Goal: Task Accomplishment & Management: Manage account settings

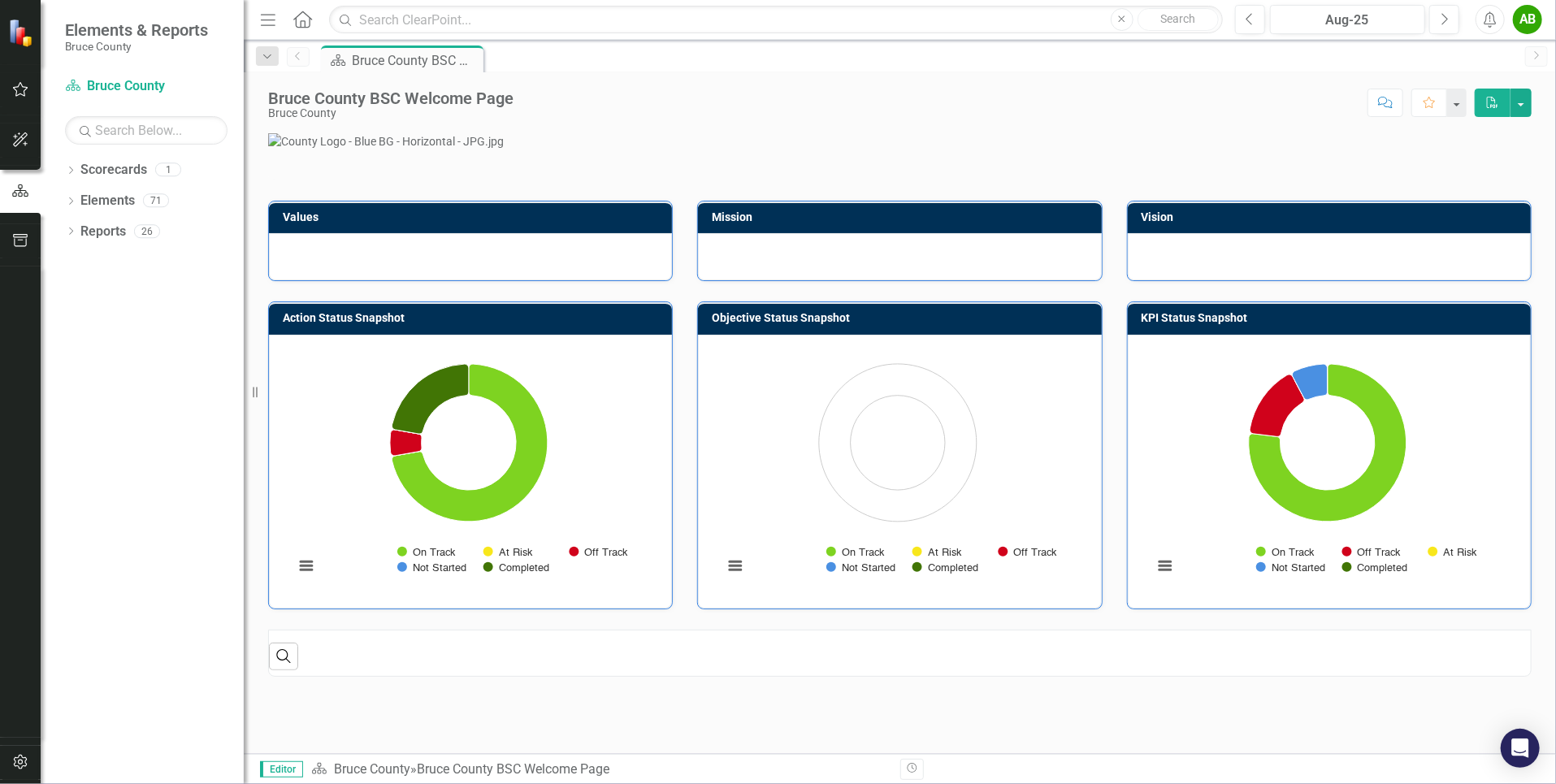
click at [25, 97] on button "button" at bounding box center [20, 90] width 36 height 35
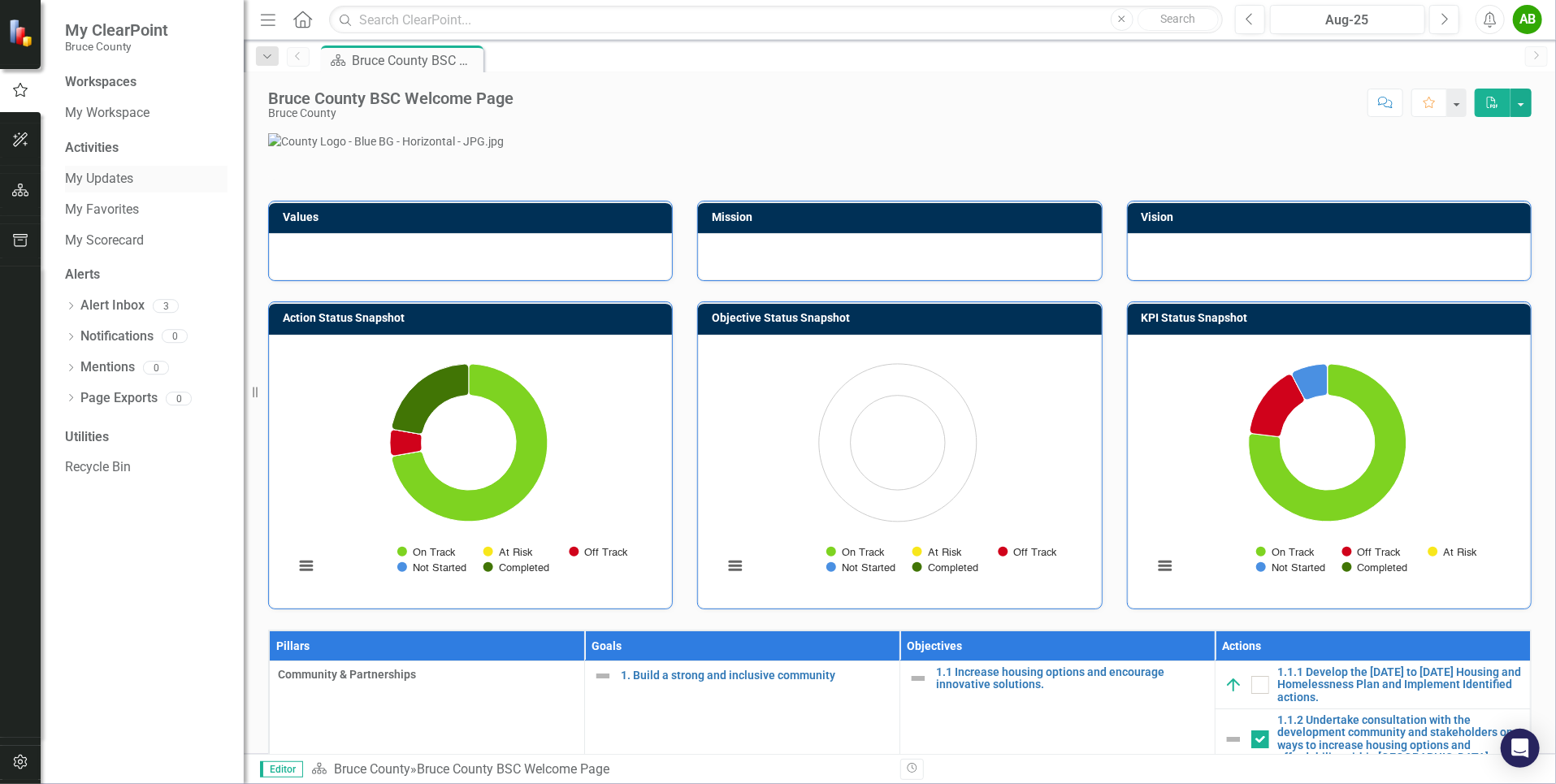
click at [104, 175] on link "My Updates" at bounding box center [146, 179] width 163 height 19
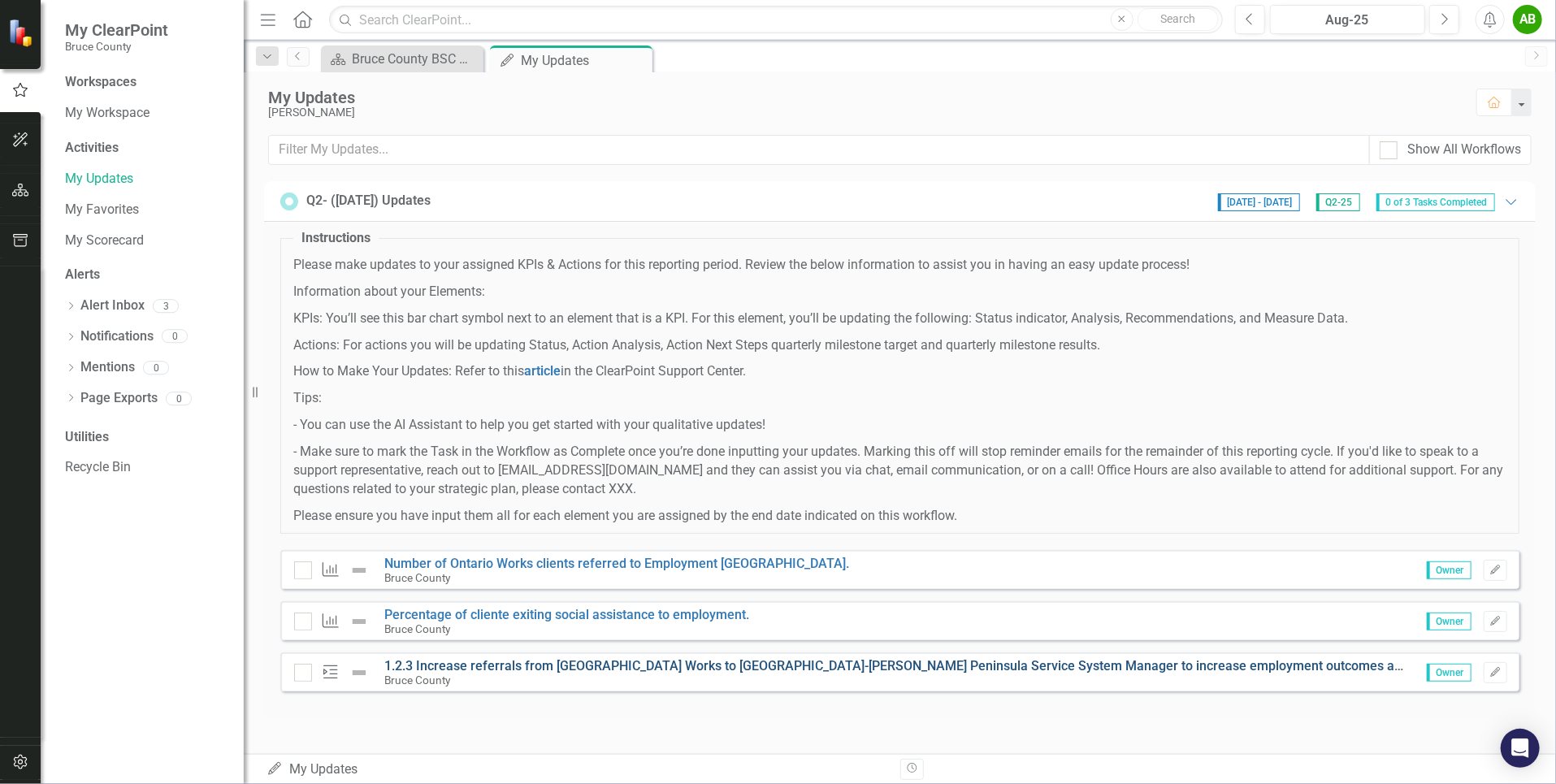
click at [843, 667] on link "1.2.3 Increase referrals from [GEOGRAPHIC_DATA] Works to [GEOGRAPHIC_DATA]-[PER…" at bounding box center [986, 665] width 1203 height 15
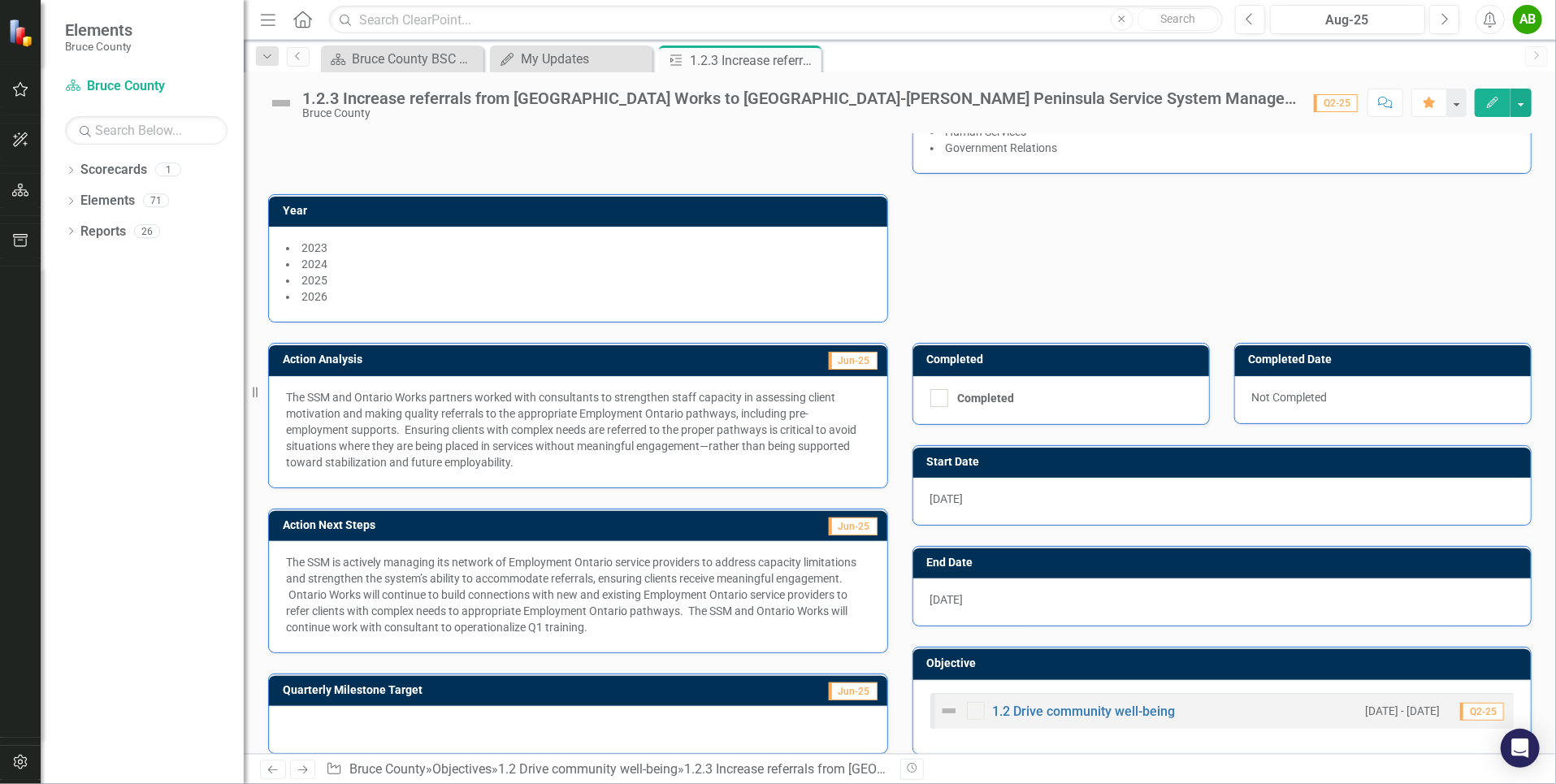
scroll to position [243, 0]
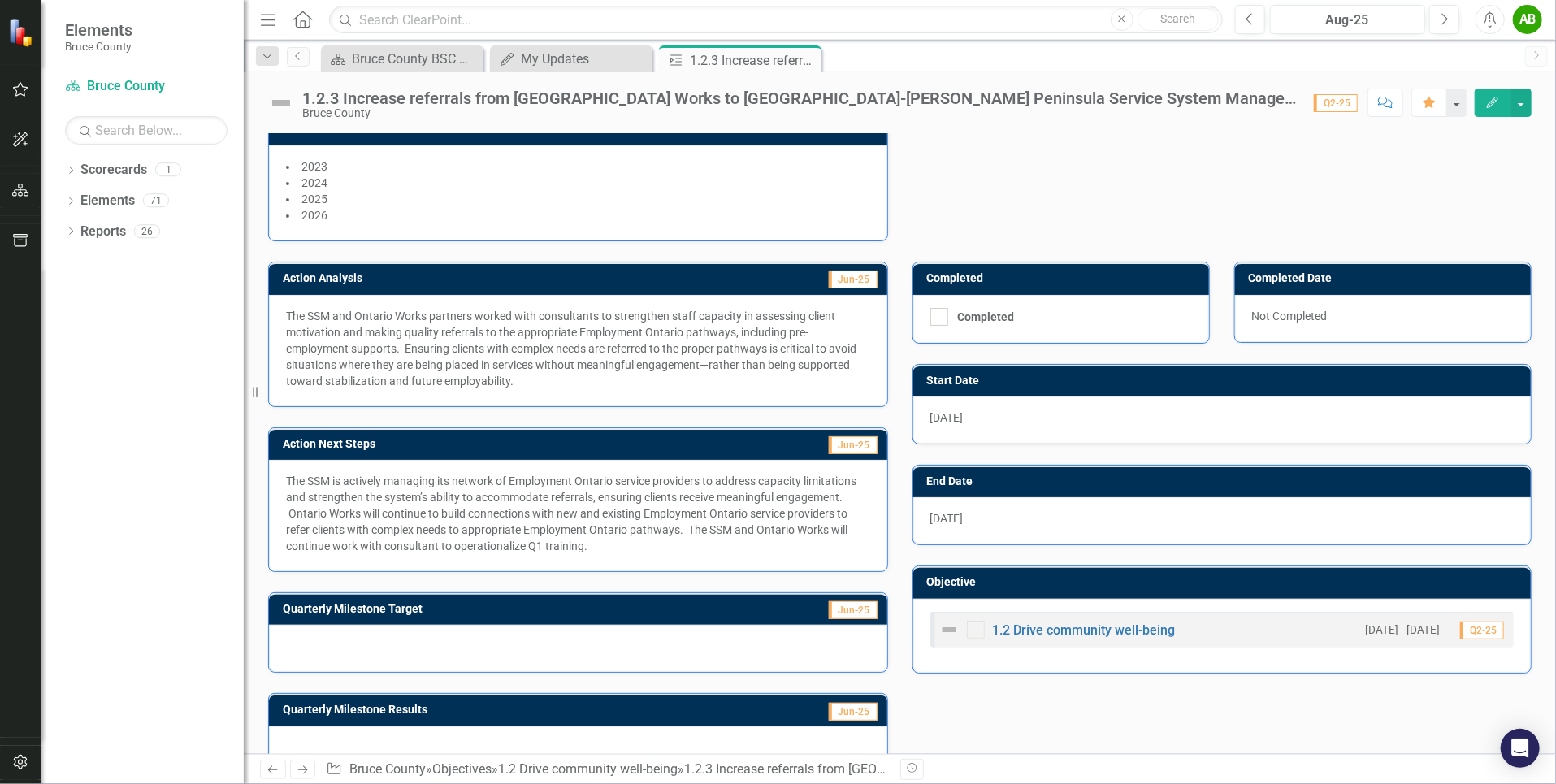
click at [412, 550] on div "The SSM is actively managing its network of Employment Ontario service provider…" at bounding box center [578, 516] width 619 height 111
click at [631, 545] on p "The SSM is actively managing its network of Employment Ontario service provider…" at bounding box center [578, 513] width 584 height 81
click at [672, 527] on p "The SSM is actively managing its network of Employment Ontario service provider…" at bounding box center [578, 513] width 584 height 81
drag, startPoint x: 680, startPoint y: 520, endPoint x: 372, endPoint y: 493, distance: 309.2
click at [389, 500] on p "The SSM is actively managing its network of Employment Ontario service provider…" at bounding box center [578, 513] width 584 height 81
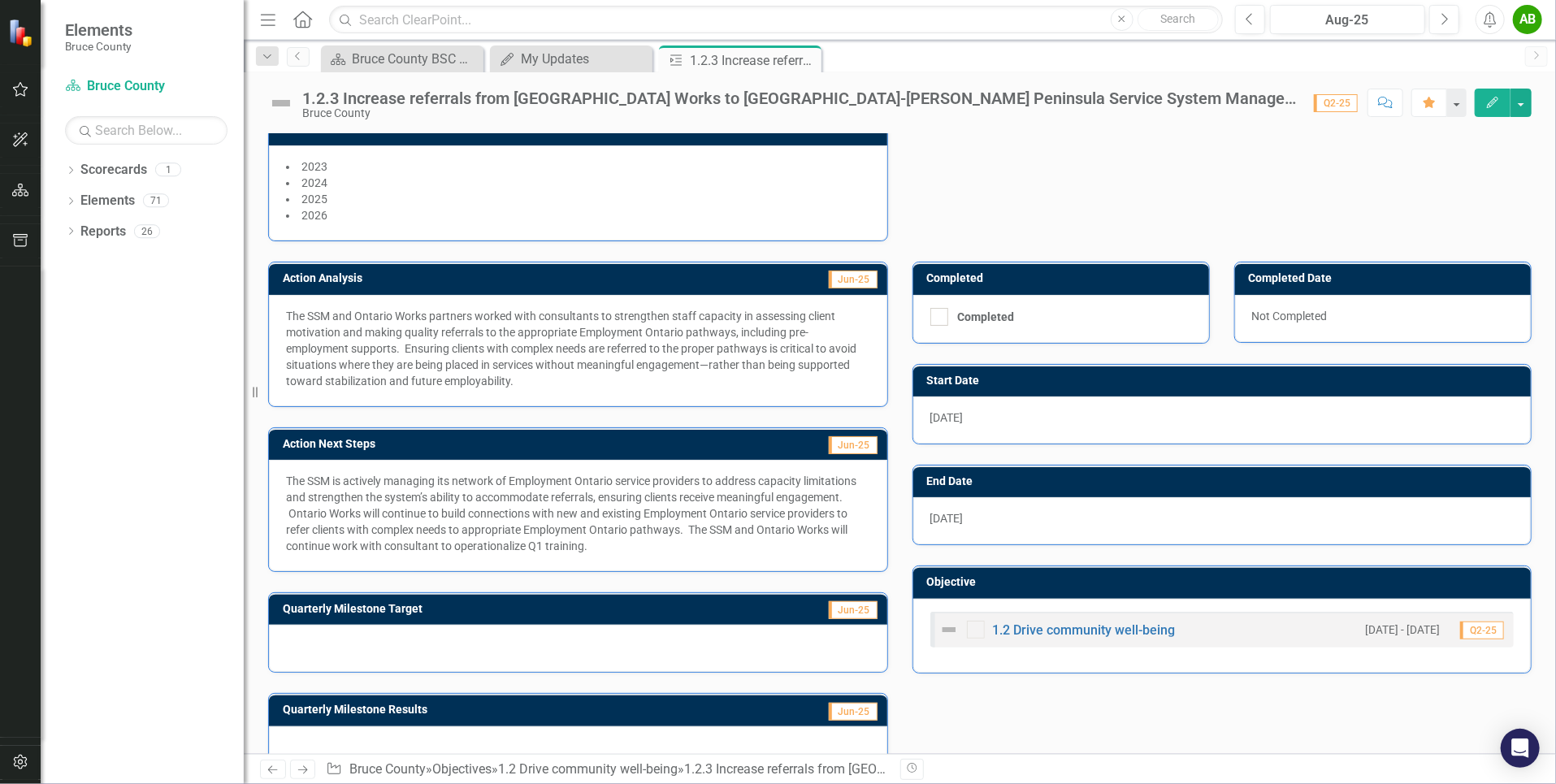
click at [279, 467] on div "The SSM is actively managing its network of Employment Ontario service provider…" at bounding box center [578, 516] width 619 height 111
click at [745, 528] on p "The SSM is actively managing its network of Employment Ontario service provider…" at bounding box center [578, 513] width 584 height 81
click at [748, 511] on p "The SSM is actively managing its network of Employment Ontario service provider…" at bounding box center [578, 513] width 584 height 81
click at [751, 508] on p "The SSM is actively managing its network of Employment Ontario service provider…" at bounding box center [578, 513] width 584 height 81
click at [1488, 109] on button "Edit" at bounding box center [1492, 103] width 35 height 28
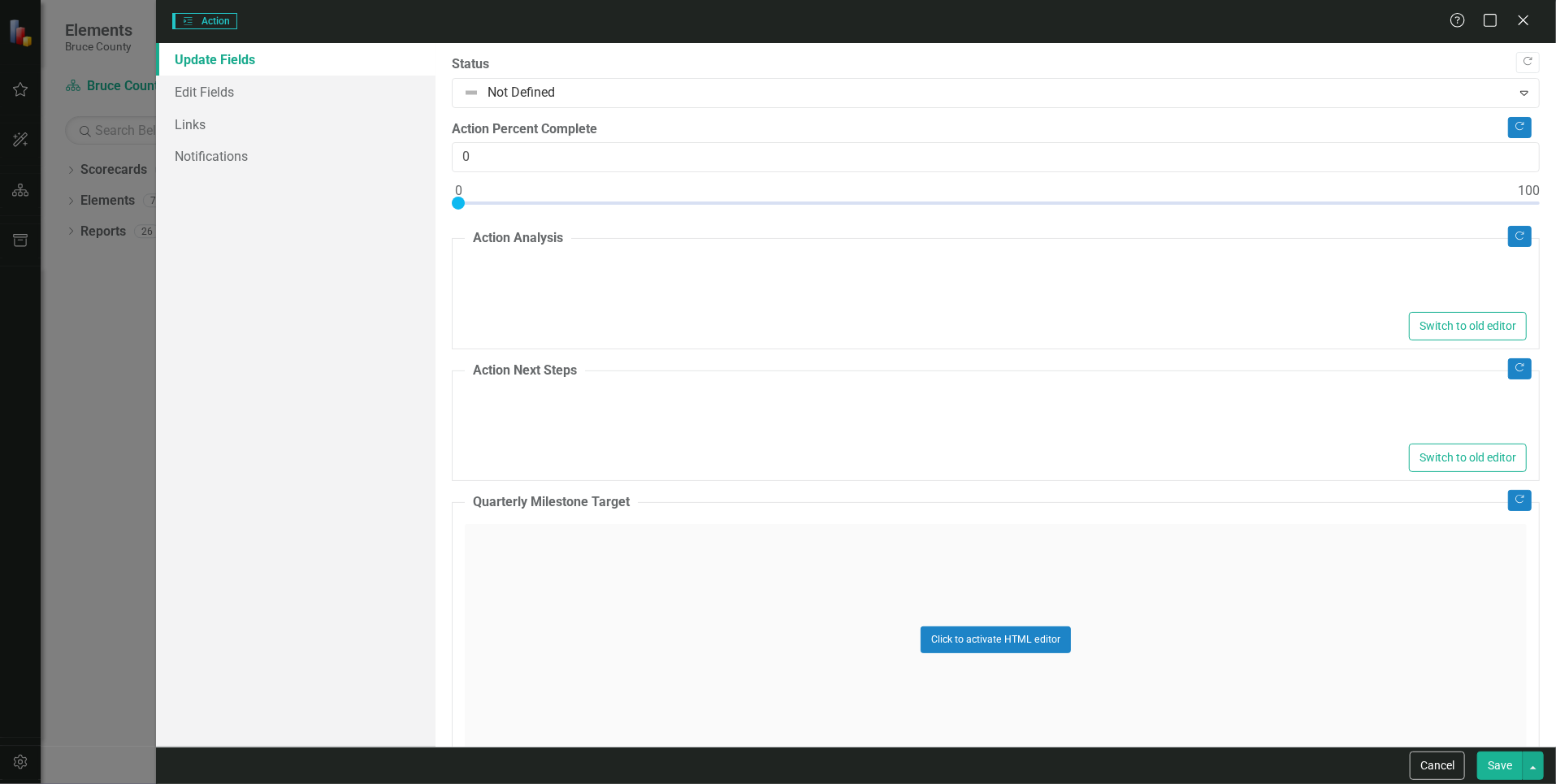
type textarea "<p>The SSM and Ontario Works partners worked with consultants to strengthen sta…"
type textarea "<p>The SSM is actively managing its network of Employment Ontario service provi…"
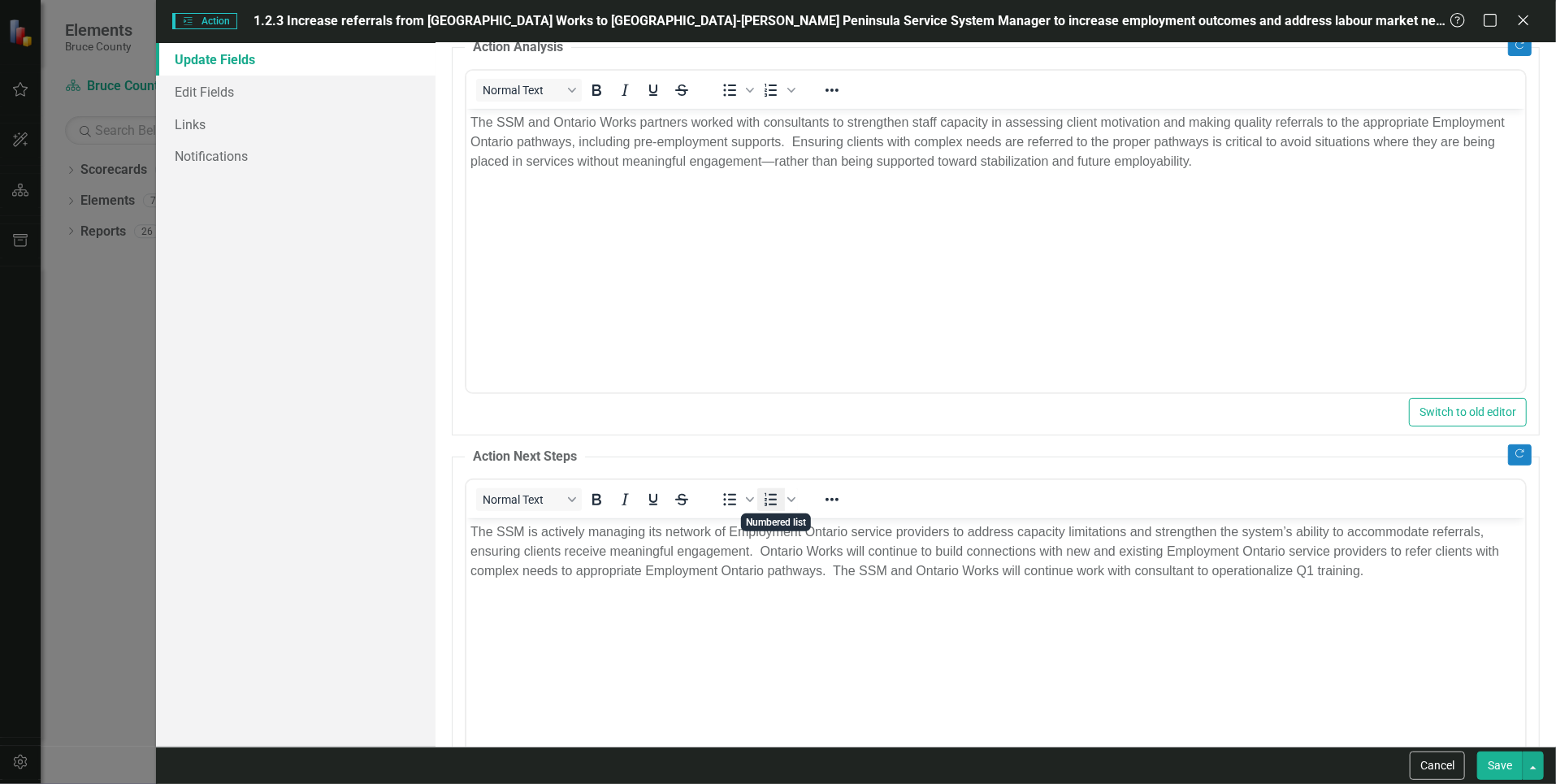
scroll to position [325, 0]
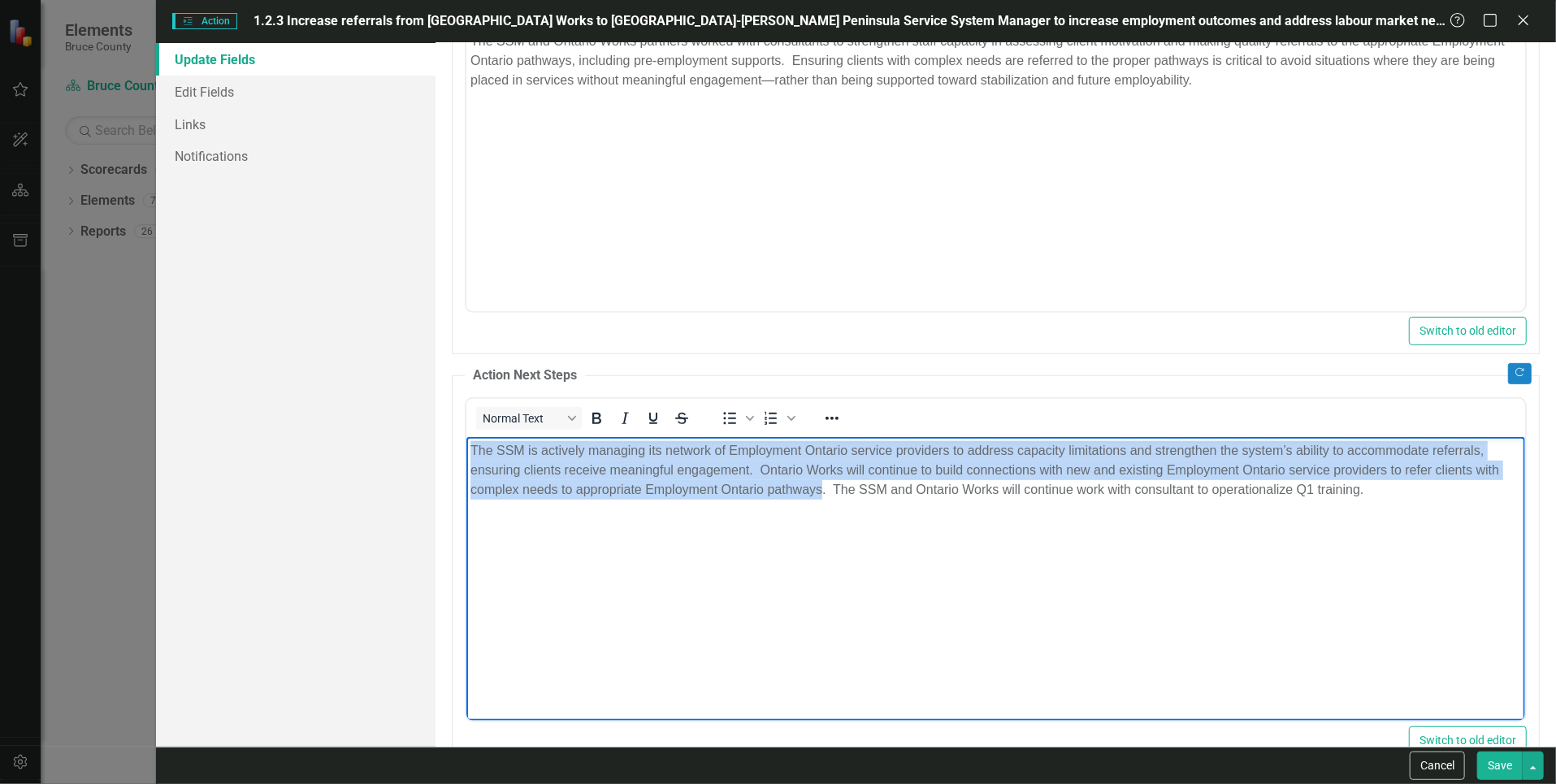
drag, startPoint x: 824, startPoint y: 490, endPoint x: 926, endPoint y: 876, distance: 399.2
click at [466, 449] on html "The SSM is actively managing its network of Employment Ontario service provider…" at bounding box center [996, 557] width 1059 height 243
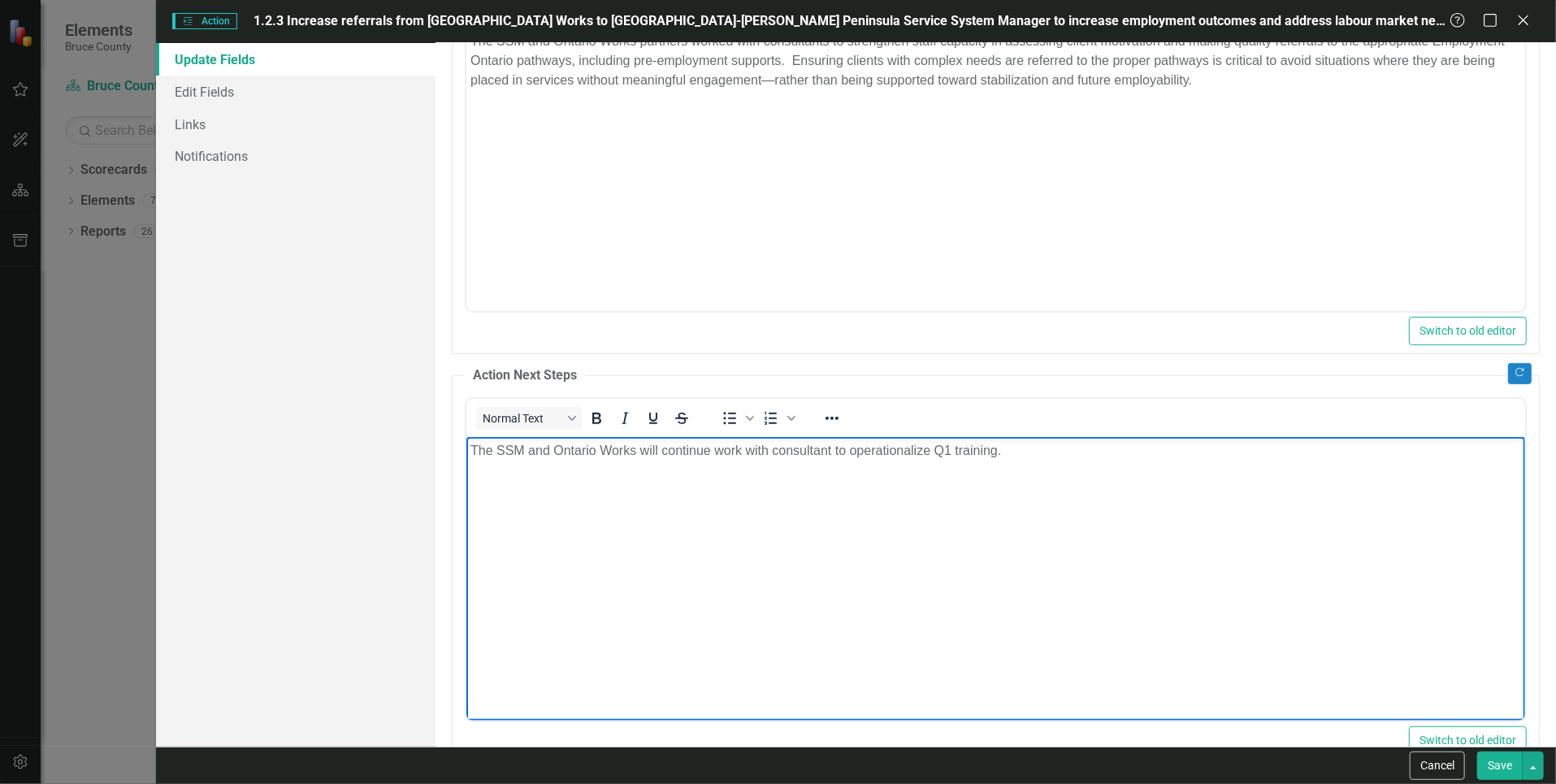
click at [995, 450] on p "The SSM and Ontario Works will continue work with consultant to operationalize …" at bounding box center [995, 450] width 1051 height 19
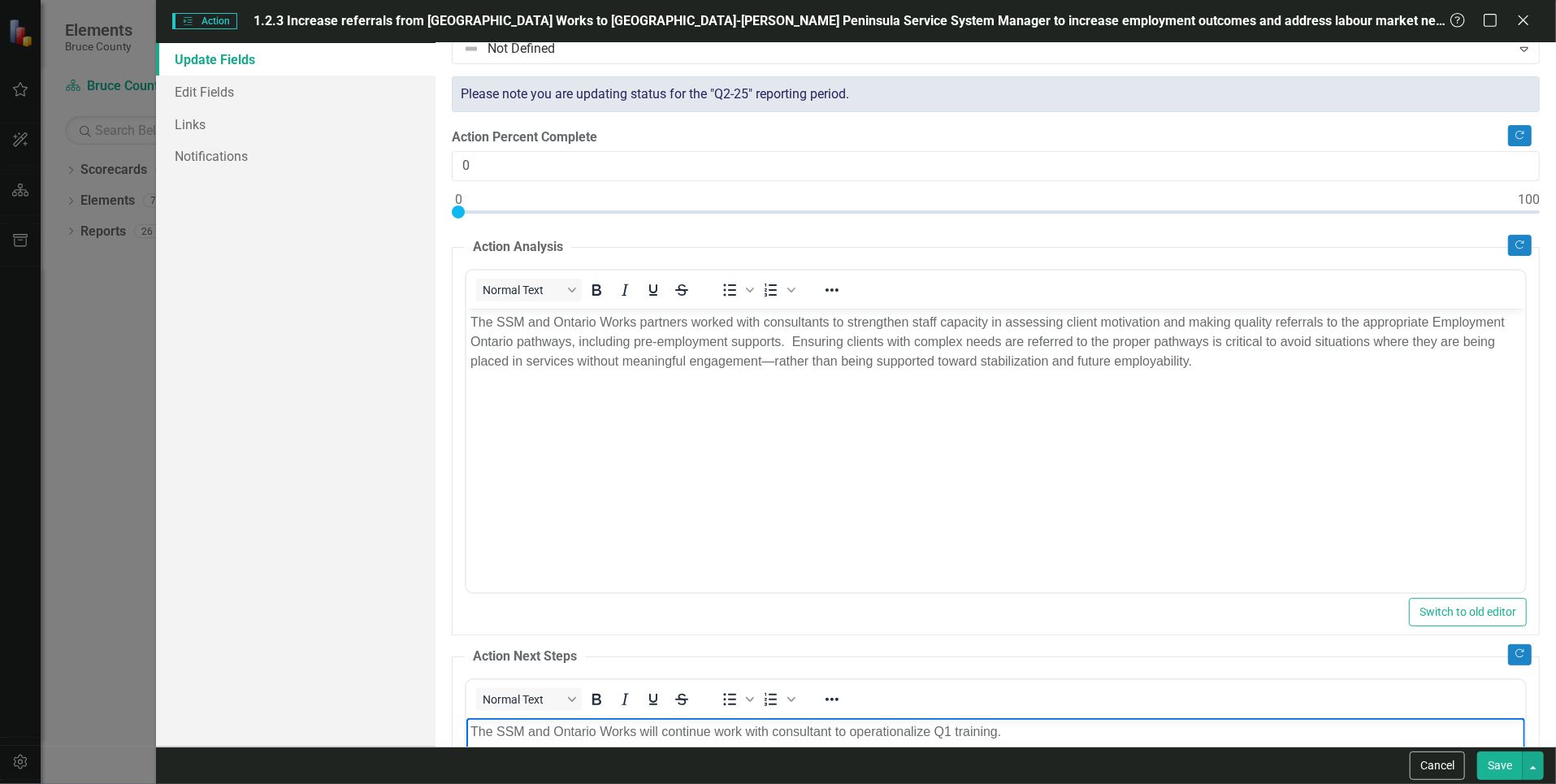
scroll to position [81, 0]
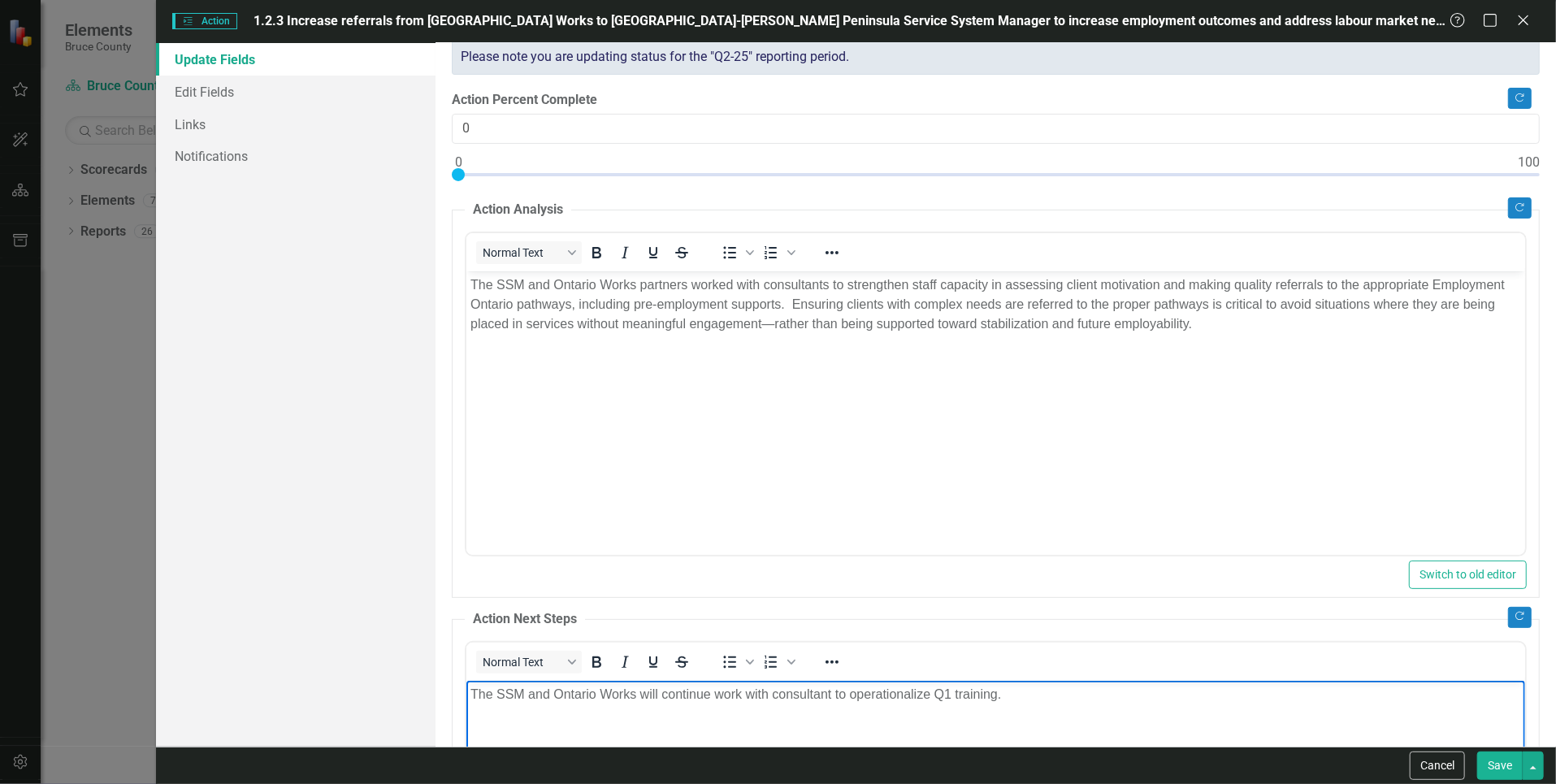
click at [1213, 327] on p "The SSM and Ontario Works partners worked with consultants to strengthen staff …" at bounding box center [995, 304] width 1051 height 58
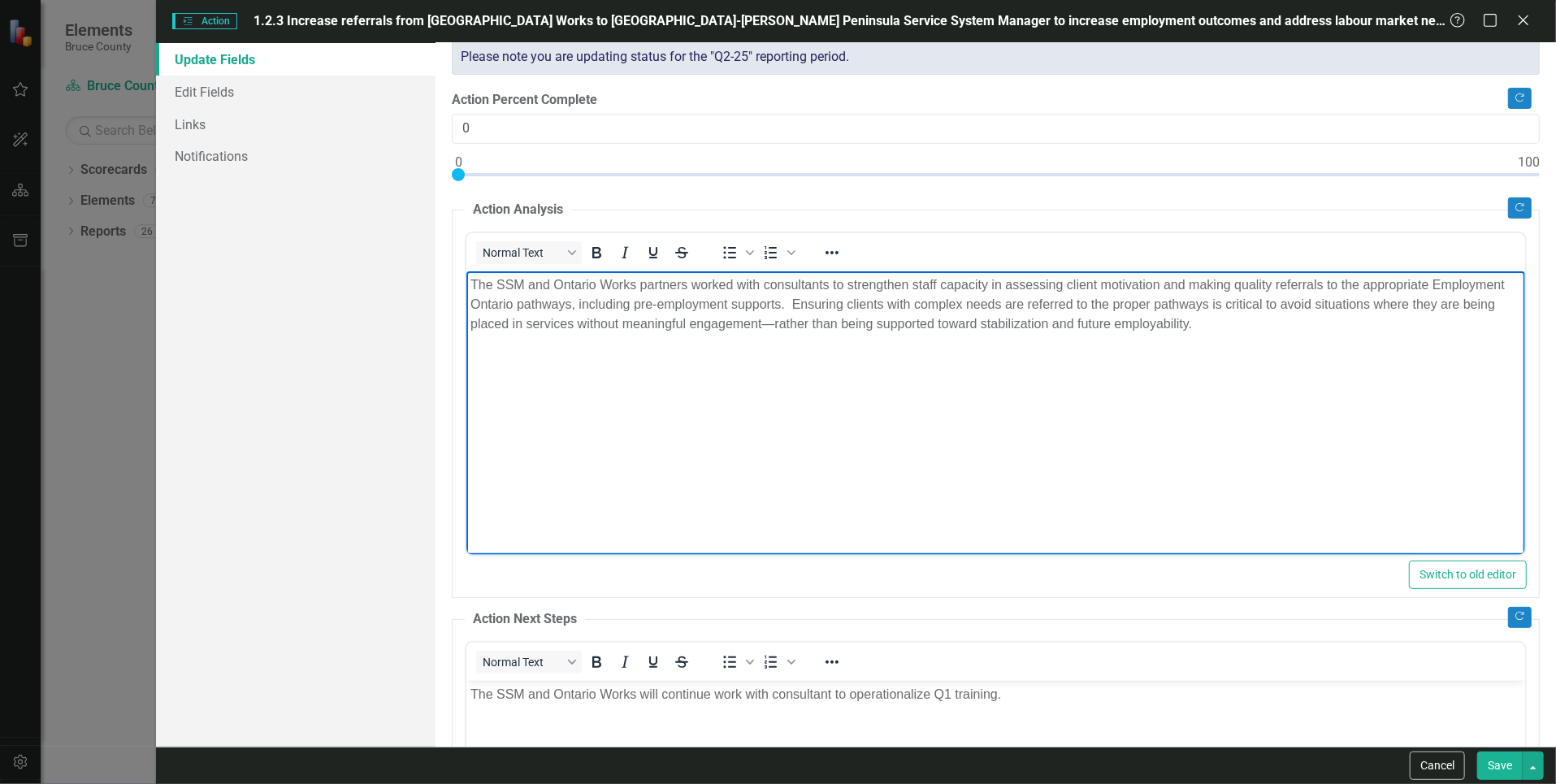
click at [824, 319] on p "The SSM and Ontario Works partners worked with consultants to strengthen staff …" at bounding box center [995, 304] width 1051 height 58
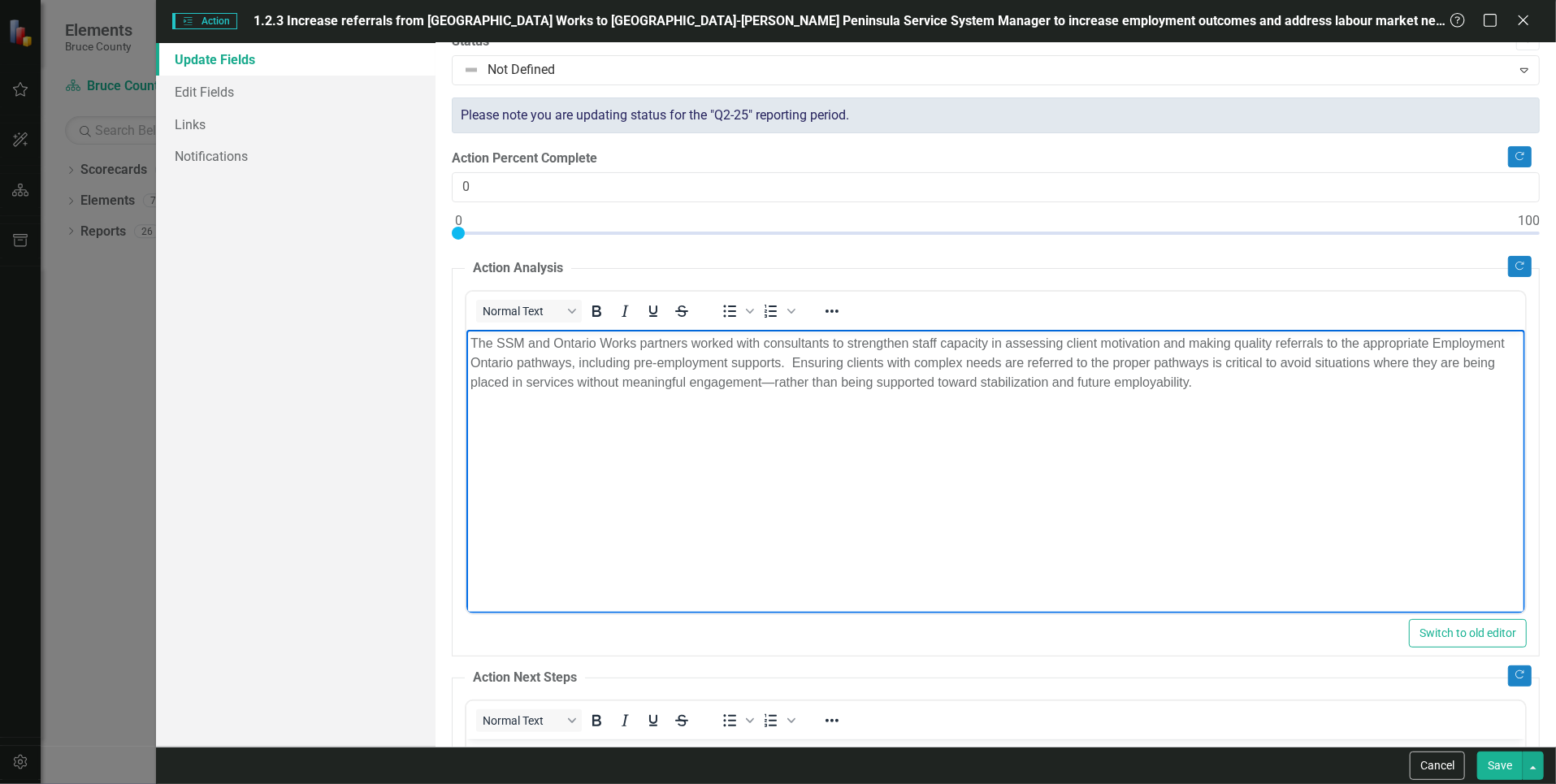
scroll to position [0, 0]
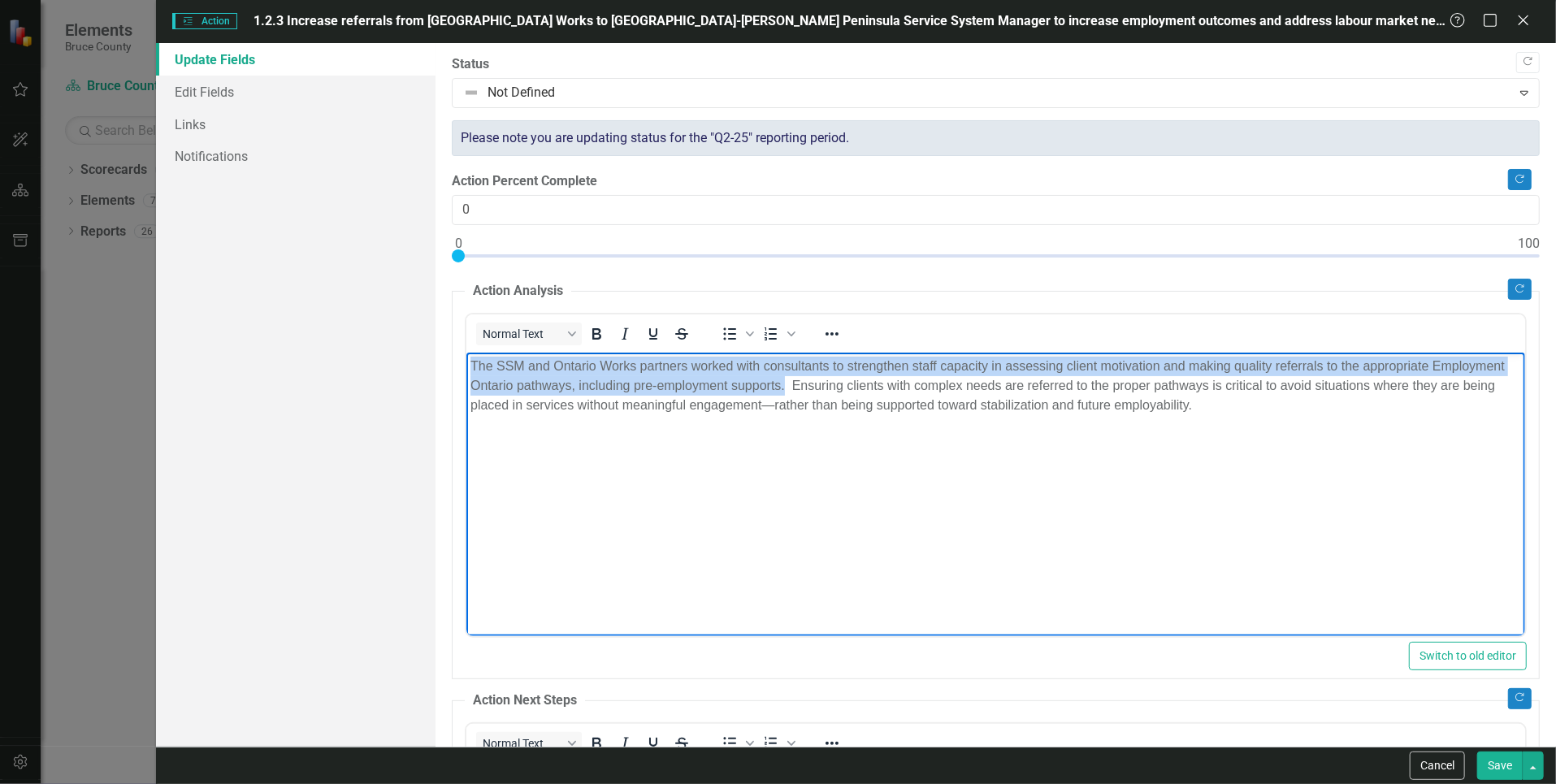
drag, startPoint x: 787, startPoint y: 386, endPoint x: 470, endPoint y: 366, distance: 317.6
click at [470, 366] on p "The SSM and Ontario Works partners worked with consultants to strengthen staff …" at bounding box center [995, 385] width 1051 height 58
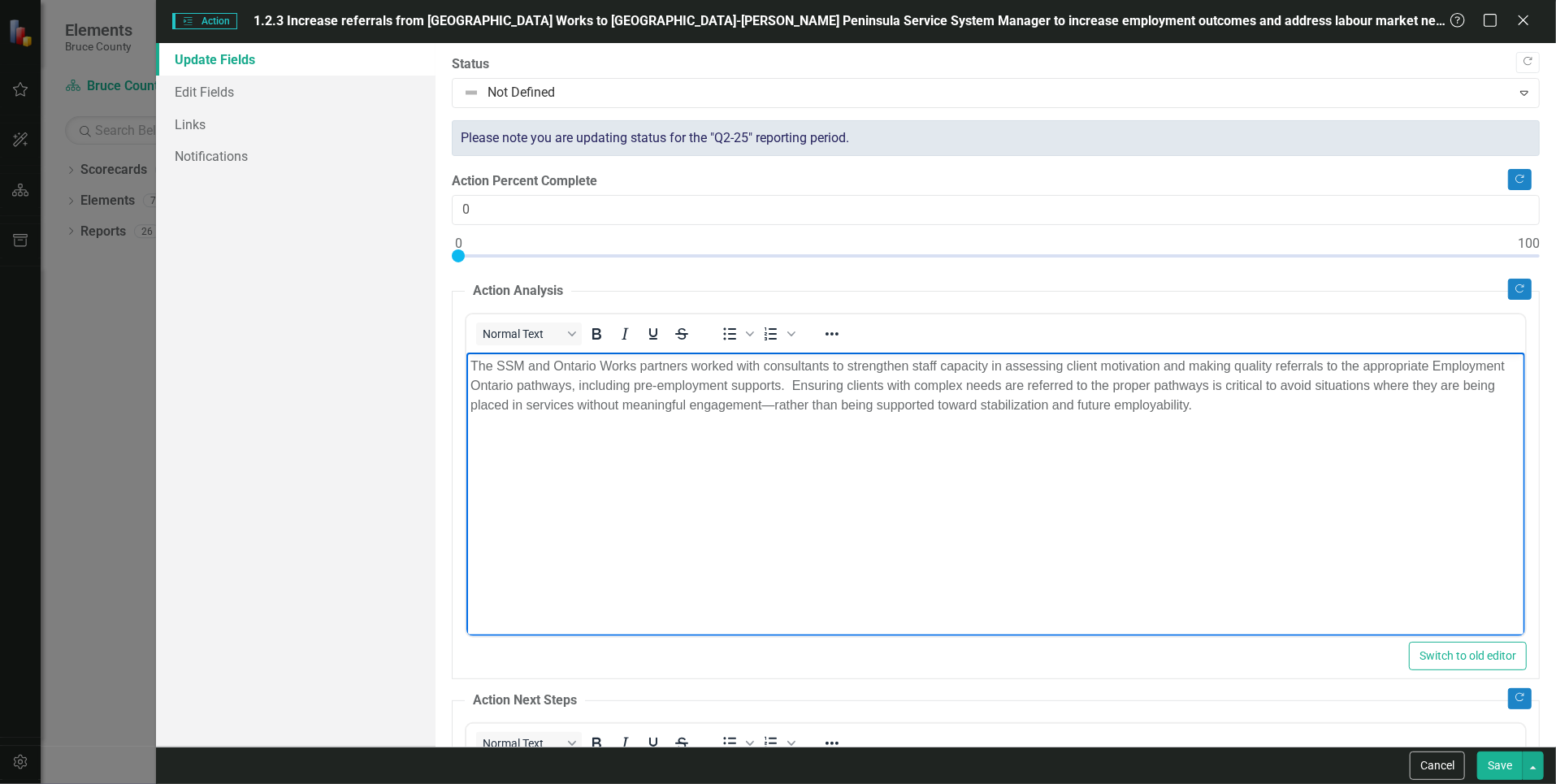
drag, startPoint x: 664, startPoint y: 559, endPoint x: 659, endPoint y: 546, distance: 13.9
click at [664, 554] on body "The SSM and Ontario Works partners worked with consultants to strengthen staff …" at bounding box center [996, 473] width 1059 height 243
drag, startPoint x: 475, startPoint y: 364, endPoint x: 1319, endPoint y: 433, distance: 846.8
click at [1319, 433] on body "The SSM and Ontario Works partners worked with consultants to strengthen staff …" at bounding box center [996, 473] width 1059 height 243
copy p "he SSM and Ontario Works partners worked with consultants to strengthen staff c…"
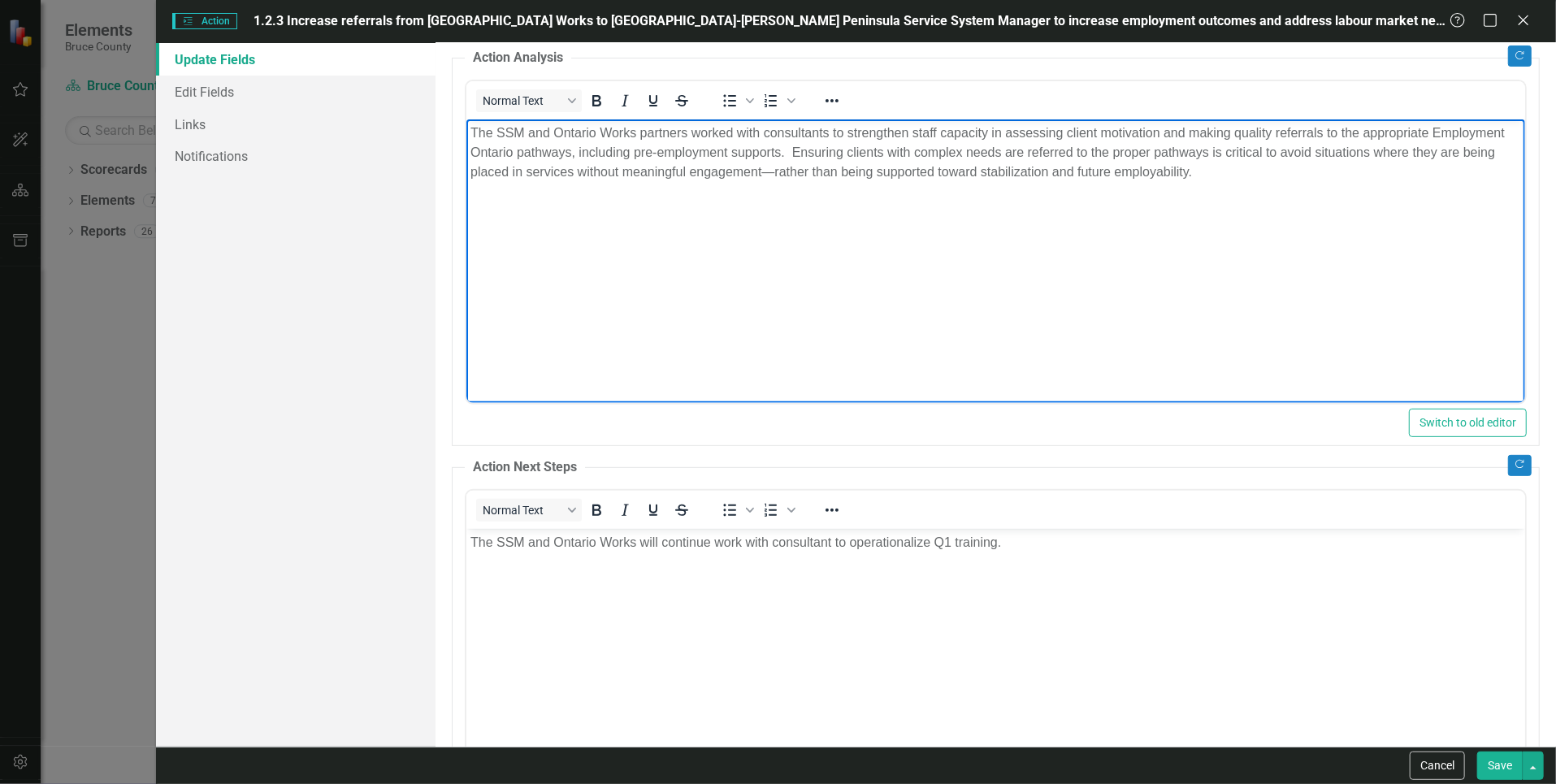
scroll to position [243, 0]
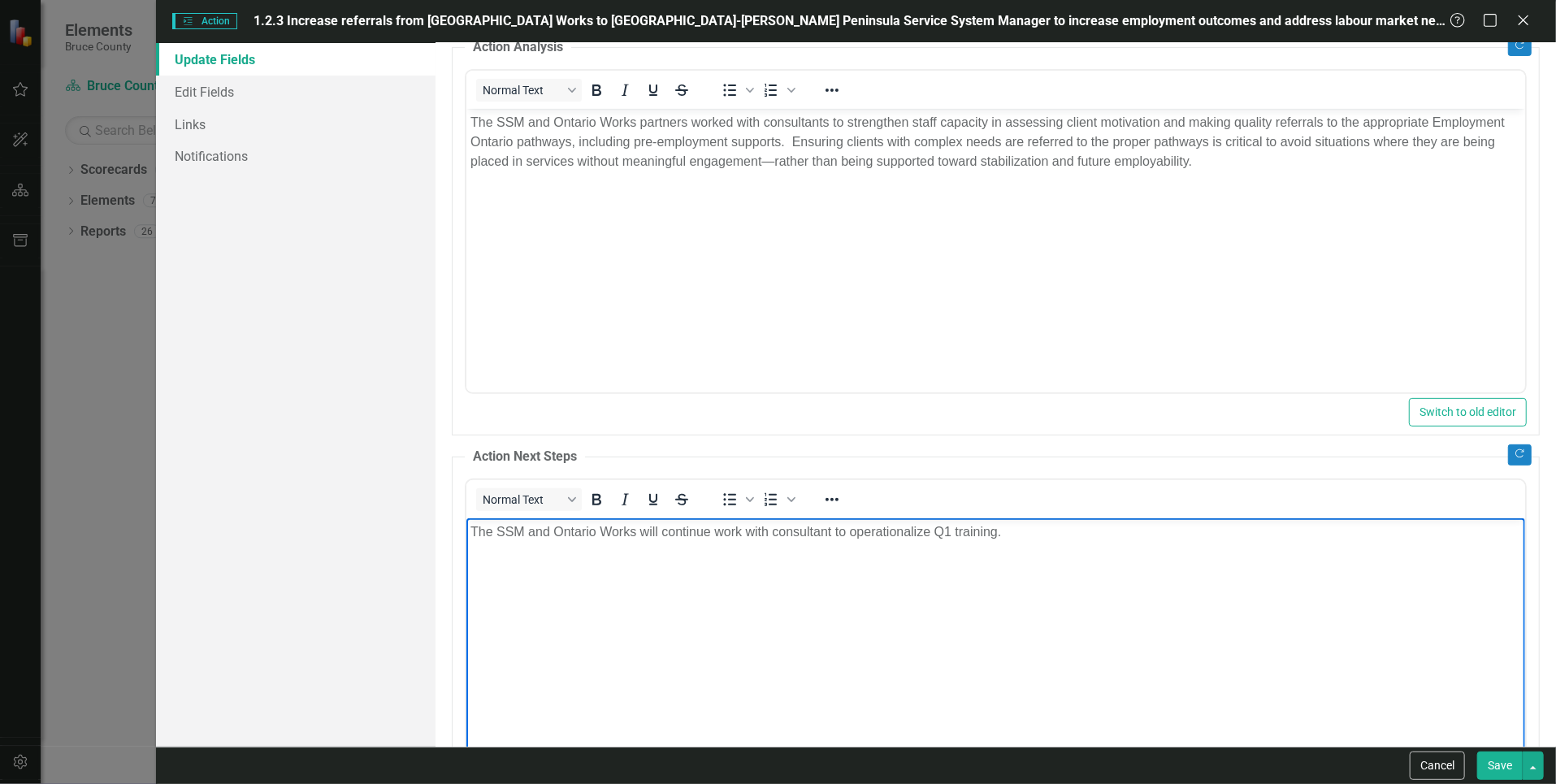
click at [1032, 532] on p "The SSM and Ontario Works will continue work with consultant to operationalize …" at bounding box center [995, 531] width 1051 height 19
drag, startPoint x: 580, startPoint y: 573, endPoint x: 628, endPoint y: 569, distance: 48.2
click at [628, 569] on p "Ontario Works will continue work with SSM to transition referrals from Employme…" at bounding box center [995, 564] width 1051 height 19
drag, startPoint x: 737, startPoint y: 564, endPoint x: 775, endPoint y: 562, distance: 38.1
click at [775, 562] on p "Ontario Works will work with SSM to transition referrals from Employment Ontari…" at bounding box center [995, 564] width 1051 height 19
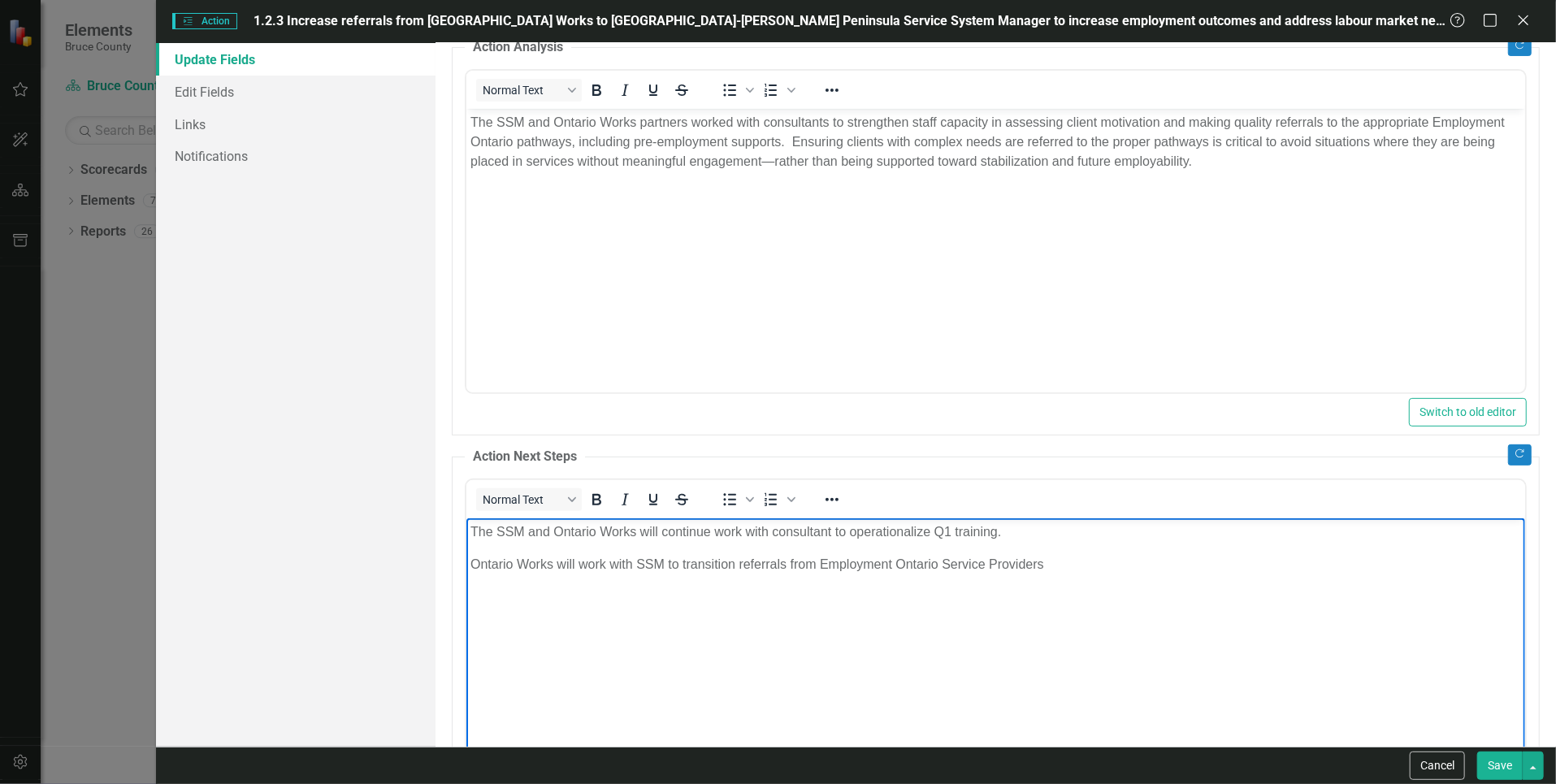
click at [1092, 569] on p "Ontario Works will work with SSM to transition referrals from Employment Ontari…" at bounding box center [995, 564] width 1051 height 19
click at [678, 580] on p "Ontario Works will work with SSM to transition referrals from Employment Ontari…" at bounding box center [995, 573] width 1051 height 39
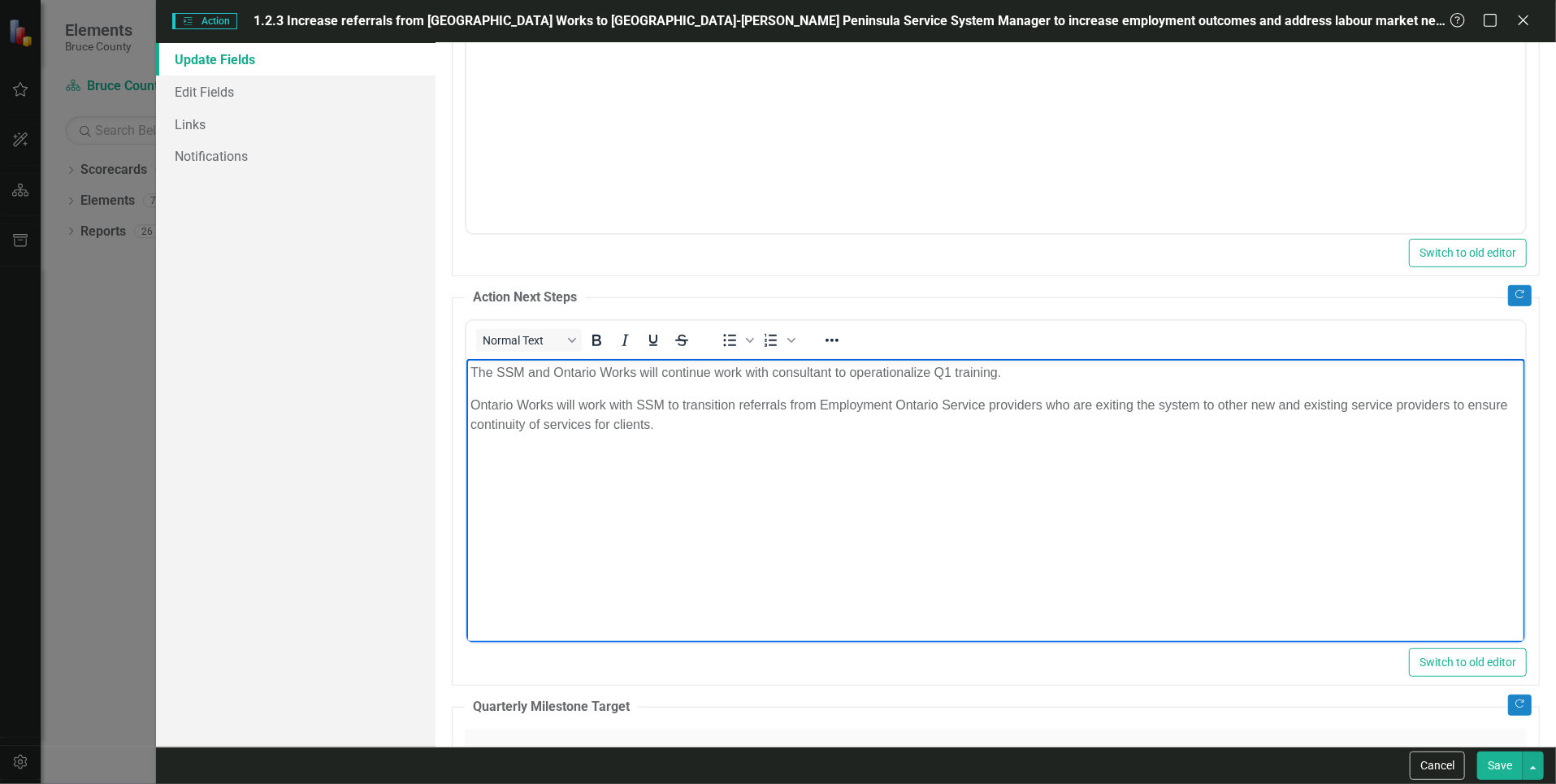
scroll to position [406, 0]
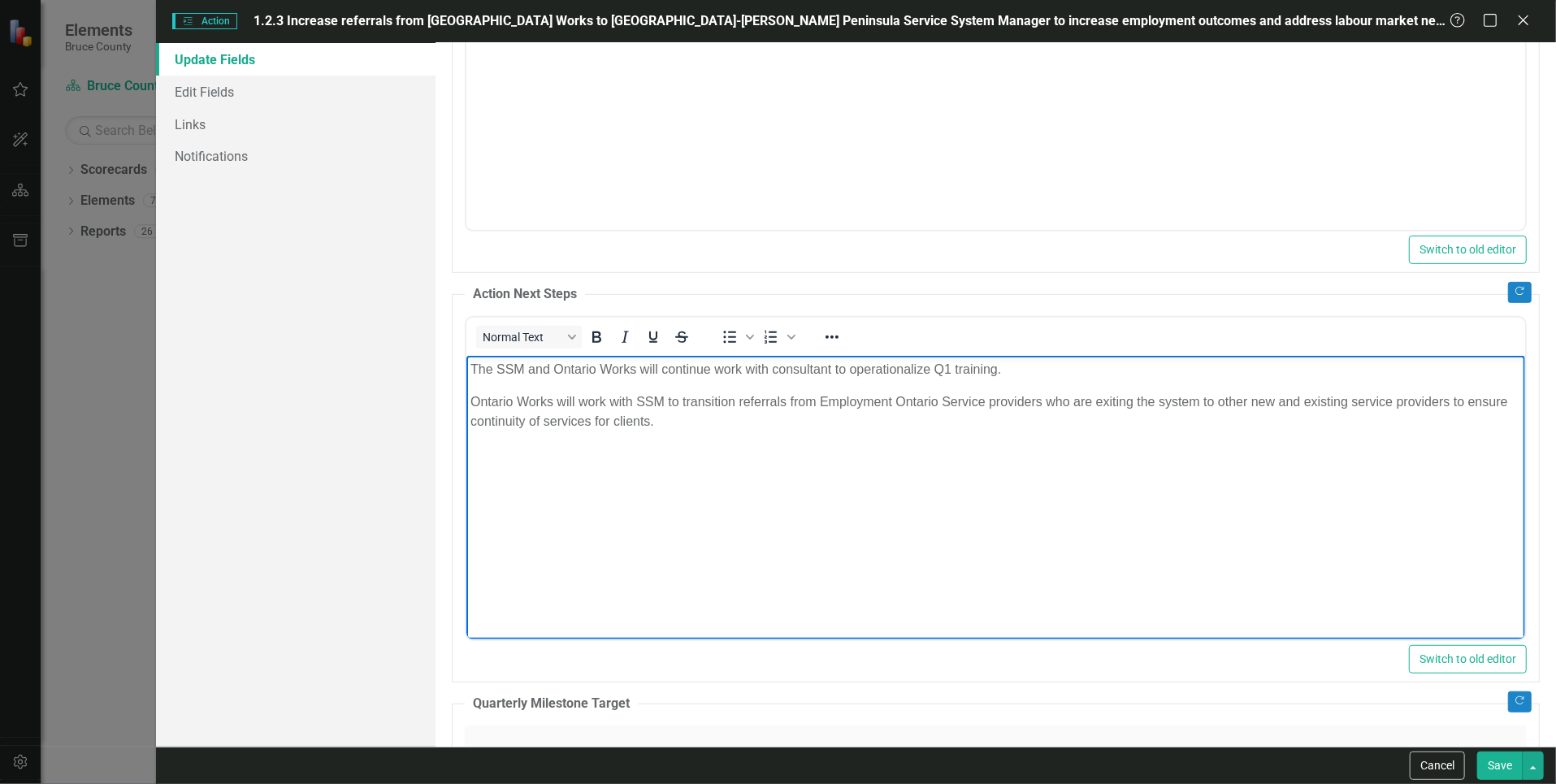
click at [490, 386] on body "The SSM and Ontario Works will continue work with consultant to operationalize …" at bounding box center [996, 476] width 1059 height 243
click at [997, 373] on p "The SSM and Ontario Works will continue work with consultant to operationalize …" at bounding box center [995, 369] width 1051 height 19
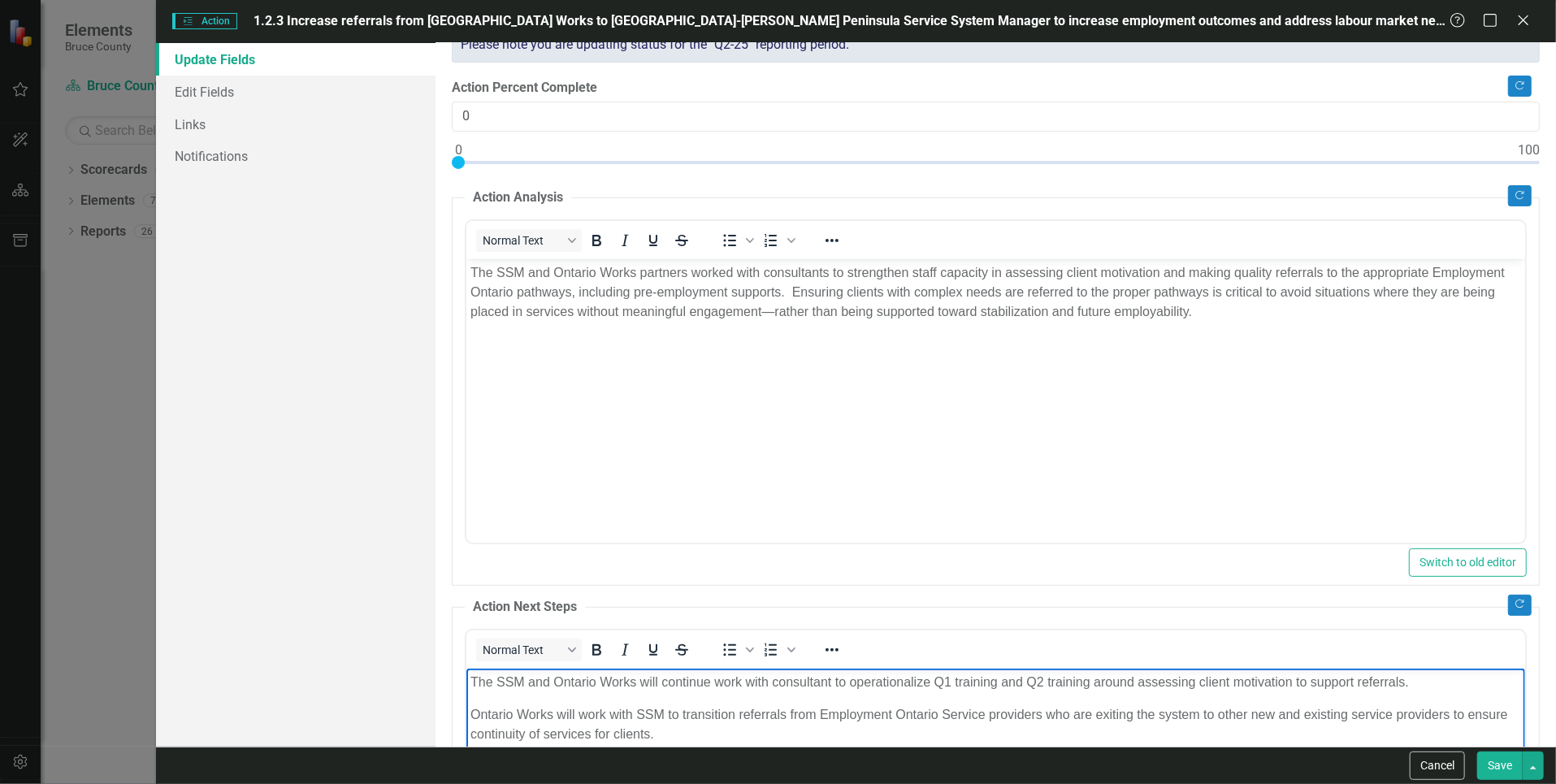
scroll to position [81, 0]
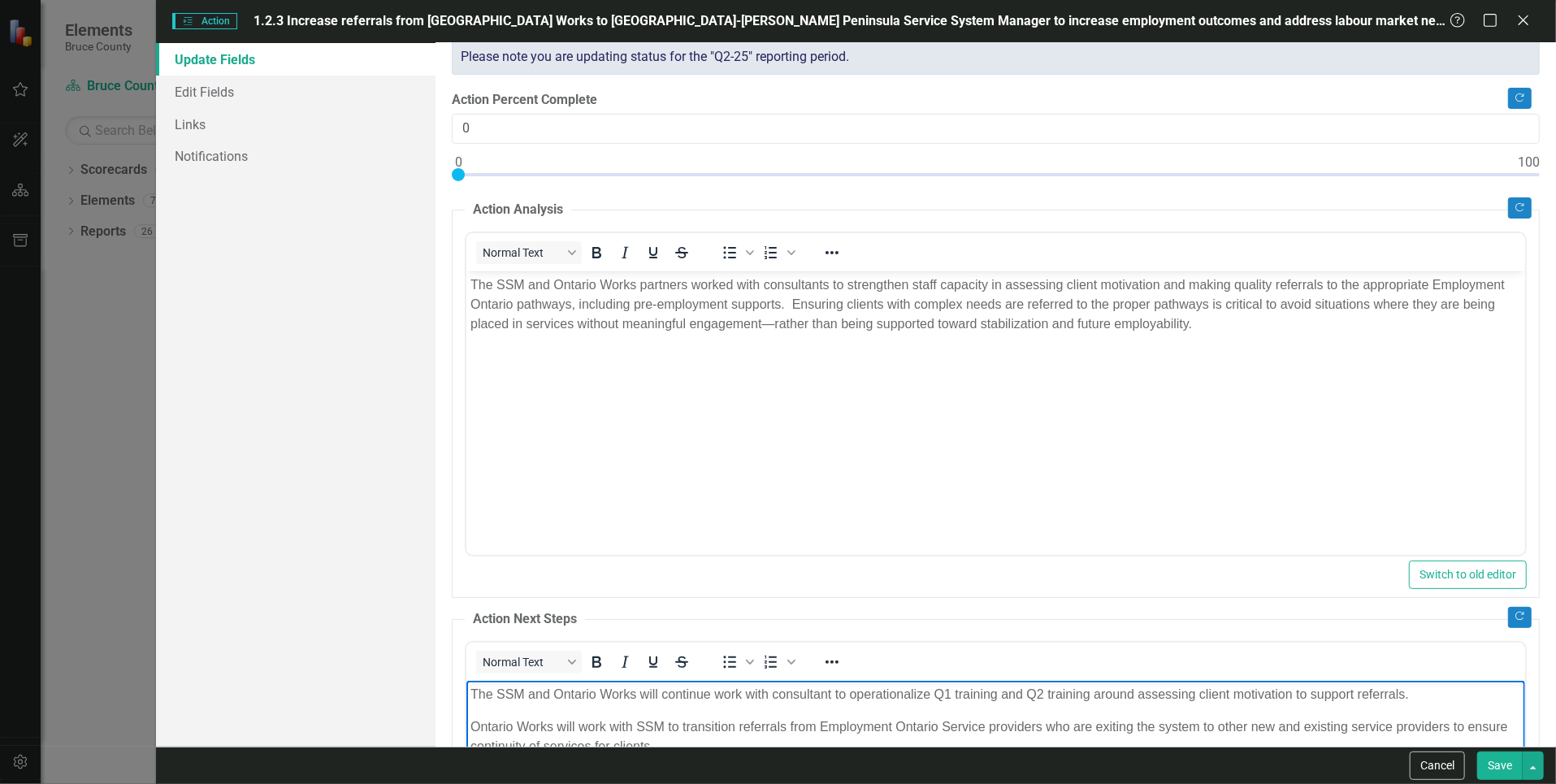
click at [812, 378] on body "The SSM and Ontario Works partners worked with consultants to strengthen staff …" at bounding box center [996, 392] width 1059 height 243
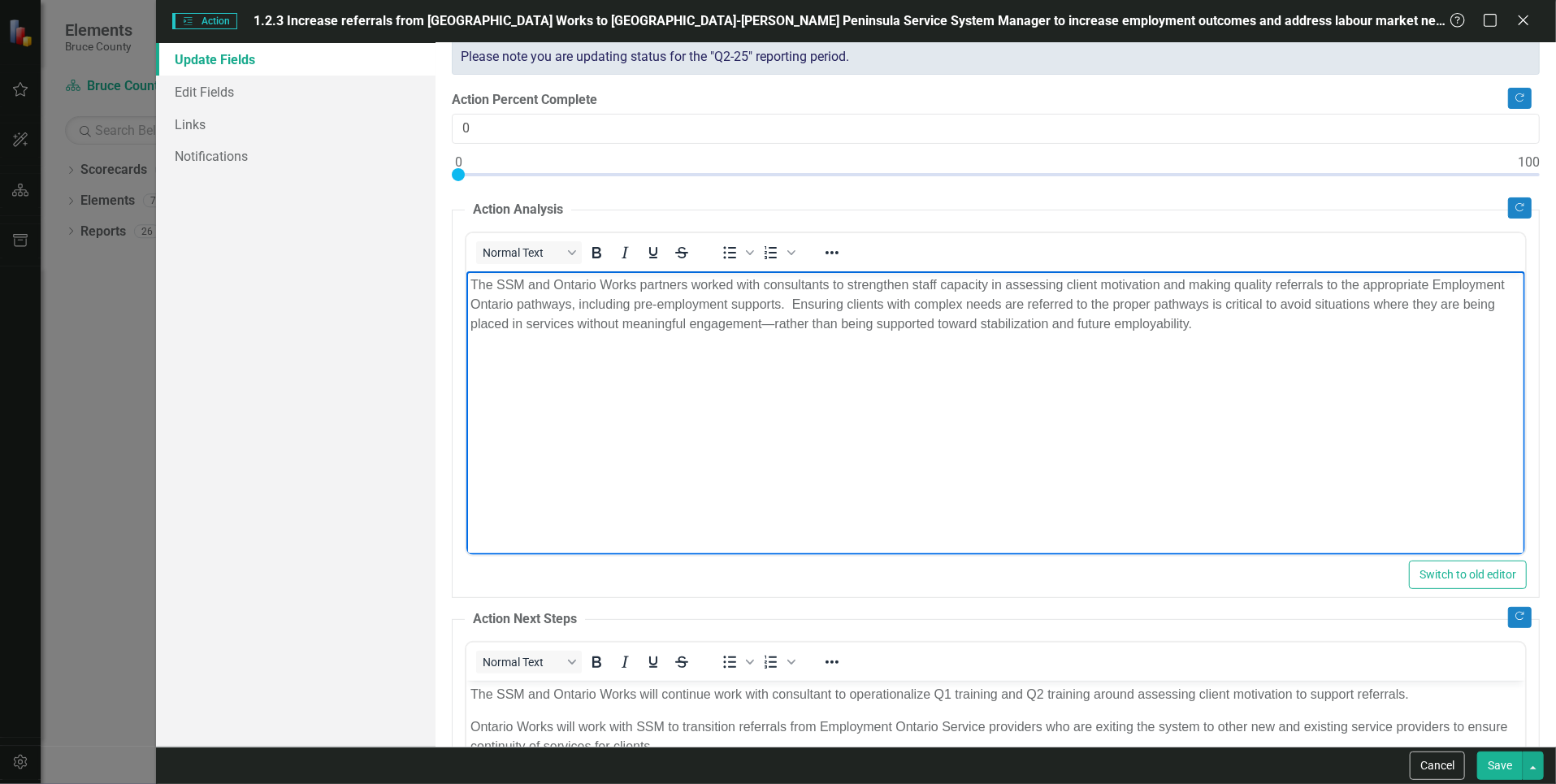
click at [829, 283] on p "The SSM and Ontario Works partners worked with consultants to strengthen staff …" at bounding box center [995, 304] width 1051 height 58
click at [846, 327] on p "The SSM and Ontario Works partners worked with consultants to strengthen staff …" at bounding box center [995, 304] width 1051 height 58
click at [792, 304] on p "The SSM and Ontario Works partners worked with consultants to strengthen staff …" at bounding box center [995, 304] width 1051 height 58
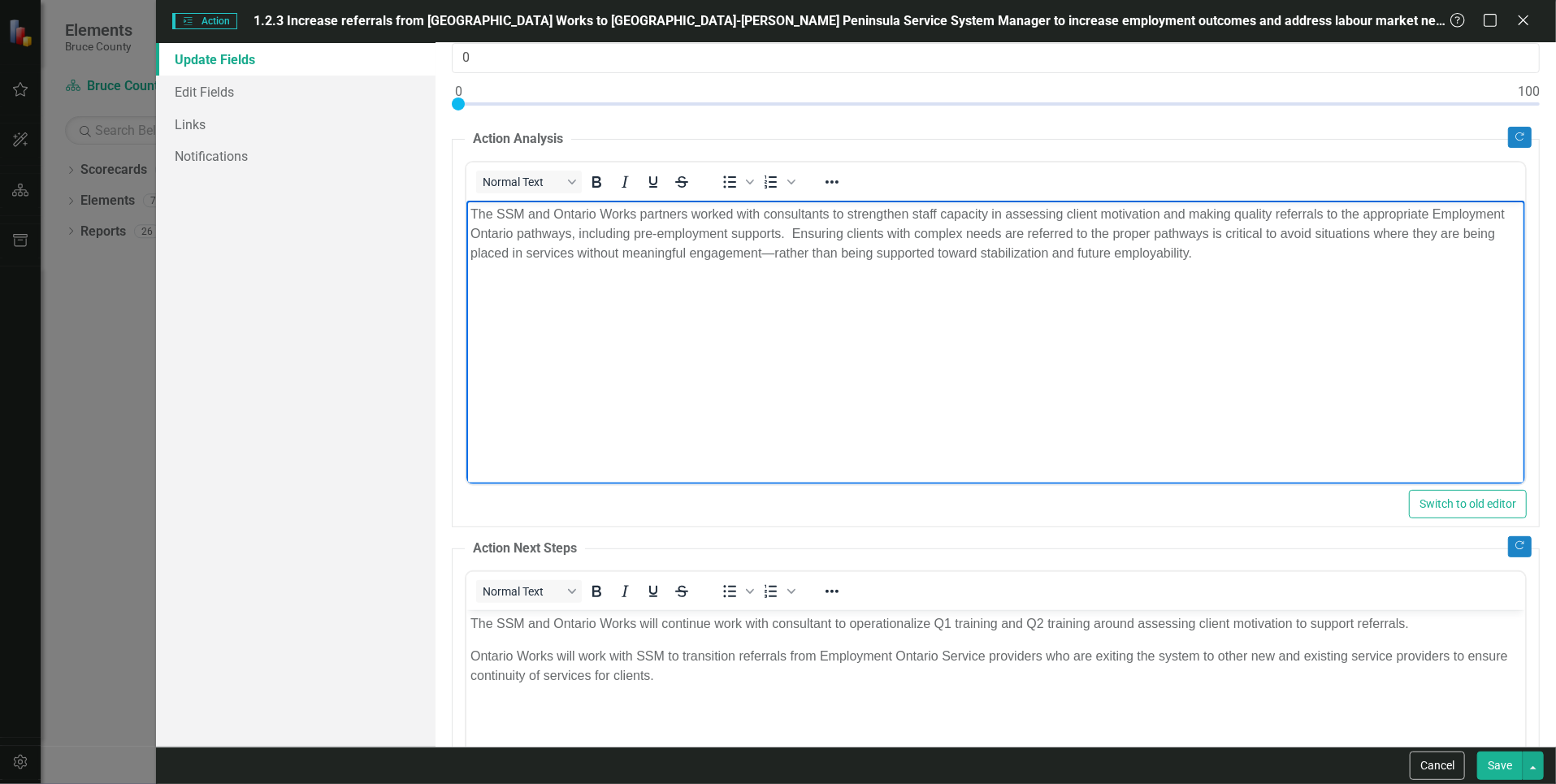
scroll to position [0, 0]
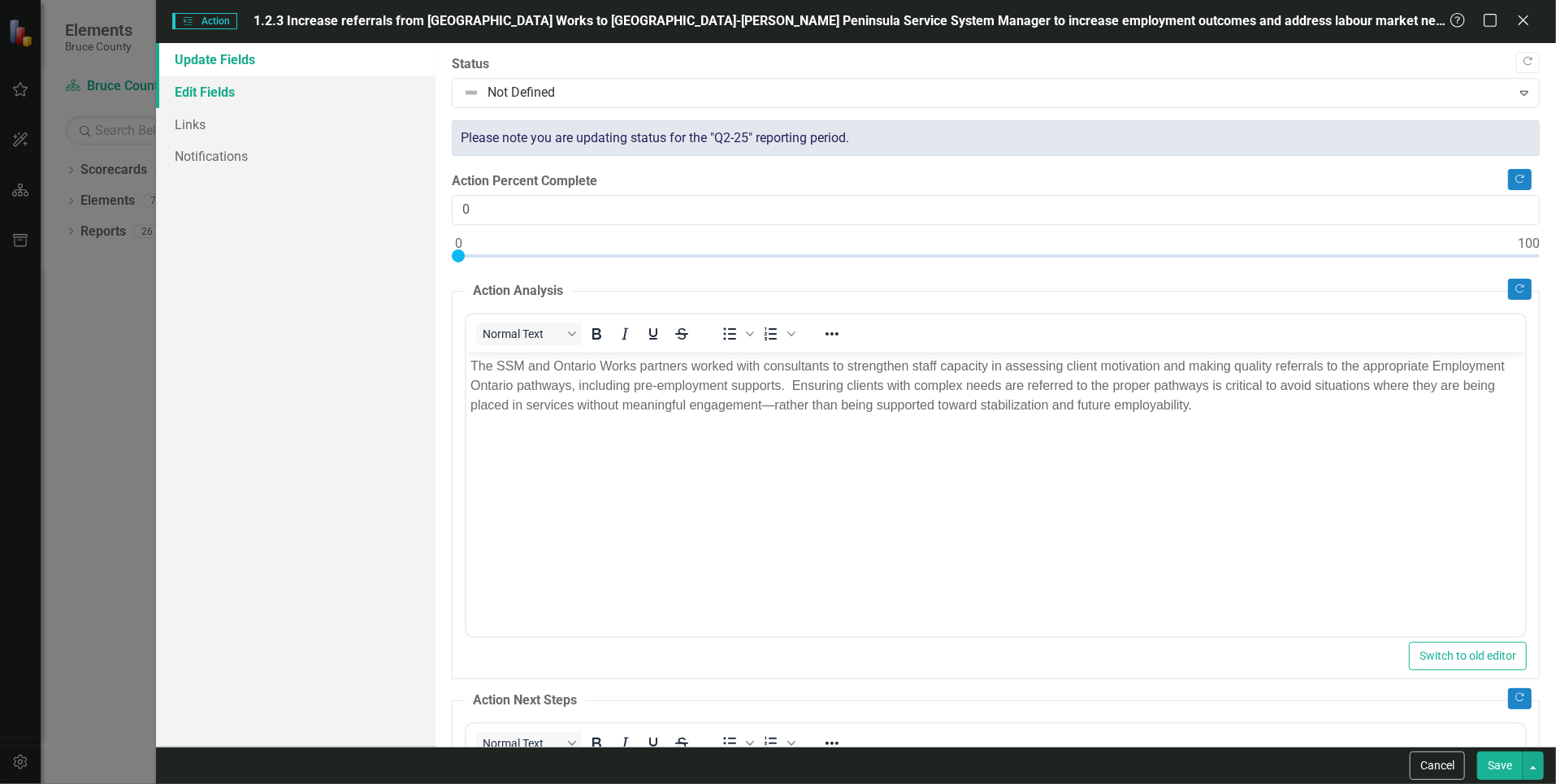
drag, startPoint x: 288, startPoint y: 19, endPoint x: 372, endPoint y: 99, distance: 116.0
click at [372, 99] on form "Actions Action 1.2.3 Increase referrals from [GEOGRAPHIC_DATA] Works to [GEOGRA…" at bounding box center [856, 392] width 1401 height 784
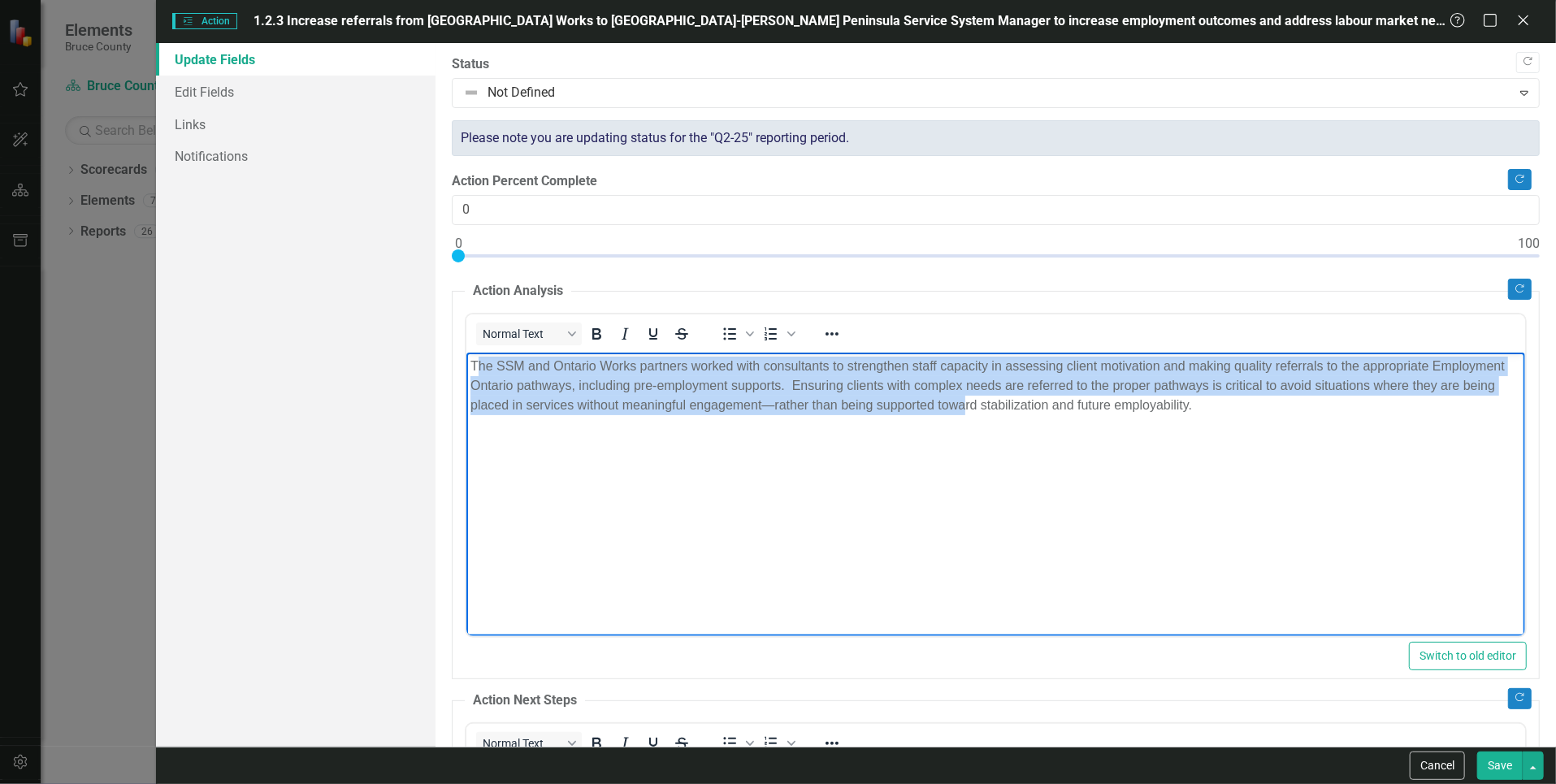
drag, startPoint x: 474, startPoint y: 364, endPoint x: 965, endPoint y: 412, distance: 493.3
click at [965, 412] on p "The SSM and Ontario Works partners worked with consultants to strengthen staff …" at bounding box center [995, 385] width 1051 height 58
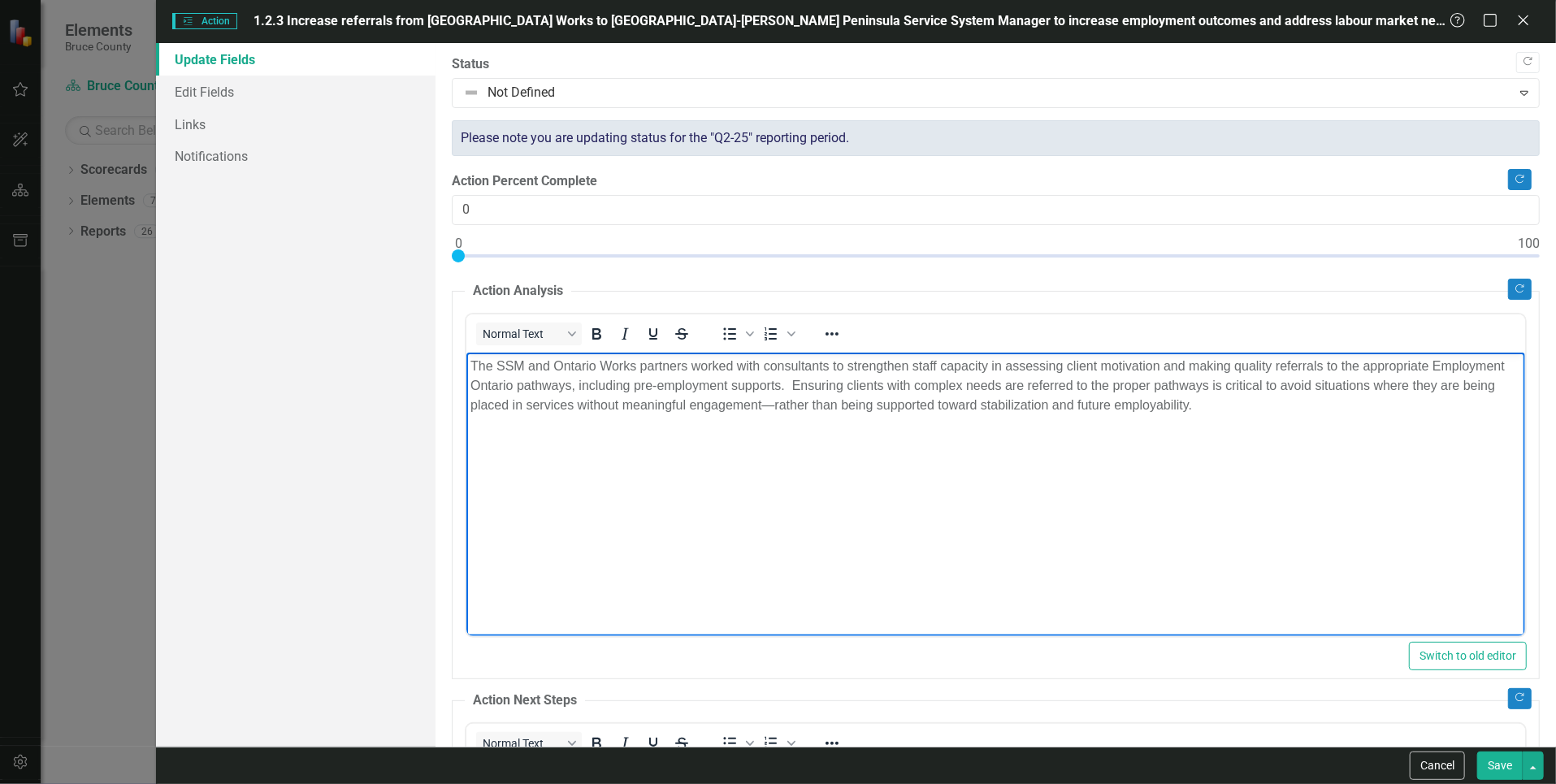
drag, startPoint x: 970, startPoint y: 449, endPoint x: 1011, endPoint y: 449, distance: 41.0
click at [985, 449] on body "The SSM and Ontario Works partners worked with consultants to strengthen staff …" at bounding box center [996, 473] width 1059 height 243
drag, startPoint x: 1227, startPoint y: 411, endPoint x: 397, endPoint y: 354, distance: 832.0
click at [466, 354] on html "The SSM and Ontario Works partners worked with consultants to strengthen staff …" at bounding box center [996, 473] width 1059 height 243
copy p "The SSM and Ontario Works partners worked with consultants to strengthen staff …"
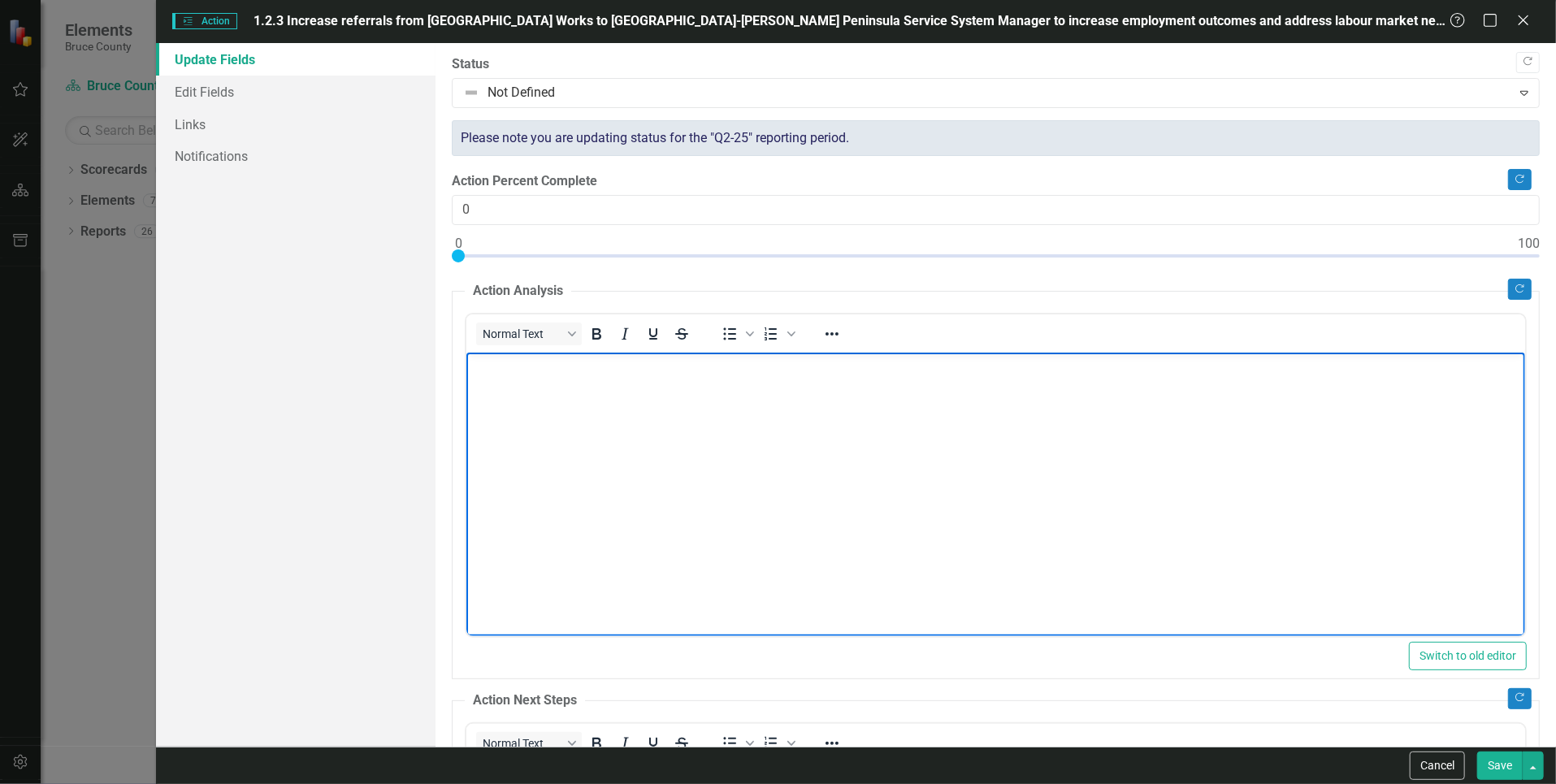
click at [545, 368] on p "Rich Text Area. Press ALT-0 for help." at bounding box center [995, 365] width 1051 height 19
click at [582, 472] on body "Rich Text Area. Press ALT-0 for help." at bounding box center [996, 473] width 1059 height 243
click at [614, 396] on body "Rich Text Area. Press ALT-0 for help." at bounding box center [996, 473] width 1059 height 243
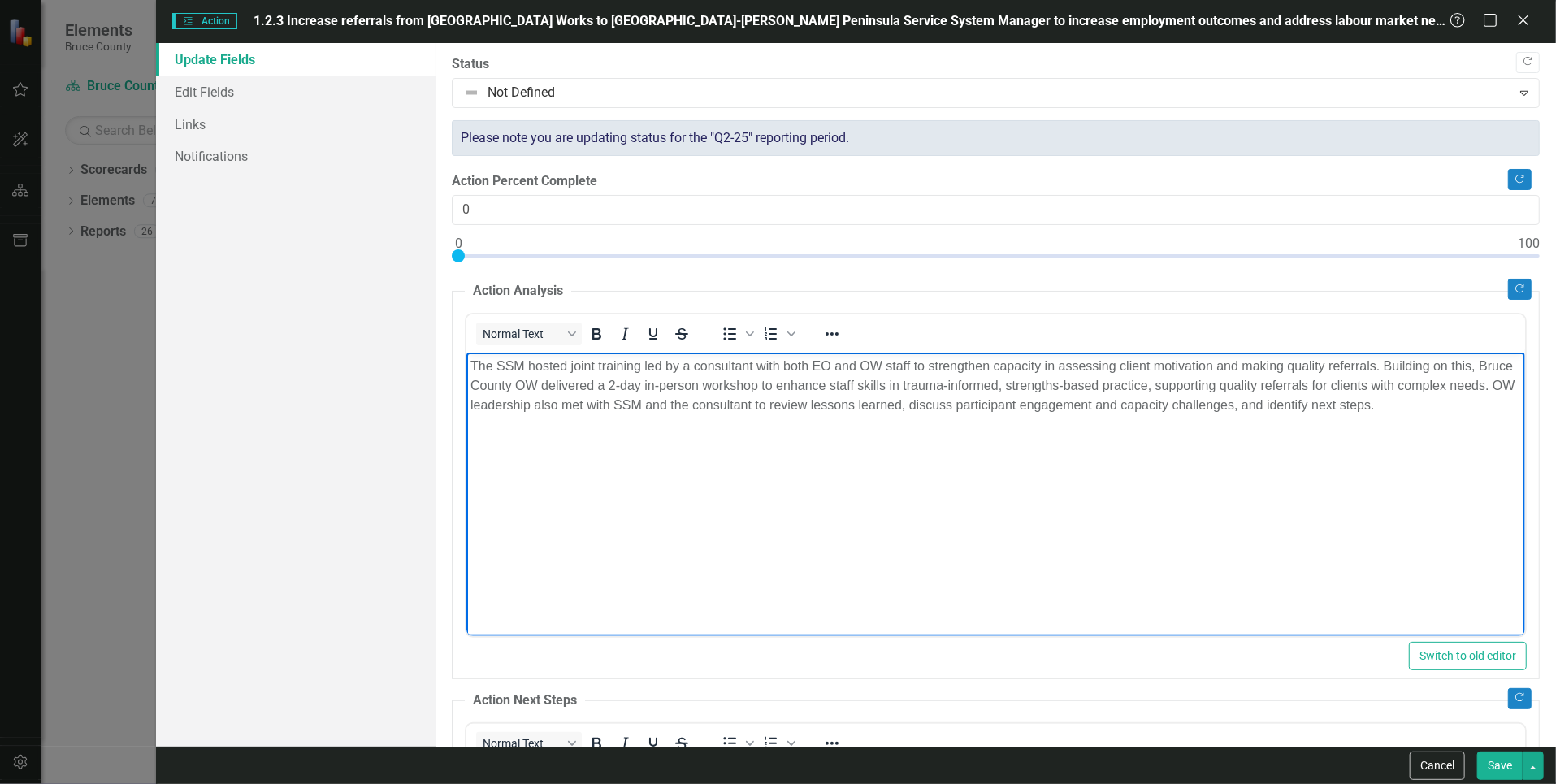
click at [817, 363] on p "The SSM hosted joint training led by a consultant with both EO and OW staff to …" at bounding box center [995, 385] width 1051 height 58
drag, startPoint x: 620, startPoint y: 383, endPoint x: 711, endPoint y: 388, distance: 91.1
click at [711, 388] on p "The SSM hosted joint training led by a consultant with both Employment Ontario …" at bounding box center [995, 395] width 1051 height 78
click at [711, 400] on p "The SSM hosted joint training led by a consultant with both Employment Ontario …" at bounding box center [995, 395] width 1051 height 78
drag, startPoint x: 705, startPoint y: 386, endPoint x: 720, endPoint y: 381, distance: 15.8
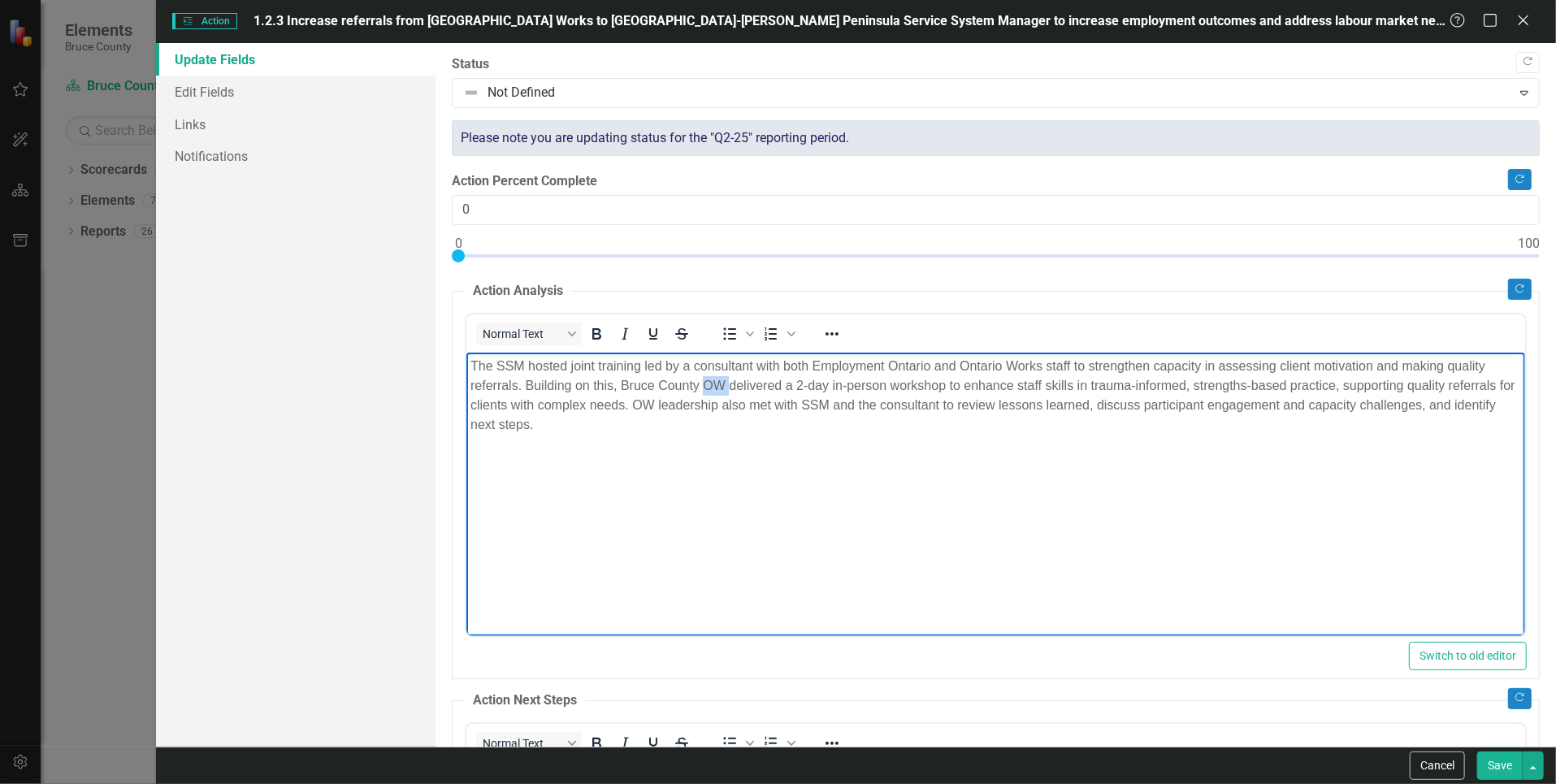
click at [728, 383] on p "The SSM hosted joint training led by a consultant with both Employment Ontario …" at bounding box center [995, 395] width 1051 height 78
drag, startPoint x: 619, startPoint y: 385, endPoint x: 682, endPoint y: 391, distance: 63.3
click at [682, 391] on p "The SSM hosted joint training led by a consultant with both Employment Ontario …" at bounding box center [995, 395] width 1051 height 78
drag, startPoint x: 620, startPoint y: 383, endPoint x: 660, endPoint y: 384, distance: 40.0
click at [660, 384] on p "The SSM hosted joint training led by a consultant with both Employment Ontario …" at bounding box center [995, 395] width 1051 height 78
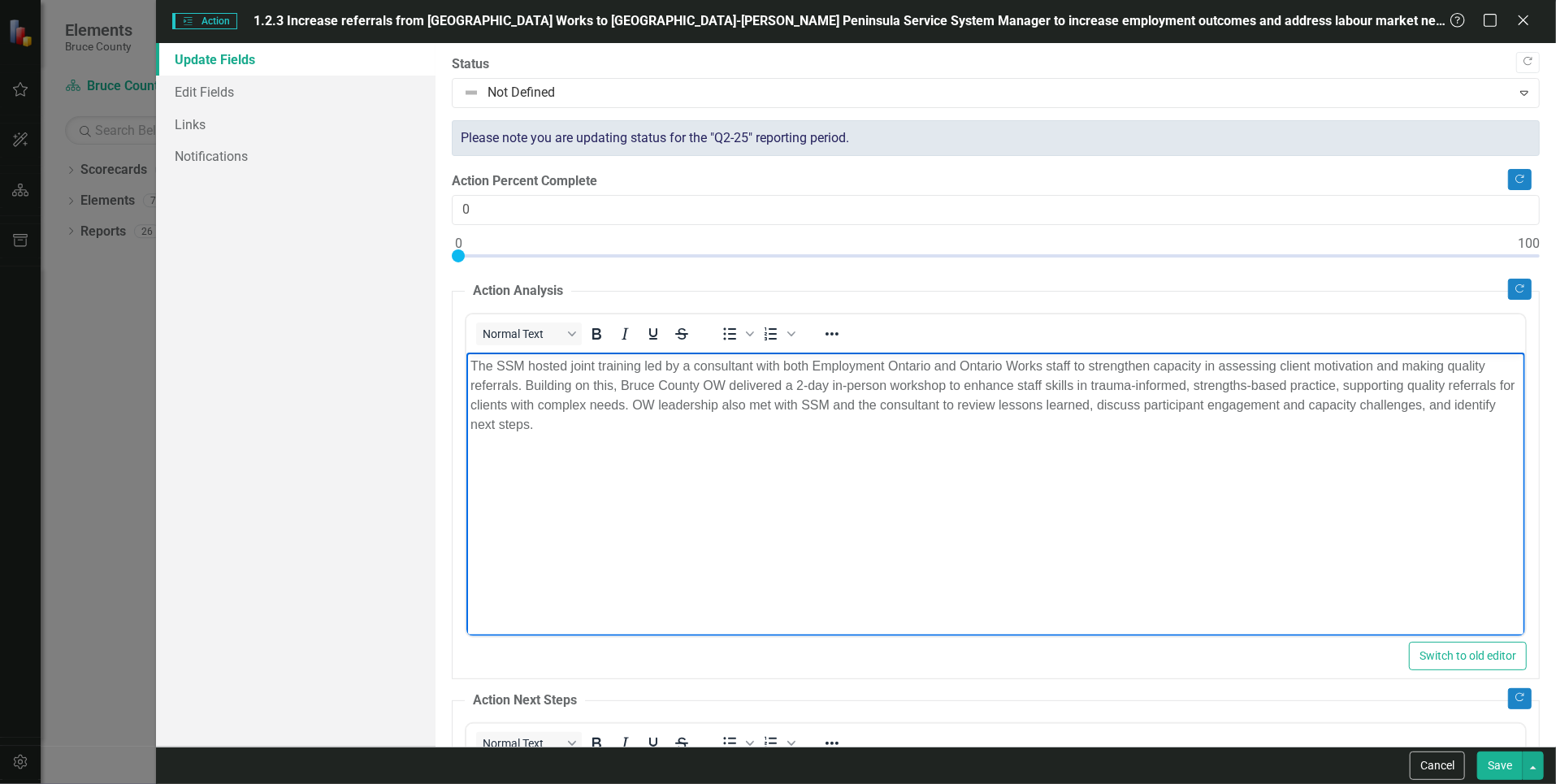
click at [659, 383] on p "The SSM hosted joint training led by a consultant with both Employment Ontario …" at bounding box center [995, 395] width 1051 height 78
click at [619, 383] on p "The SSM hosted joint training led by a consultant with both Employment Ontario …" at bounding box center [995, 395] width 1051 height 78
click at [873, 458] on body "The SSM hosted joint training led by a consultant with both Employment Ontario …" at bounding box center [996, 473] width 1059 height 243
click at [804, 384] on p "The SSM hosted joint training led by a consultant with both Employment Ontario …" at bounding box center [995, 395] width 1051 height 78
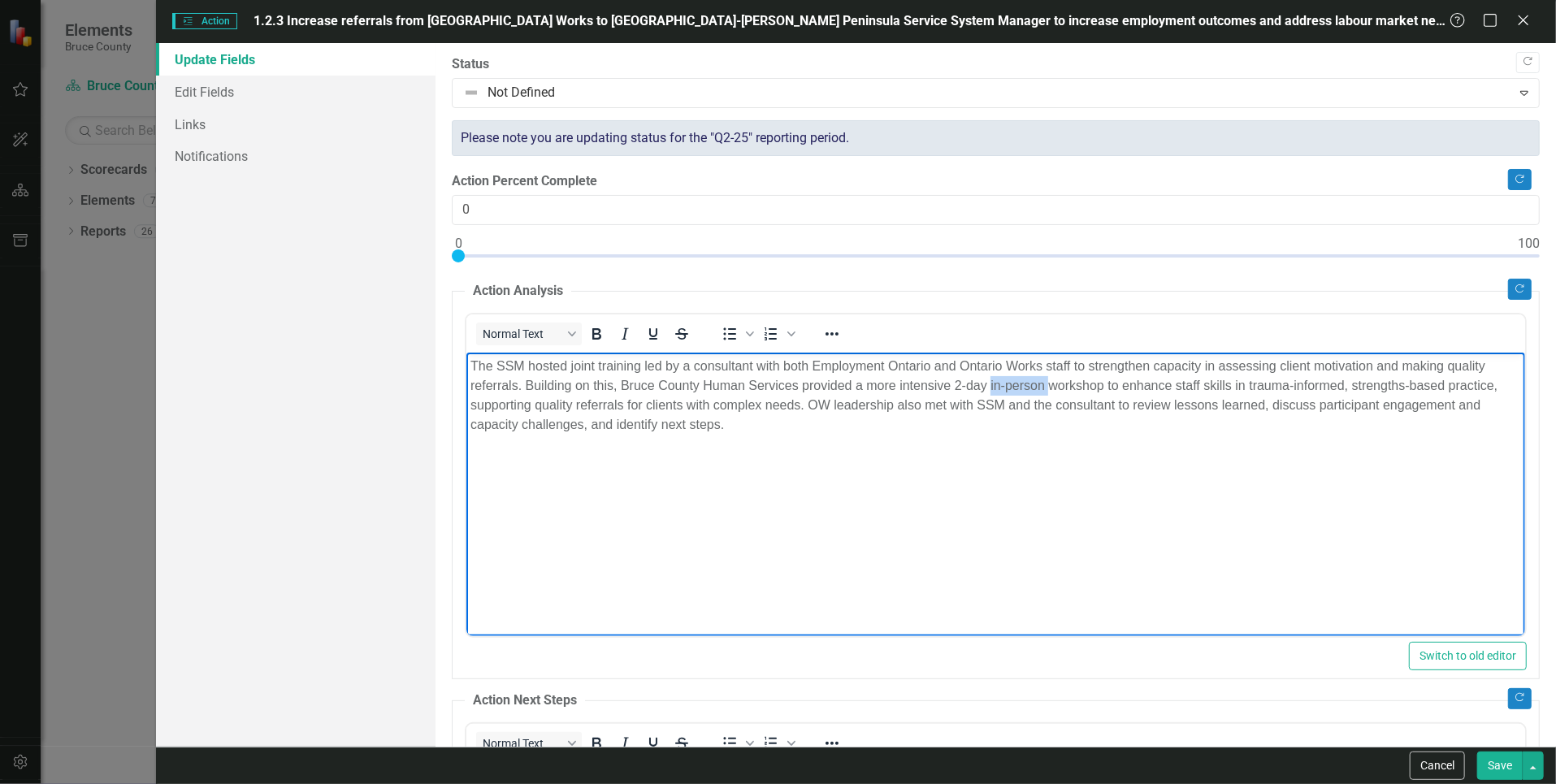
drag, startPoint x: 990, startPoint y: 389, endPoint x: 1051, endPoint y: 391, distance: 61.0
click at [1051, 391] on p "The SSM hosted joint training led by a consultant with both Employment Ontario …" at bounding box center [995, 395] width 1051 height 78
click at [1066, 391] on p "The SSM hosted joint training led by a consultant with both Employment Ontario …" at bounding box center [995, 395] width 1051 height 78
click at [915, 404] on p "The SSM hosted joint training led by a consultant with both Employment Ontario …" at bounding box center [995, 395] width 1051 height 78
click at [1039, 366] on p "The SSM hosted joint training led by a consultant with both Employment Ontario …" at bounding box center [995, 395] width 1051 height 78
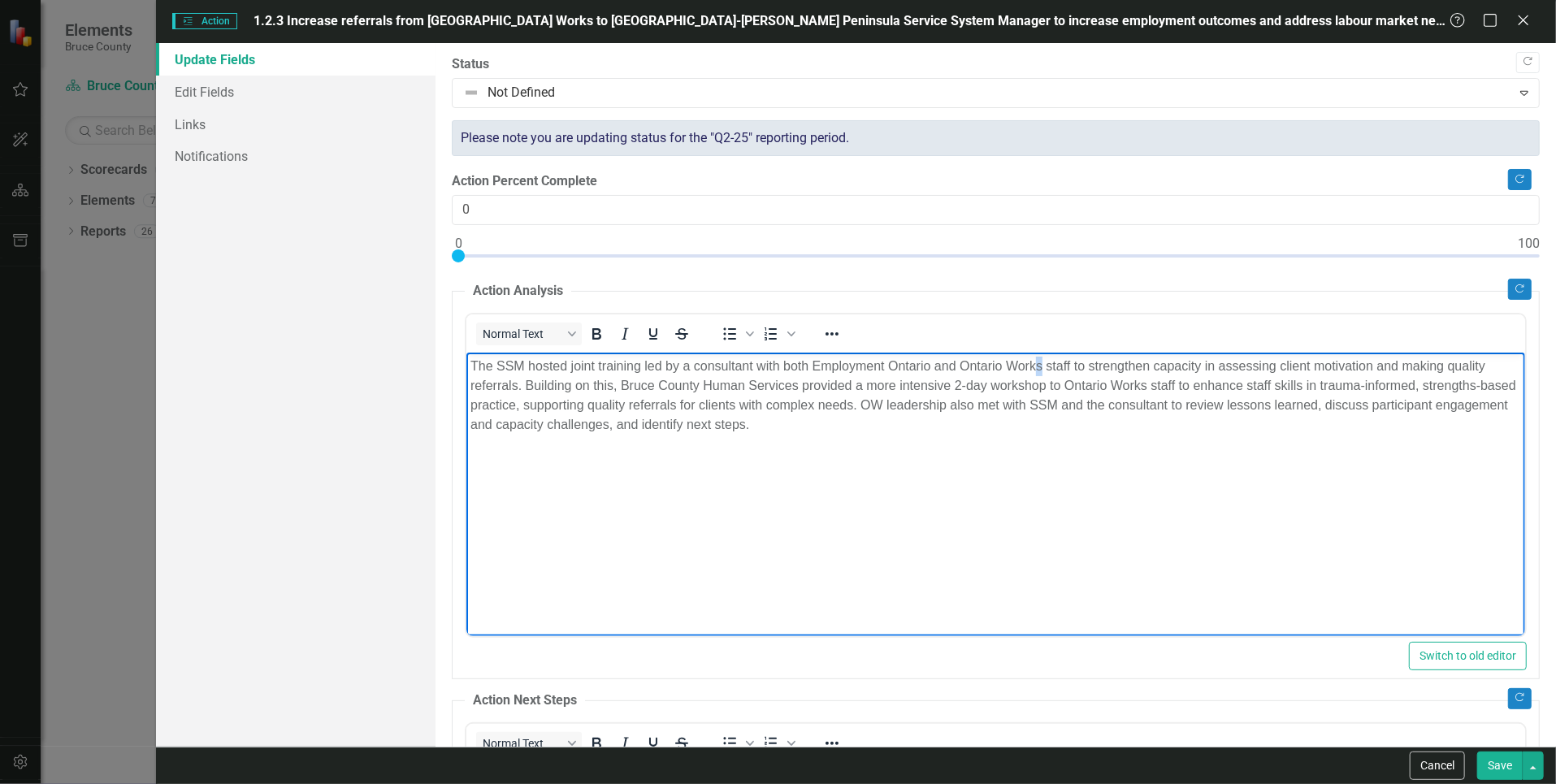
click at [1044, 368] on p "The SSM hosted joint training led by a consultant with both Employment Ontario …" at bounding box center [995, 395] width 1051 height 78
click at [933, 364] on p "The SSM hosted joint training led by a consultant with both Employment [GEOGRAP…" at bounding box center [995, 395] width 1051 height 78
drag, startPoint x: 606, startPoint y: 425, endPoint x: 640, endPoint y: 426, distance: 34.0
click at [608, 426] on p "The SSM hosted joint training led by a consultant with both Employment Ontario …" at bounding box center [995, 395] width 1051 height 78
click at [1044, 487] on body "The SSM hosted joint training led by a consultant with both Employment Ontario …" at bounding box center [996, 473] width 1059 height 243
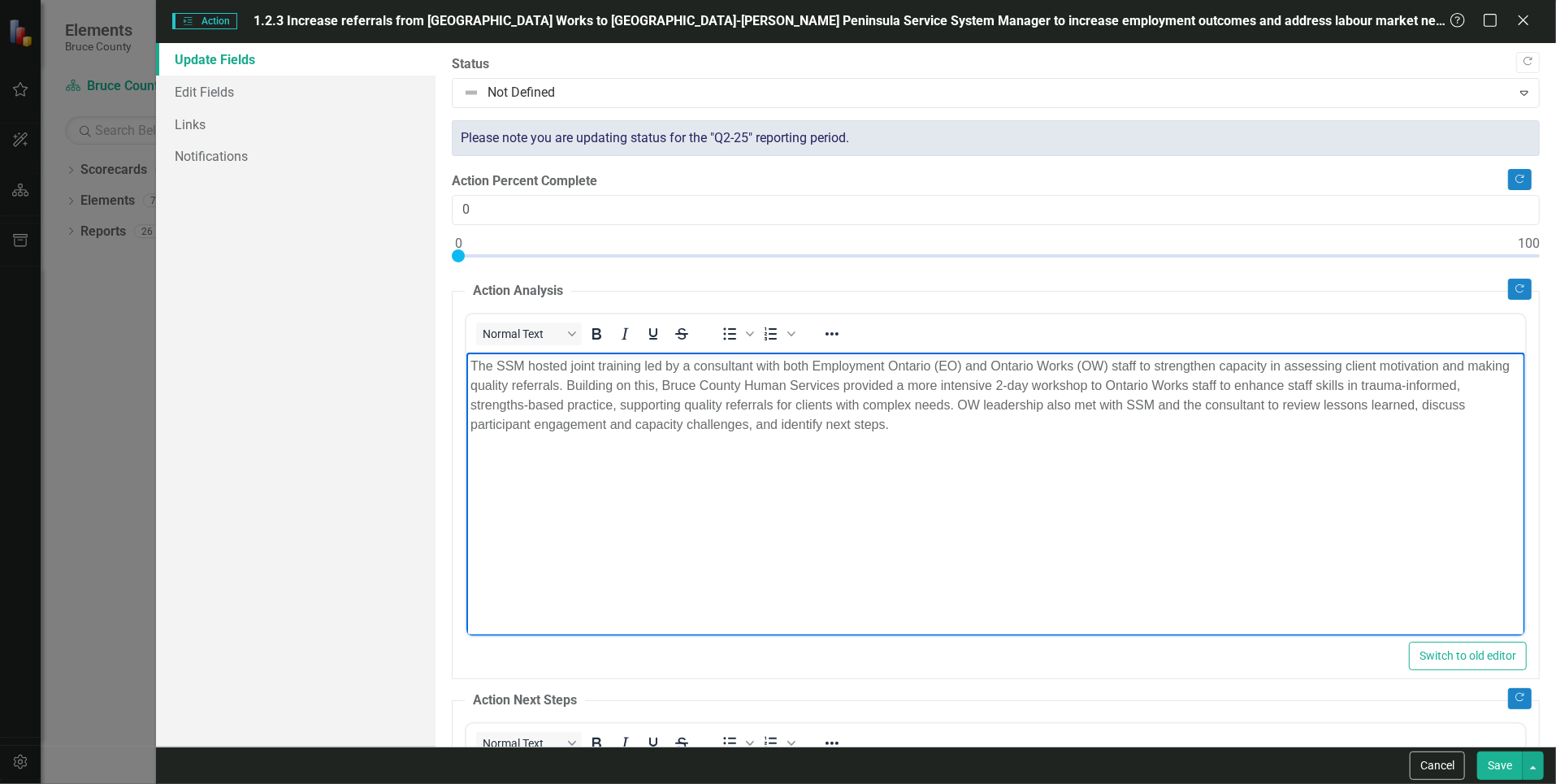
click at [605, 422] on p "The SSM hosted joint training led by a consultant with both Employment Ontario …" at bounding box center [995, 395] width 1051 height 78
click at [737, 424] on p "The SSM hosted joint training led by a consultant with both Employment Ontario …" at bounding box center [995, 395] width 1051 height 78
click at [1080, 427] on p "The SSM hosted joint training led by a consultant with both Employment Ontario …" at bounding box center [995, 395] width 1051 height 78
drag, startPoint x: 1006, startPoint y: 570, endPoint x: 1023, endPoint y: 565, distance: 17.7
click at [1007, 570] on body "The SSM hosted joint training led by a consultant with both Employment Ontario …" at bounding box center [996, 473] width 1059 height 243
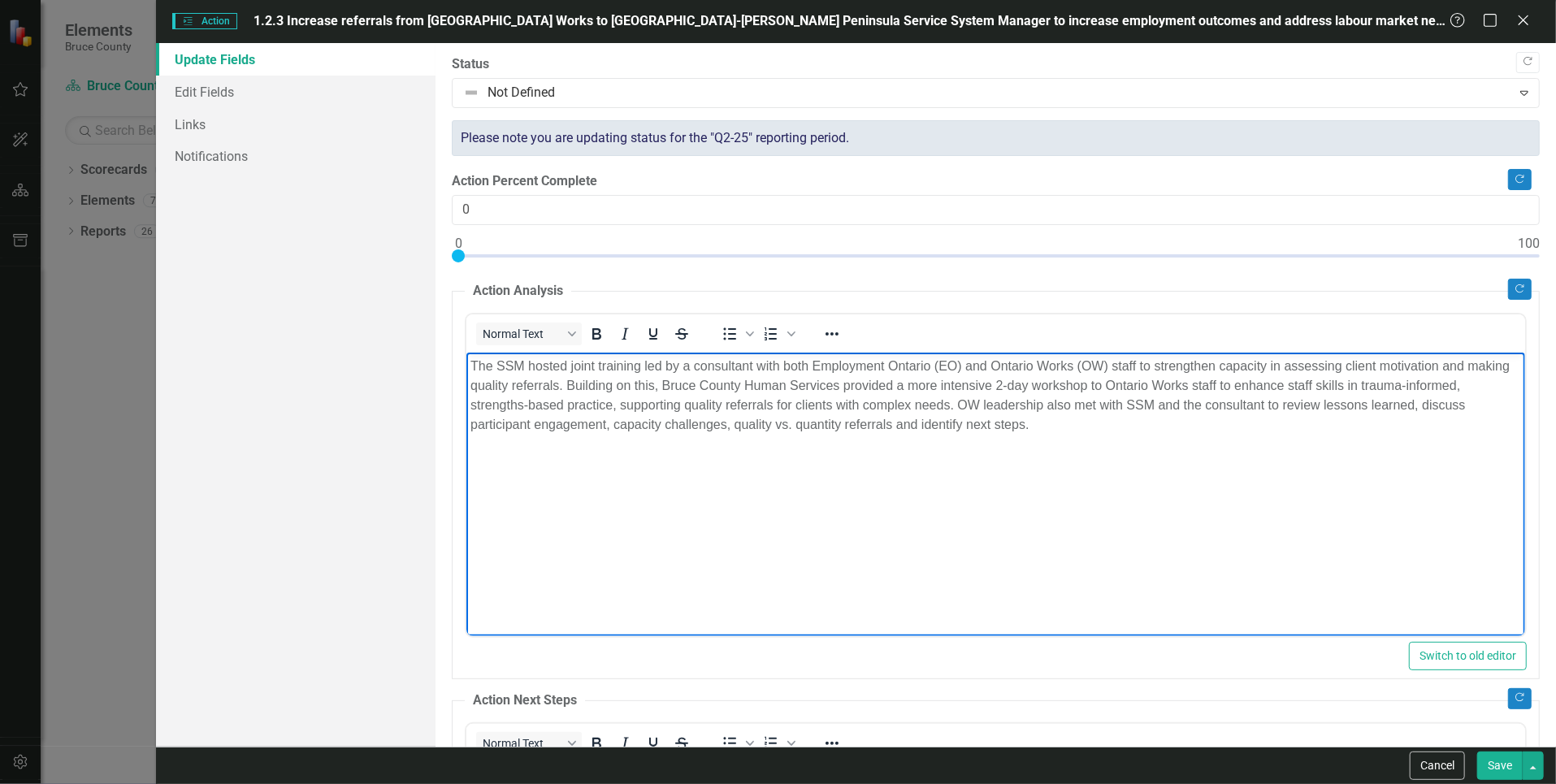
click at [1064, 464] on body "The SSM hosted joint training led by a consultant with both Employment Ontario …" at bounding box center [996, 473] width 1059 height 243
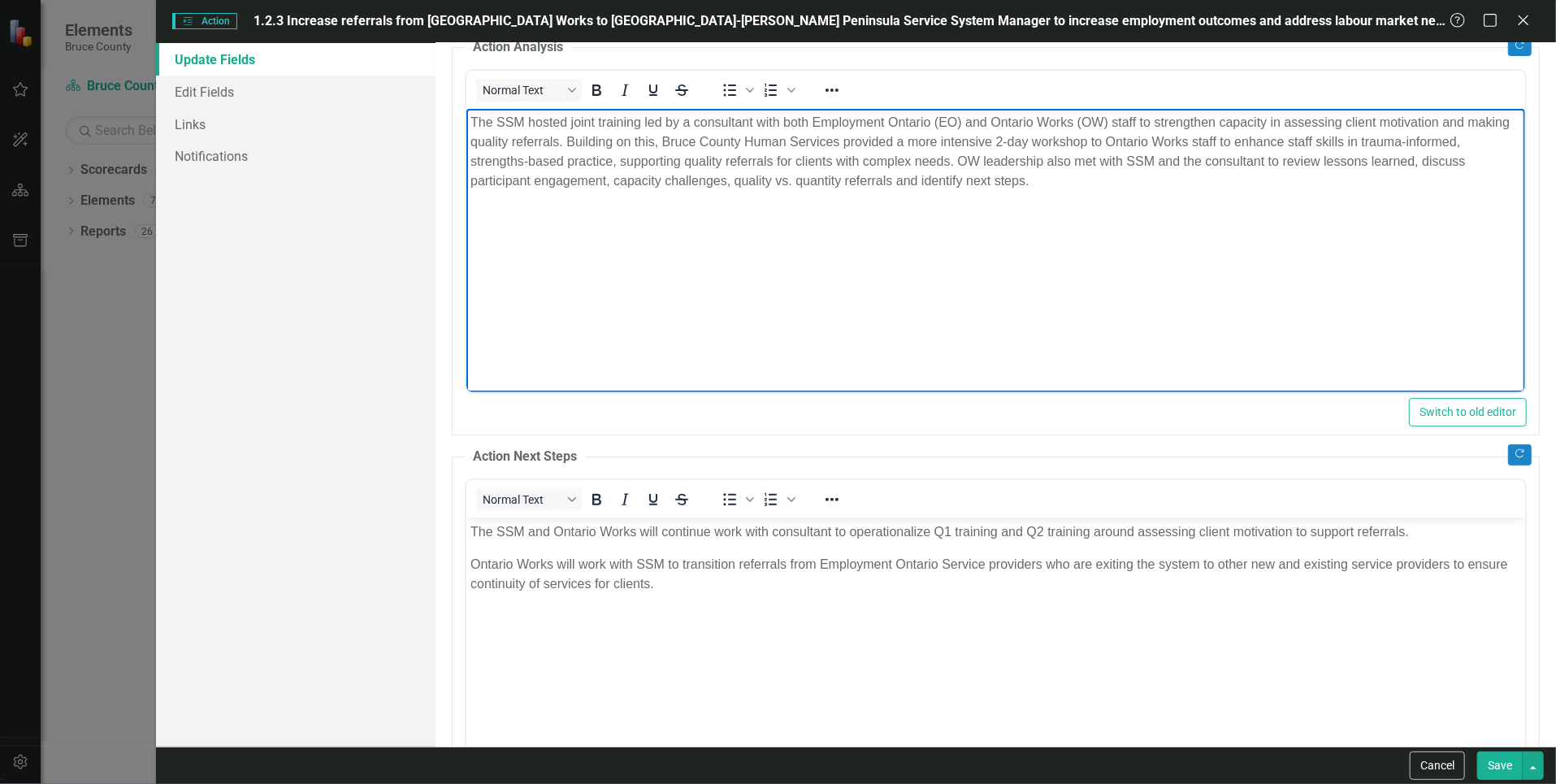
scroll to position [325, 0]
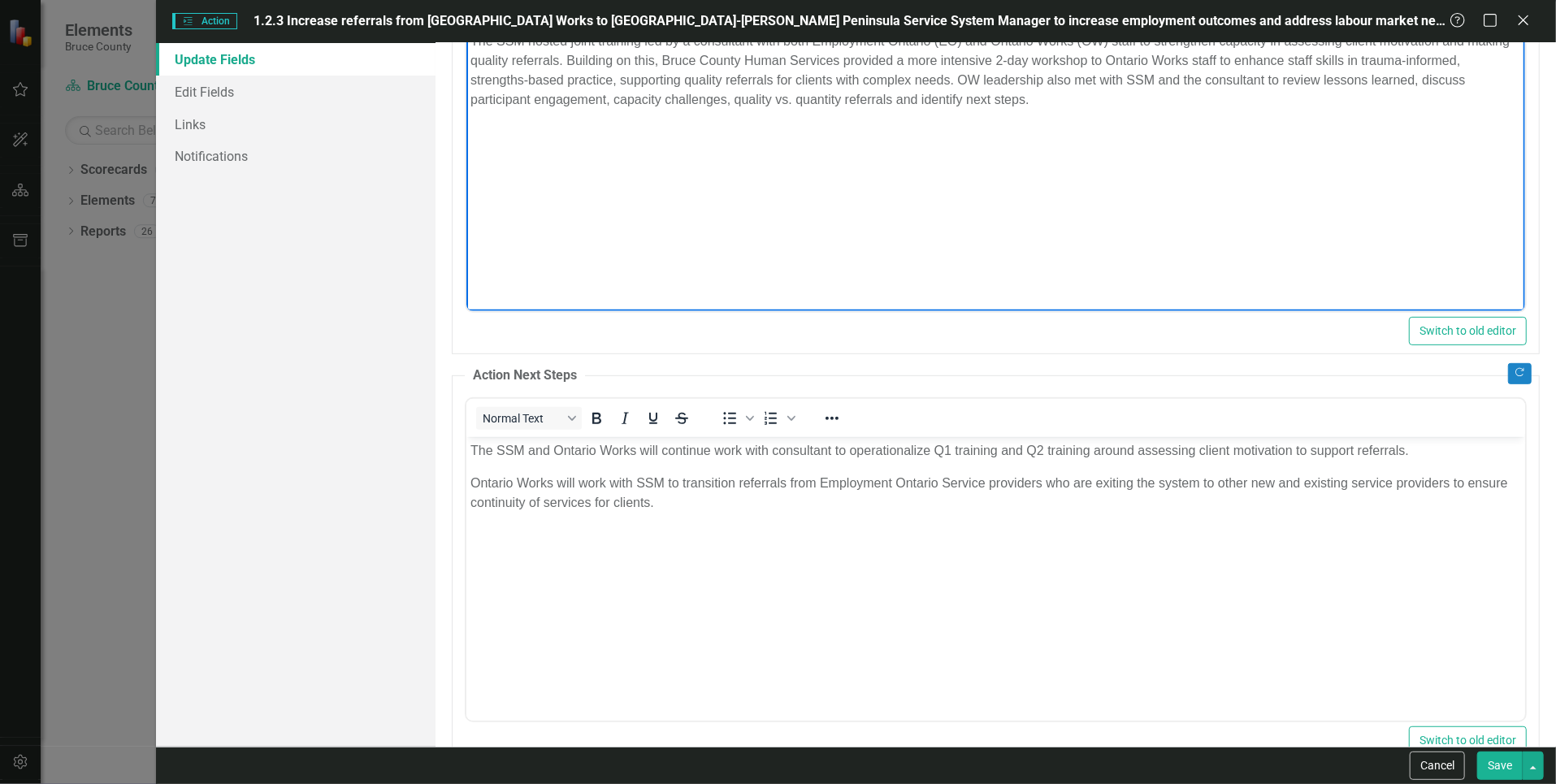
click at [496, 460] on body "The SSM and Ontario Works will continue work with consultant to operationalize …" at bounding box center [996, 557] width 1059 height 243
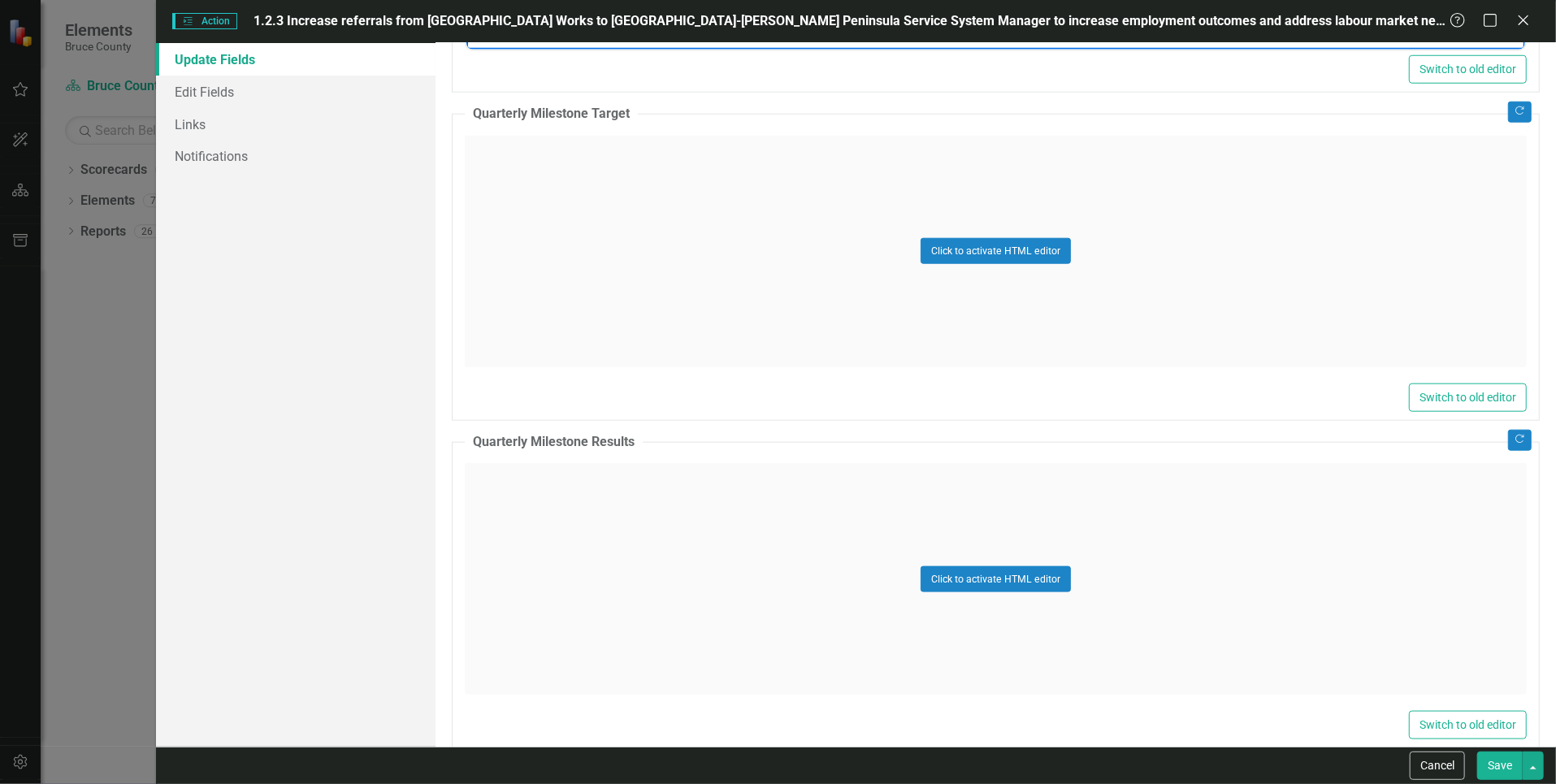
scroll to position [1018, 0]
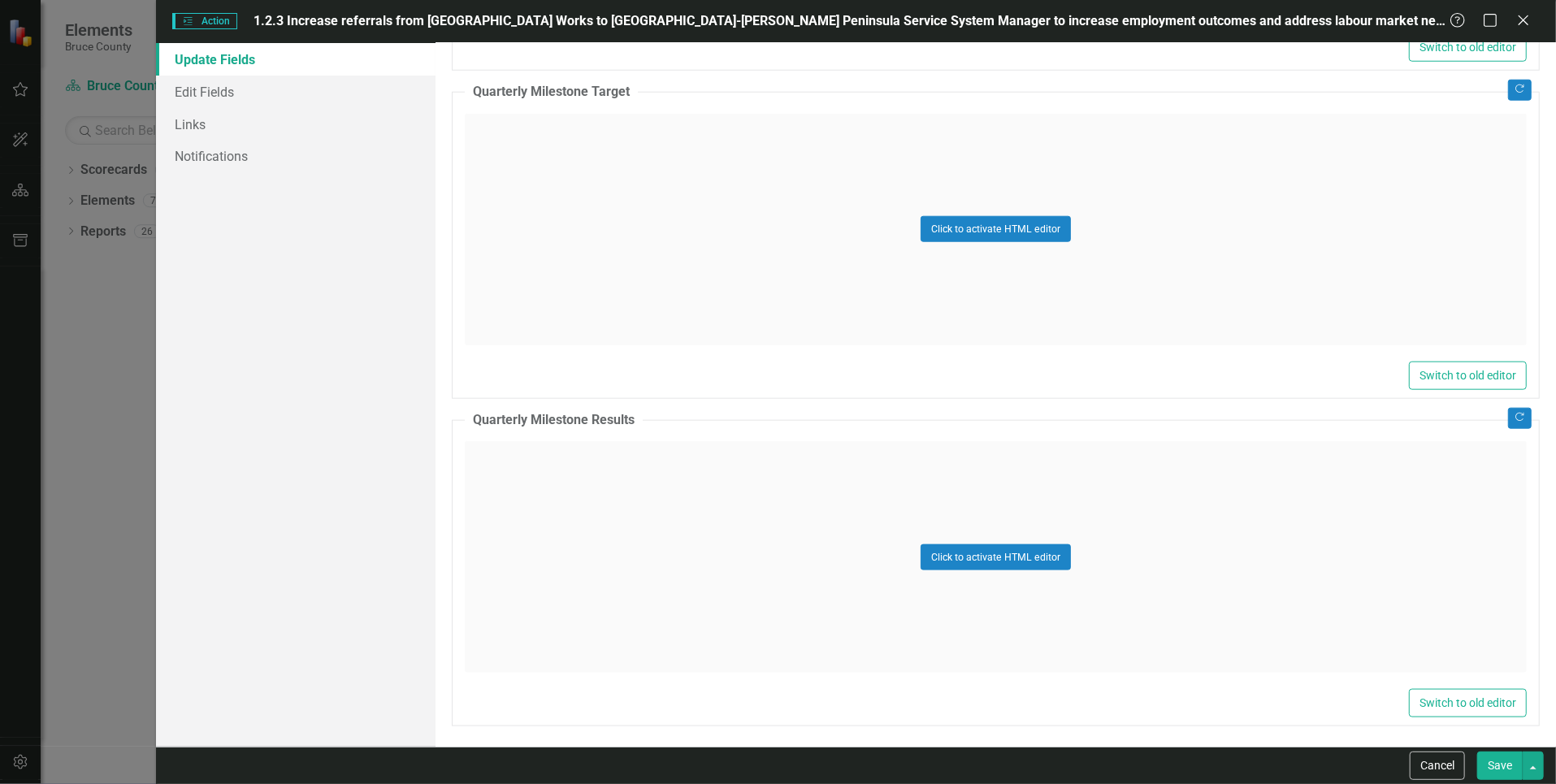
click at [1510, 763] on button "Save" at bounding box center [1499, 765] width 45 height 28
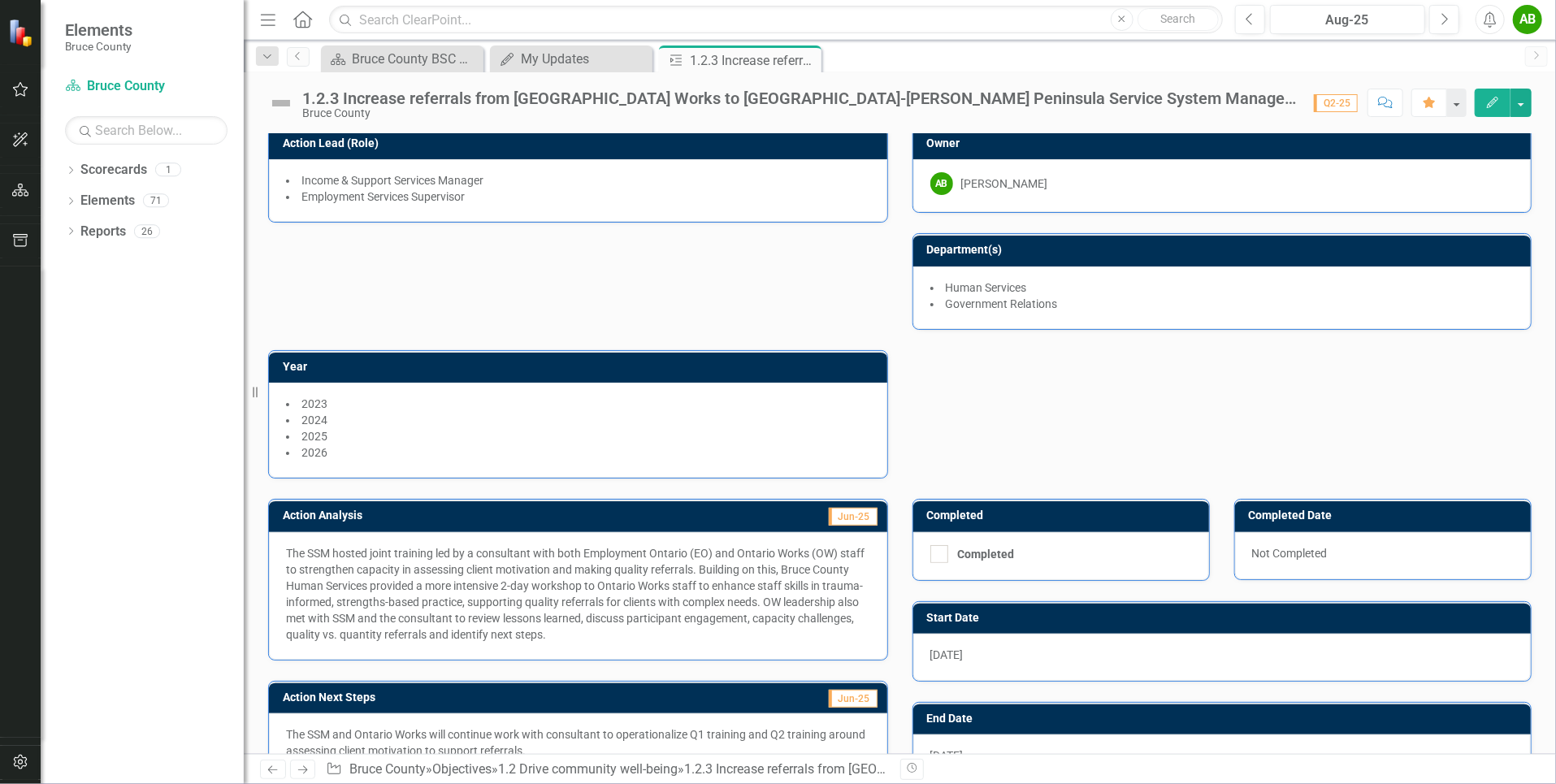
scroll to position [0, 0]
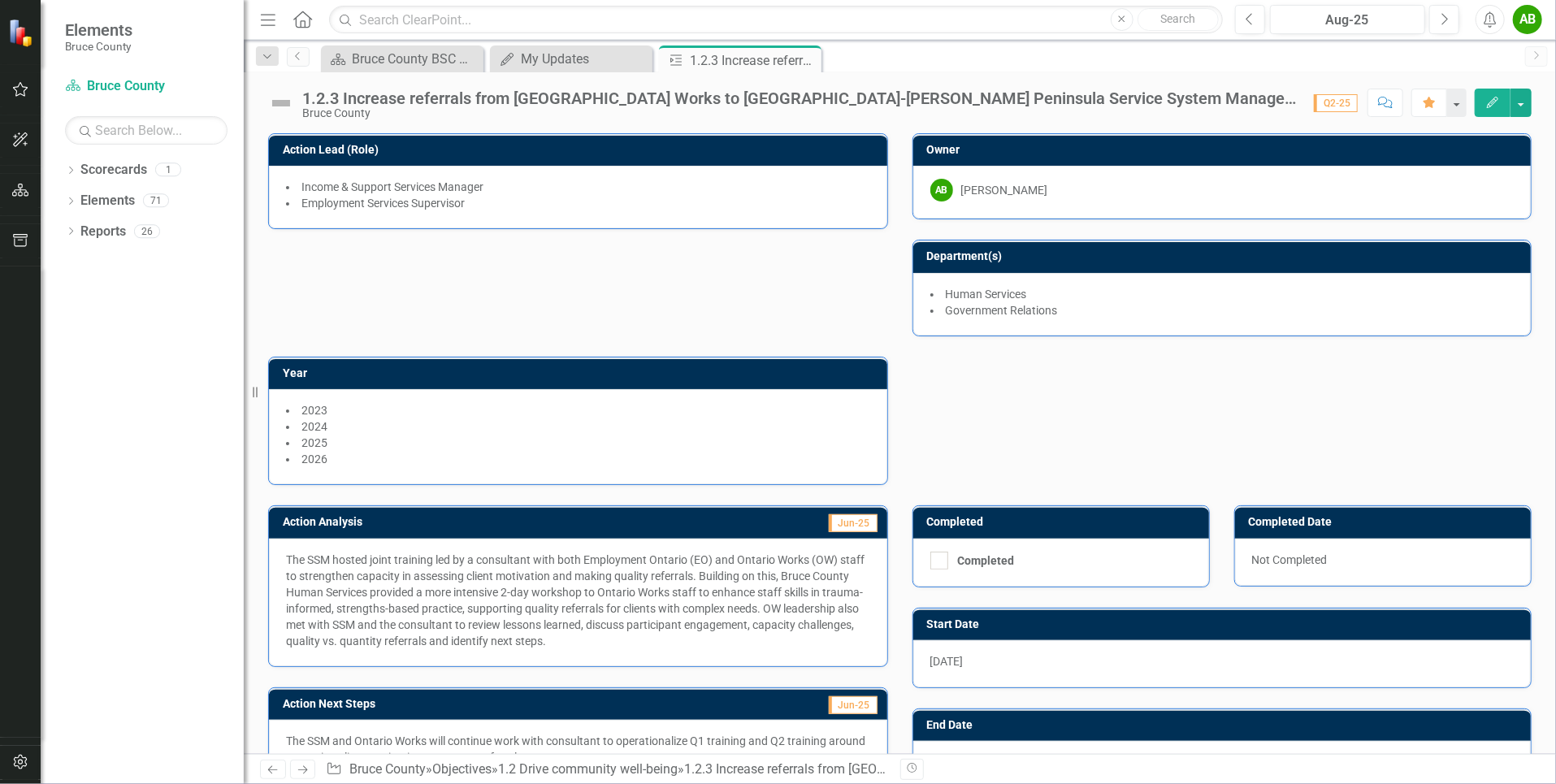
click at [281, 95] on img at bounding box center [281, 103] width 26 height 26
click at [281, 101] on img at bounding box center [281, 103] width 26 height 26
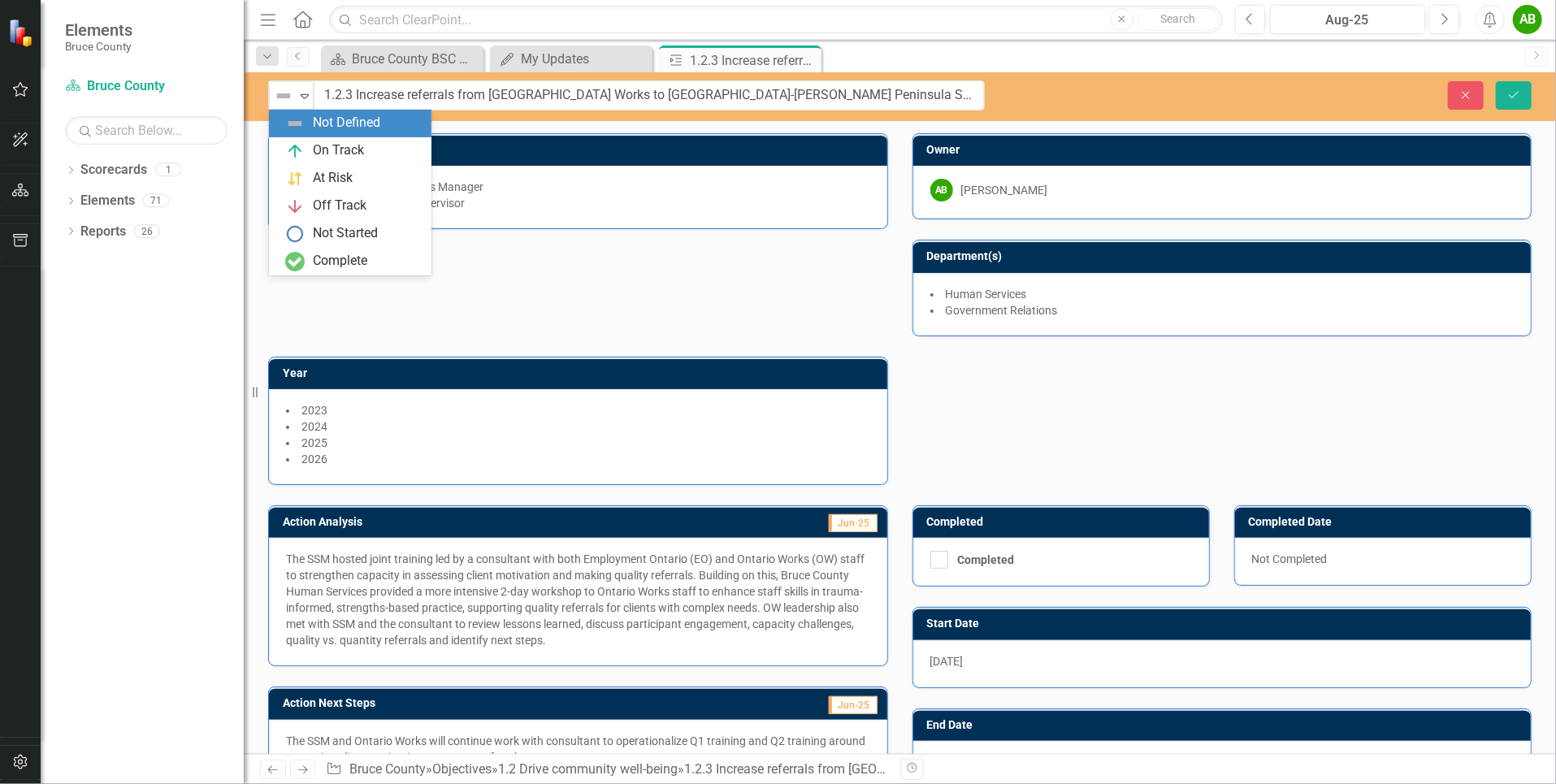
click at [281, 101] on img at bounding box center [283, 96] width 19 height 19
click at [389, 158] on div "On Track" at bounding box center [353, 151] width 136 height 19
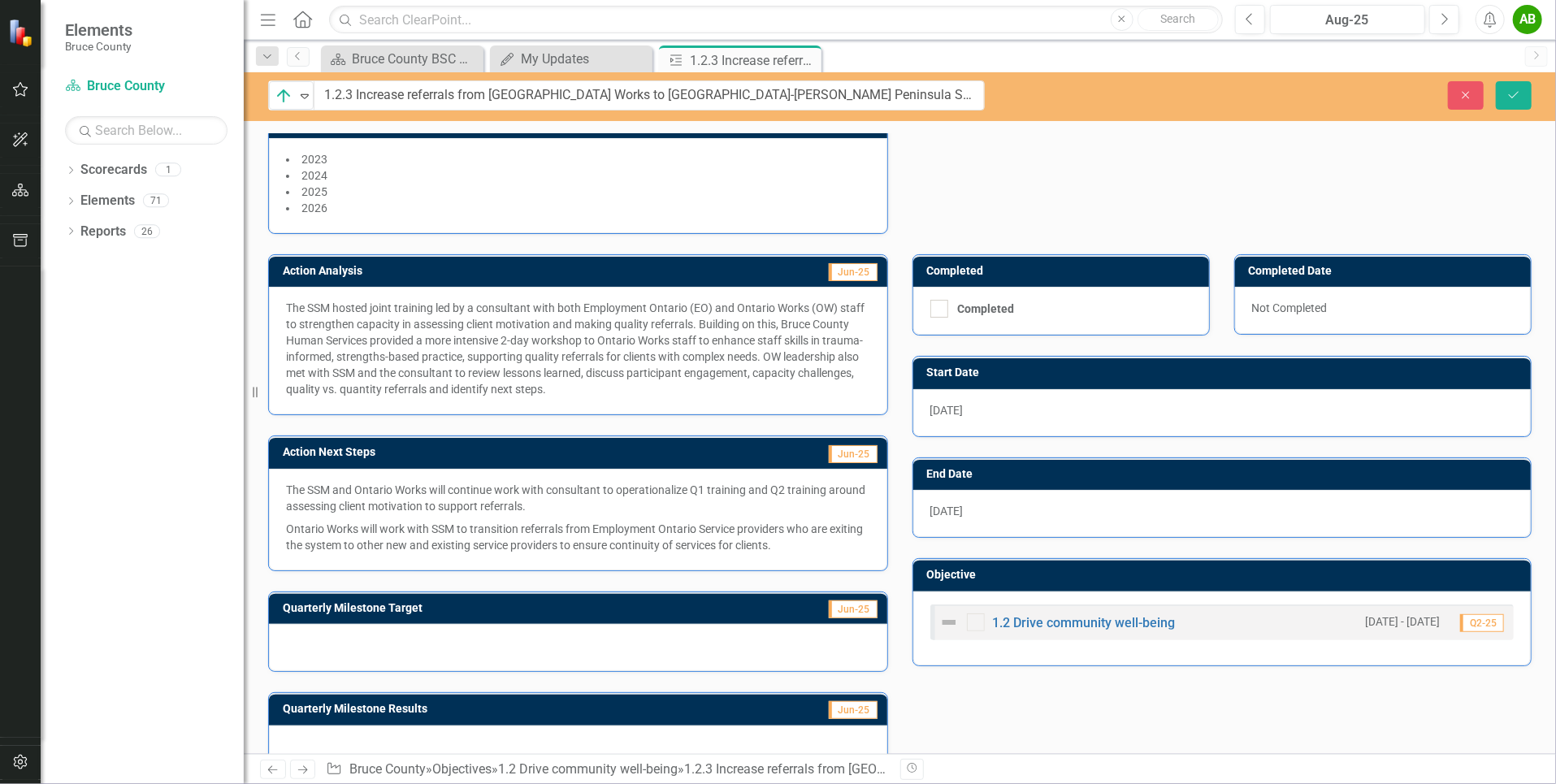
scroll to position [277, 0]
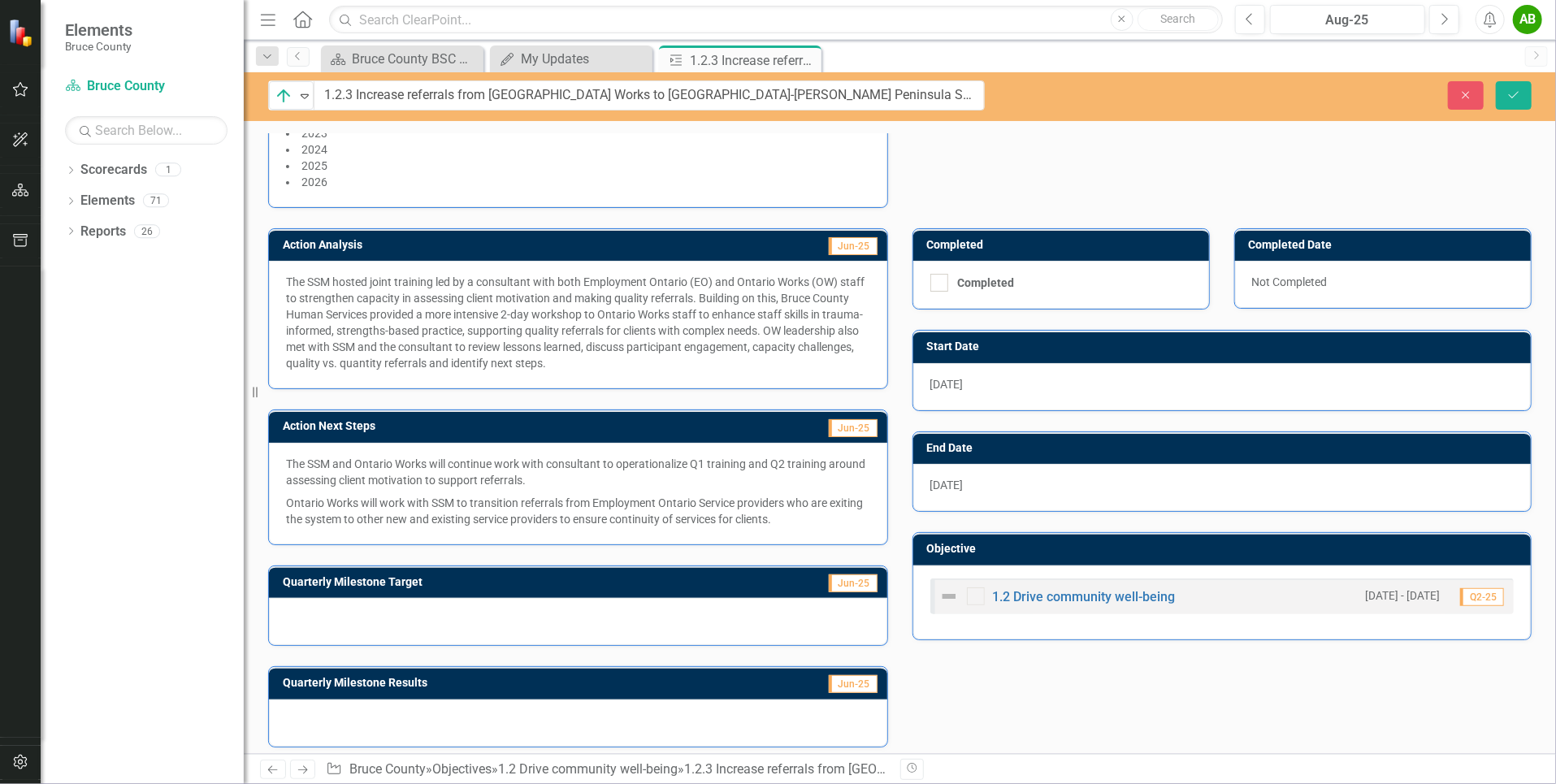
click at [956, 378] on span "[DATE]" at bounding box center [947, 384] width 34 height 13
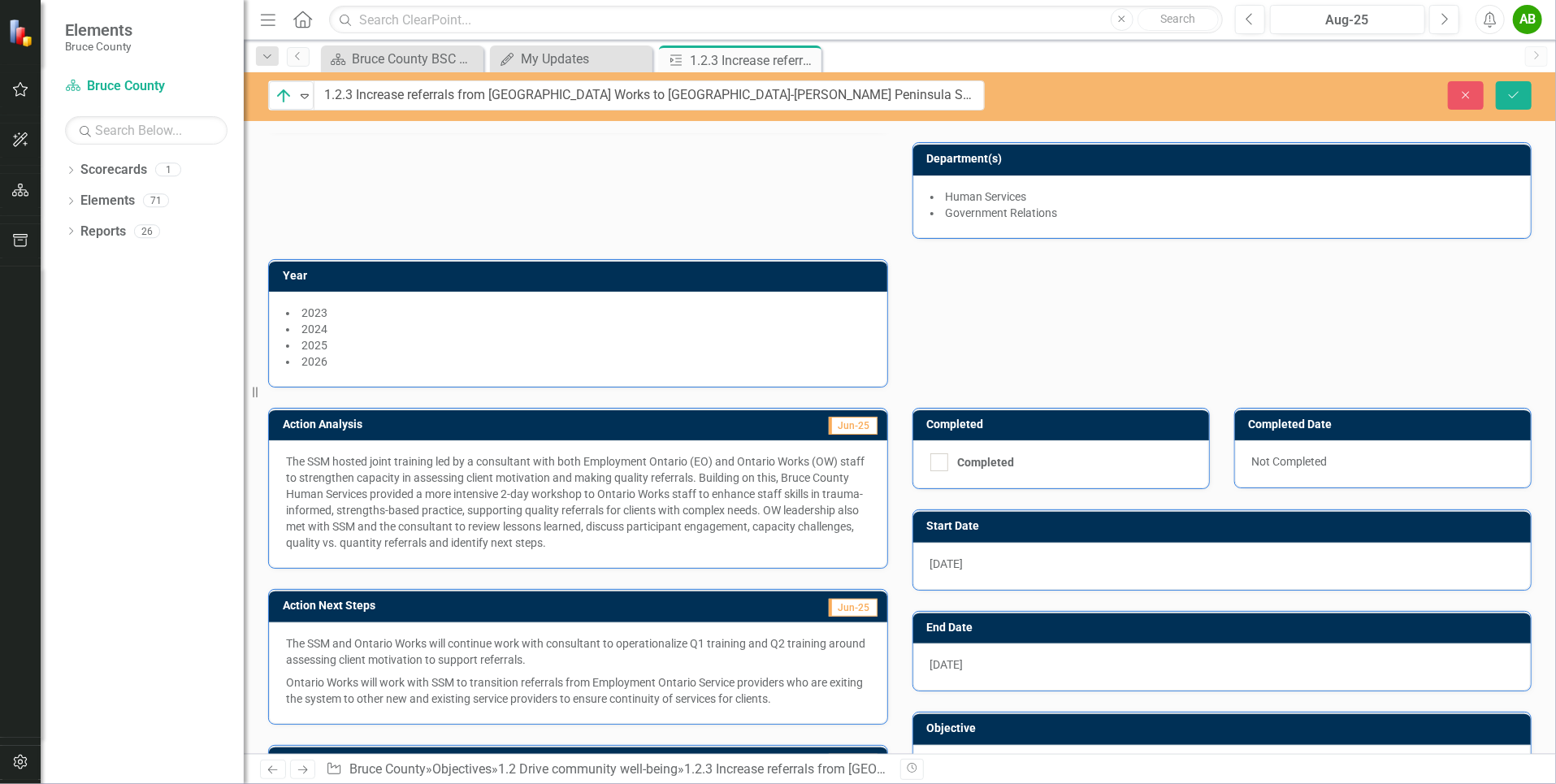
scroll to position [0, 0]
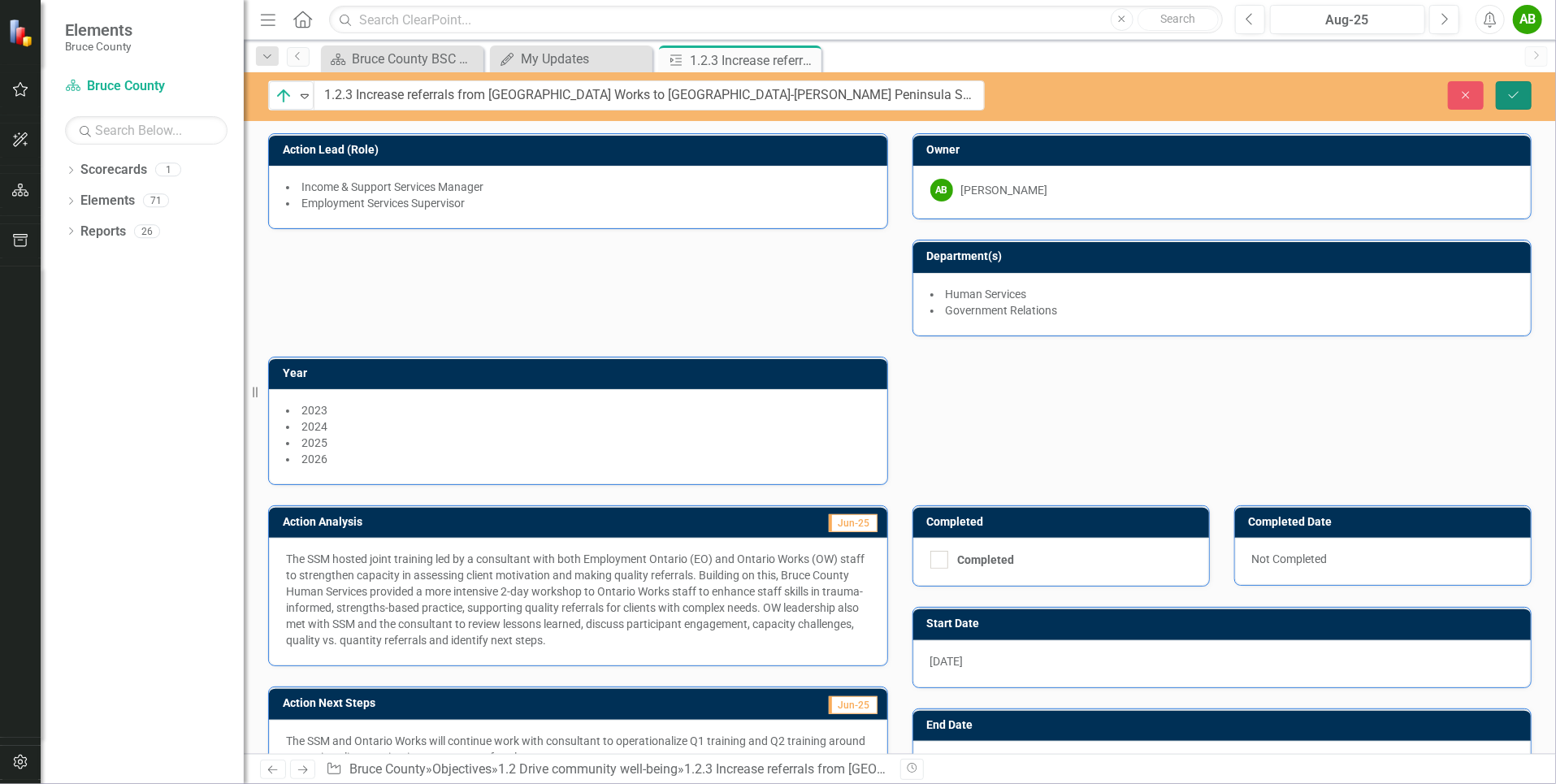
click at [1515, 98] on icon "Save" at bounding box center [1514, 95] width 15 height 12
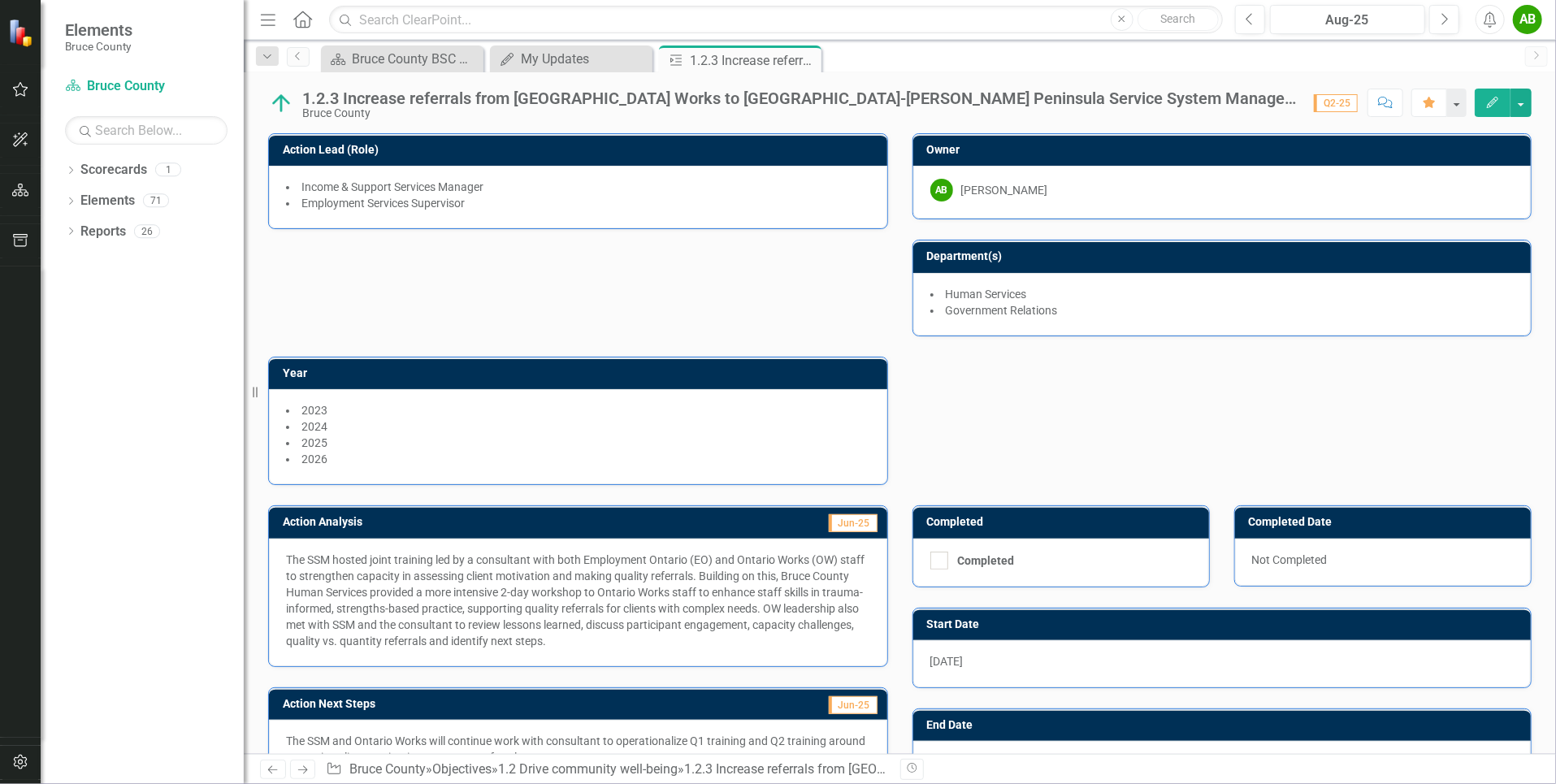
click at [1484, 102] on button "Edit" at bounding box center [1492, 103] width 35 height 28
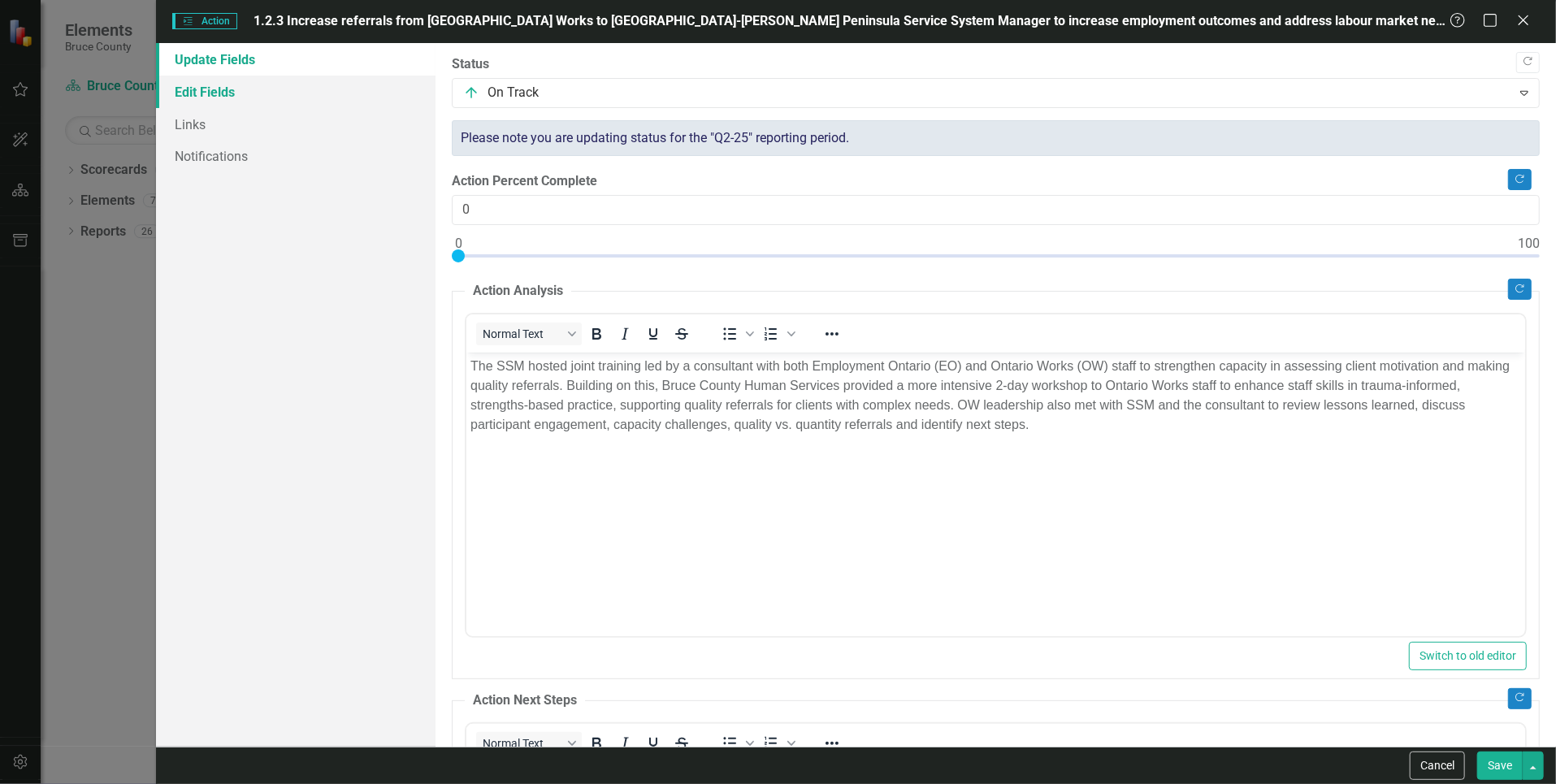
click at [207, 96] on link "Edit Fields" at bounding box center [296, 91] width 281 height 33
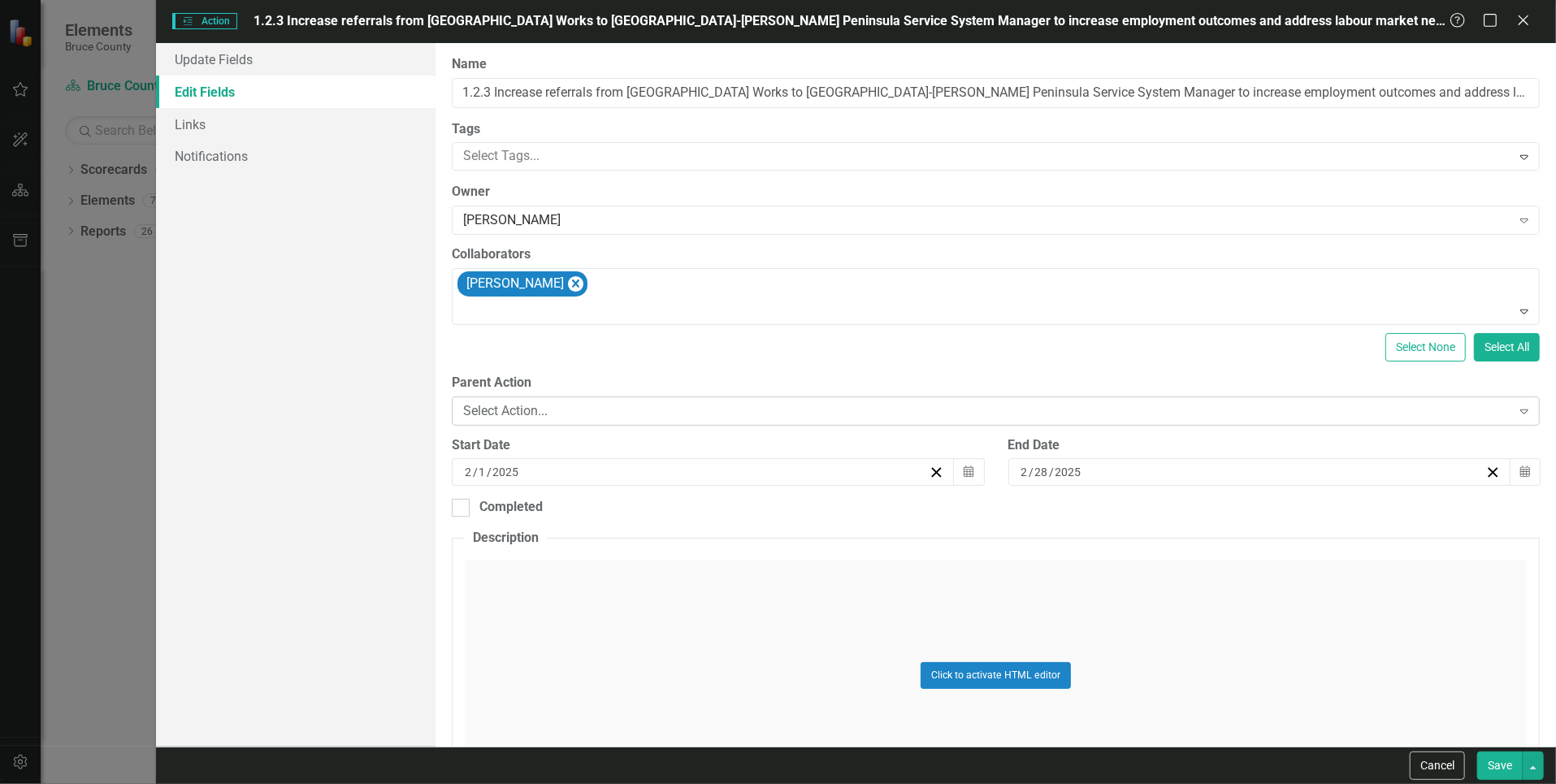
click at [1366, 415] on div "Select Action..." at bounding box center [986, 410] width 1047 height 19
click at [299, 311] on div "Update Fields Edit Fields Links Notifications" at bounding box center [296, 395] width 281 height 703
click at [1523, 411] on div "Expand" at bounding box center [1524, 411] width 29 height 26
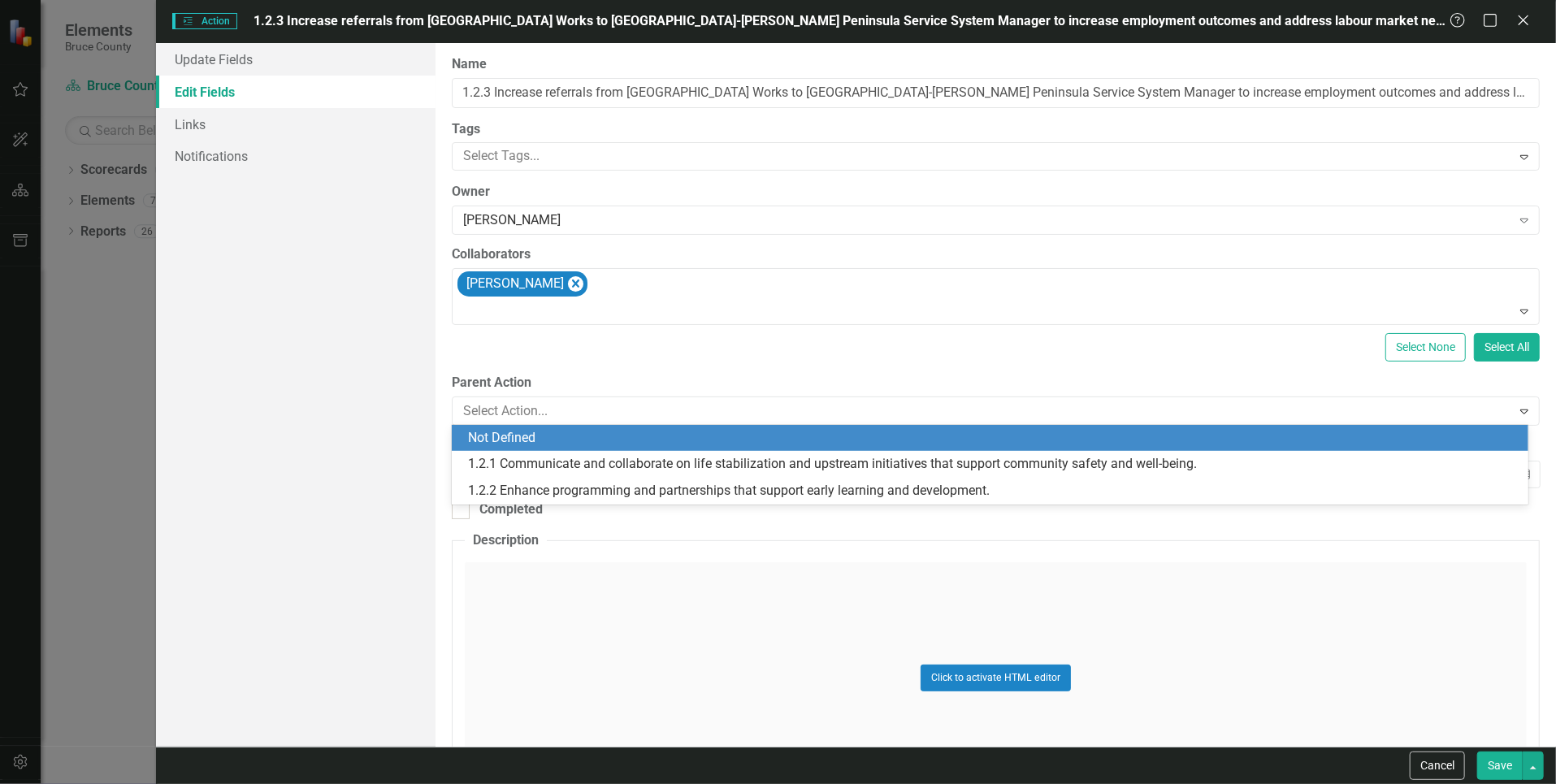
click at [164, 396] on div "Update Fields Edit Fields Links Notifications" at bounding box center [296, 395] width 281 height 703
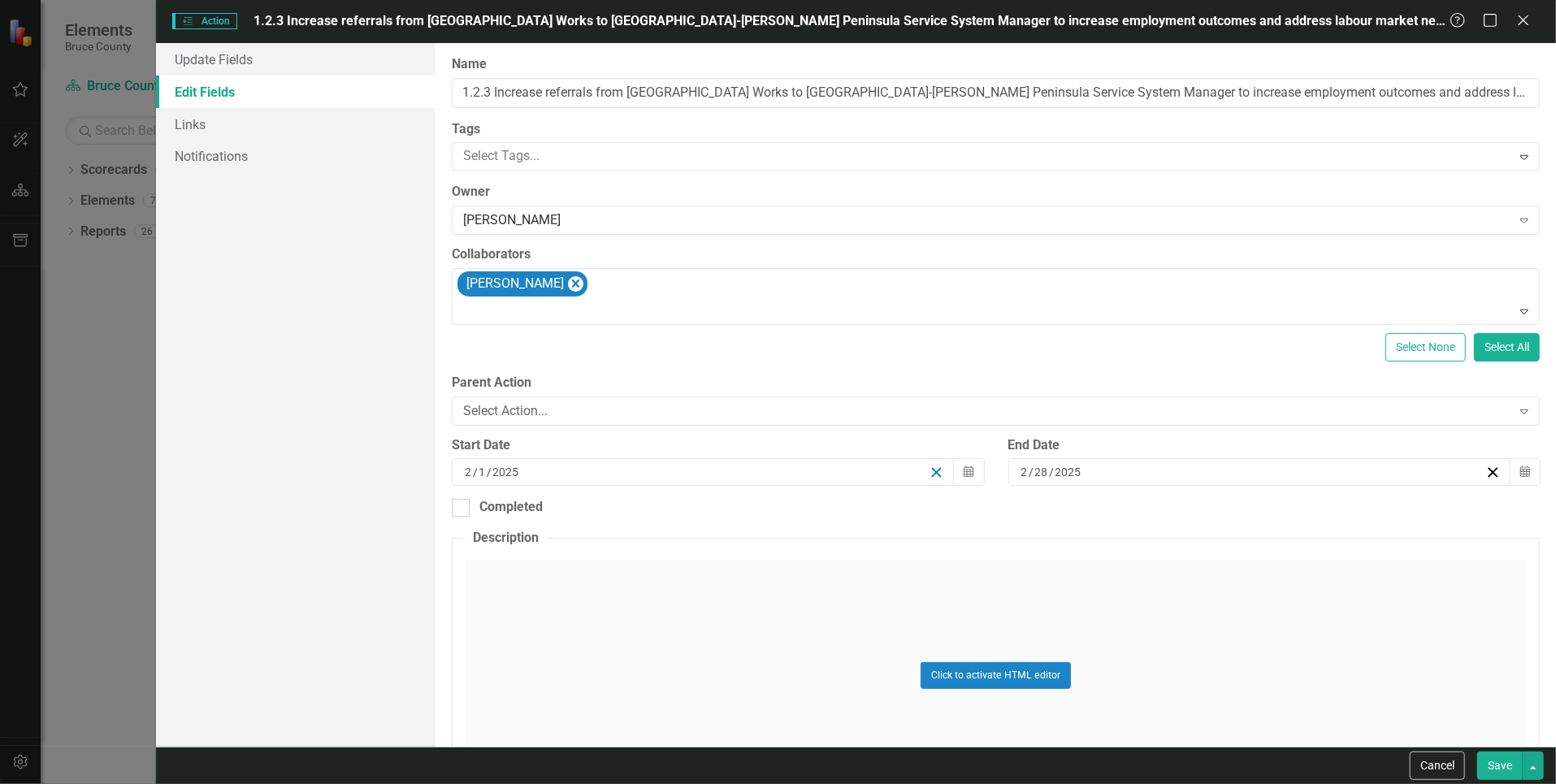
click at [932, 471] on line "button" at bounding box center [936, 473] width 9 height 9
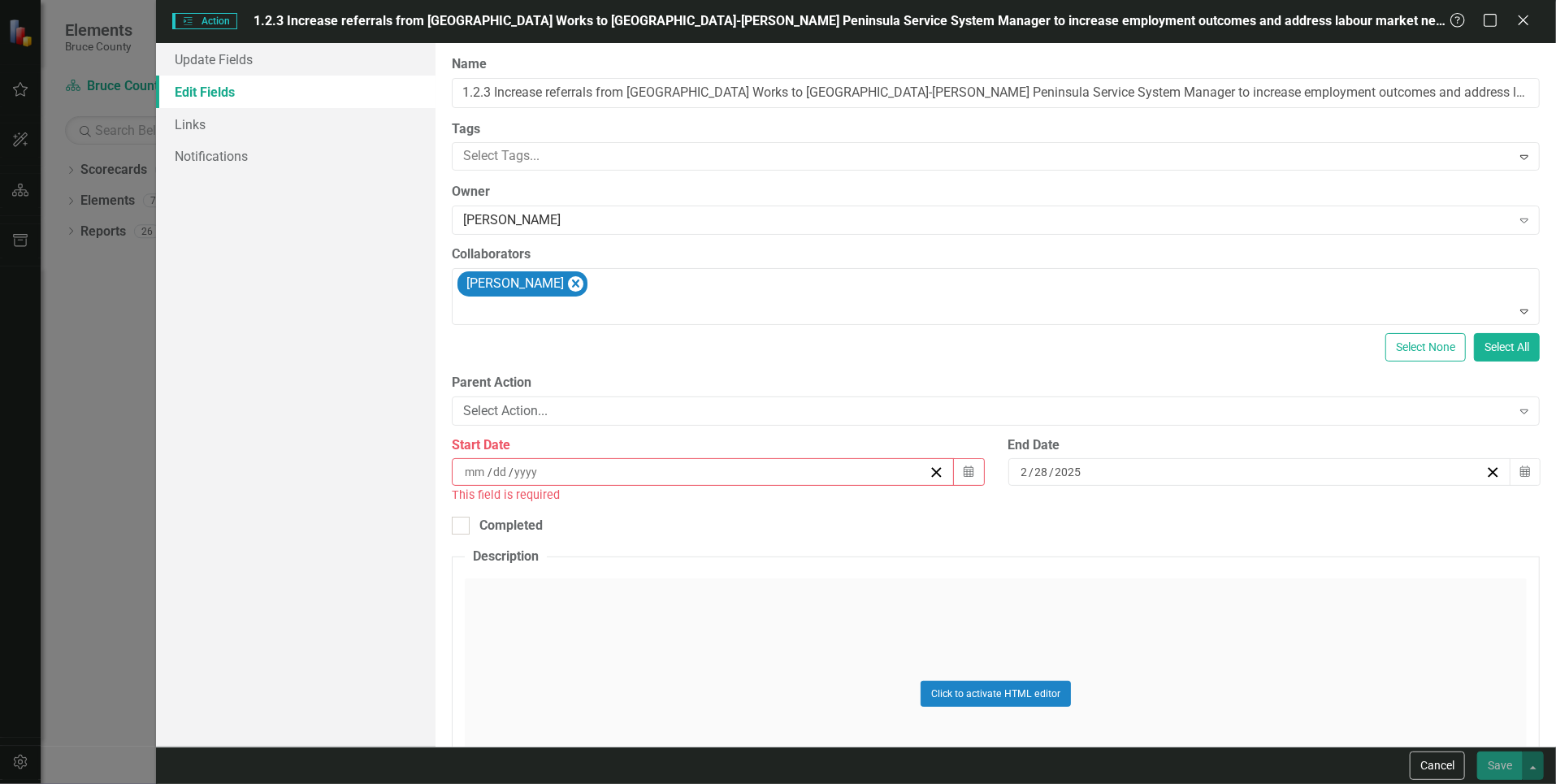
click at [1166, 475] on div "[DATE]" at bounding box center [1252, 472] width 466 height 16
click at [1336, 511] on button "›" at bounding box center [1339, 511] width 35 height 35
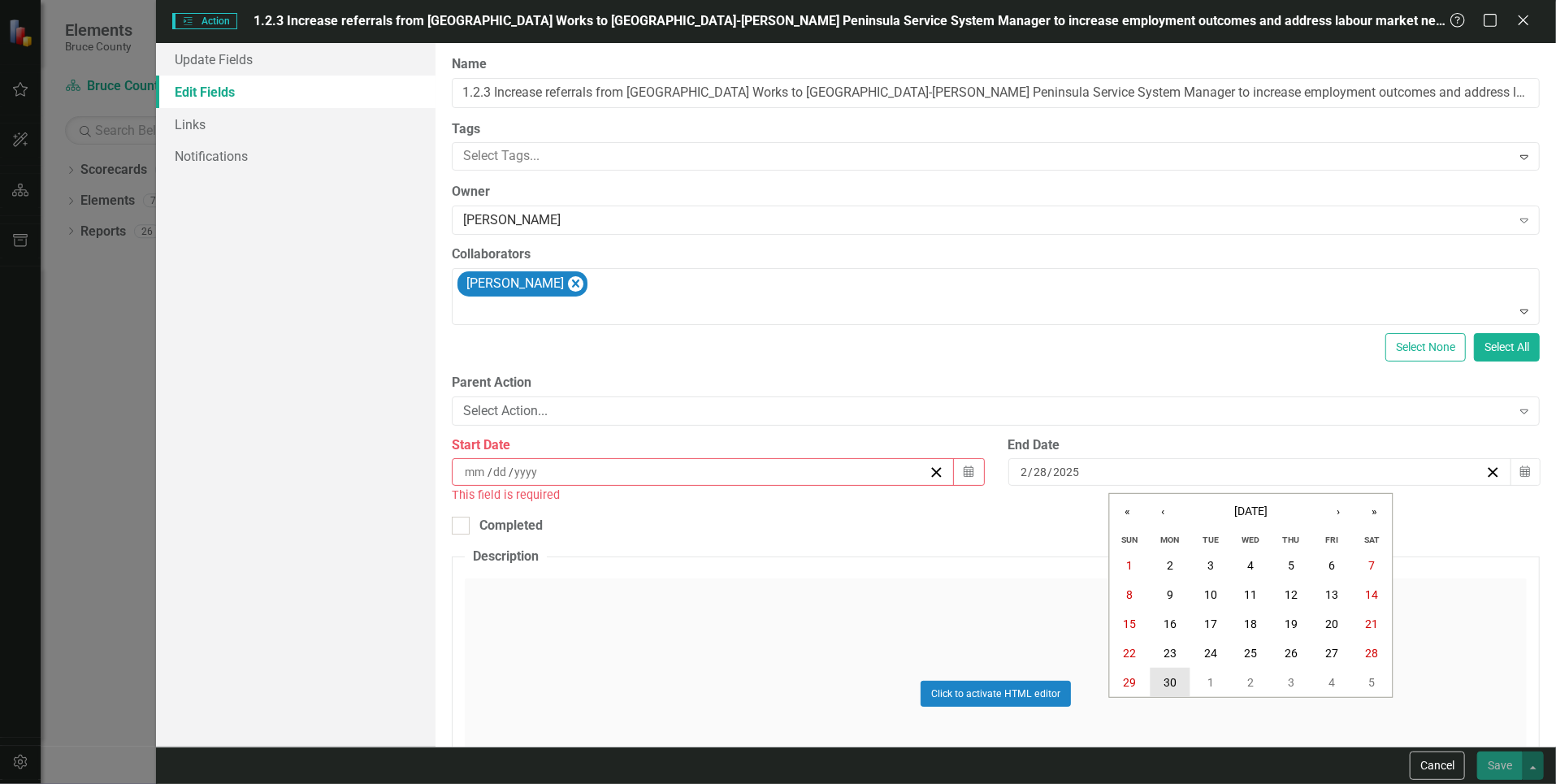
click at [1174, 680] on abbr "30" at bounding box center [1170, 682] width 13 height 13
click at [966, 467] on icon "Calendar" at bounding box center [968, 472] width 10 height 12
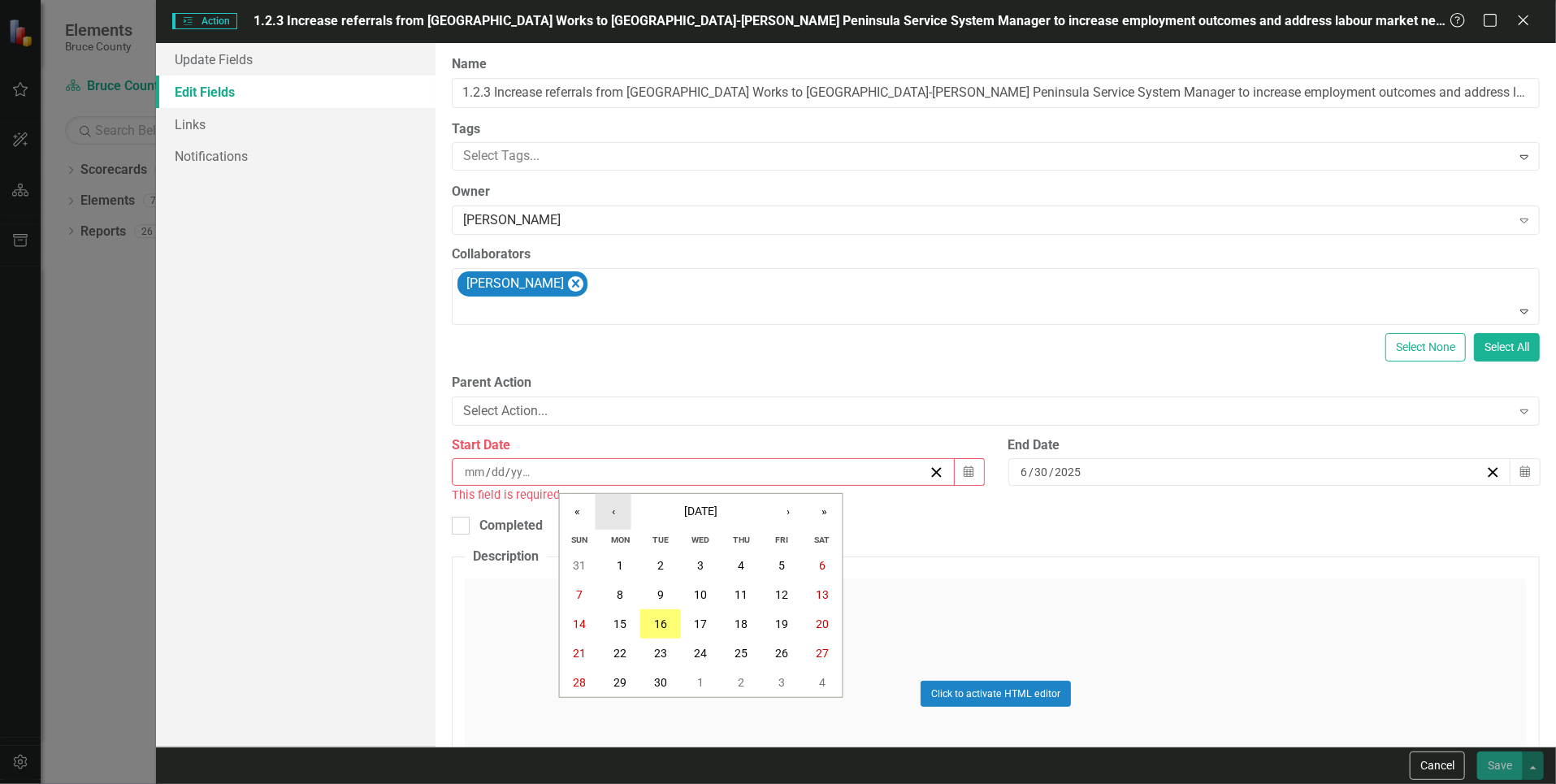
click at [623, 513] on button "‹" at bounding box center [613, 511] width 35 height 35
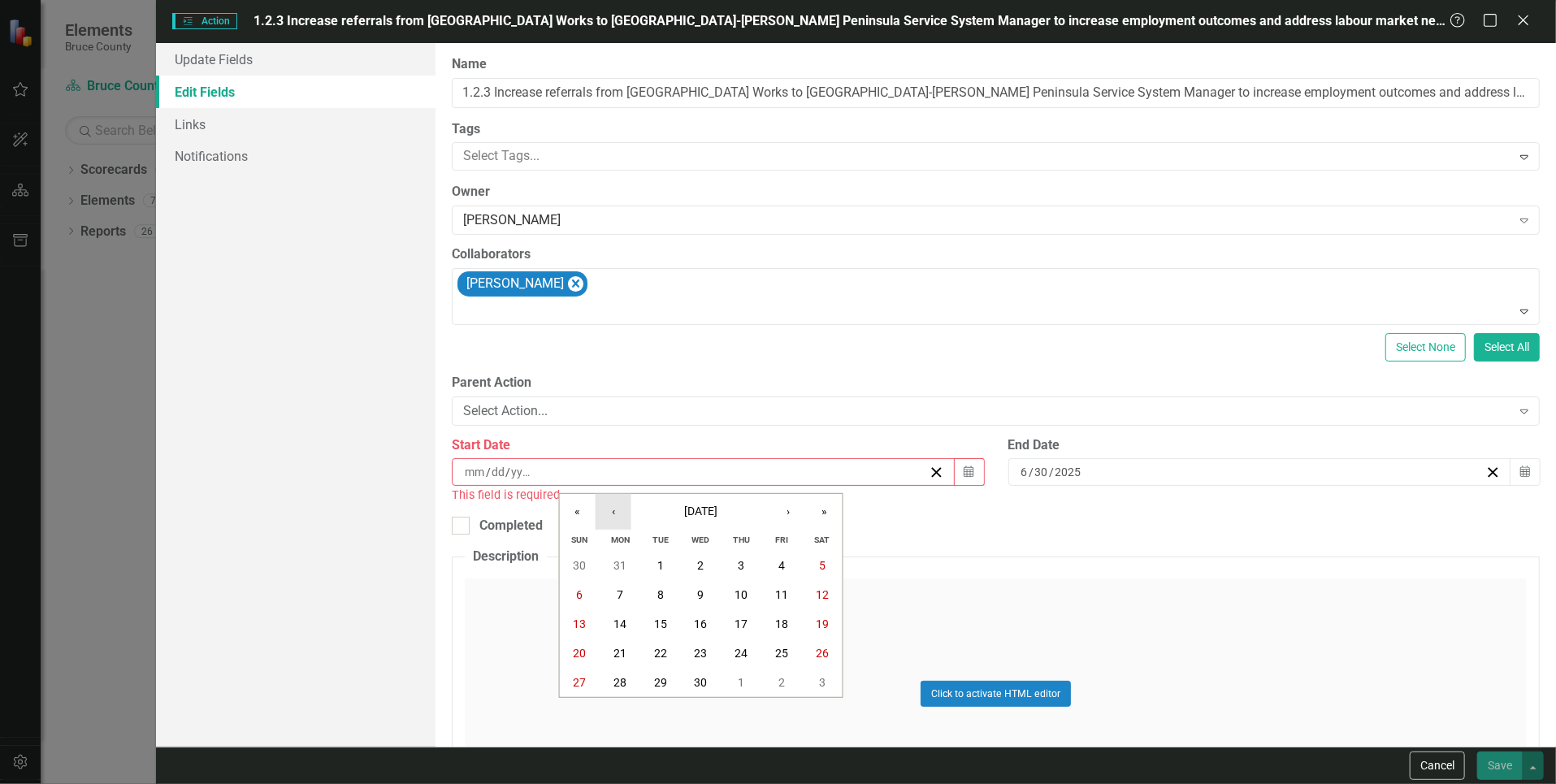
click at [623, 513] on button "‹" at bounding box center [613, 511] width 35 height 35
drag, startPoint x: 648, startPoint y: 704, endPoint x: 662, endPoint y: 702, distance: 14.1
click at [649, 704] on button "1" at bounding box center [660, 711] width 41 height 29
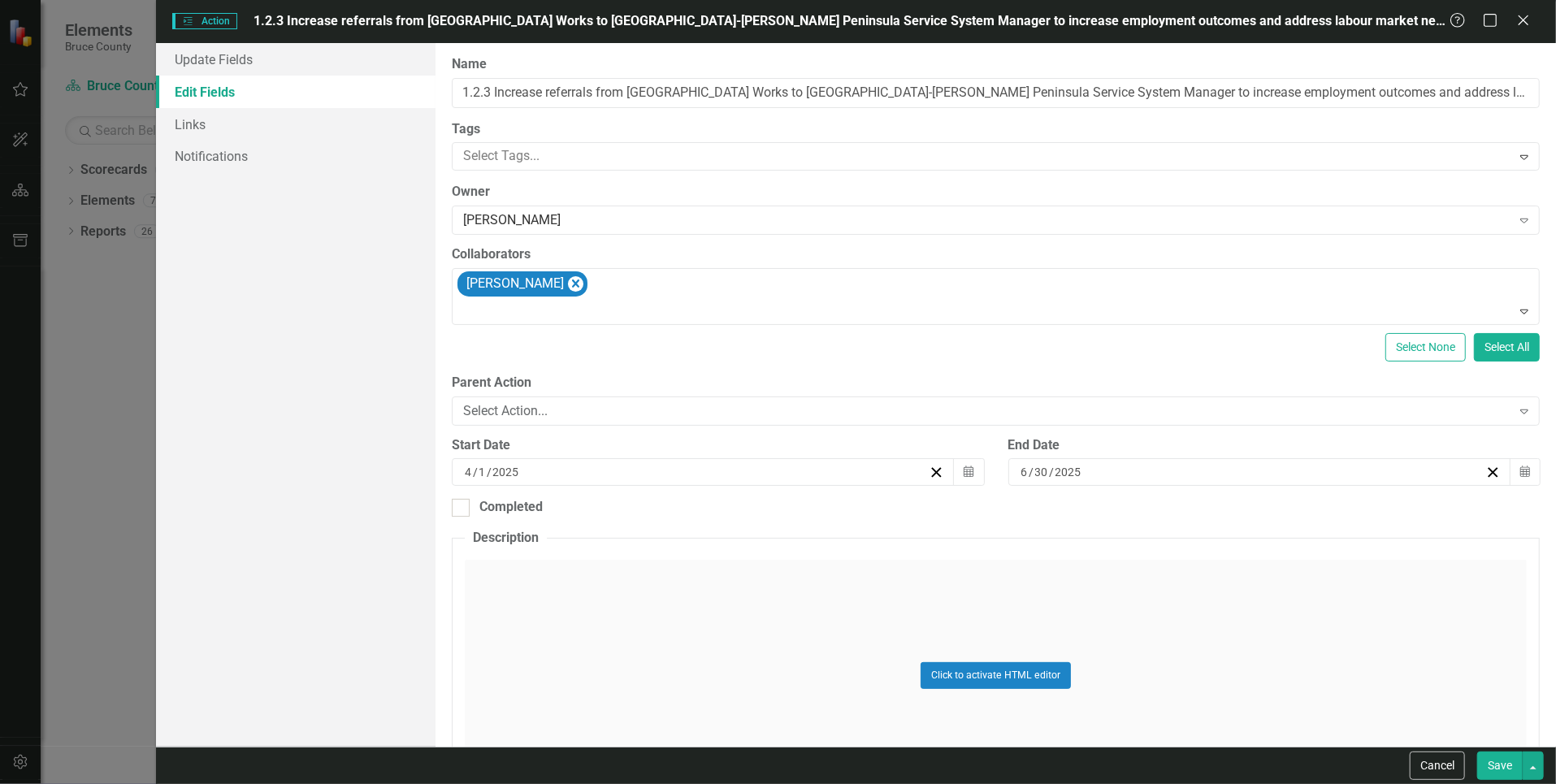
click at [595, 496] on div "Start Date [DATE] Calendar" at bounding box center [718, 467] width 556 height 63
click at [603, 410] on div "Select Action..." at bounding box center [986, 410] width 1047 height 19
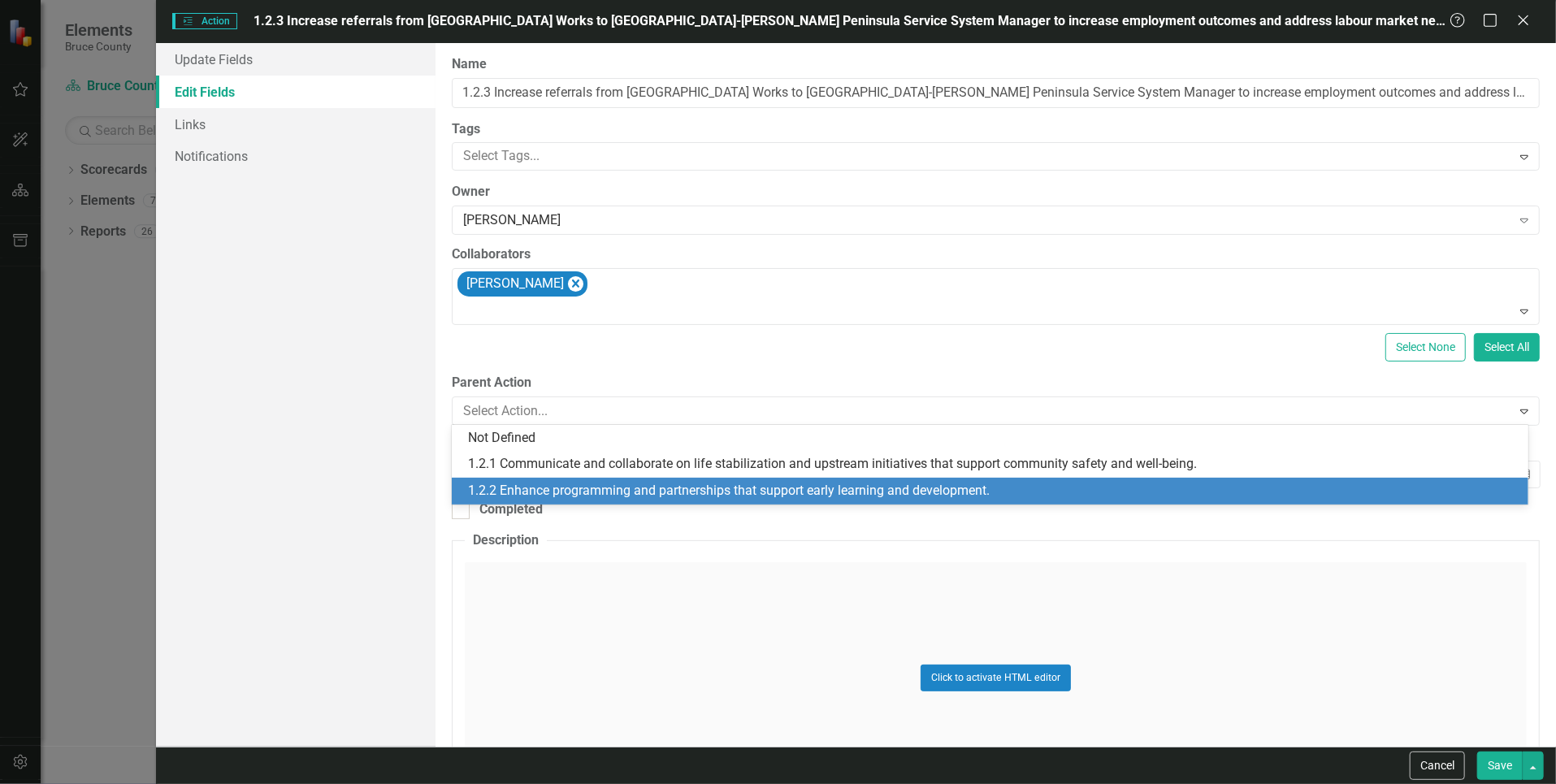
click at [516, 634] on div "Click to activate HTML editor" at bounding box center [996, 678] width 1062 height 232
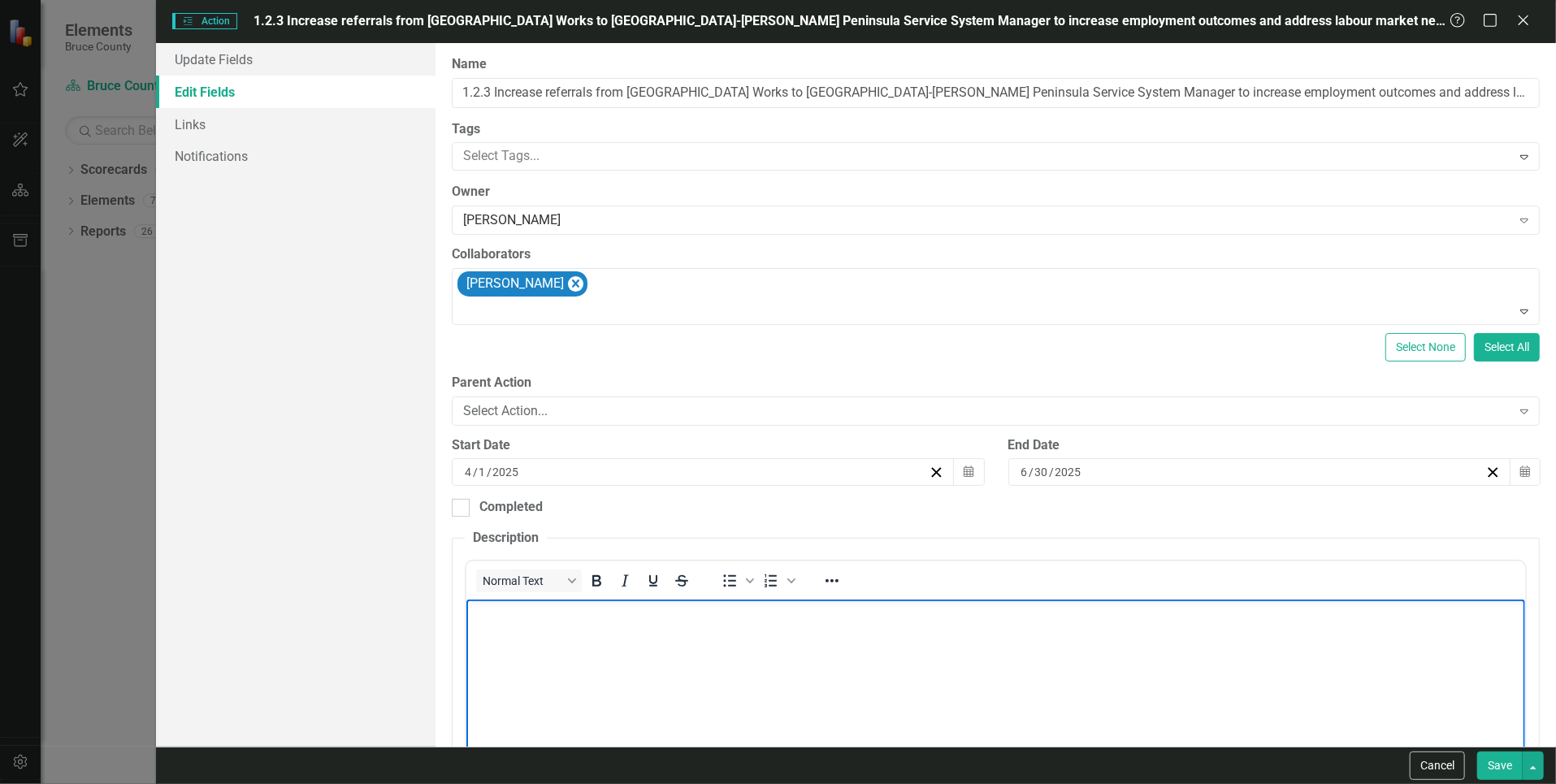
click at [620, 646] on body "Rich Text Area. Press ALT-0 for help." at bounding box center [996, 720] width 1059 height 243
click at [964, 472] on icon "Calendar" at bounding box center [968, 472] width 10 height 12
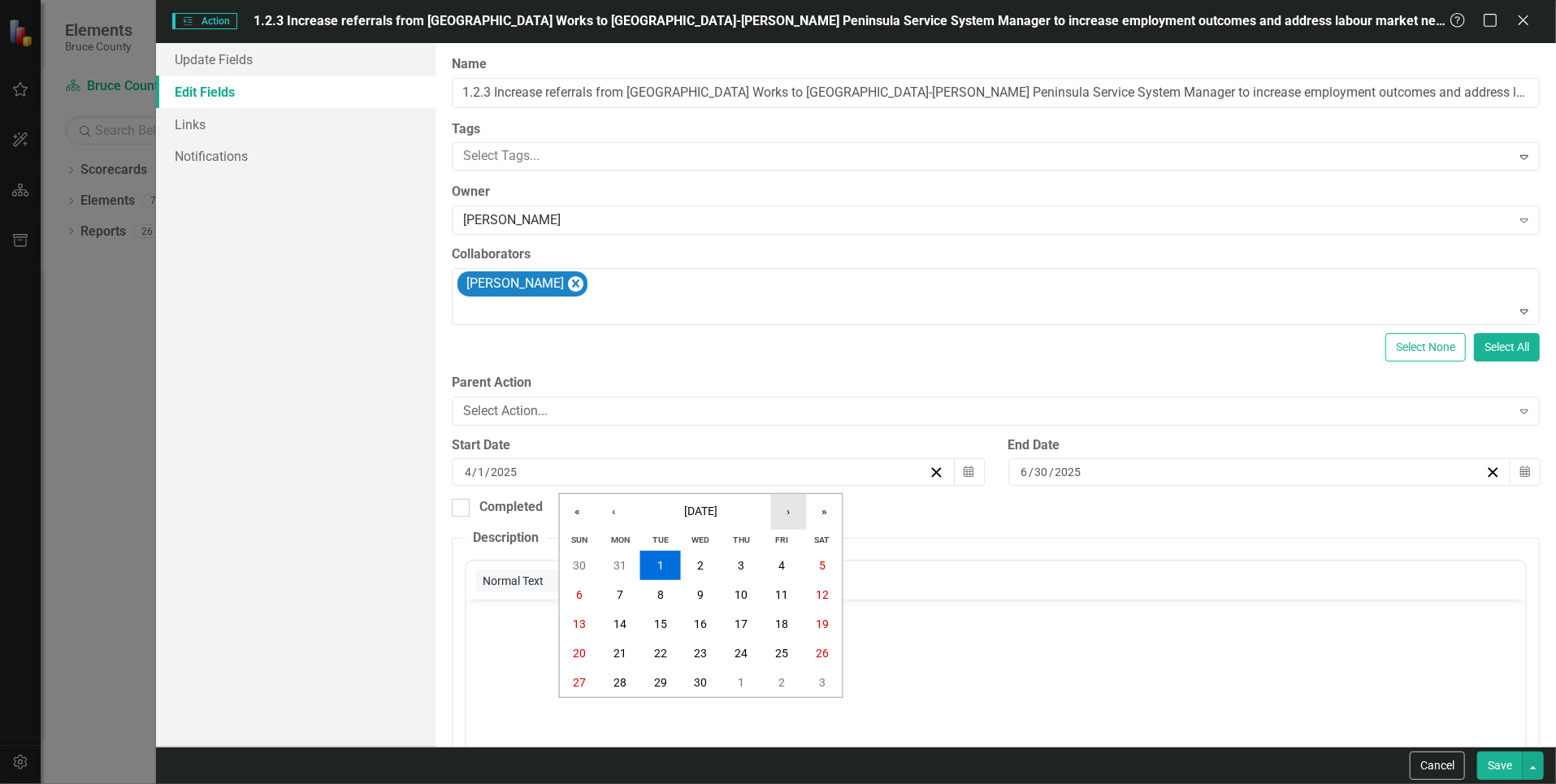
click at [783, 510] on button "›" at bounding box center [789, 511] width 35 height 35
click at [622, 561] on abbr "2" at bounding box center [620, 565] width 6 height 13
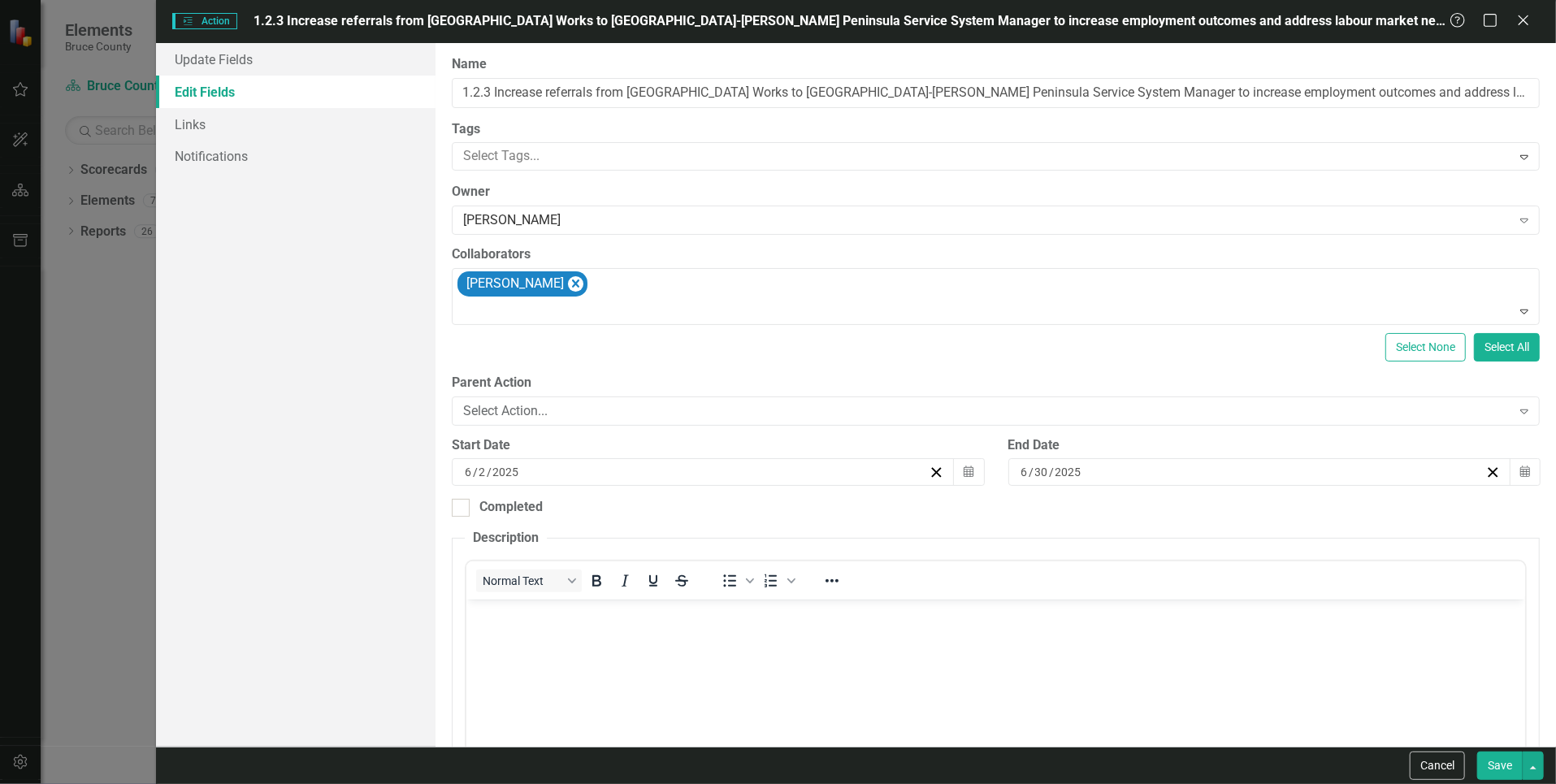
click at [581, 641] on body "Rich Text Area. Press ALT-0 for help." at bounding box center [996, 720] width 1059 height 243
click at [457, 508] on div at bounding box center [460, 508] width 18 height 18
click at [457, 508] on input "Completed" at bounding box center [457, 504] width 11 height 11
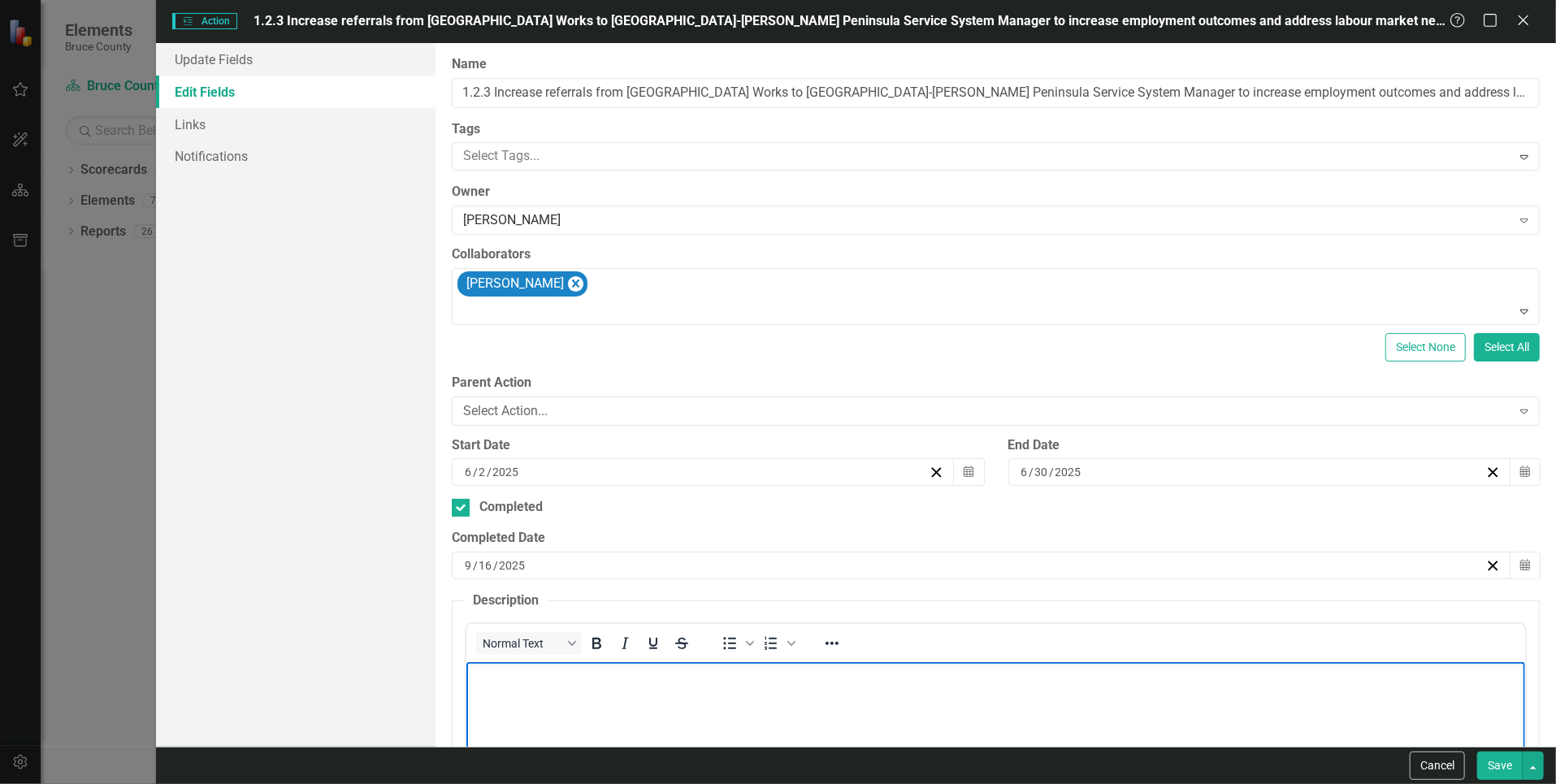
click at [526, 703] on body "Rich Text Area. Press ALT-0 for help." at bounding box center [996, 782] width 1059 height 243
click at [573, 566] on div "[DATE]" at bounding box center [974, 565] width 1023 height 16
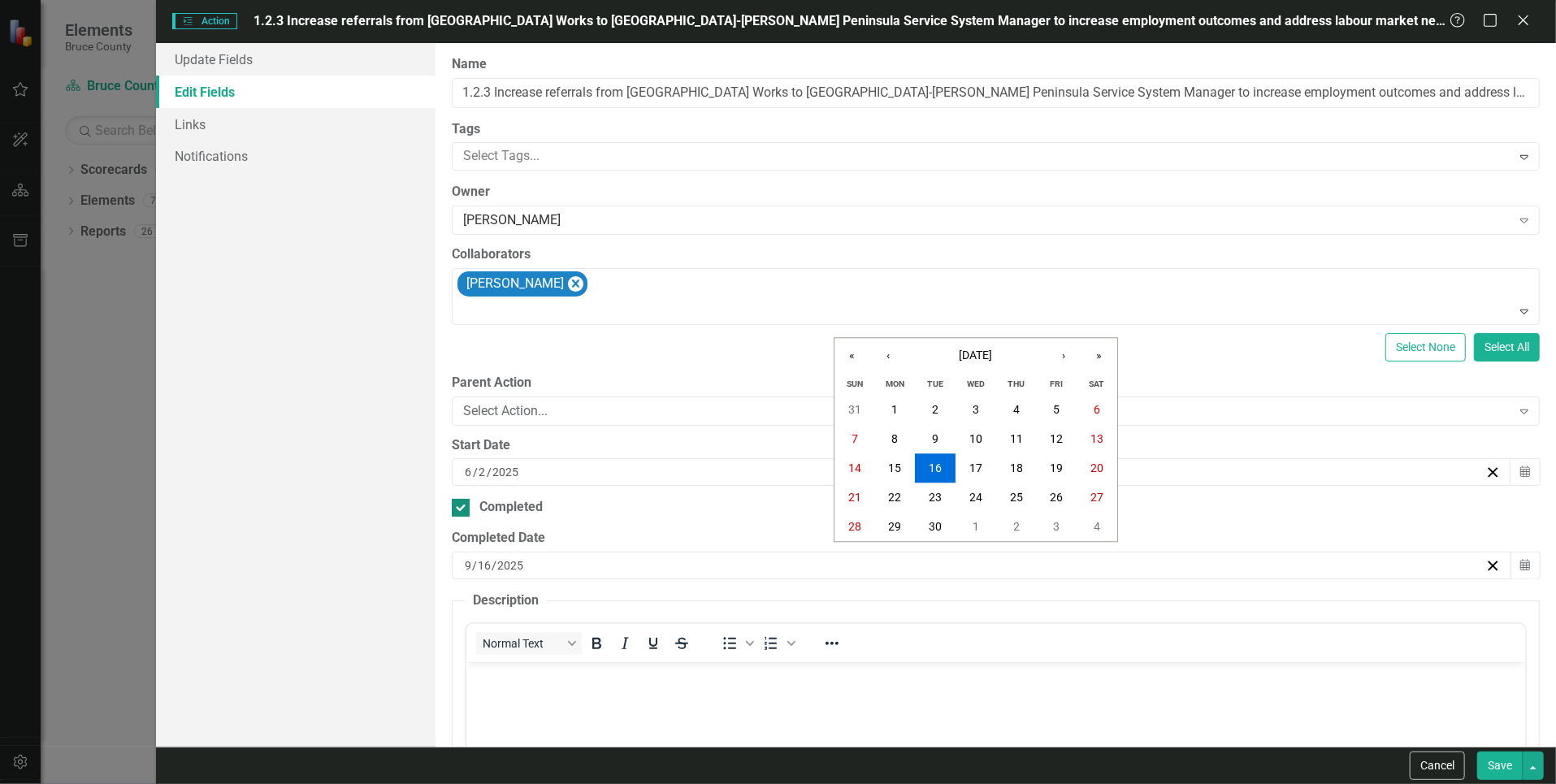
click at [462, 501] on input "Completed" at bounding box center [457, 504] width 11 height 11
checkbox input "false"
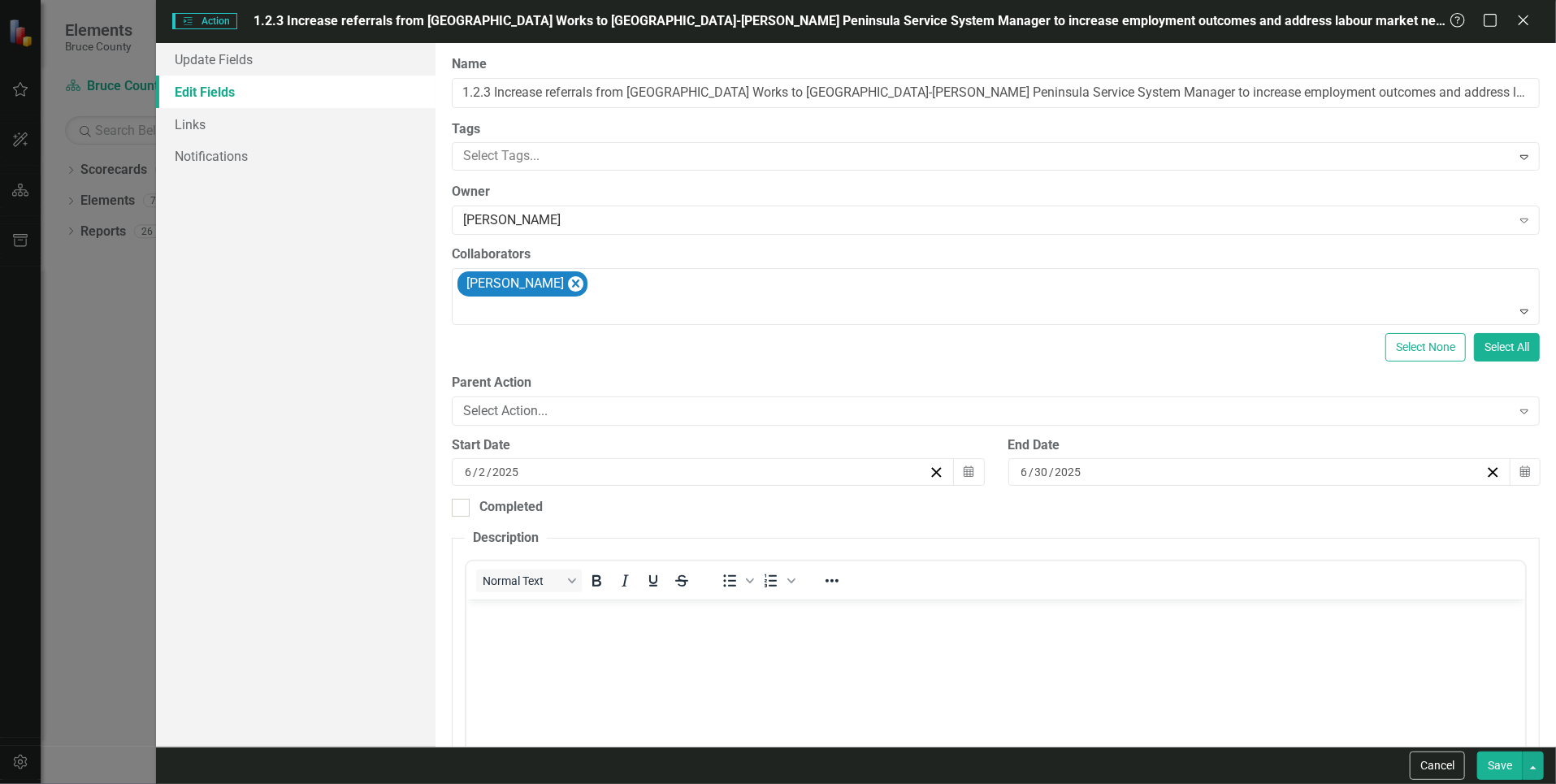
click at [761, 668] on body "Rich Text Area. Press ALT-0 for help." at bounding box center [996, 720] width 1059 height 243
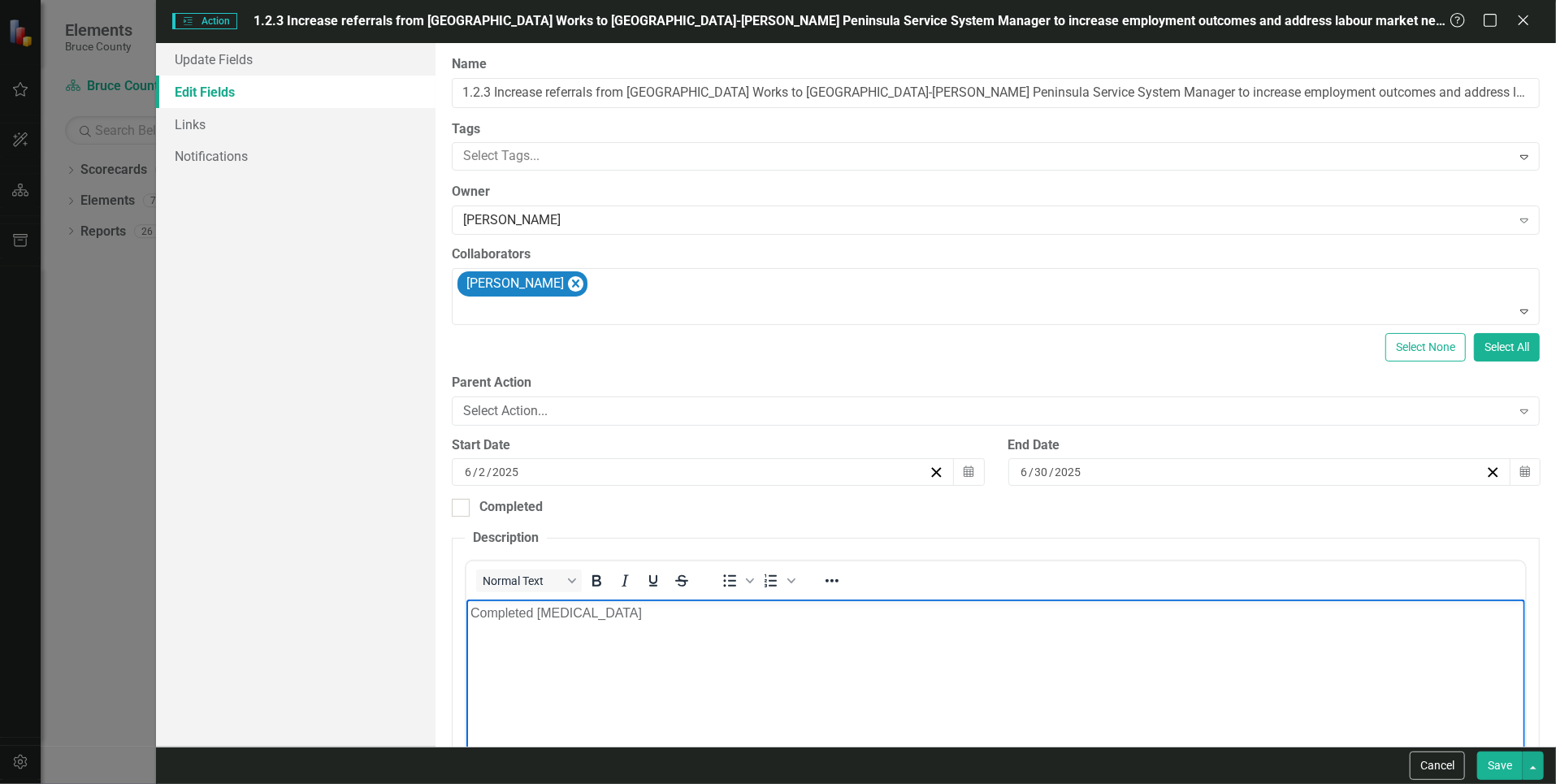
click at [985, 645] on body "Completed [MEDICAL_DATA]" at bounding box center [996, 720] width 1059 height 243
drag, startPoint x: 981, startPoint y: 641, endPoint x: 890, endPoint y: 1188, distance: 554.5
click at [466, 599] on html "Completed [MEDICAL_DATA]" at bounding box center [996, 720] width 1059 height 243
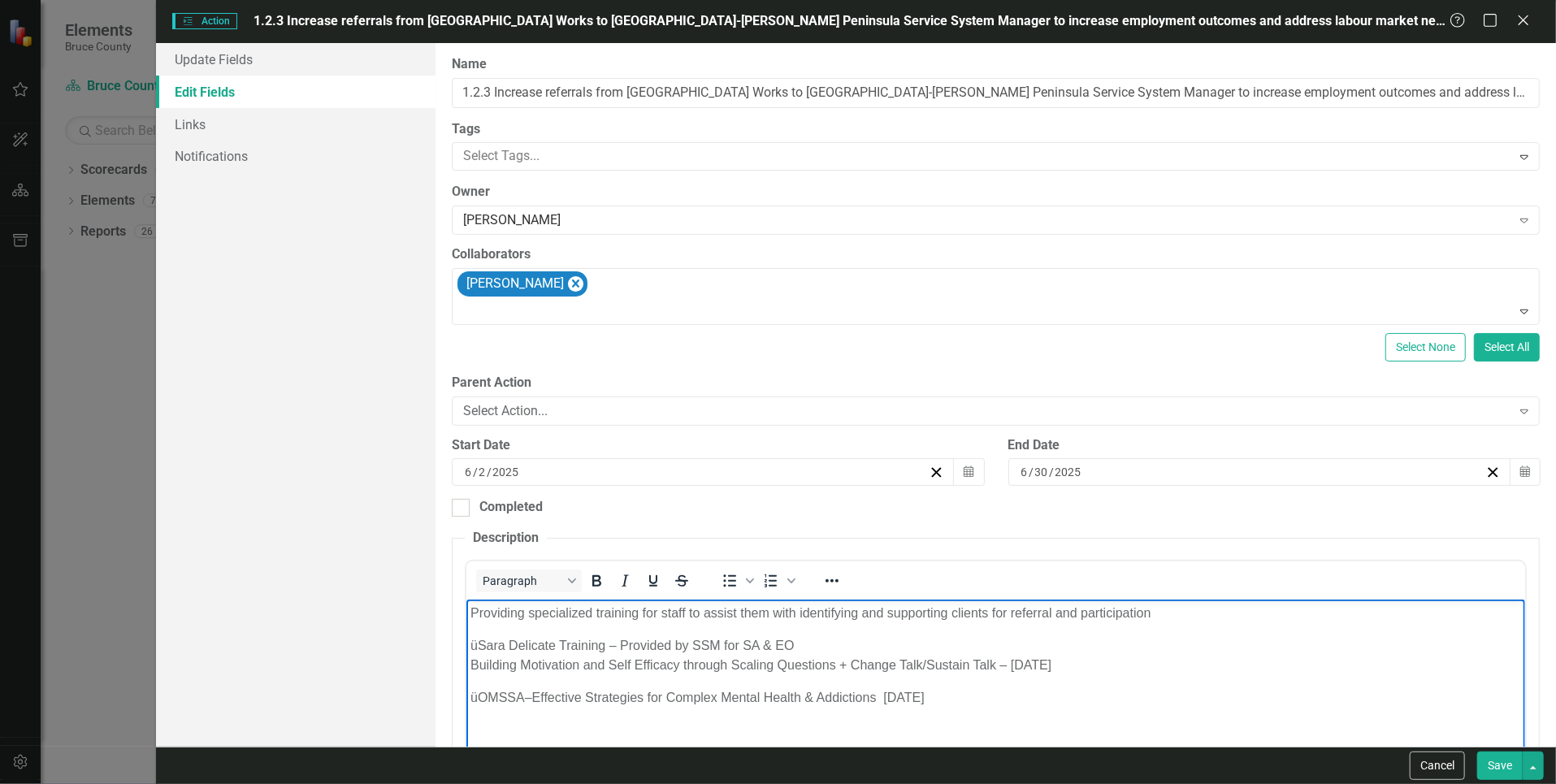
click at [480, 647] on div "üSara Delicate Training – Provided by SSM for SA & EO" at bounding box center [995, 645] width 1051 height 19
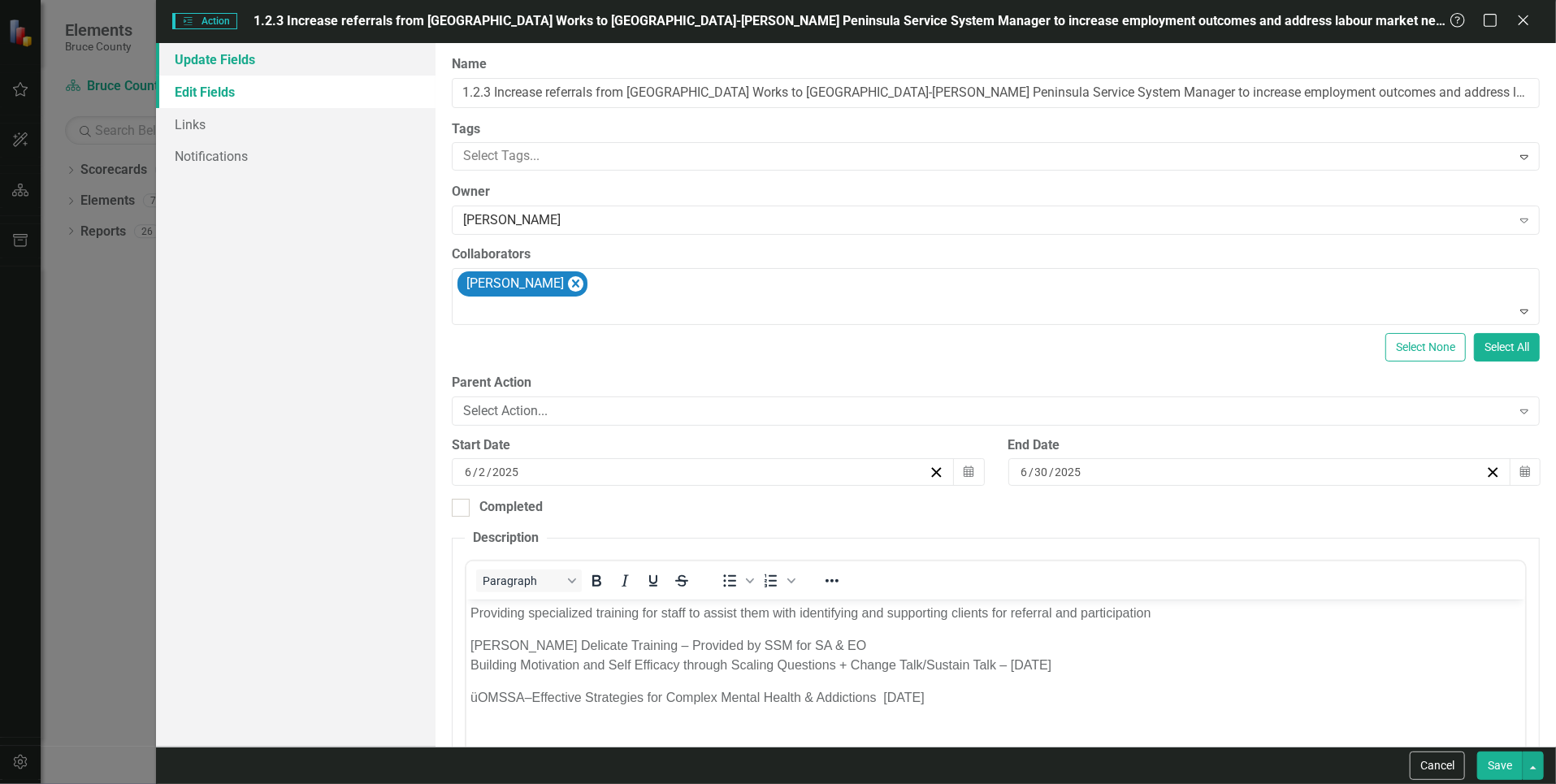
click at [229, 58] on link "Update Fields" at bounding box center [296, 59] width 281 height 33
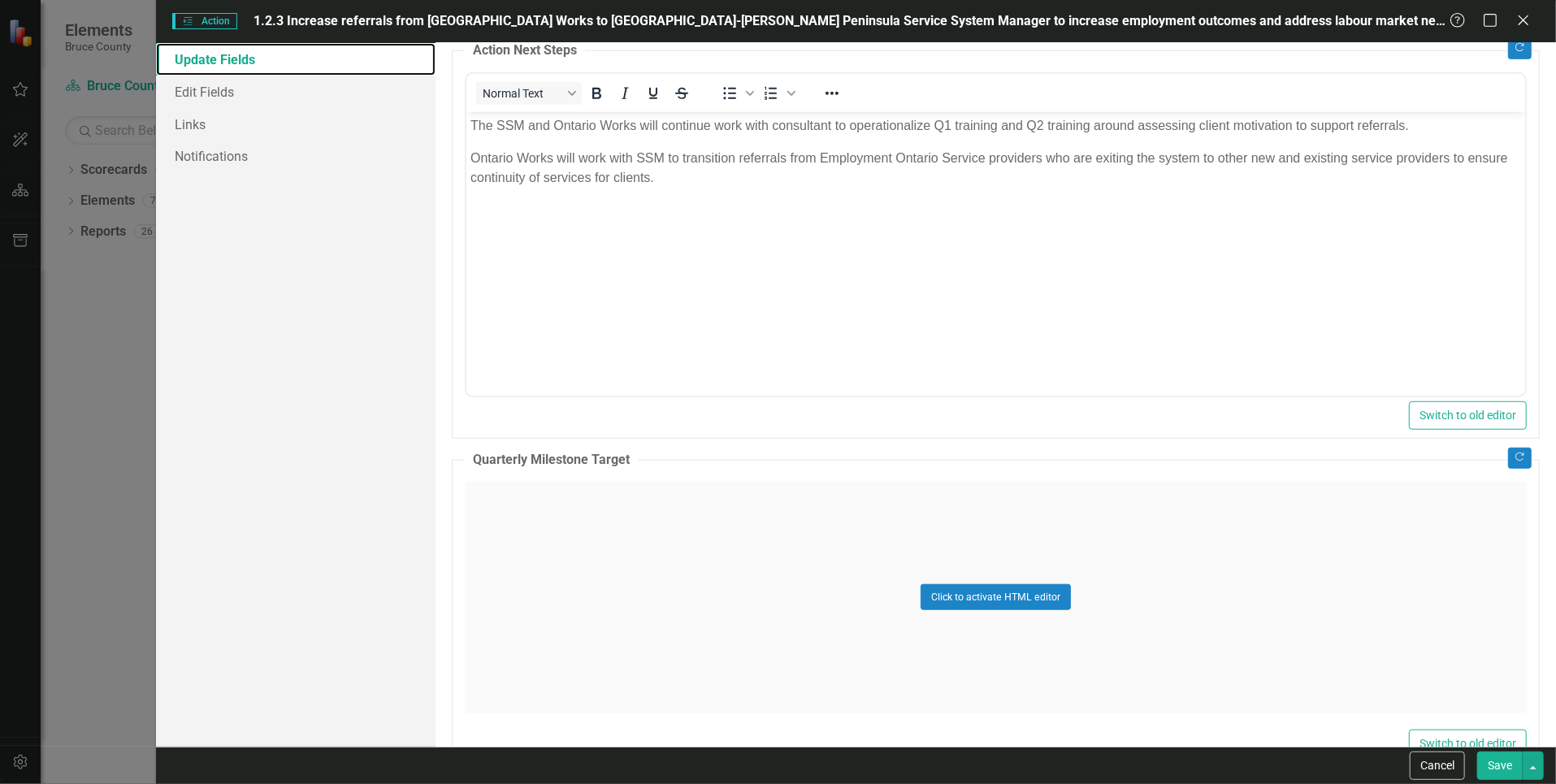
scroll to position [894, 0]
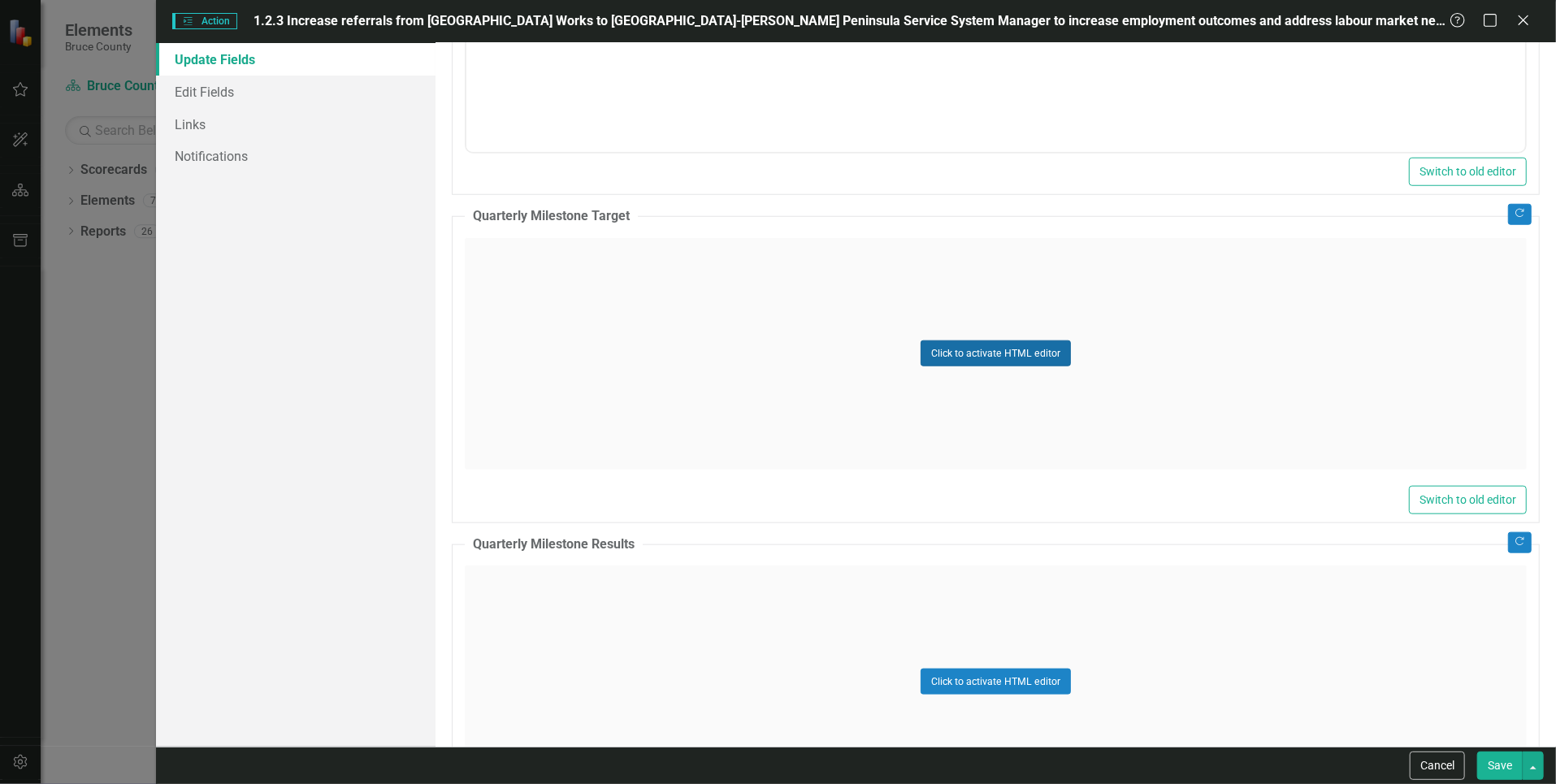
click at [967, 350] on button "Click to activate HTML editor" at bounding box center [996, 353] width 150 height 26
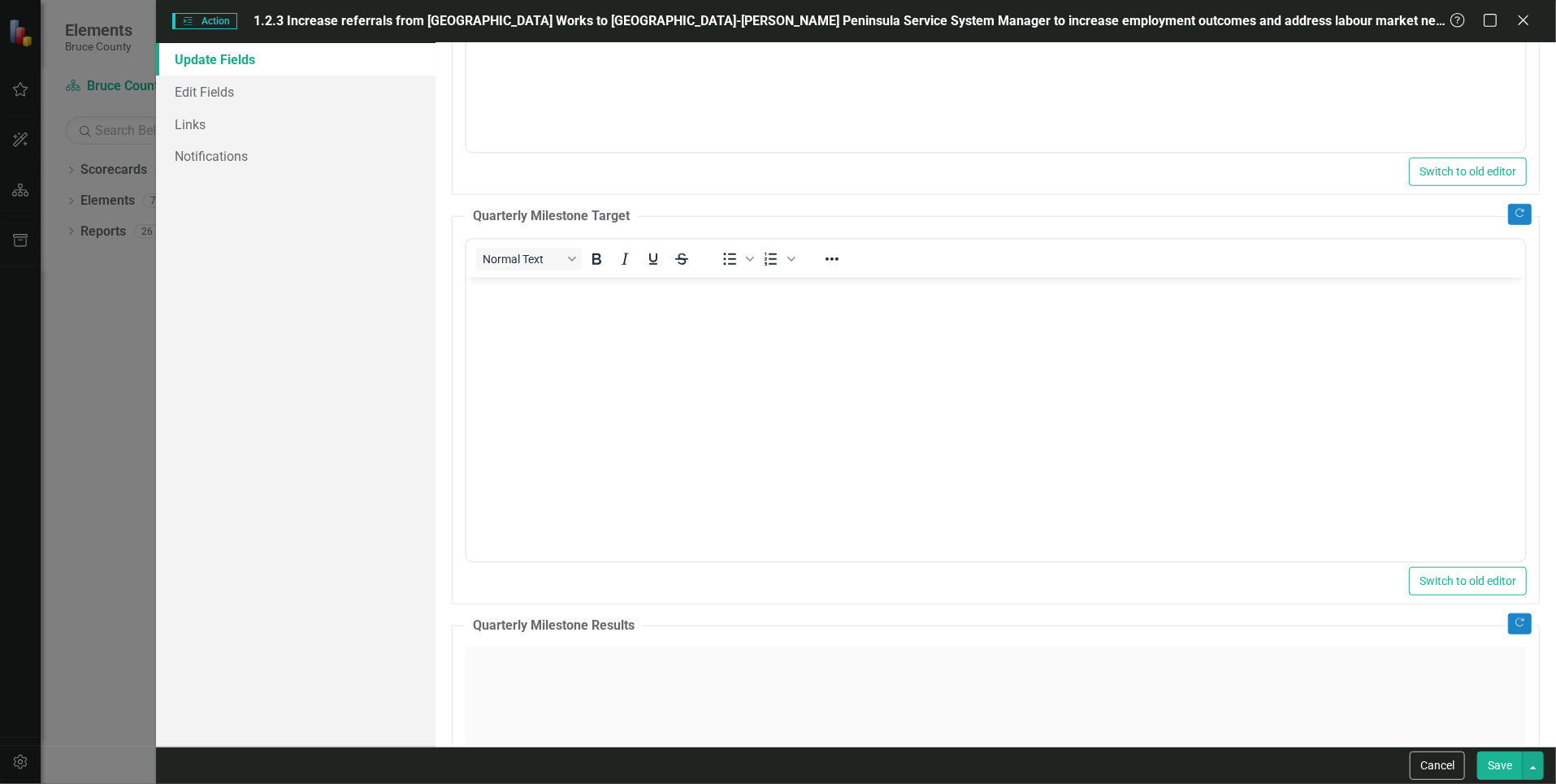
scroll to position [0, 0]
click at [743, 379] on body "Rich Text Area. Press ALT-0 for help." at bounding box center [996, 398] width 1059 height 243
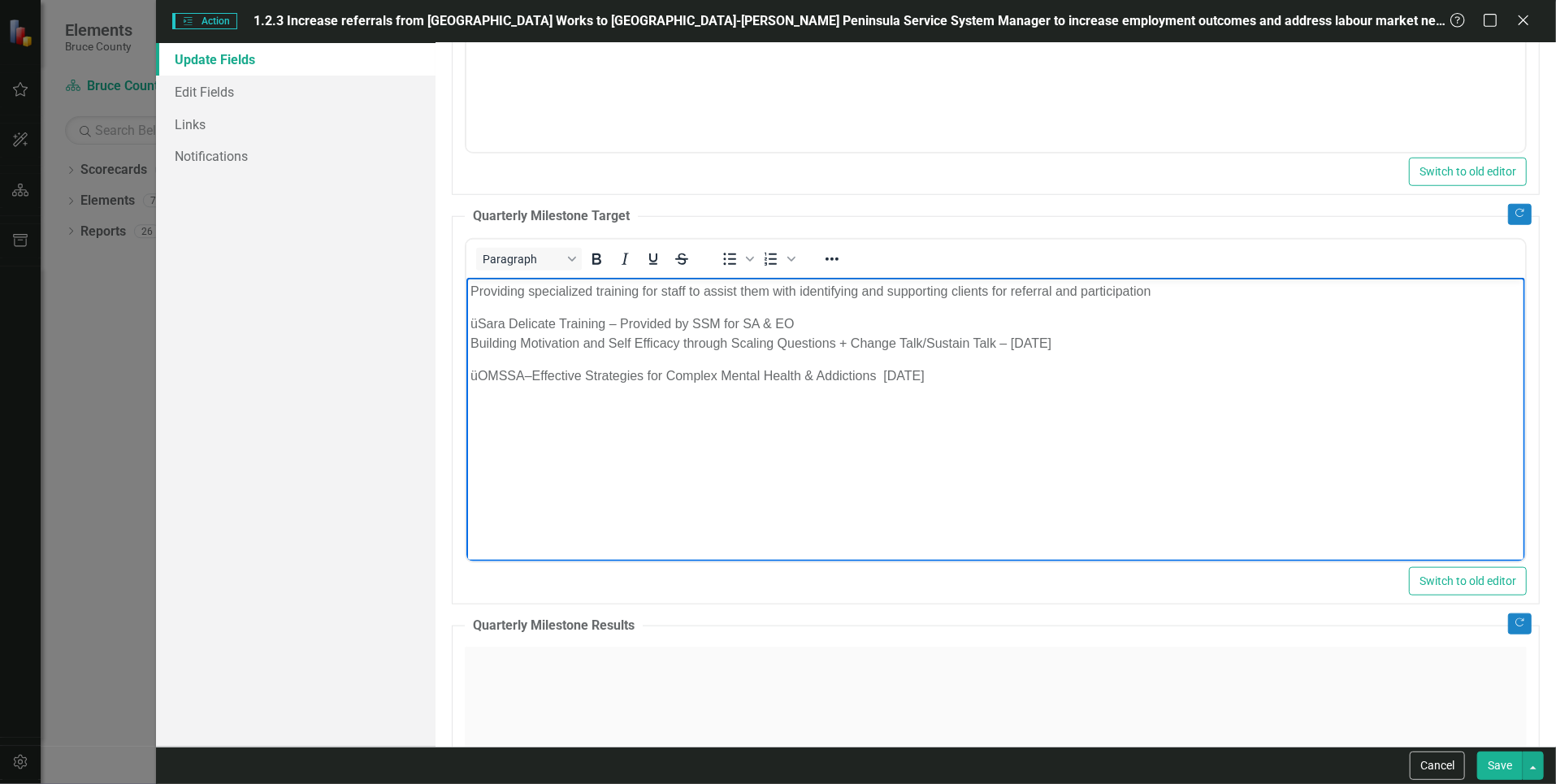
click at [480, 319] on div "üSara Delicate Training – Provided by SSM for SA & EO" at bounding box center [995, 323] width 1051 height 19
drag, startPoint x: 718, startPoint y: 323, endPoint x: 799, endPoint y: 323, distance: 81.0
click at [799, 323] on div "[PERSON_NAME] Delicate Training – Provided by SSM for SA & EO" at bounding box center [995, 323] width 1051 height 19
drag, startPoint x: 527, startPoint y: 377, endPoint x: 569, endPoint y: 381, distance: 42.2
click at [528, 377] on div "OMSSA–Effective Strategies for Complex Mental Health & Addictions [DATE]" at bounding box center [995, 375] width 1051 height 19
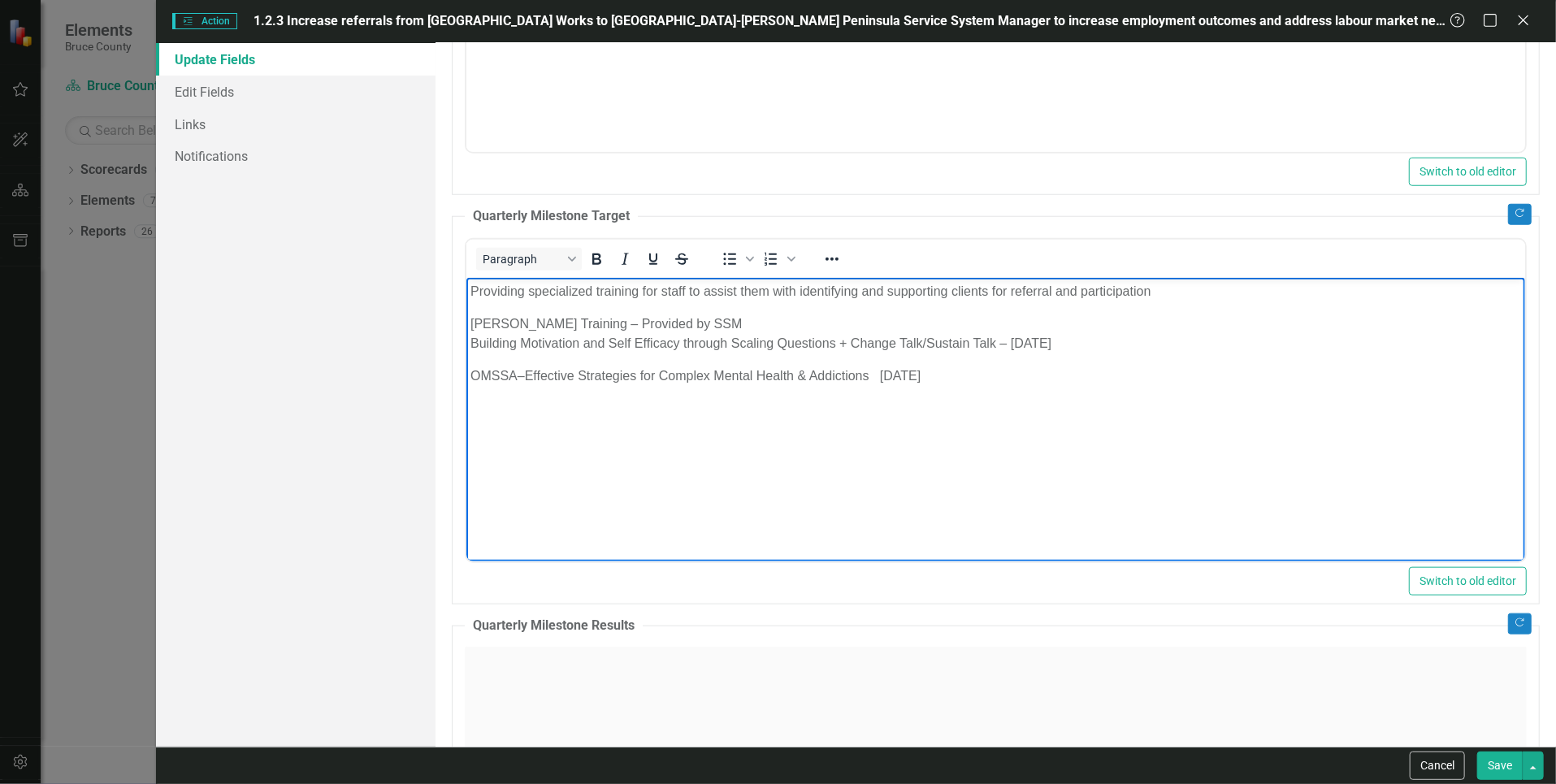
click at [1044, 411] on body "Providing specialized training for staff to assist them with identifying and su…" at bounding box center [996, 398] width 1059 height 243
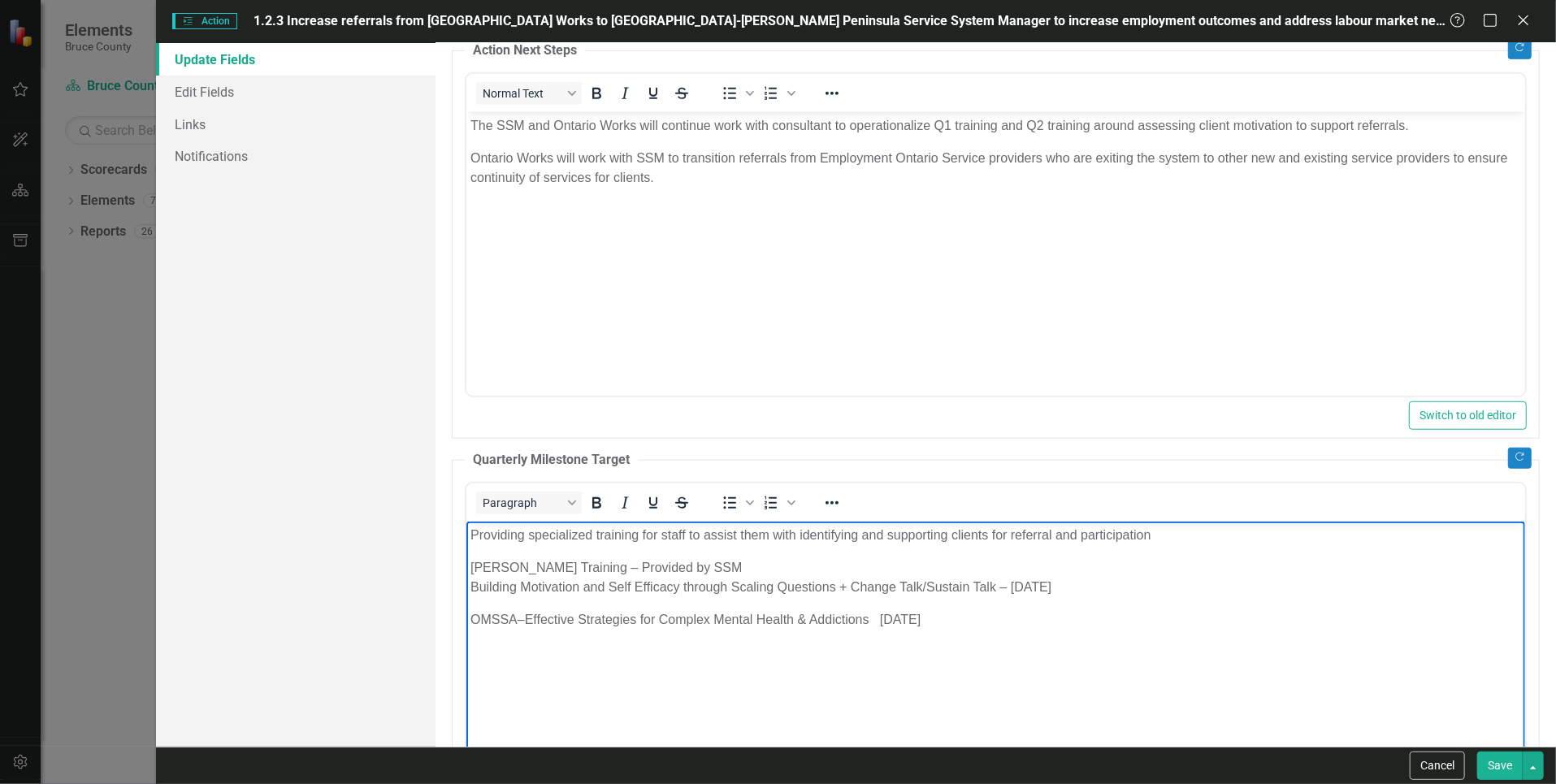
scroll to position [894, 0]
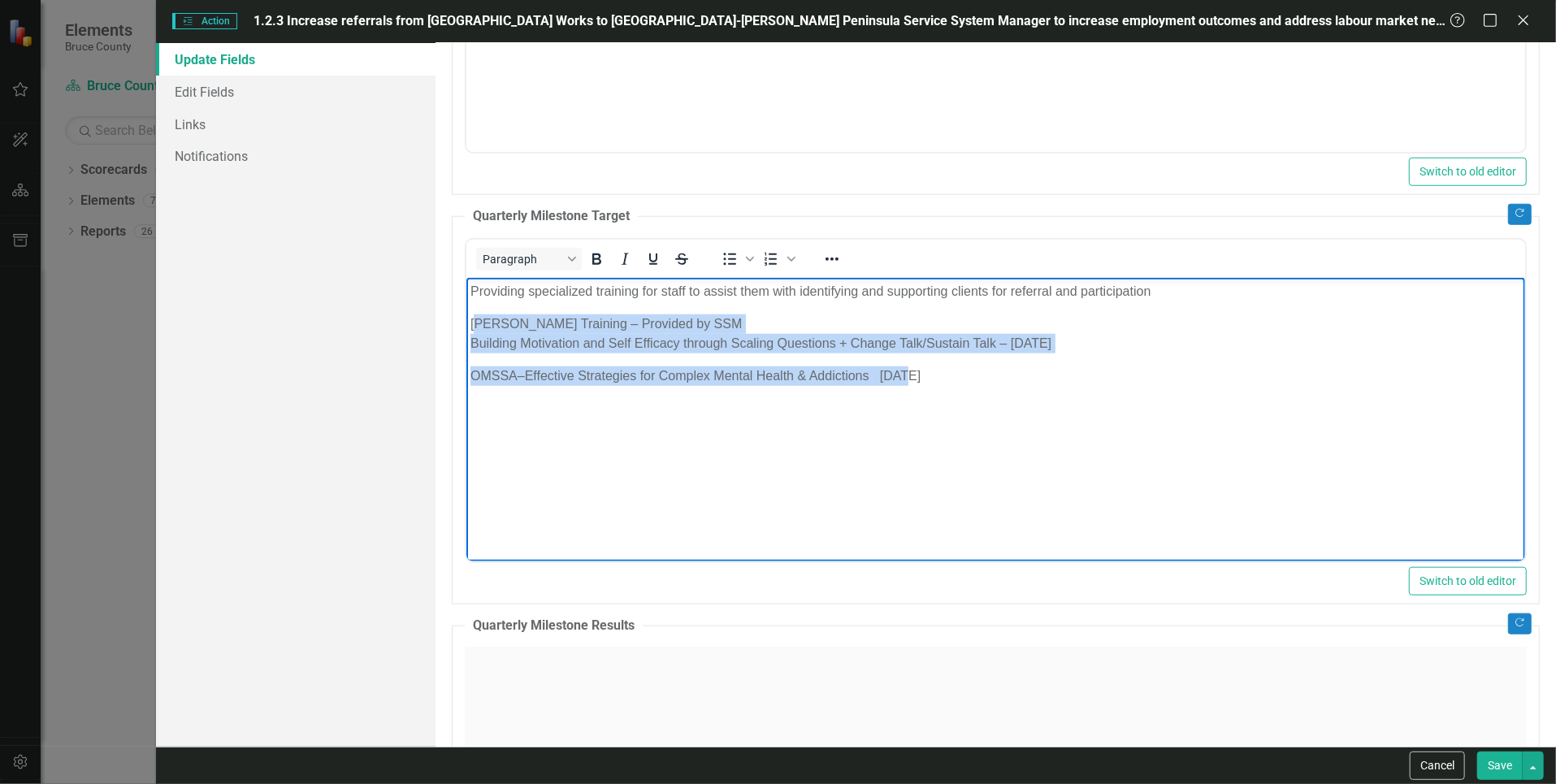
drag, startPoint x: 479, startPoint y: 321, endPoint x: 907, endPoint y: 387, distance: 433.1
click at [907, 387] on body "Providing specialized training for staff to assist them with identifying and su…" at bounding box center [996, 398] width 1059 height 243
click at [898, 409] on body "Providing specialized training for staff to assist them with identifying and su…" at bounding box center [996, 398] width 1059 height 243
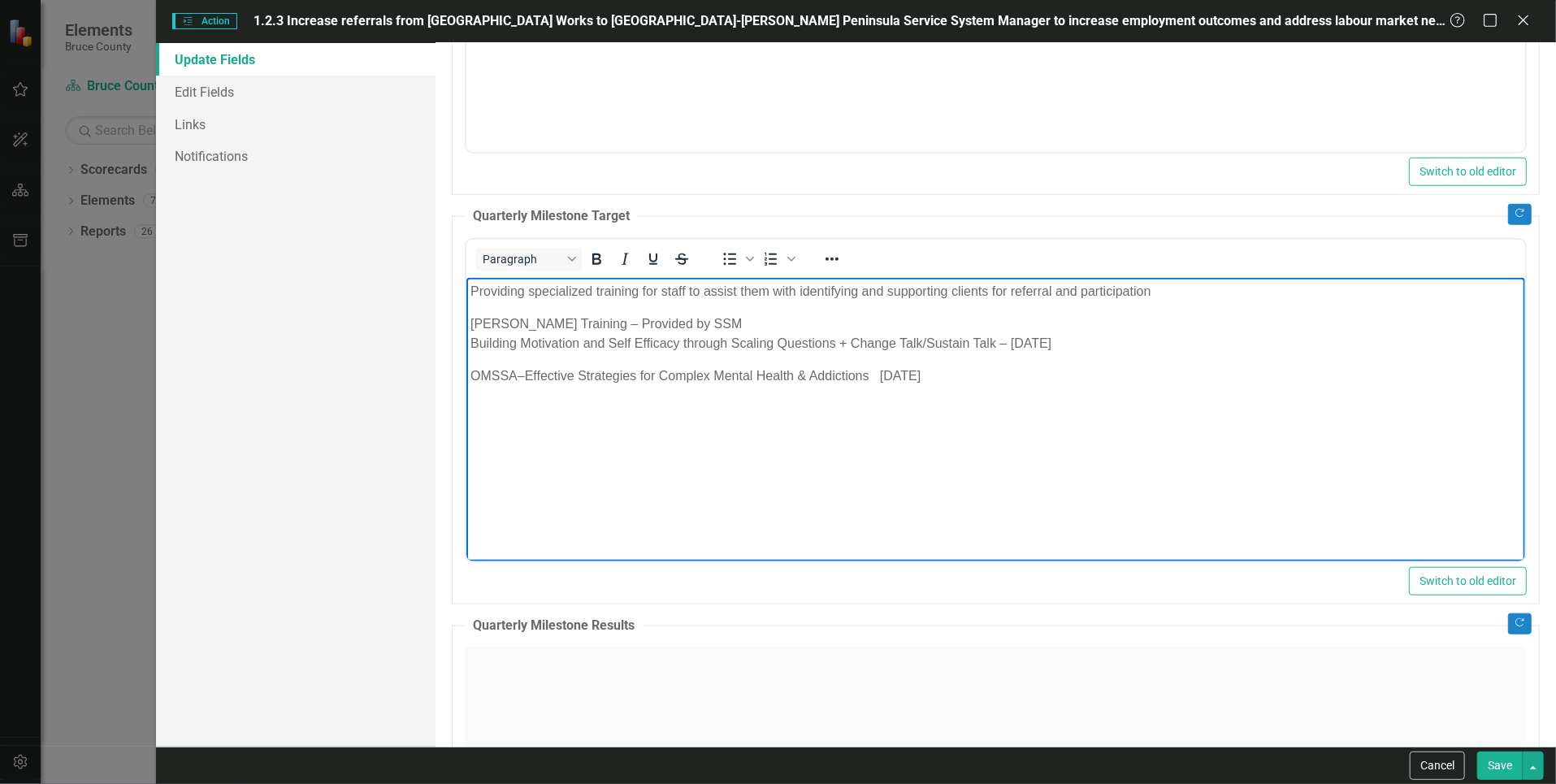
drag, startPoint x: 850, startPoint y: 383, endPoint x: 327, endPoint y: 319, distance: 526.9
click at [466, 319] on html "Providing specialized training for staff to assist them with identifying and su…" at bounding box center [996, 398] width 1059 height 243
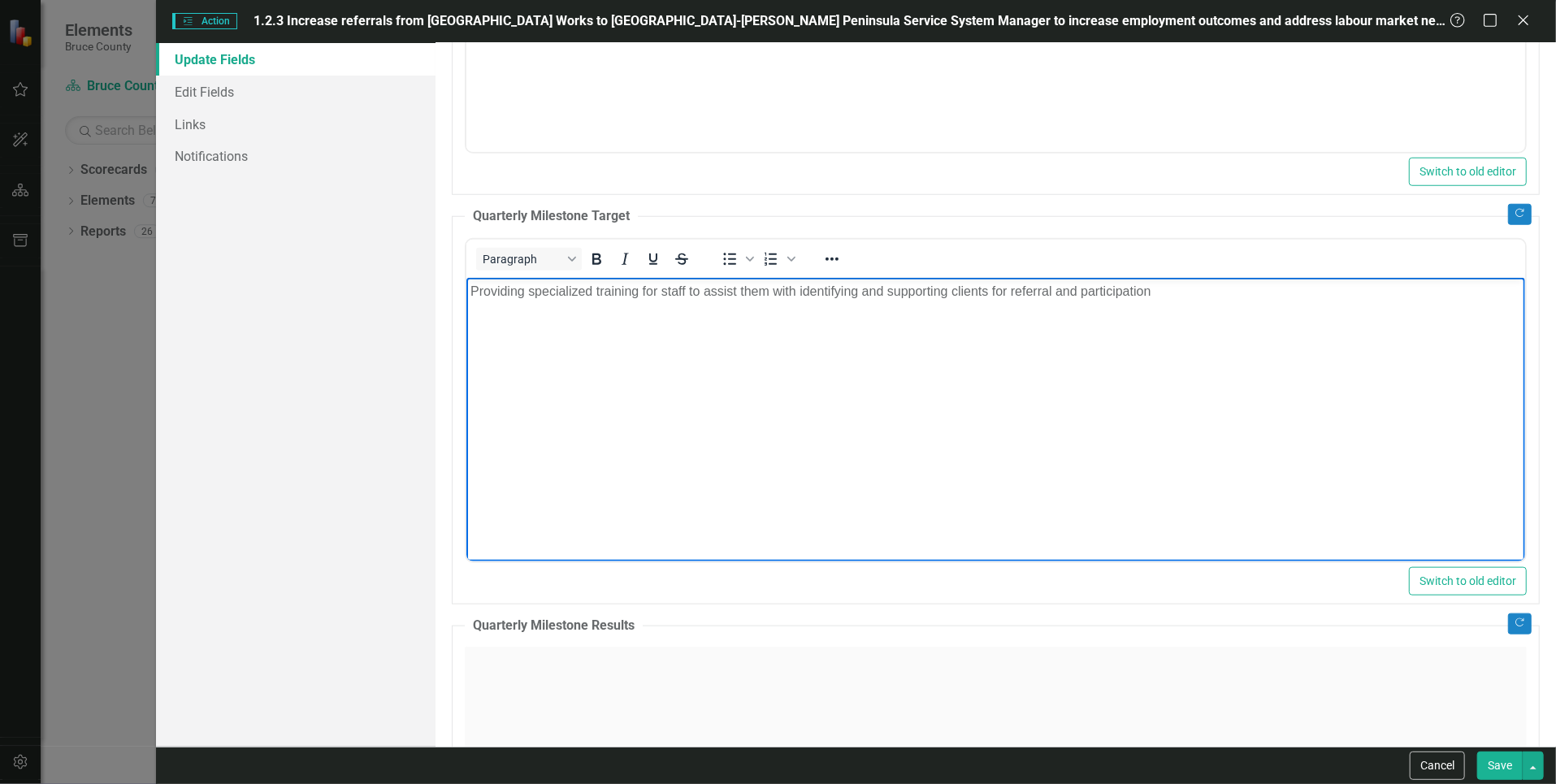
scroll to position [1056, 0]
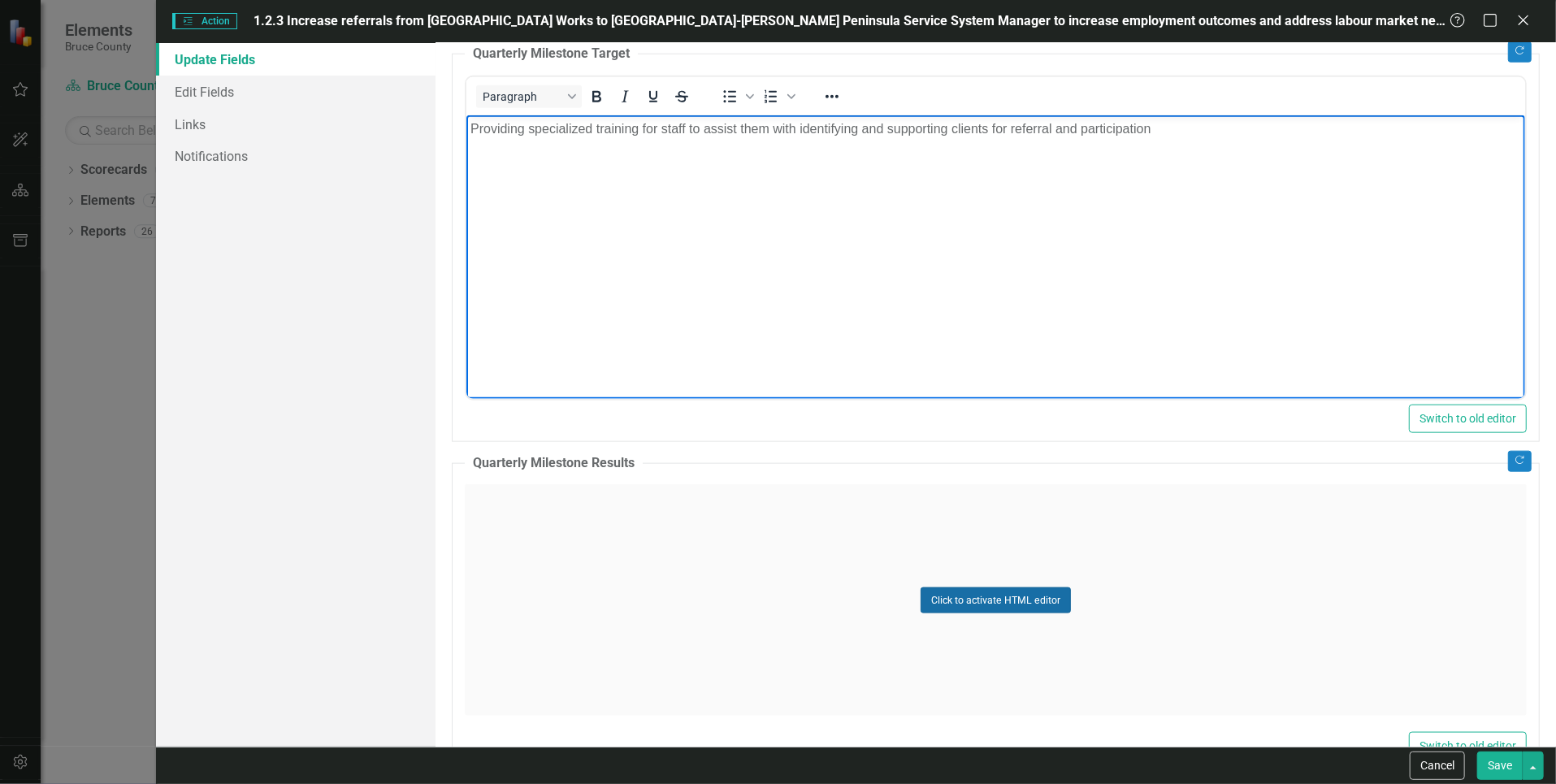
click at [940, 592] on button "Click to activate HTML editor" at bounding box center [996, 600] width 150 height 26
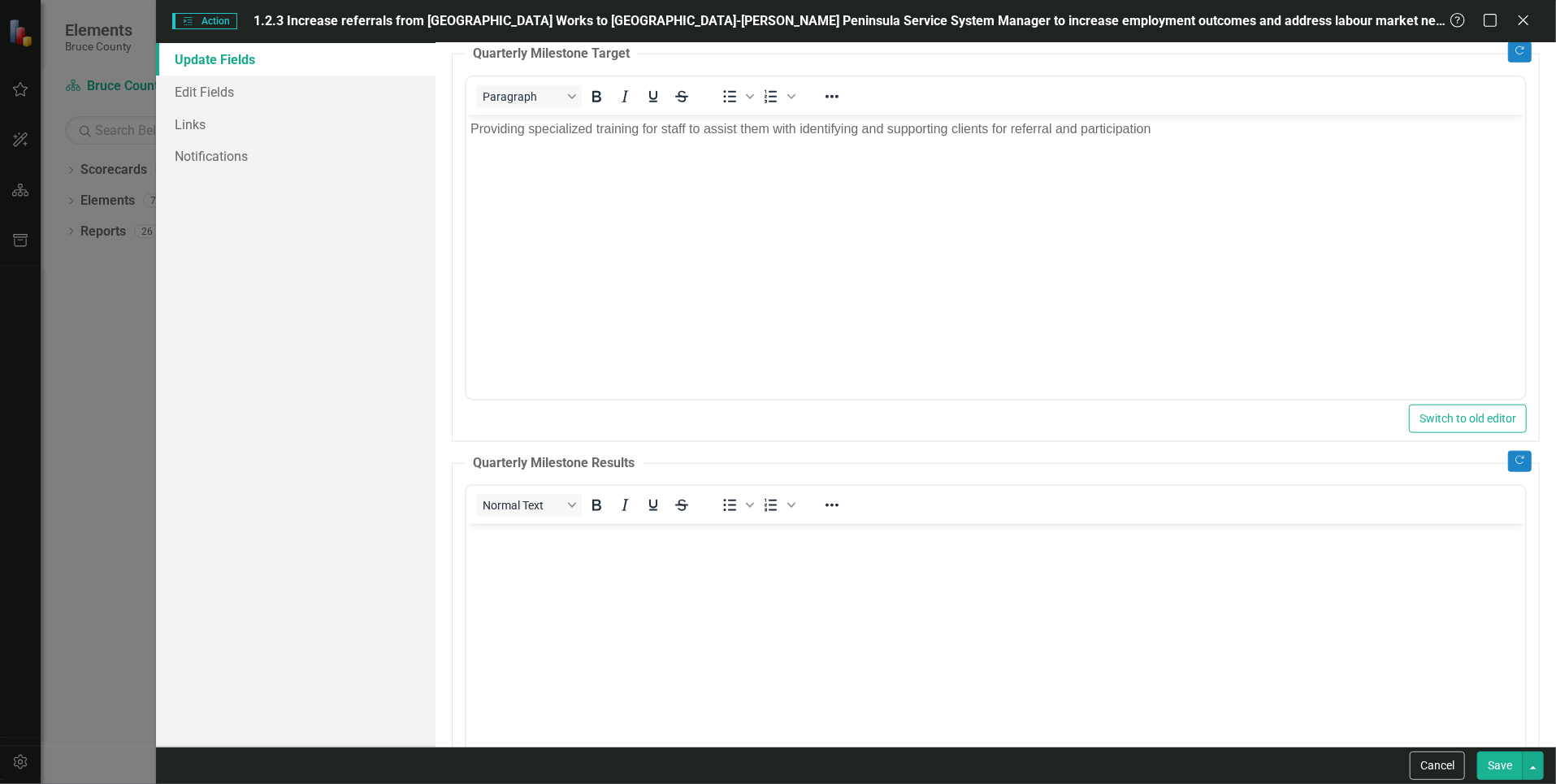
scroll to position [1180, 0]
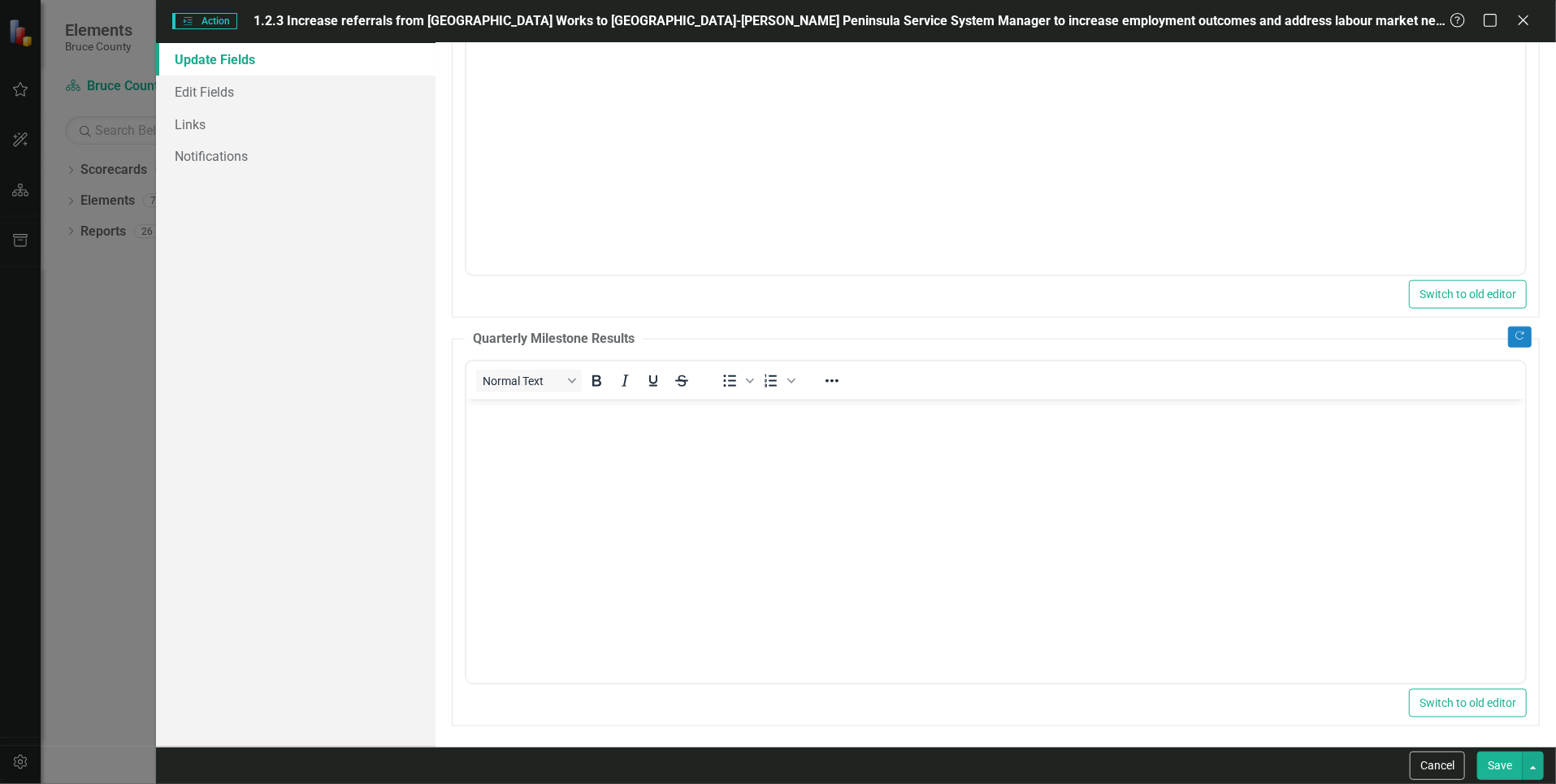
click at [832, 509] on body "Rich Text Area. Press ALT-0 for help." at bounding box center [996, 521] width 1059 height 243
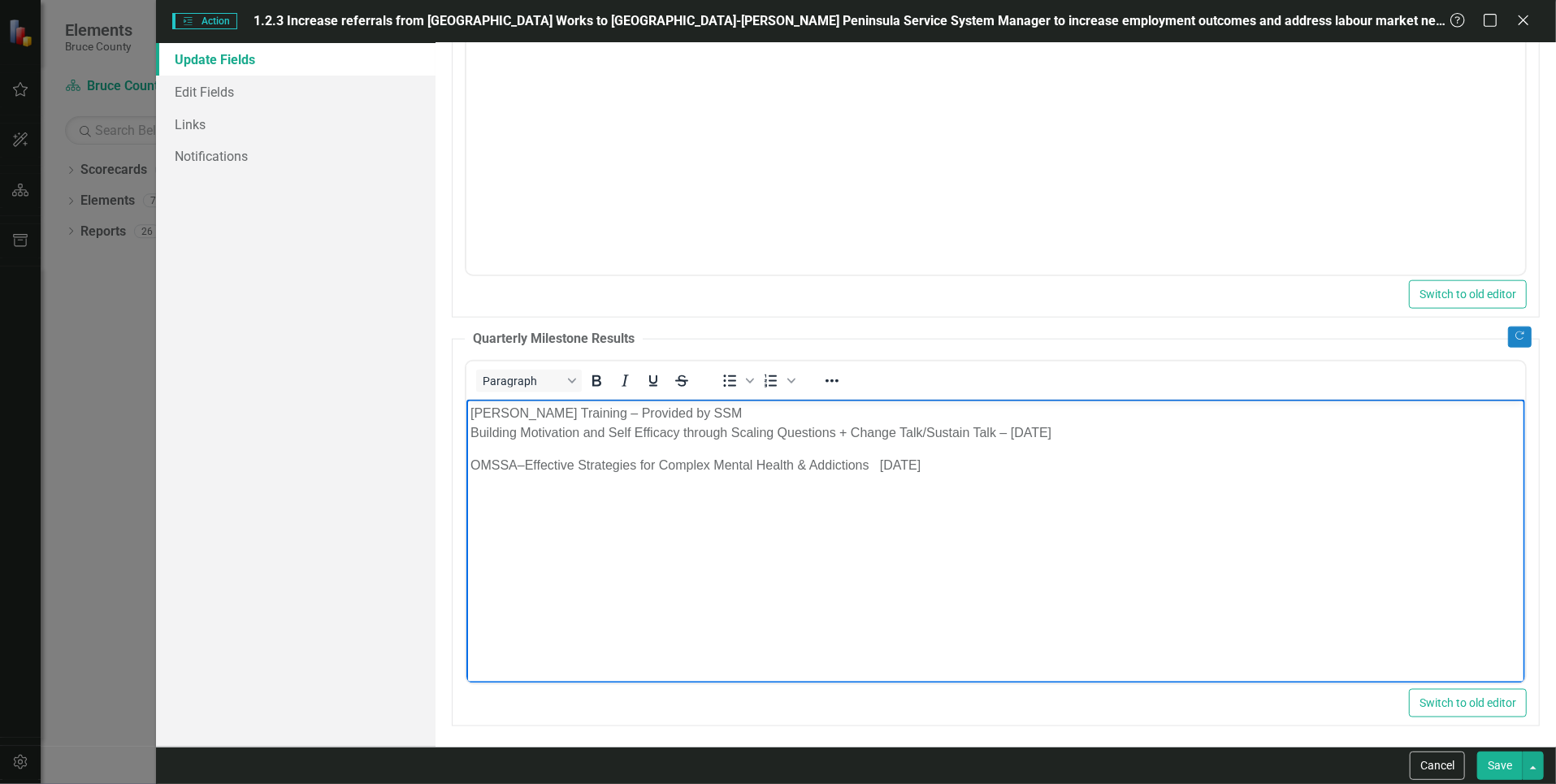
click at [874, 466] on div "OMSSA–Effective Strategies for Complex Mental Health & Addictions [DATE]" at bounding box center [995, 465] width 1051 height 19
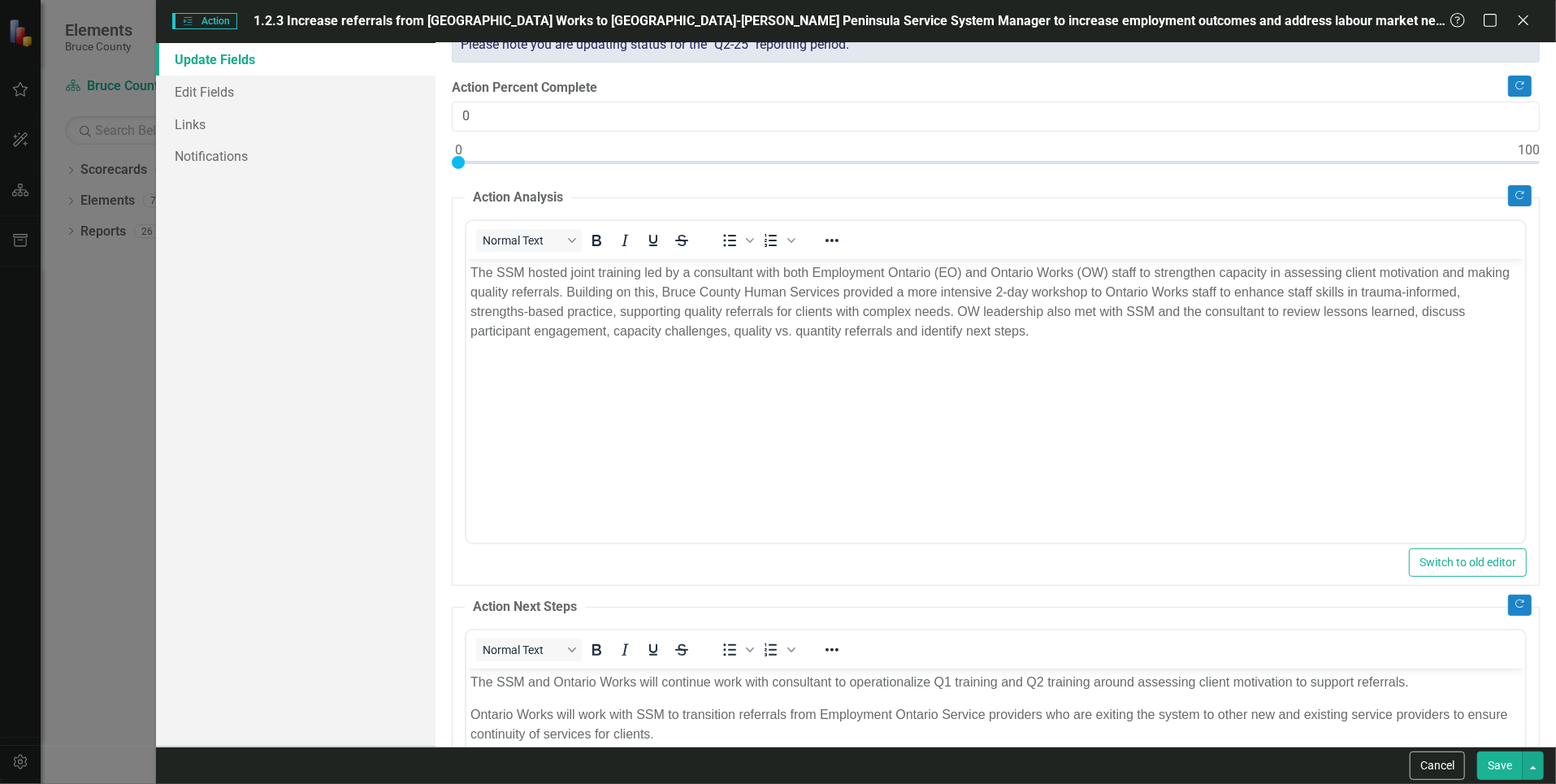
scroll to position [0, 0]
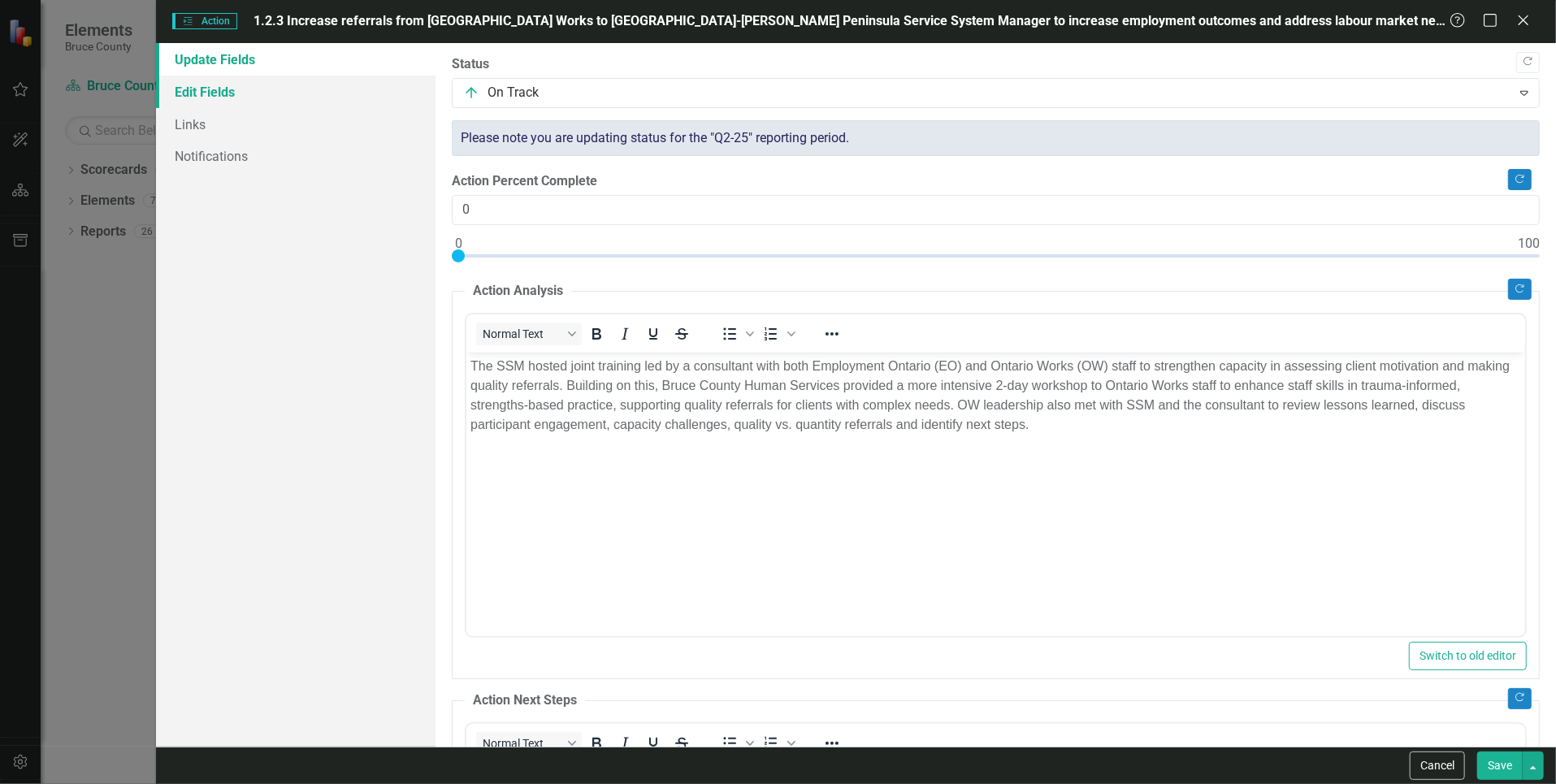
click at [235, 98] on link "Edit Fields" at bounding box center [296, 91] width 281 height 33
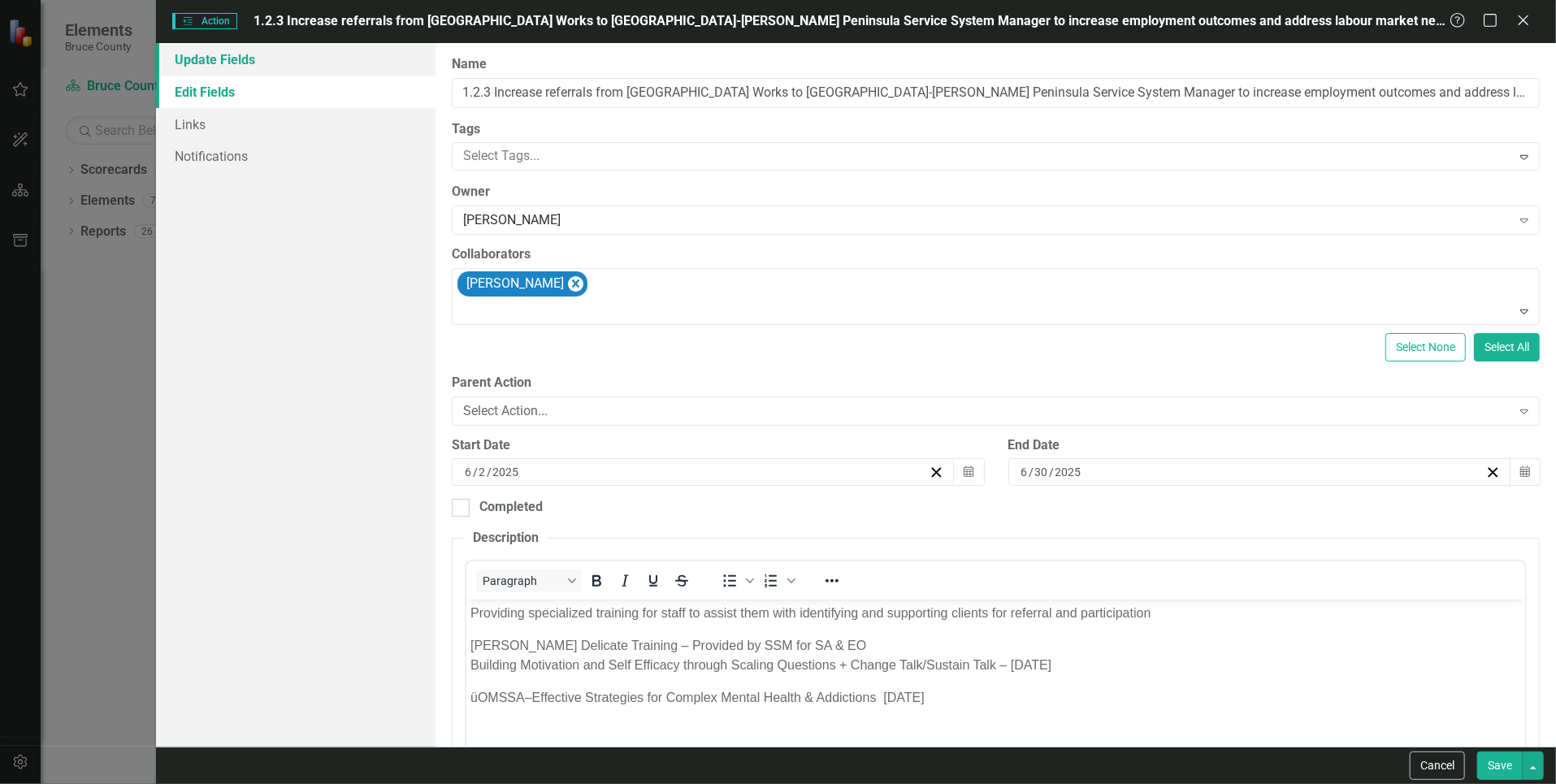
click at [230, 64] on link "Update Fields" at bounding box center [296, 59] width 281 height 33
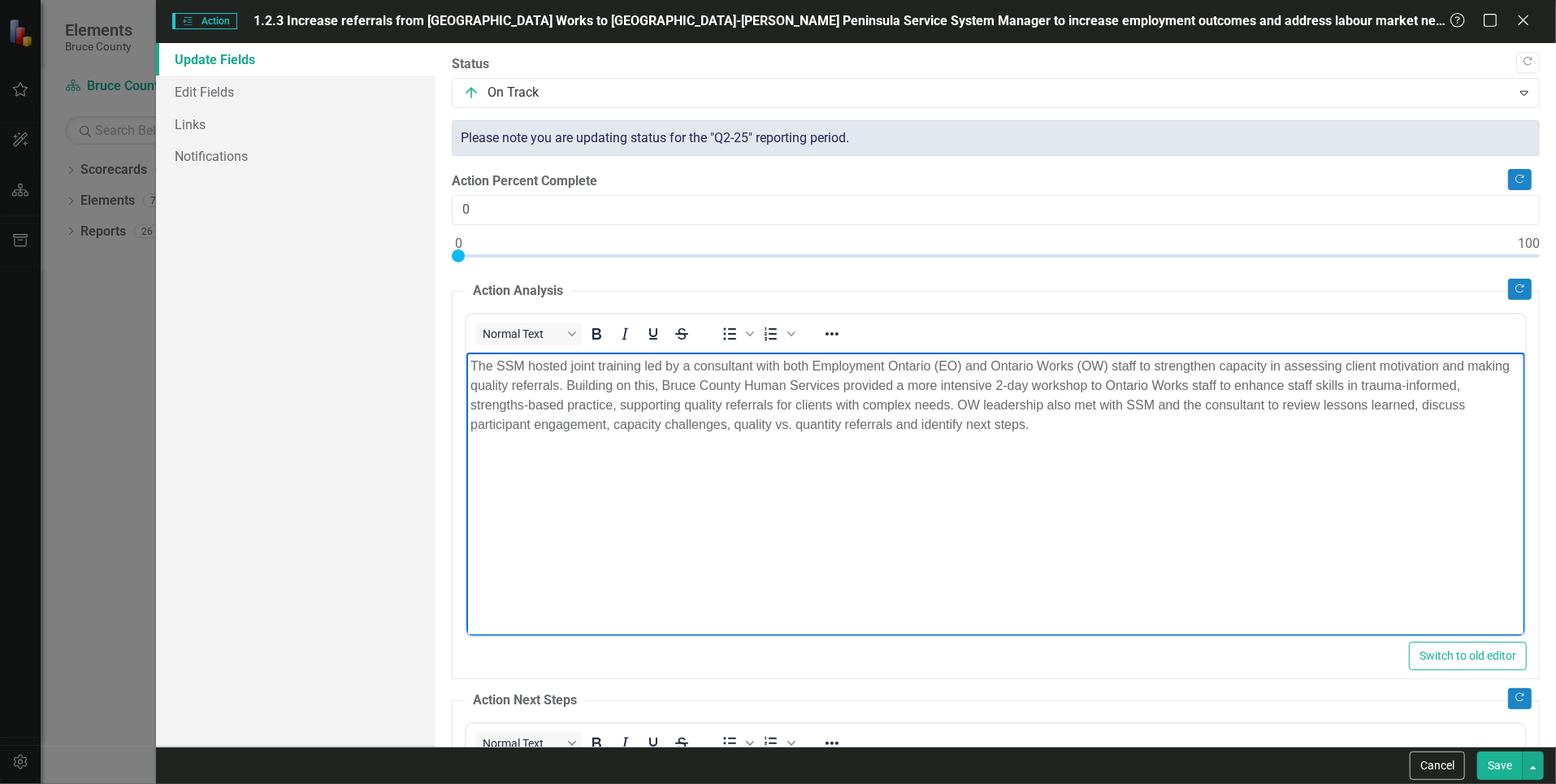
click at [731, 596] on html "The SSM hosted joint training led by a consultant with both Employment Ontario …" at bounding box center [996, 473] width 1059 height 243
click at [557, 32] on div "Actions Action 1.2.3 Increase referrals from [GEOGRAPHIC_DATA] Works to [GEOGRA…" at bounding box center [856, 21] width 1401 height 43
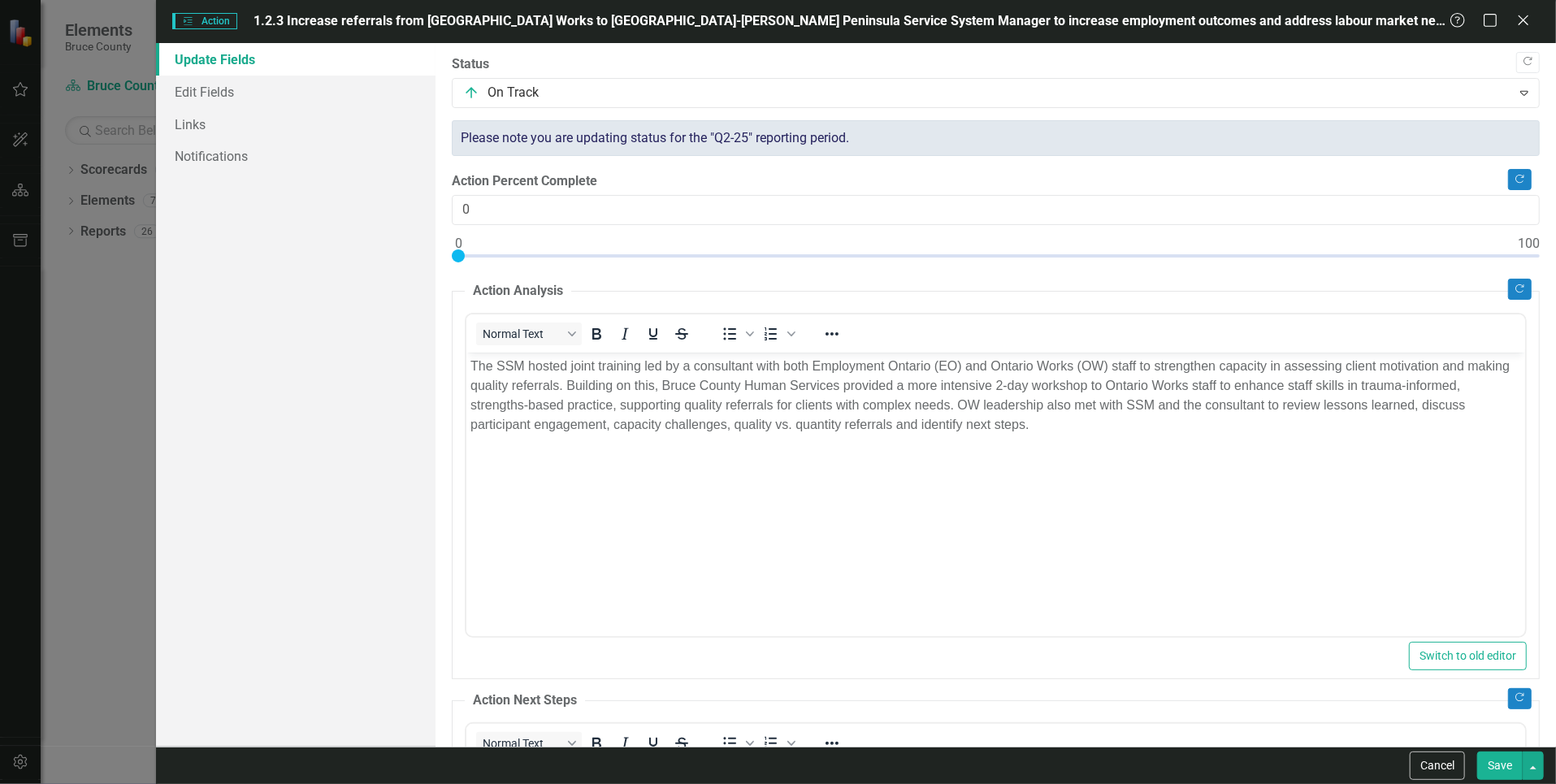
click at [559, 25] on span "1.2.3 Increase referrals from [GEOGRAPHIC_DATA] Works to [GEOGRAPHIC_DATA]-[PER…" at bounding box center [857, 20] width 1207 height 15
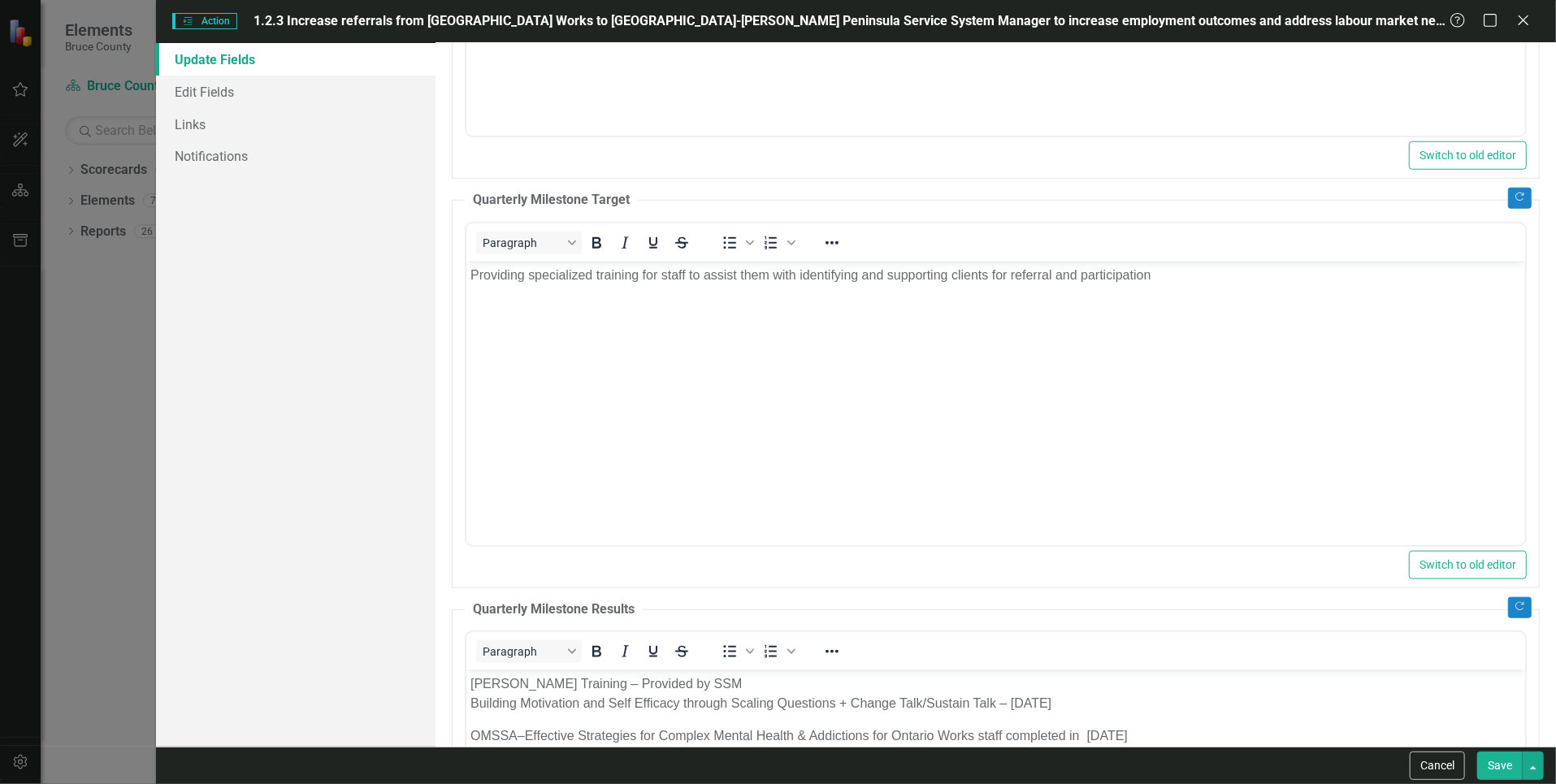
scroll to position [975, 0]
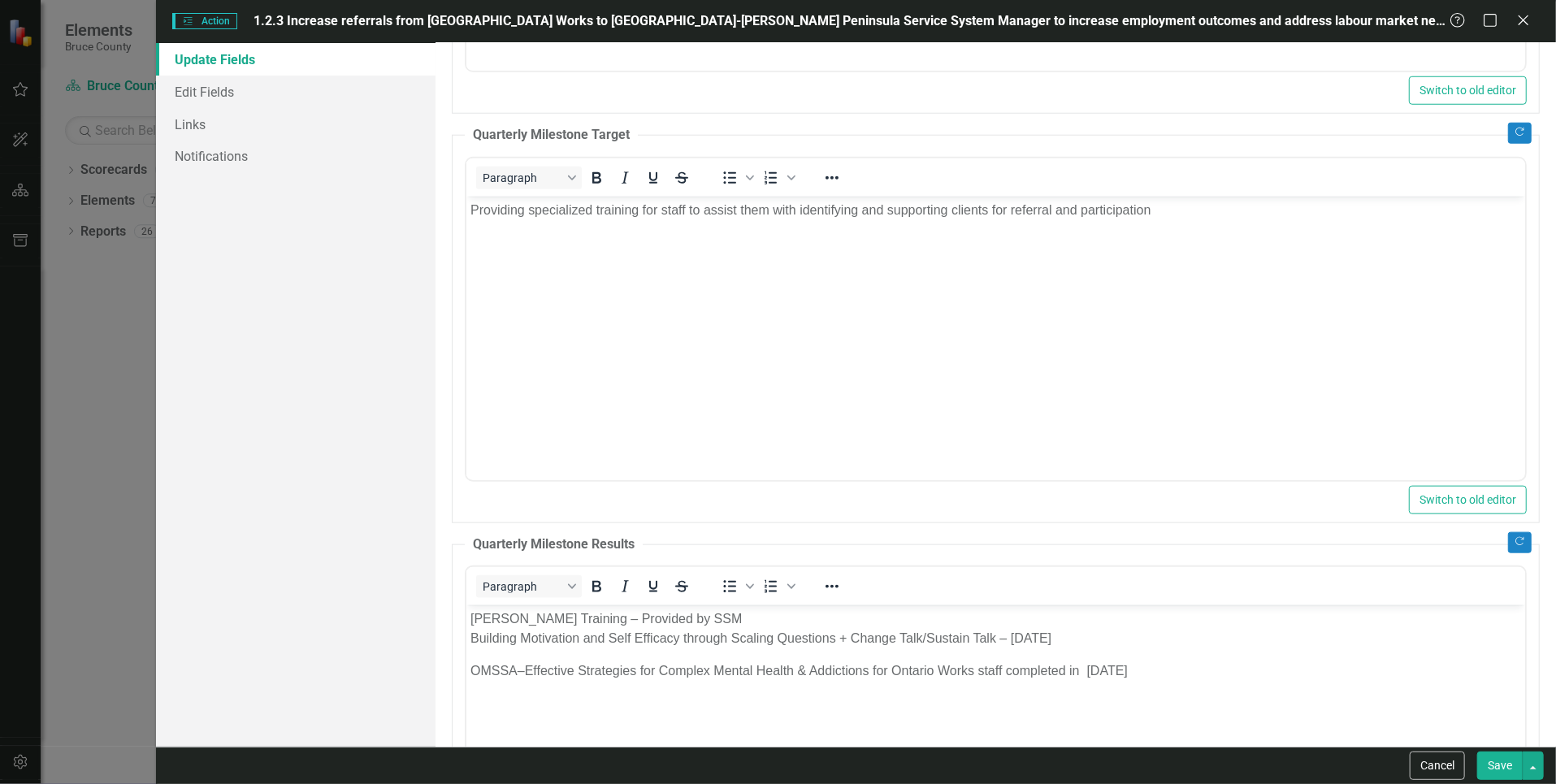
click at [1500, 769] on button "Save" at bounding box center [1499, 765] width 45 height 28
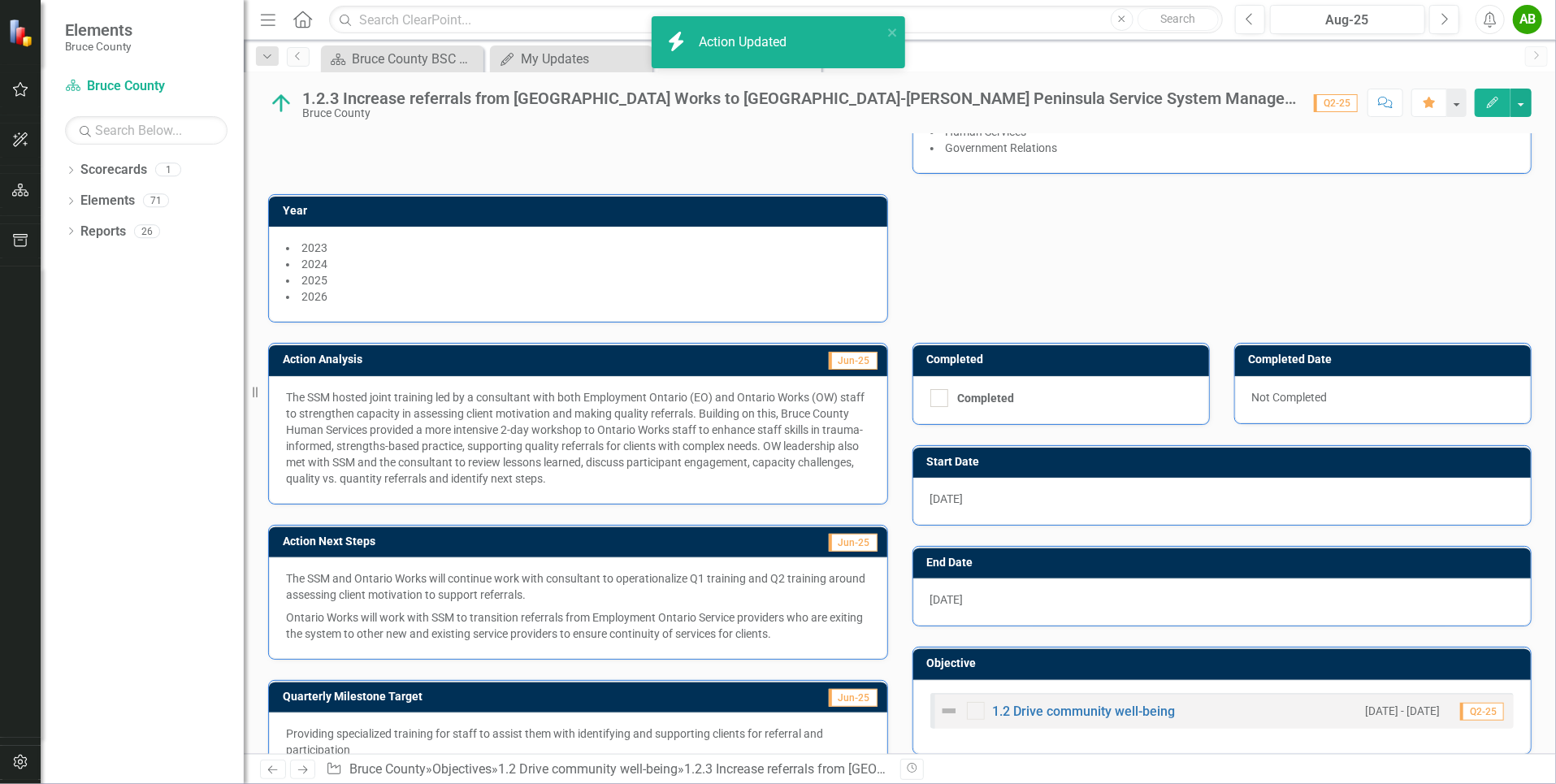
scroll to position [243, 0]
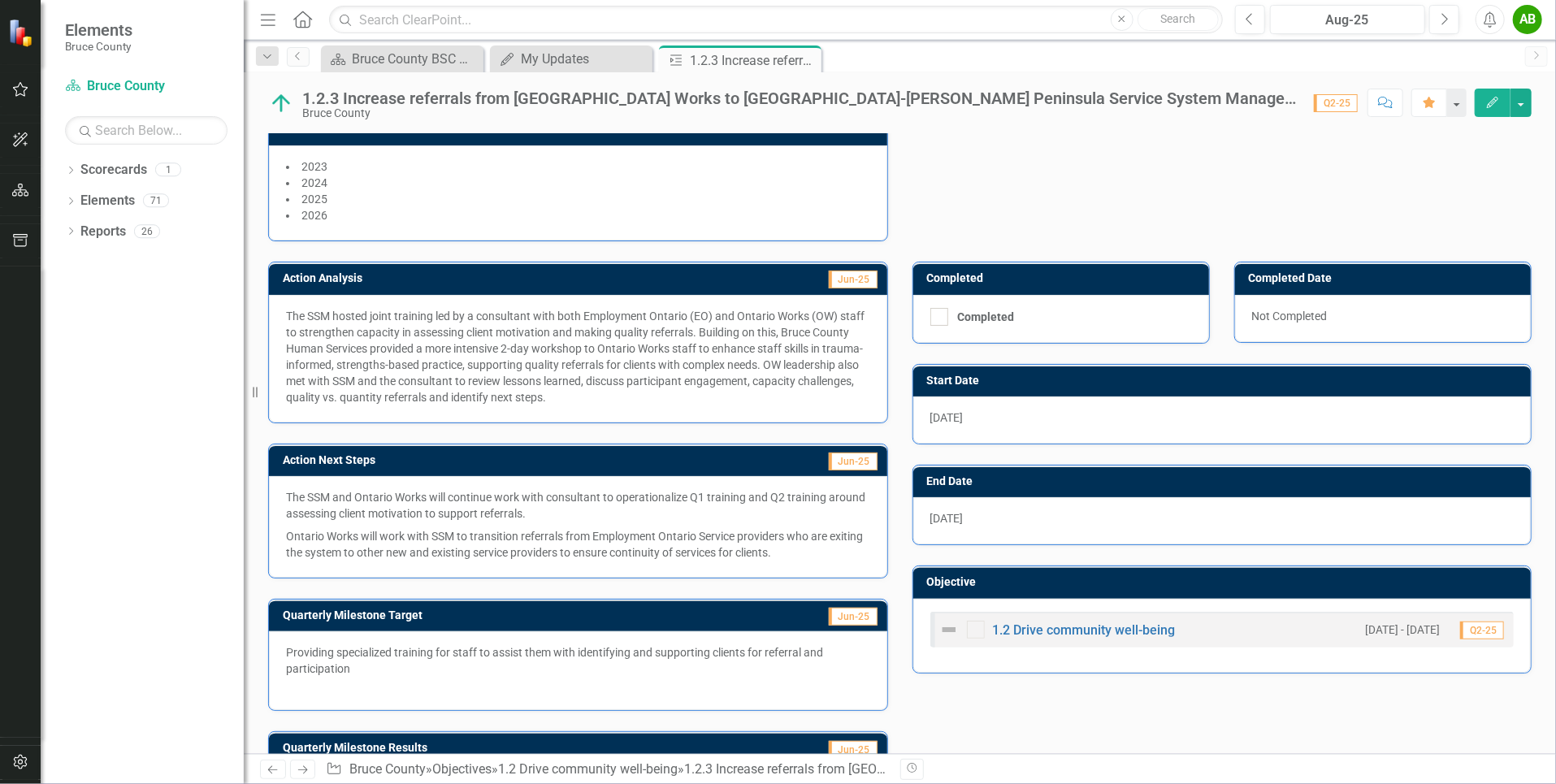
click at [945, 411] on span "[DATE]" at bounding box center [947, 417] width 34 height 13
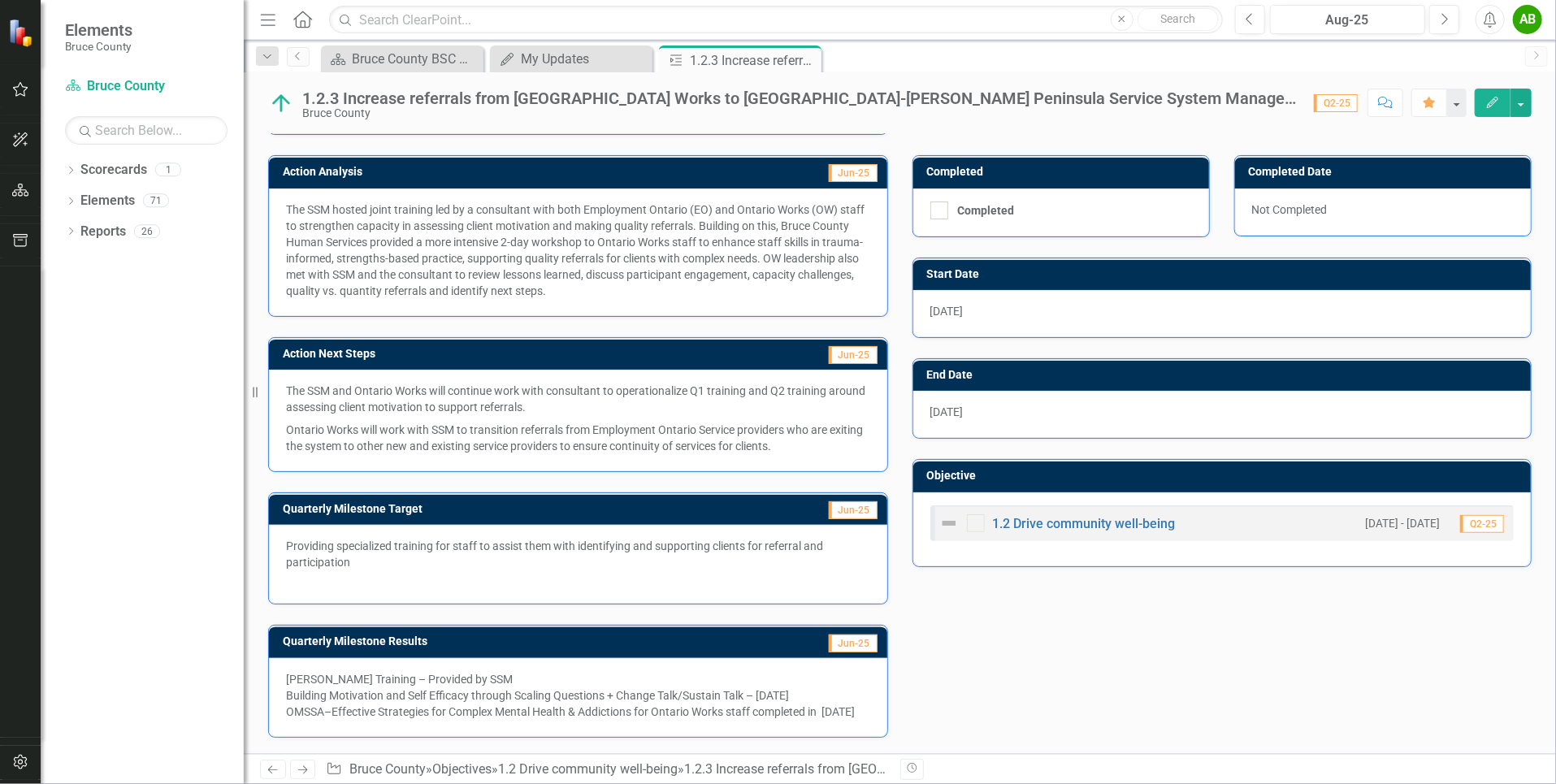
scroll to position [357, 0]
click at [520, 538] on p "Providing specialized training for staff to assist them with identifying and su…" at bounding box center [578, 554] width 584 height 33
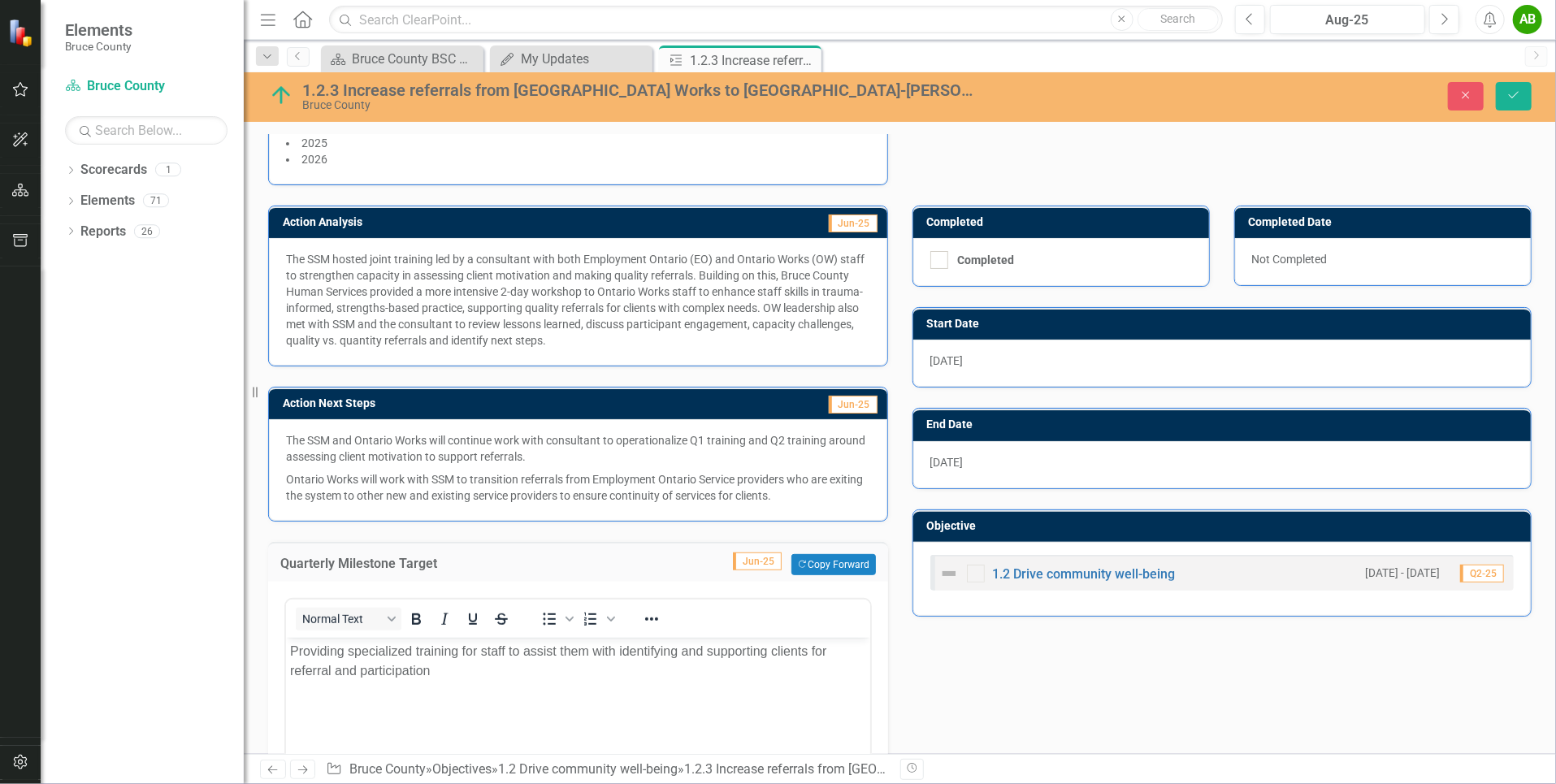
scroll to position [275, 0]
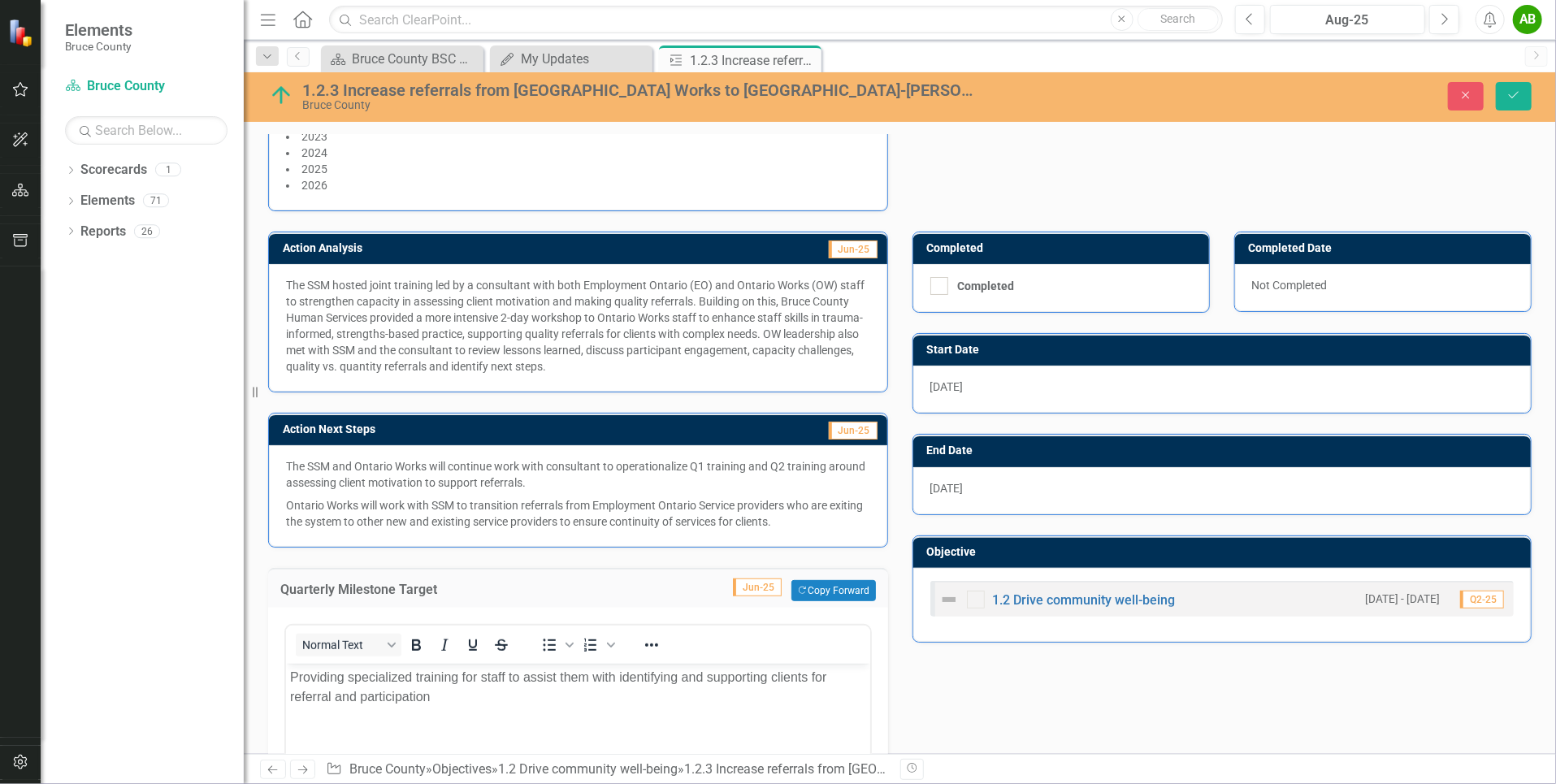
click at [1036, 380] on div "[DATE]" at bounding box center [1222, 388] width 619 height 47
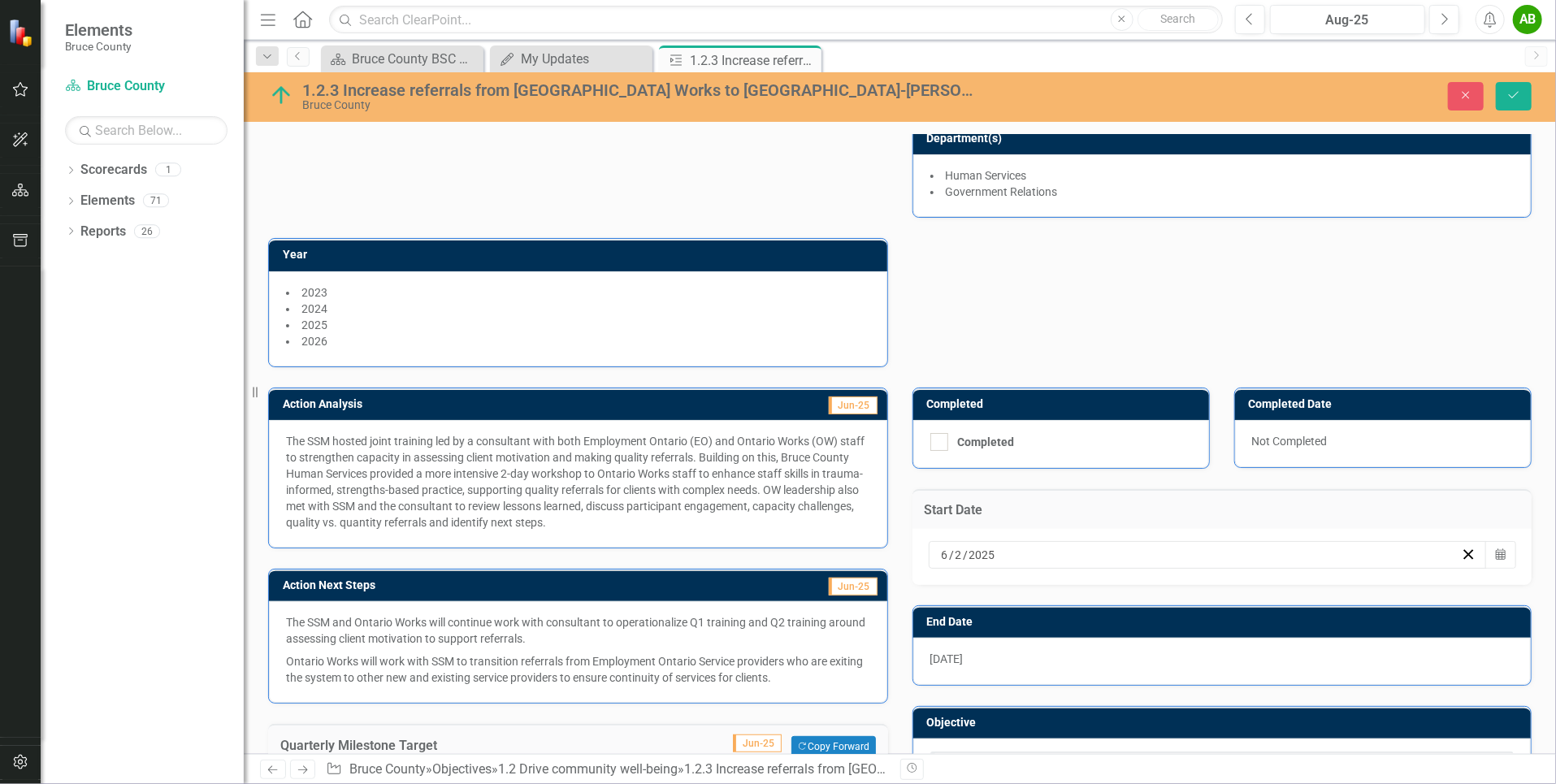
scroll to position [243, 0]
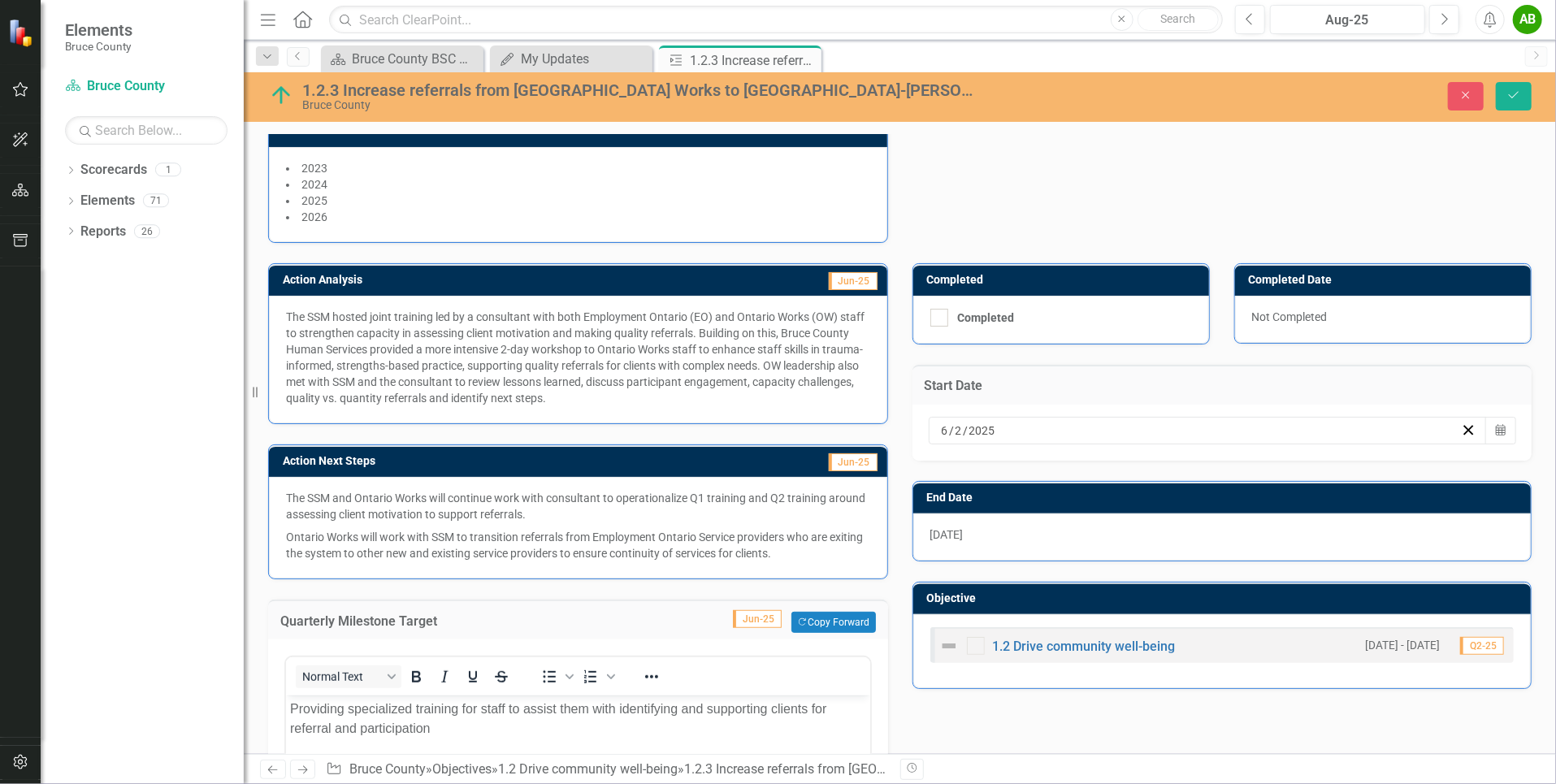
drag, startPoint x: 1076, startPoint y: 421, endPoint x: 974, endPoint y: 421, distance: 102.0
click at [974, 422] on div "[DATE]" at bounding box center [1199, 430] width 521 height 16
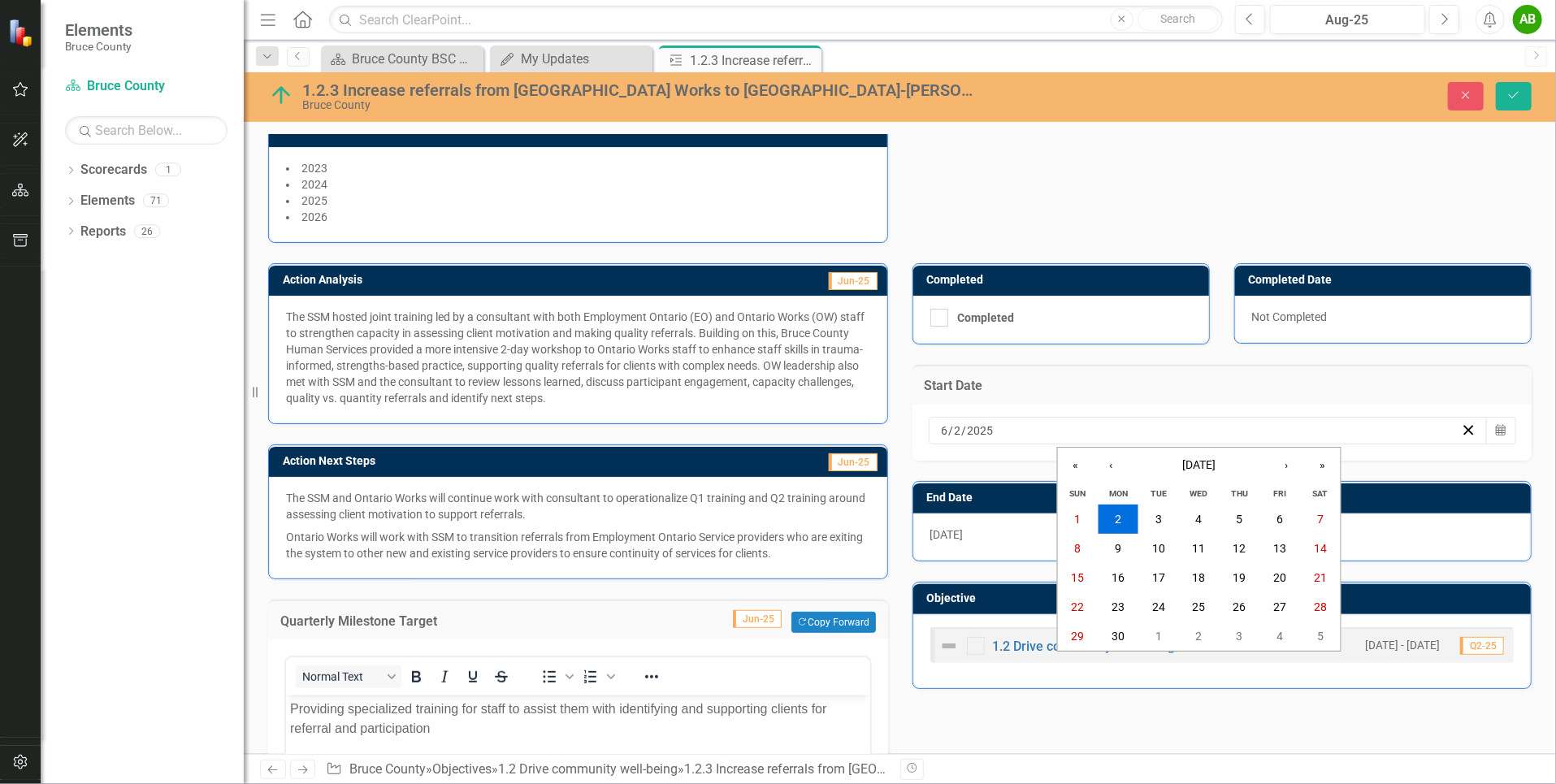
drag, startPoint x: 1002, startPoint y: 426, endPoint x: 925, endPoint y: 425, distance: 77.0
click at [928, 425] on div "[DATE] [DATE] « ‹ [DATE] › » Sun Mon Tue Wed Thu Fri Sat 1 2 3 4 5 6 7 8 9 10 1…" at bounding box center [1207, 430] width 558 height 27
click at [1464, 426] on line "button" at bounding box center [1468, 430] width 9 height 9
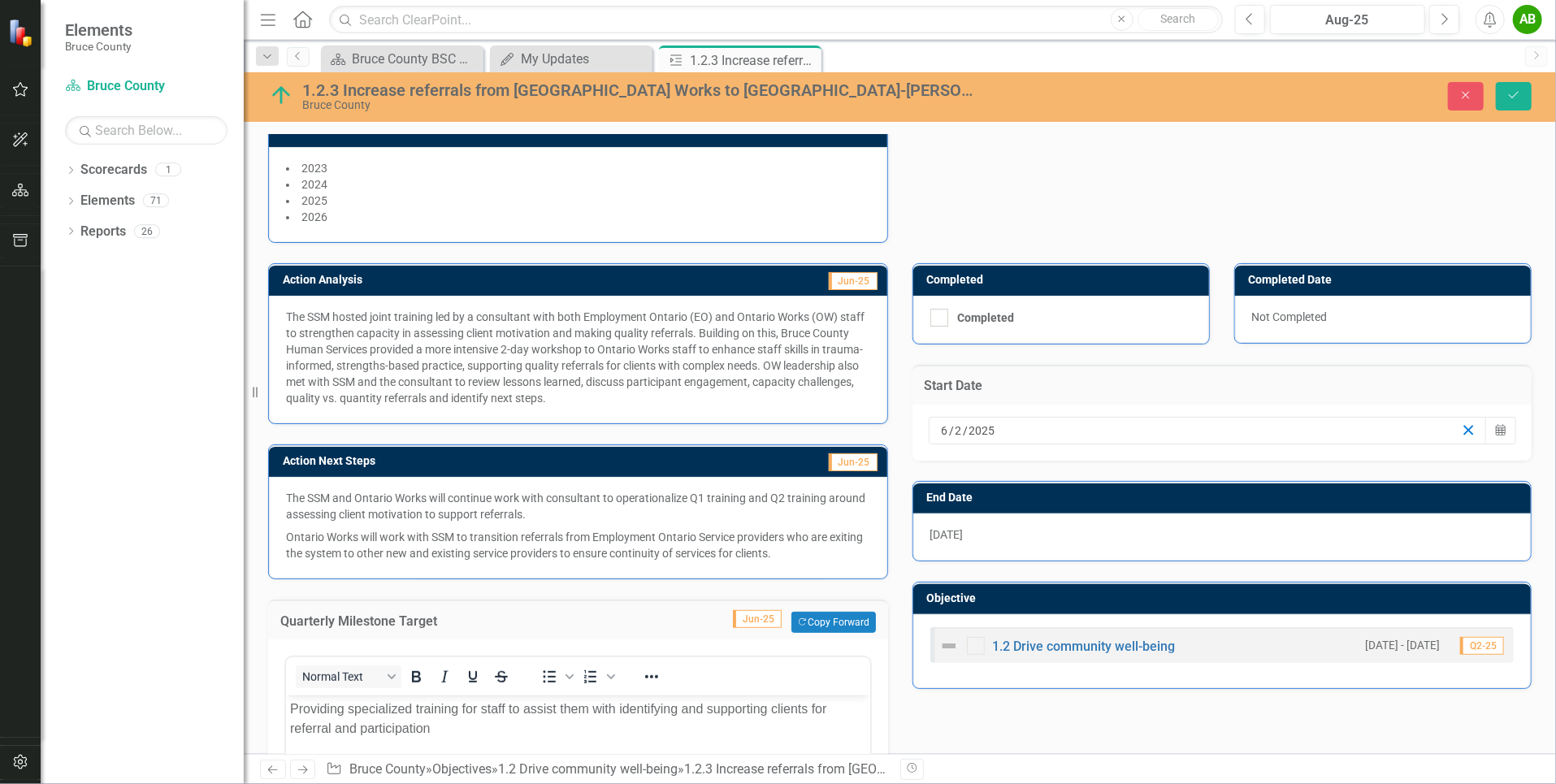
click at [1464, 426] on line "button" at bounding box center [1468, 430] width 9 height 9
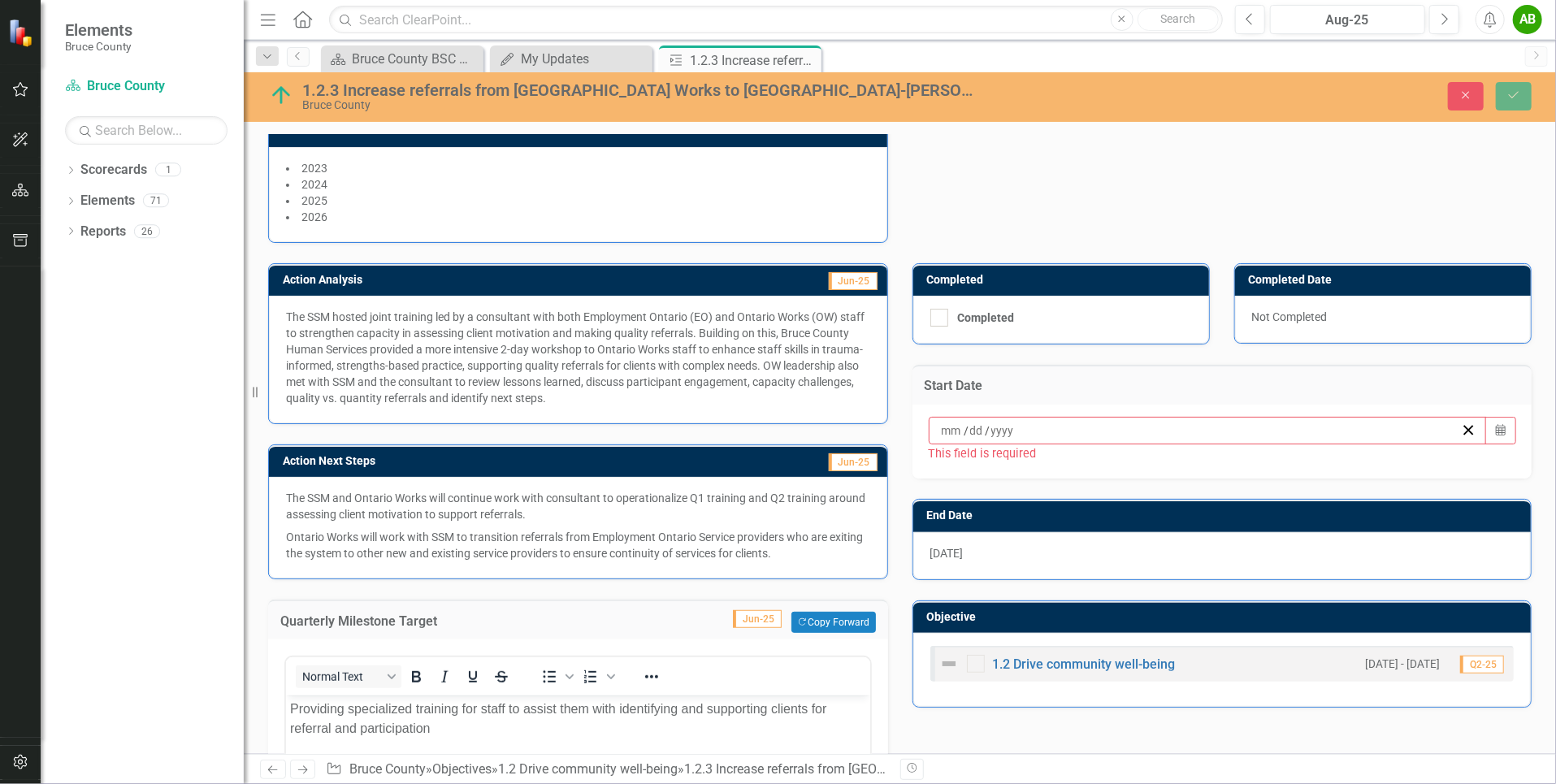
click at [938, 552] on span "[DATE]" at bounding box center [947, 553] width 34 height 13
click at [946, 547] on span "[DATE]" at bounding box center [947, 553] width 34 height 13
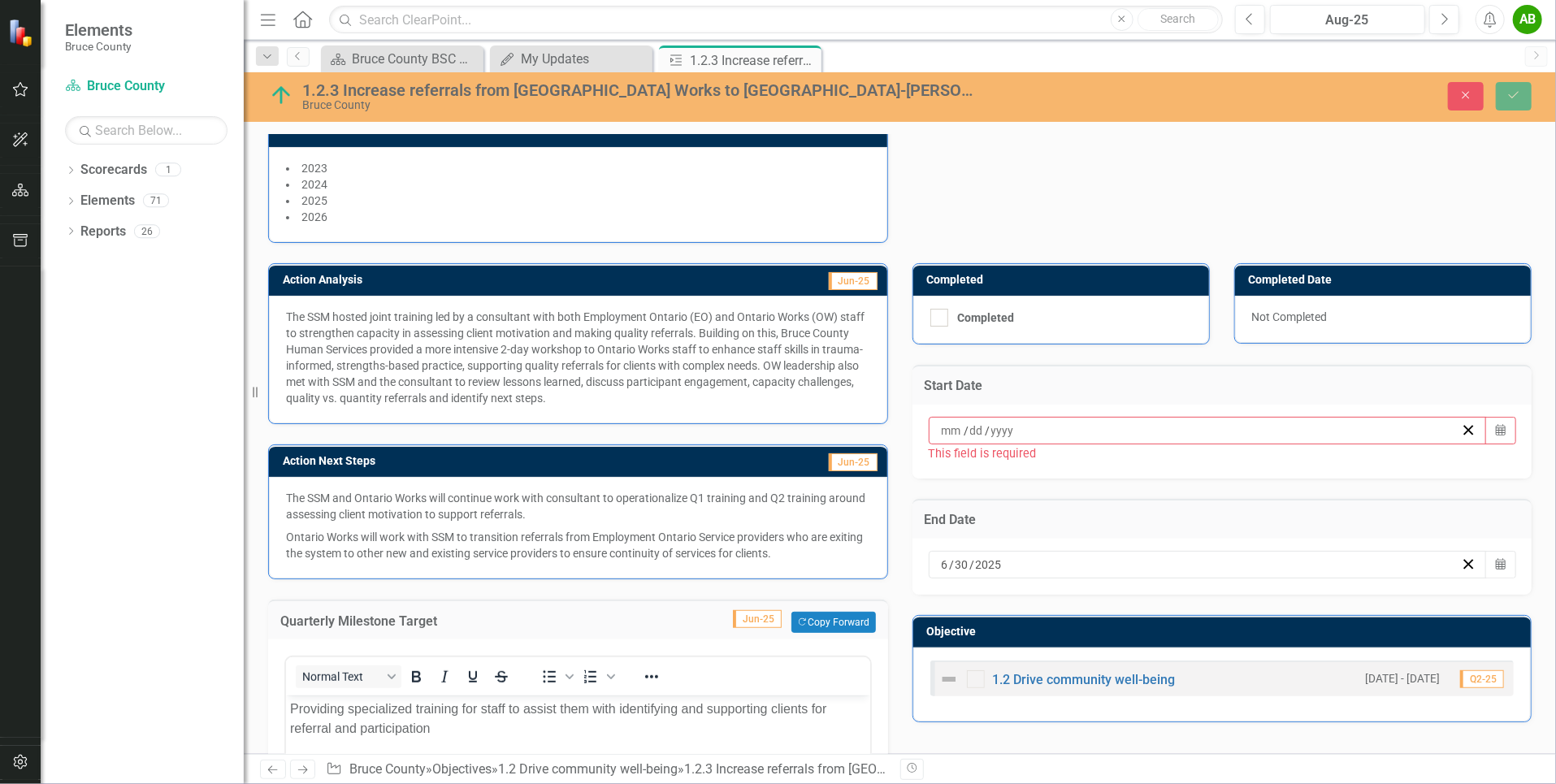
click at [946, 542] on div "[DATE] Calendar" at bounding box center [1222, 566] width 620 height 56
drag, startPoint x: 1021, startPoint y: 555, endPoint x: 870, endPoint y: 555, distance: 151.0
click at [871, 555] on div "Action Analysis Jun-25 The SSM hosted joint training led by a consultant with b…" at bounding box center [899, 708] width 1288 height 932
click at [1068, 559] on div "[DATE]" at bounding box center [1199, 565] width 521 height 16
drag, startPoint x: 1044, startPoint y: 558, endPoint x: 921, endPoint y: 558, distance: 123.0
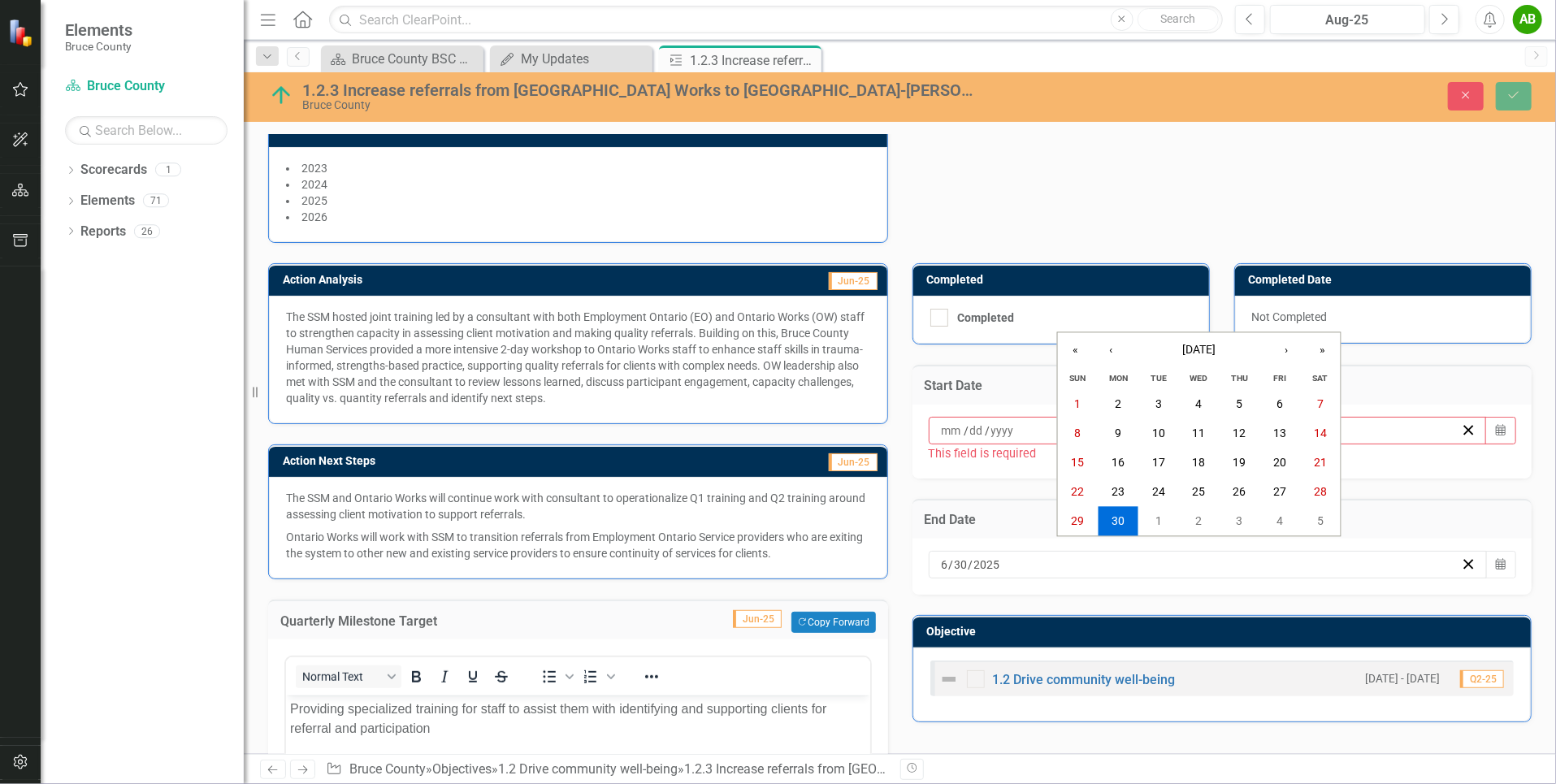
click at [921, 558] on div "[DATE] [DATE] « ‹ [DATE] › » Sun Mon Tue Wed Thu Fri Sat 1 2 3 4 5 6 7 8 9 10 1…" at bounding box center [1222, 566] width 620 height 56
click at [1001, 558] on div "[DATE] [DATE]" at bounding box center [1199, 565] width 521 height 16
click at [998, 557] on div "[DATE] [DATE]" at bounding box center [1199, 565] width 521 height 16
click at [986, 557] on input "2025" at bounding box center [987, 565] width 27 height 16
click at [954, 558] on input "30" at bounding box center [961, 565] width 15 height 16
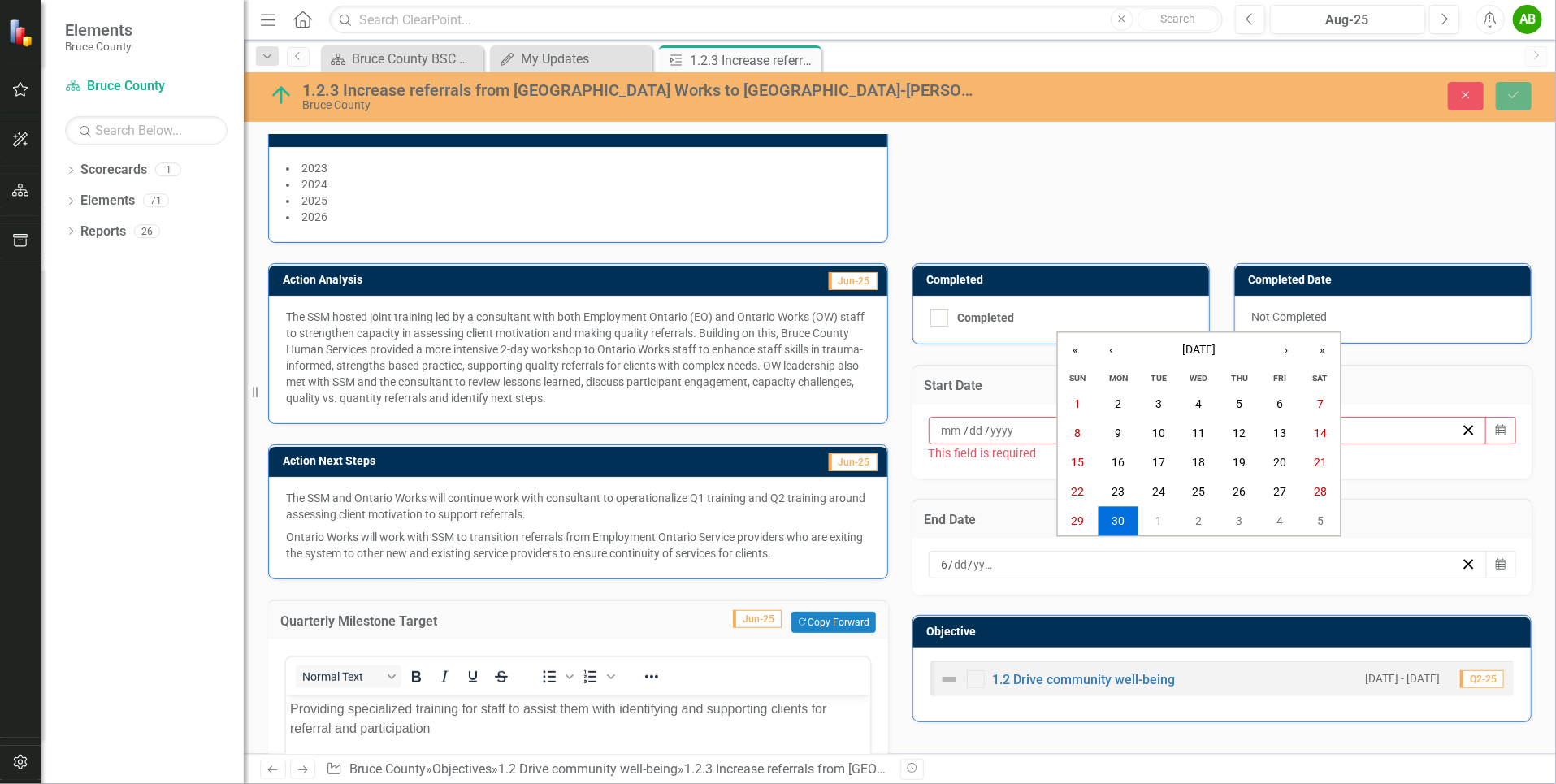
click at [939, 558] on div "[DATE] 6 / /" at bounding box center [1199, 565] width 521 height 16
click at [1078, 584] on div "[DATE] / / « ‹ [DATE] › » Sun Mon Tue Wed Thu Fri Sat 1 2 3 4 5 6 7 8 9 10 11 1…" at bounding box center [1222, 566] width 620 height 56
click at [1064, 567] on div "[DATE]" at bounding box center [1207, 564] width 558 height 27
click at [1460, 557] on icon "button" at bounding box center [1467, 564] width 15 height 15
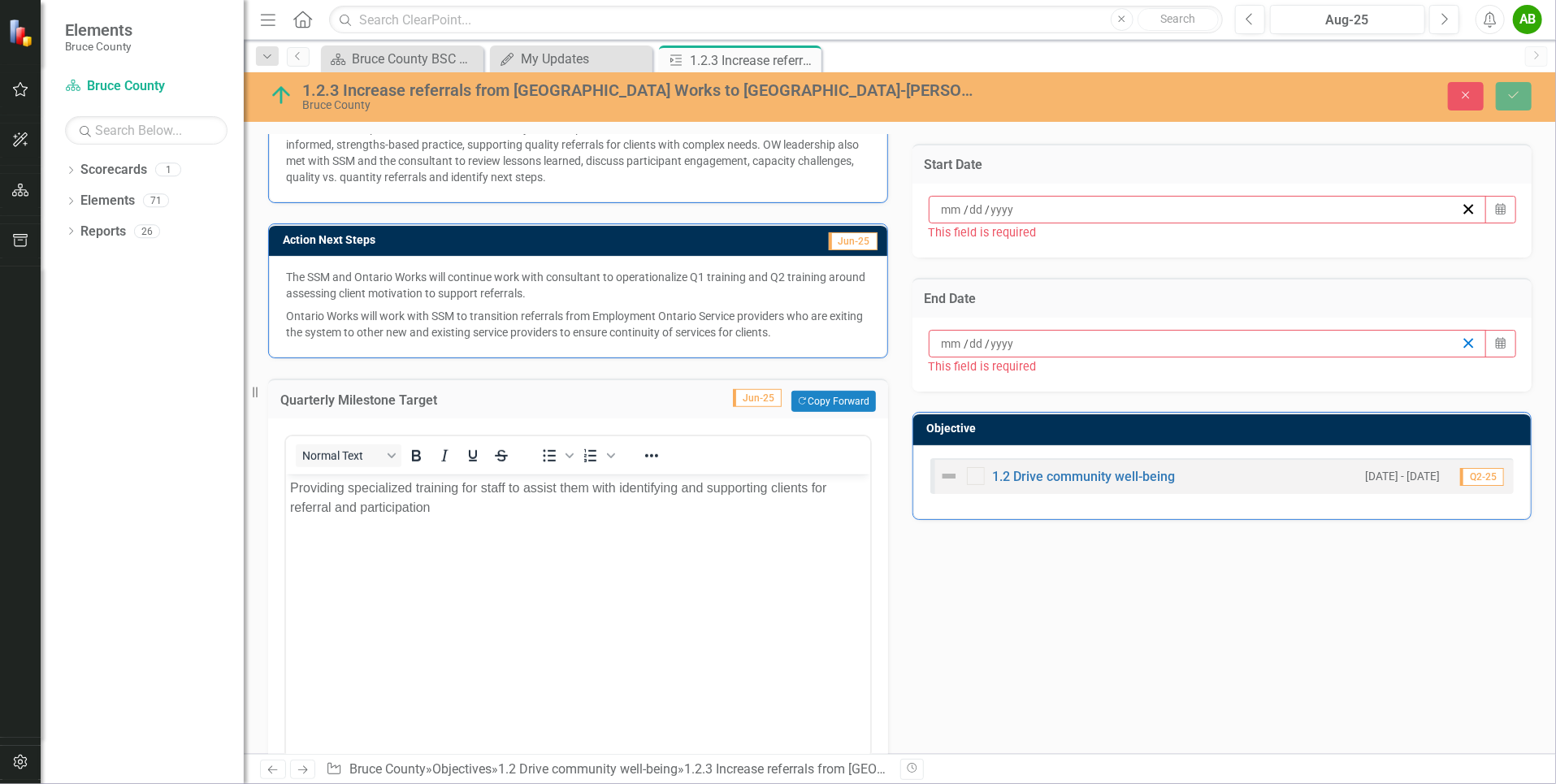
scroll to position [443, 0]
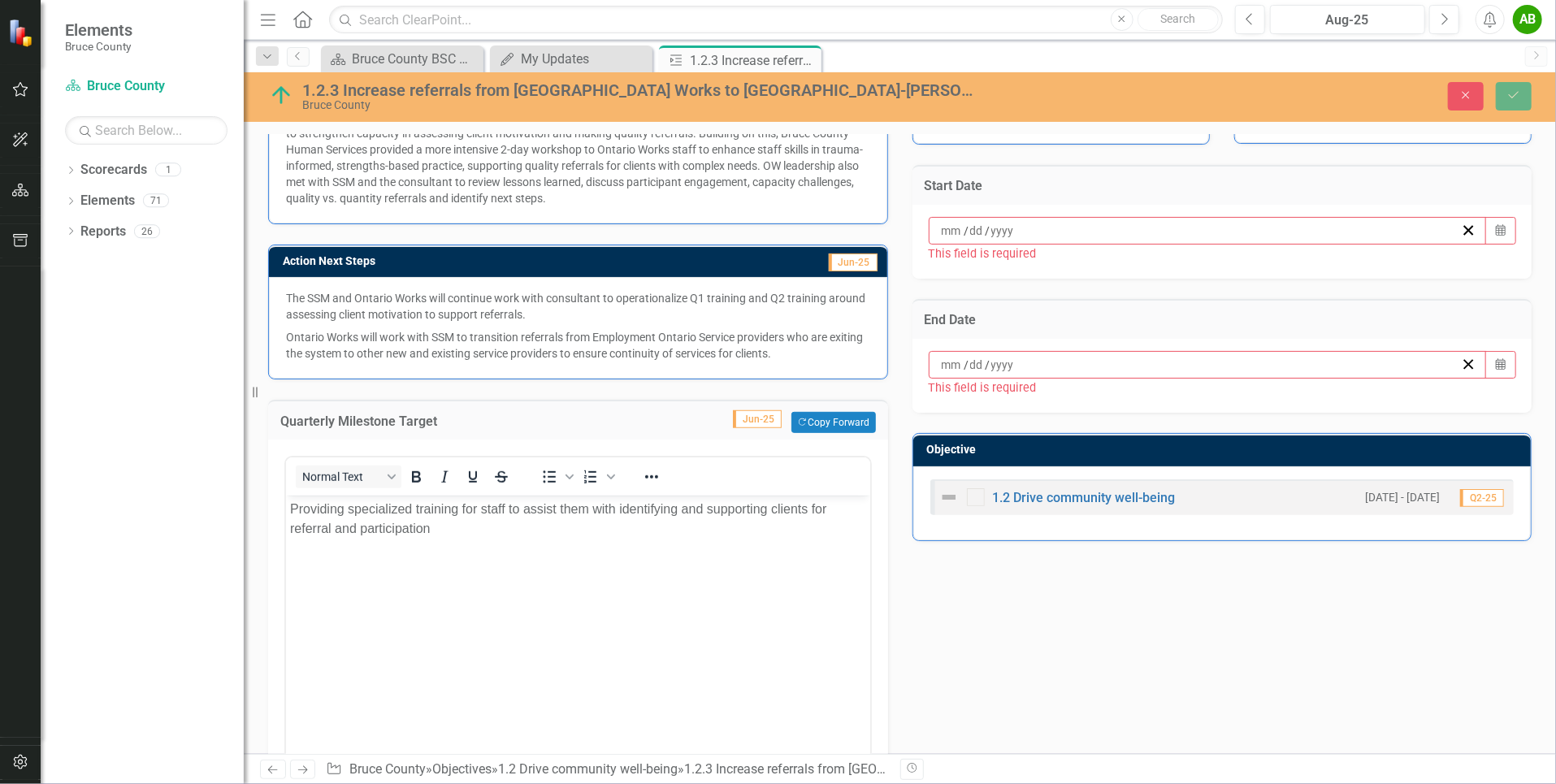
click at [1252, 312] on h3 "End Date" at bounding box center [1222, 319] width 596 height 15
click at [1455, 100] on button "Close" at bounding box center [1466, 96] width 35 height 28
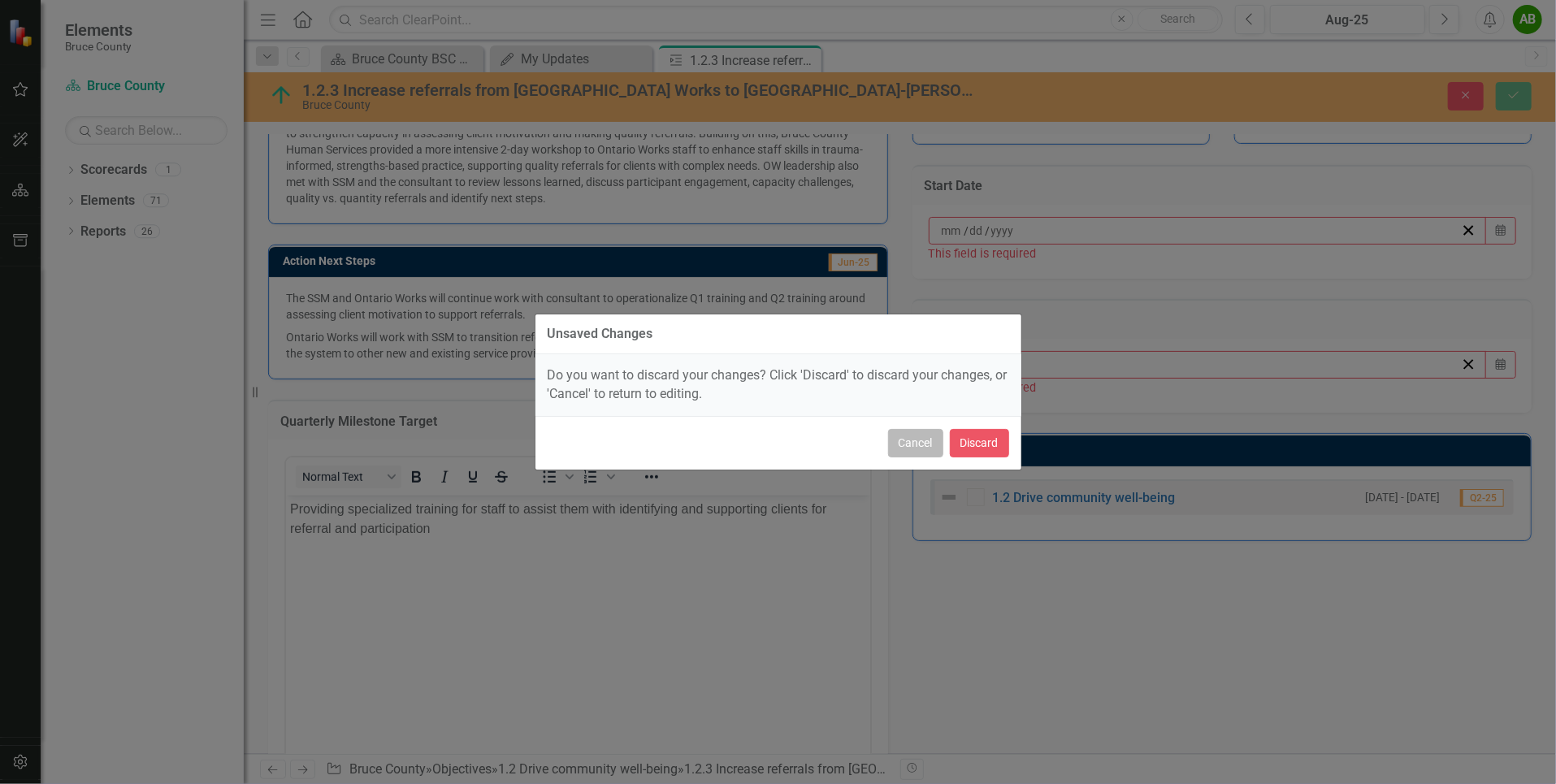
click at [920, 438] on button "Cancel" at bounding box center [915, 443] width 55 height 28
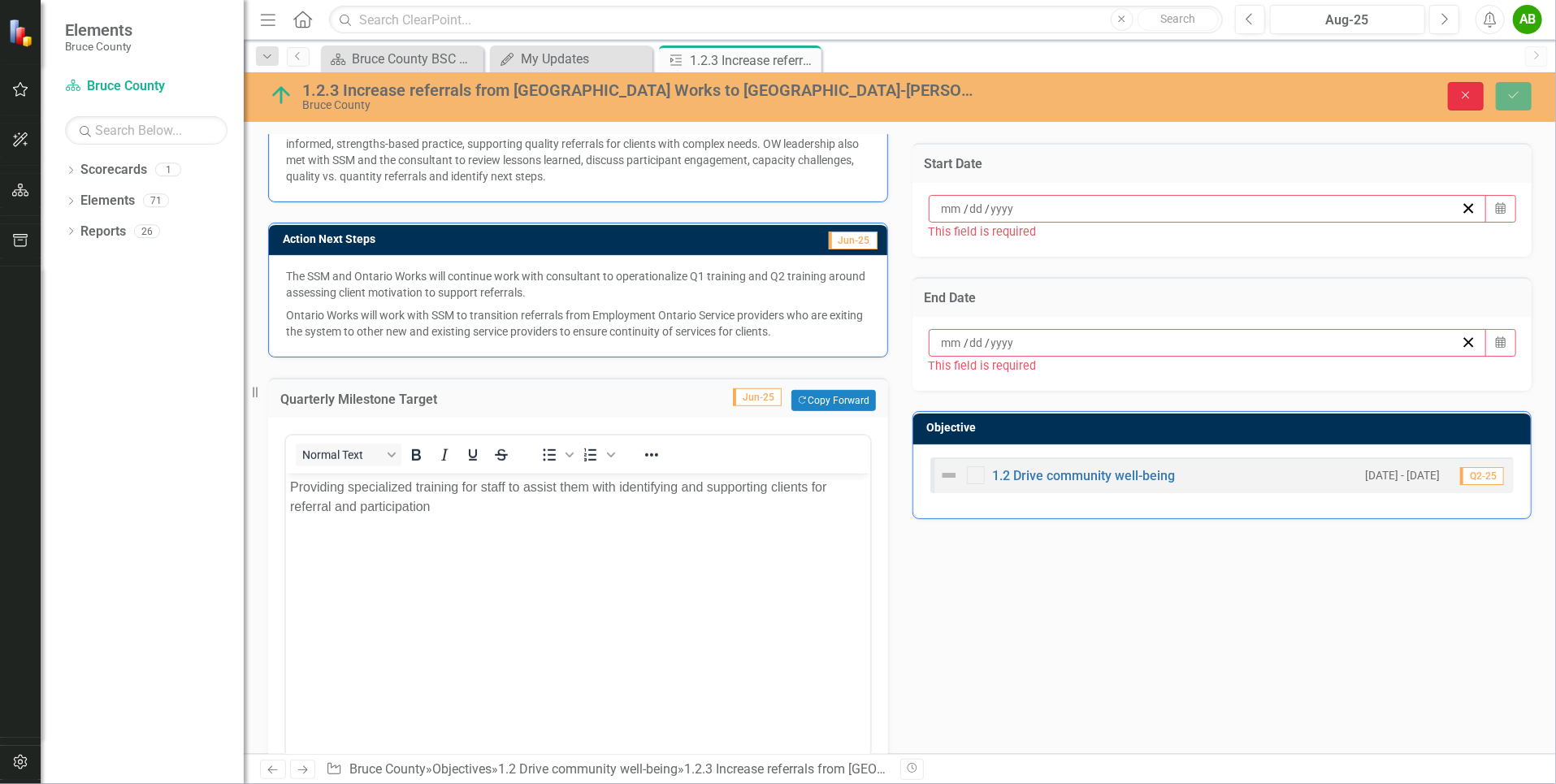
scroll to position [488, 0]
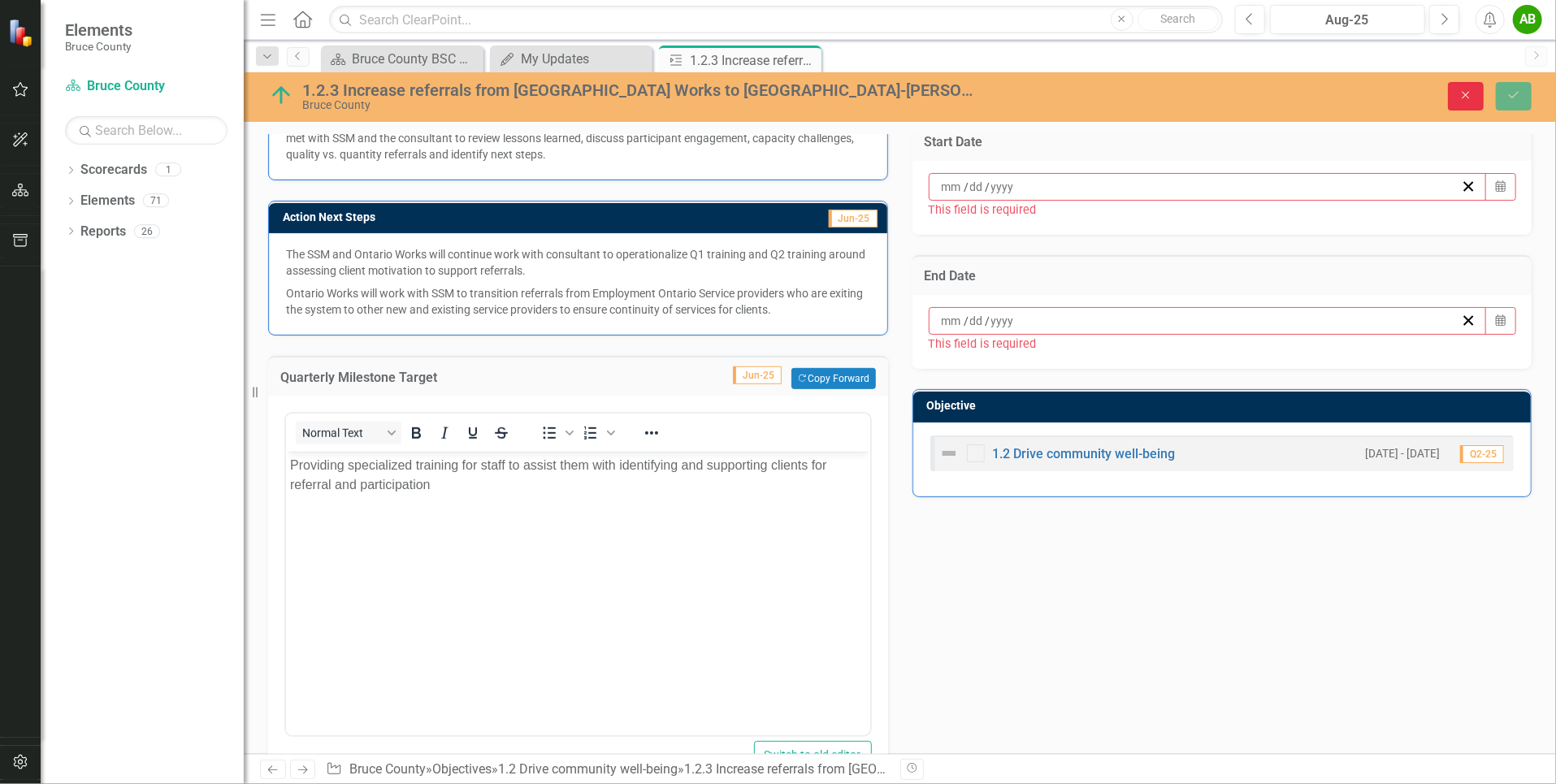
click at [1466, 91] on icon "Close" at bounding box center [1466, 95] width 15 height 12
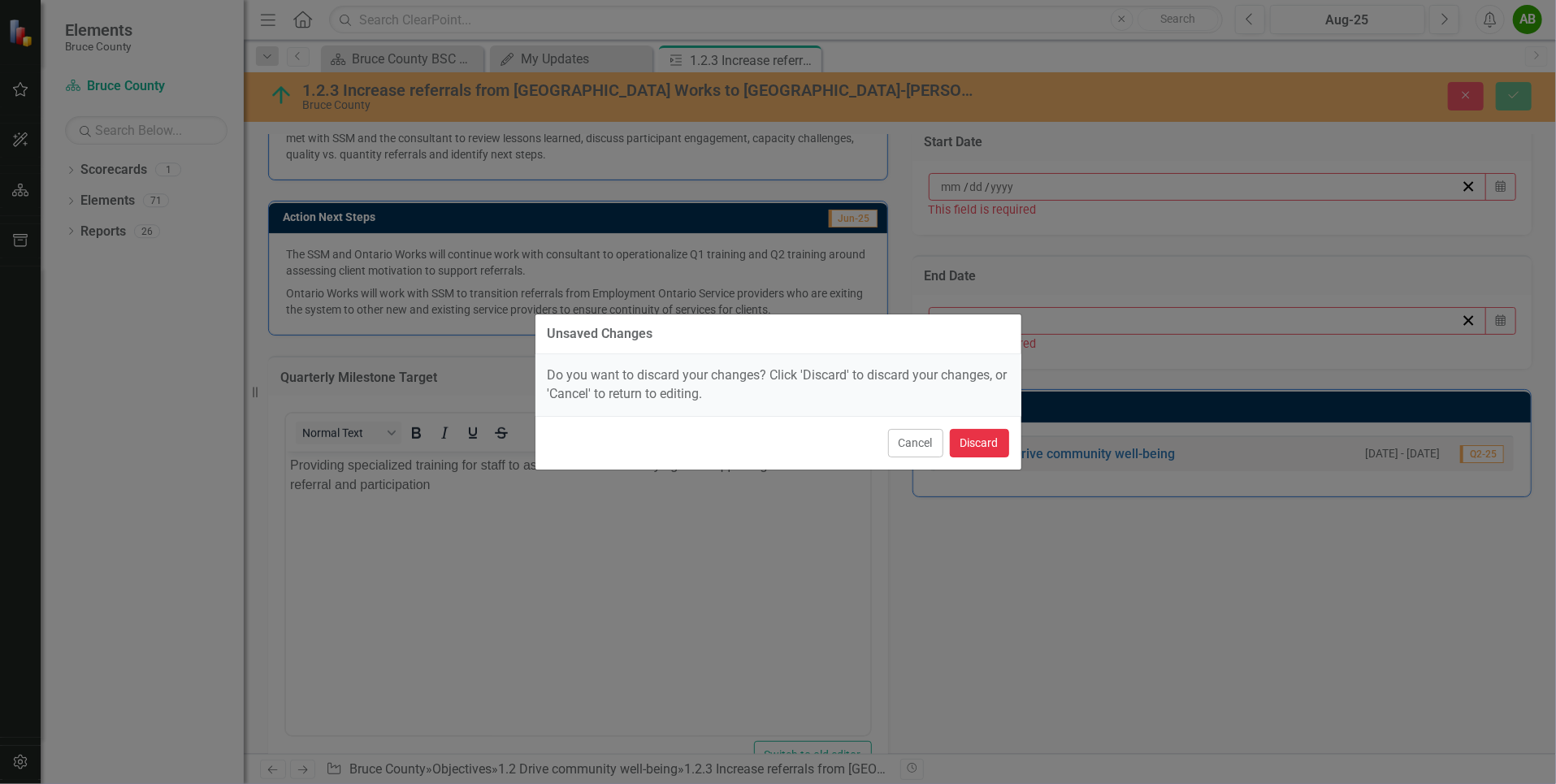
click at [956, 444] on button "Discard" at bounding box center [979, 443] width 59 height 28
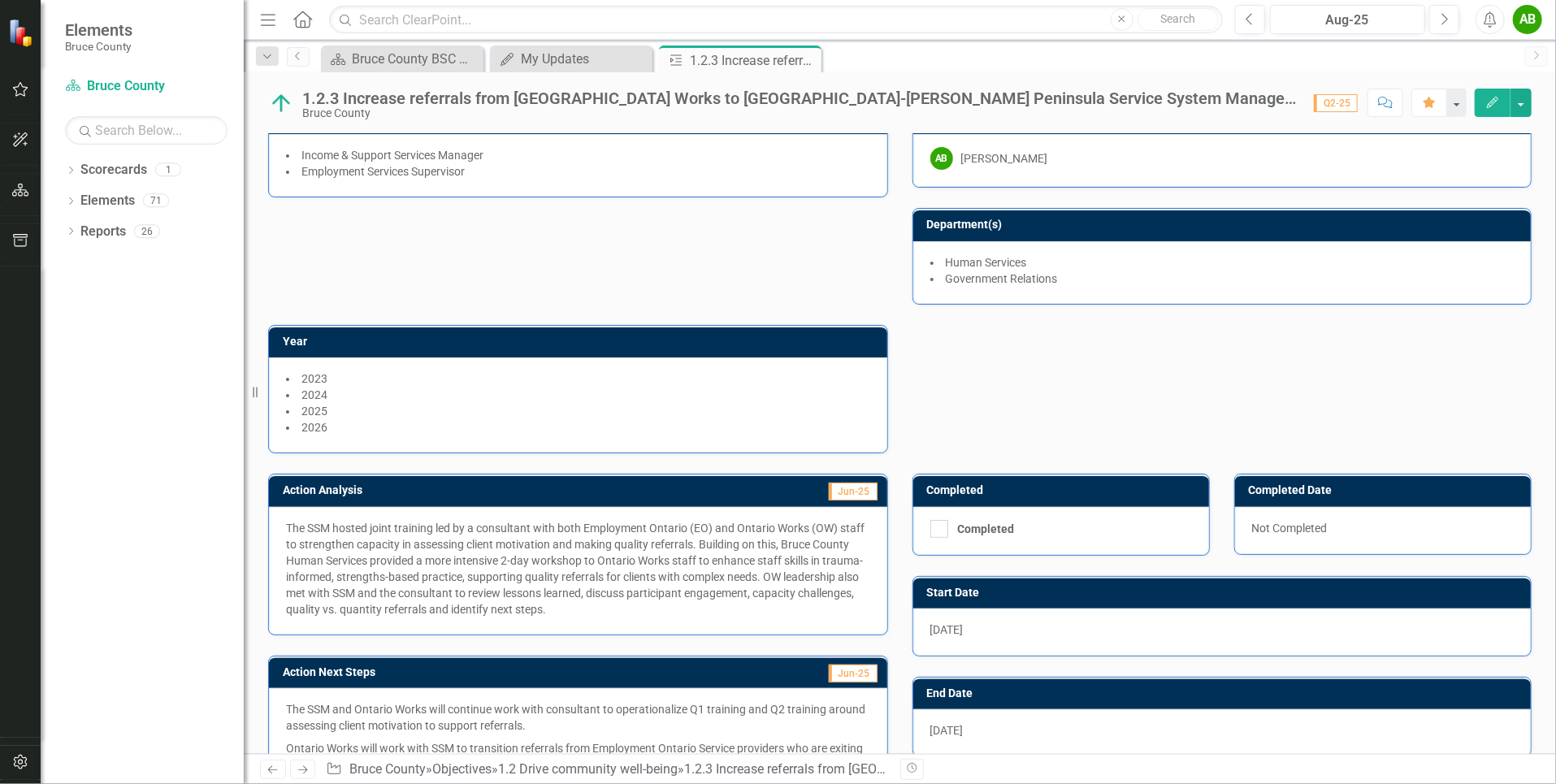
scroll to position [357, 0]
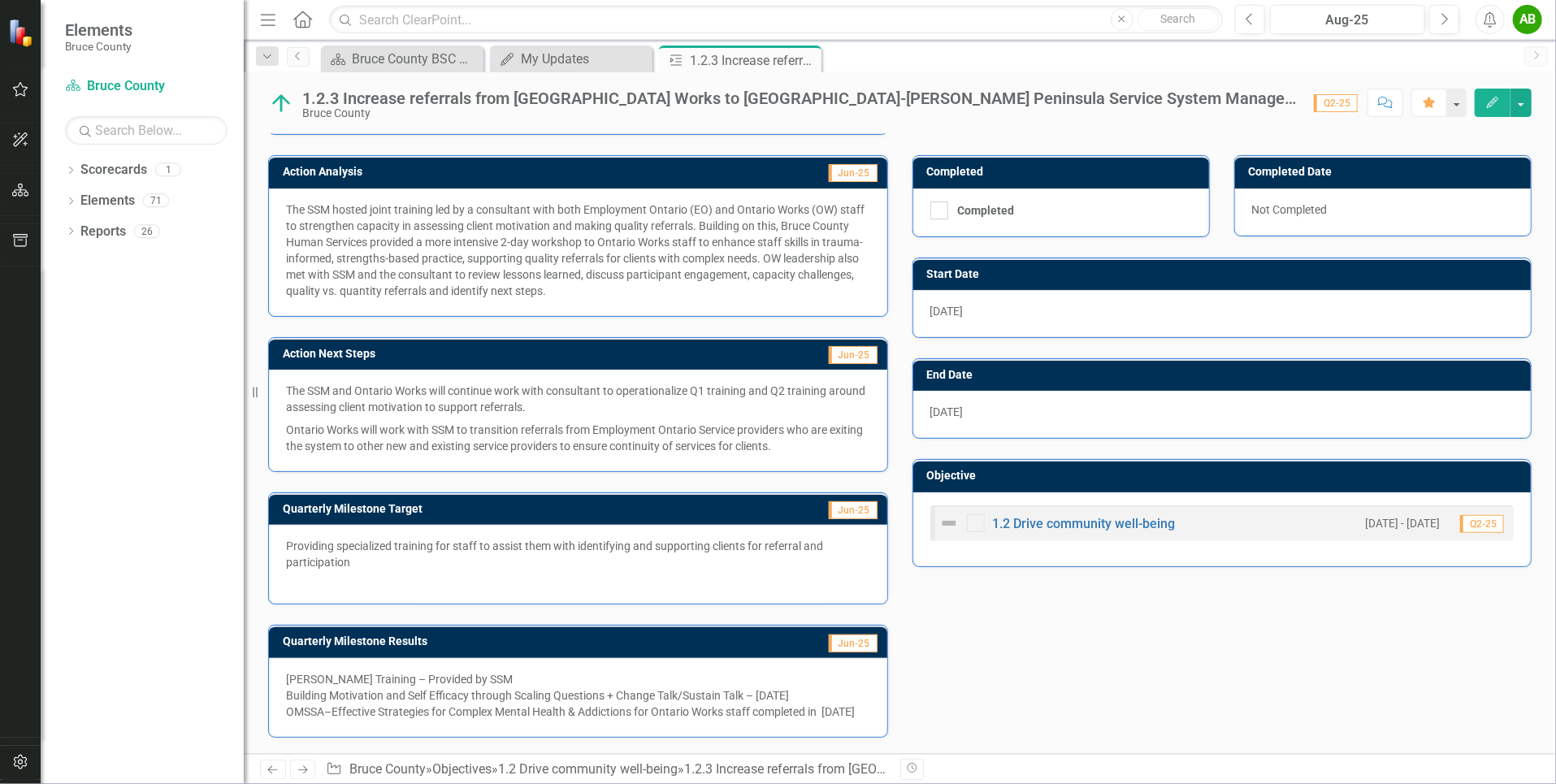
click at [351, 671] on div "[PERSON_NAME] Training – Provided by SSM" at bounding box center [578, 679] width 584 height 16
click at [590, 706] on div "OMSSA–Effective Strategies for Complex Mental Health & Addictions for Ontario W…" at bounding box center [578, 711] width 584 height 16
click at [590, 705] on div "OMSSA–Effective Strategies for Complex Mental Health & Addictions for Ontario W…" at bounding box center [578, 711] width 584 height 16
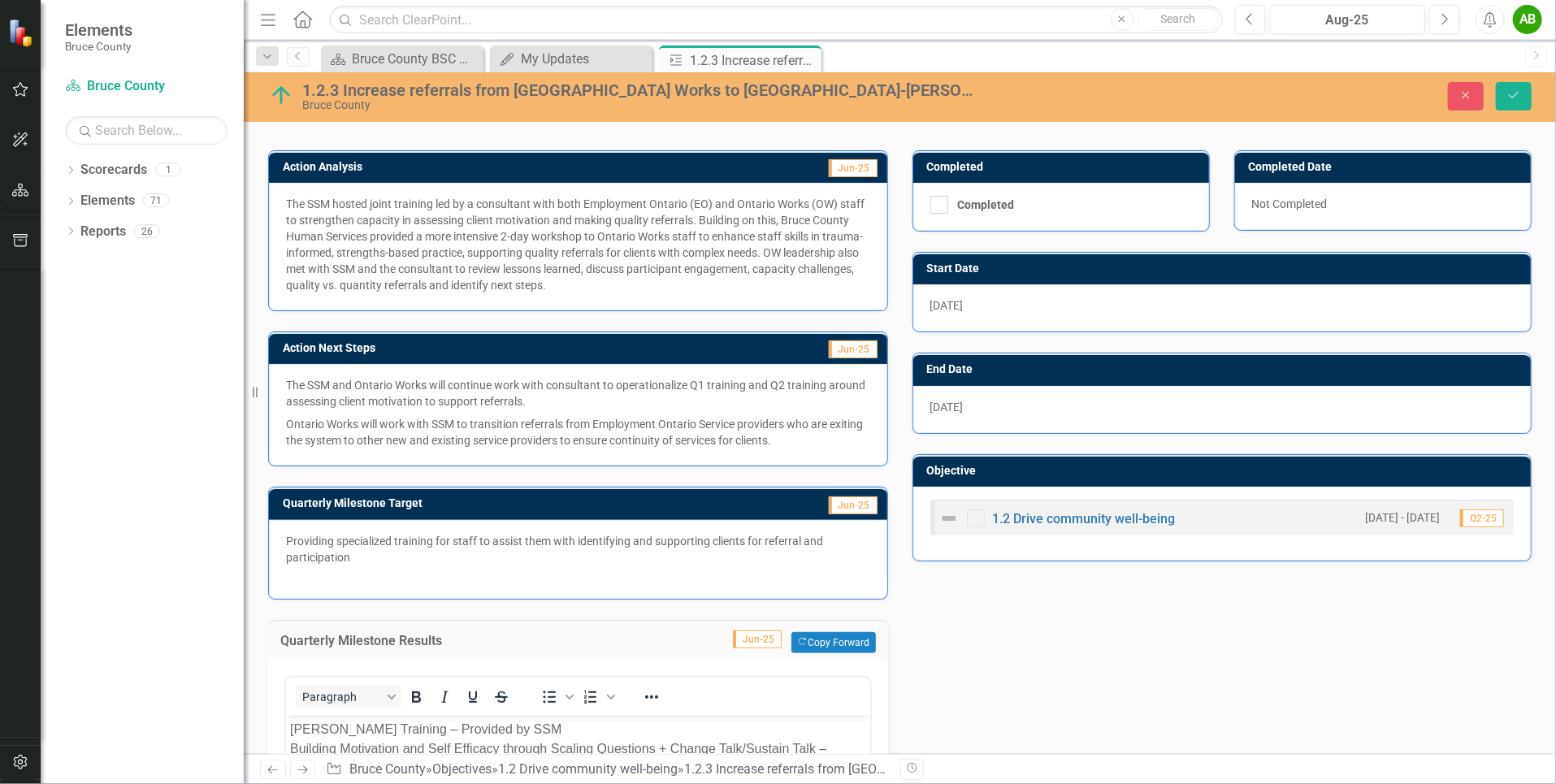
scroll to position [671, 0]
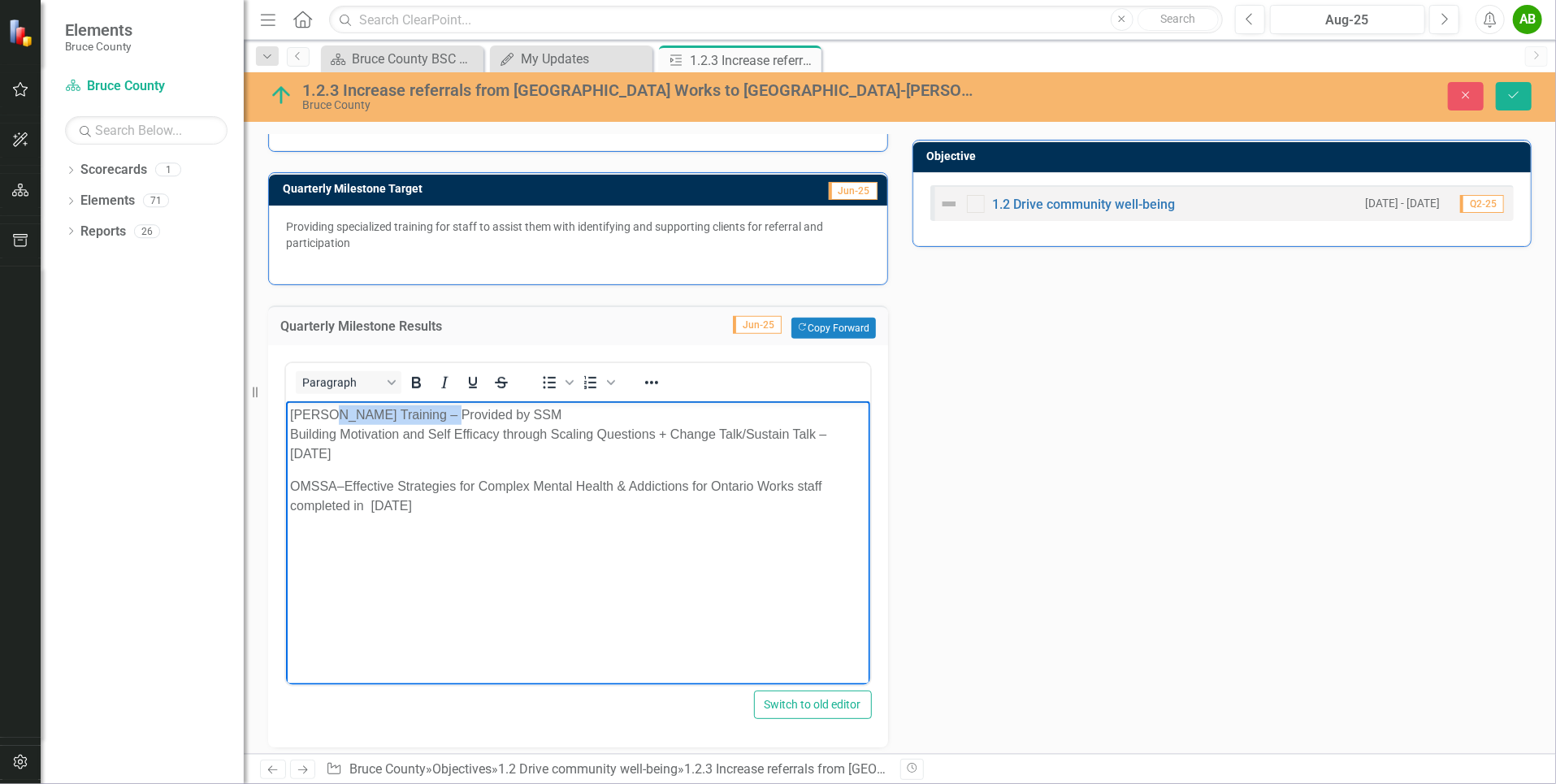
drag, startPoint x: 431, startPoint y: 415, endPoint x: 325, endPoint y: 415, distance: 106.0
click at [325, 415] on div "[PERSON_NAME] Training – Provided by SSM" at bounding box center [577, 414] width 576 height 19
click at [344, 425] on p "Building Motivation and Self Efficacy through Scaling Questions + Change Talk/S…" at bounding box center [577, 443] width 576 height 39
drag, startPoint x: 370, startPoint y: 419, endPoint x: 562, endPoint y: 803, distance: 429.3
click at [285, 411] on html "[PERSON_NAME] Delicate Training – Provided by SSM Building Motivation and Self …" at bounding box center [577, 522] width 584 height 243
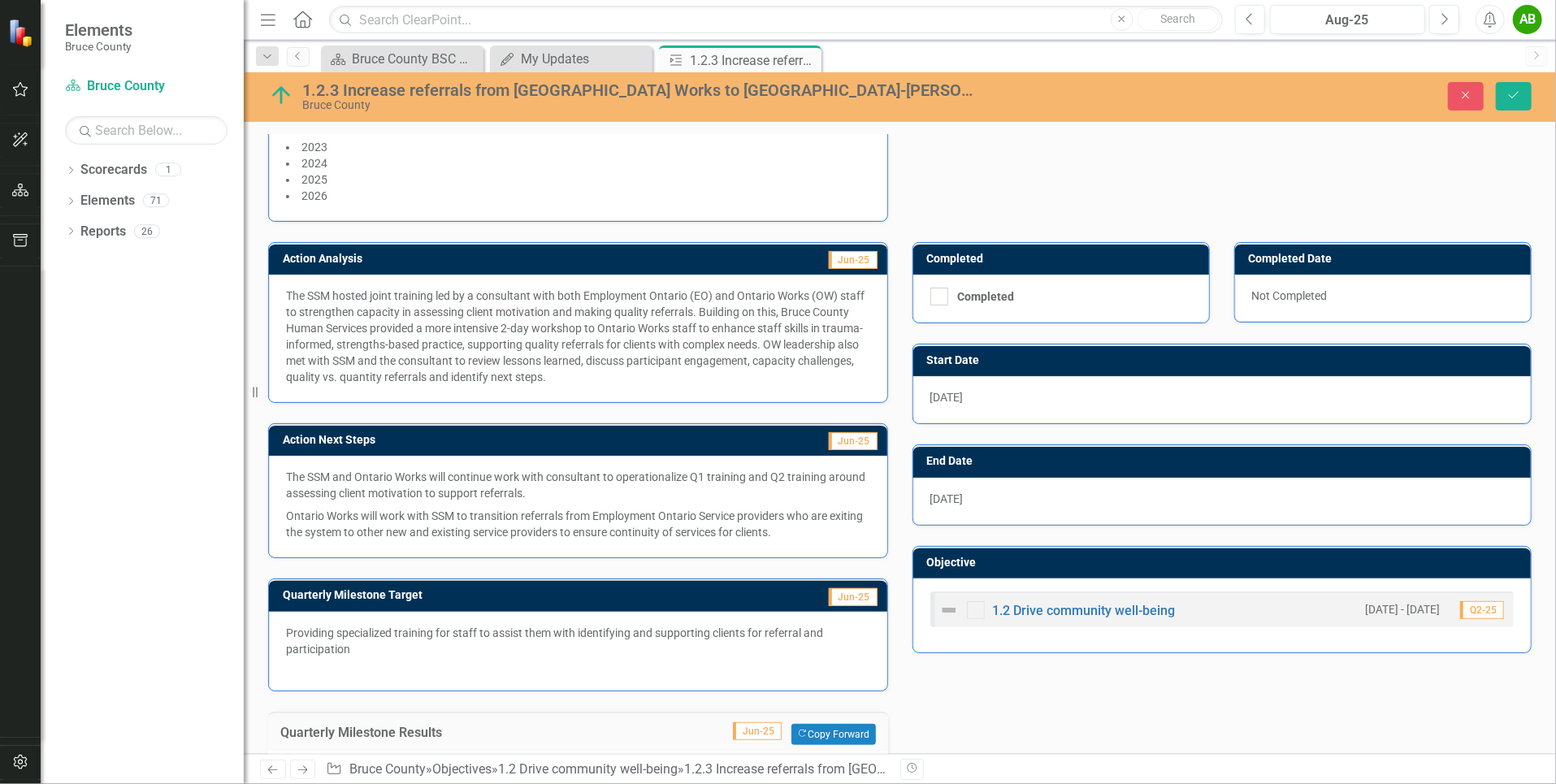
scroll to position [0, 0]
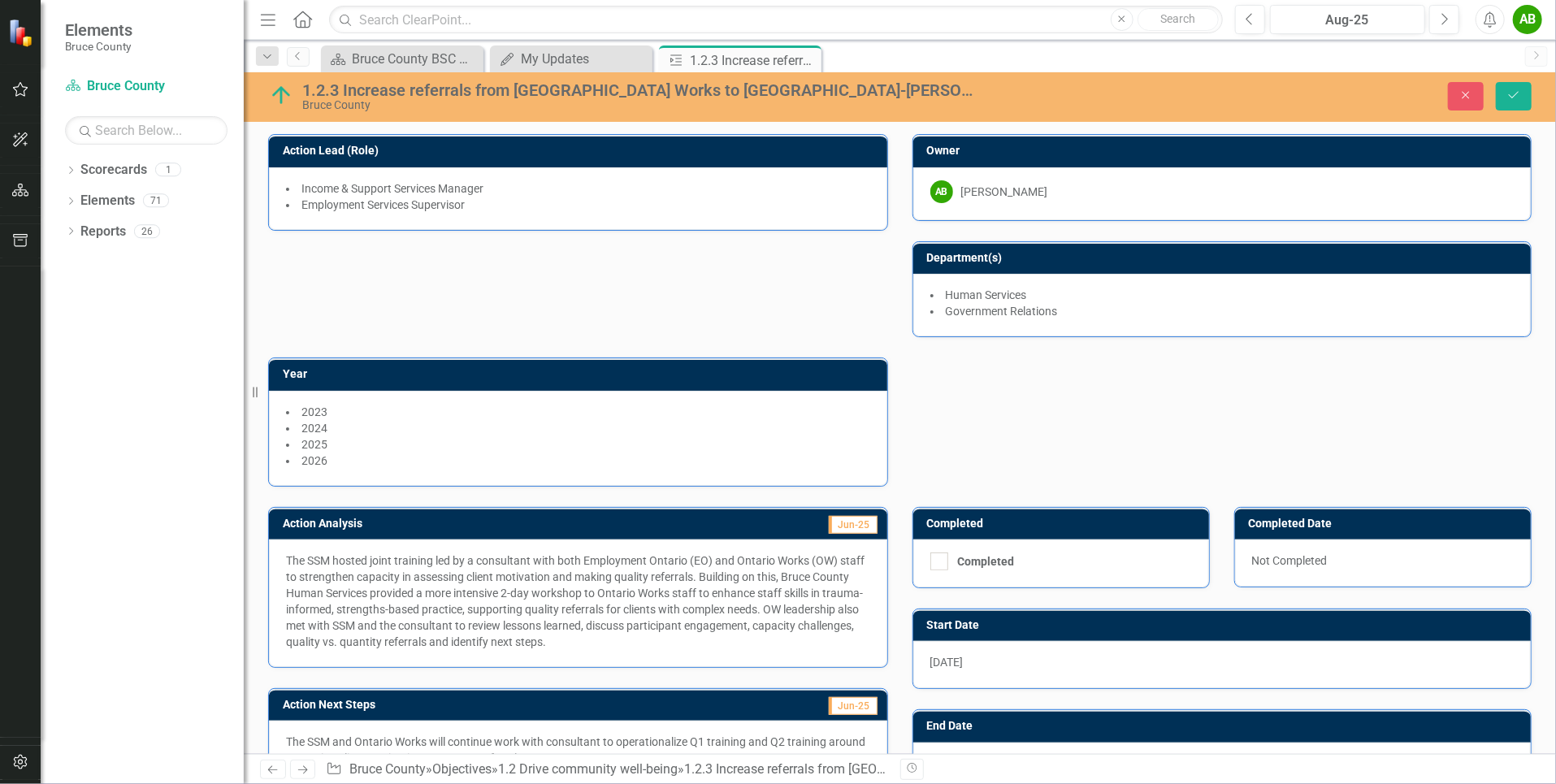
drag, startPoint x: 1513, startPoint y: 95, endPoint x: 1459, endPoint y: 328, distance: 239.2
click at [1459, 328] on div "1.2.3 Increase referrals from [GEOGRAPHIC_DATA] Works to [GEOGRAPHIC_DATA]-[PER…" at bounding box center [899, 413] width 1312 height 681
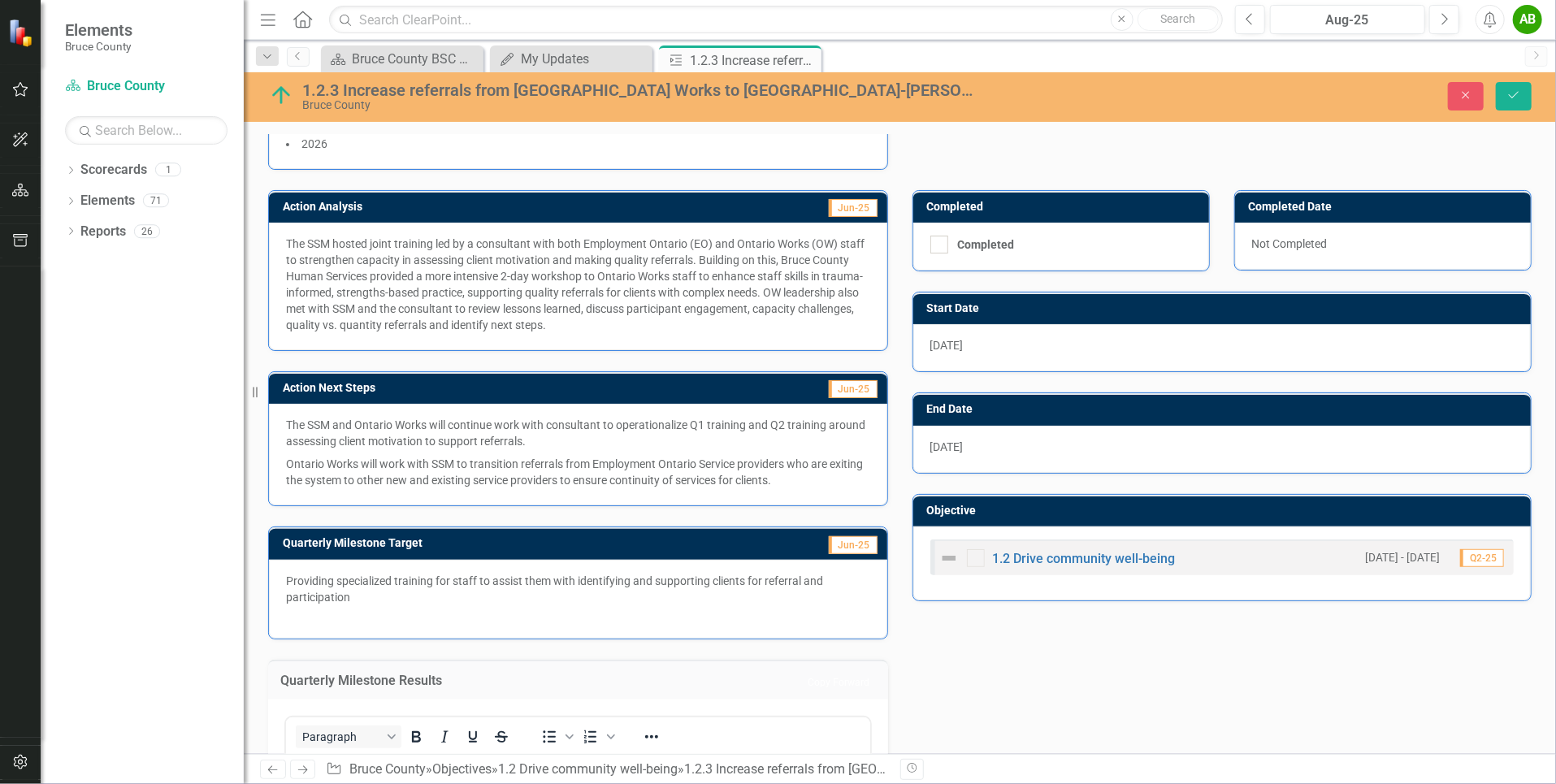
scroll to position [325, 0]
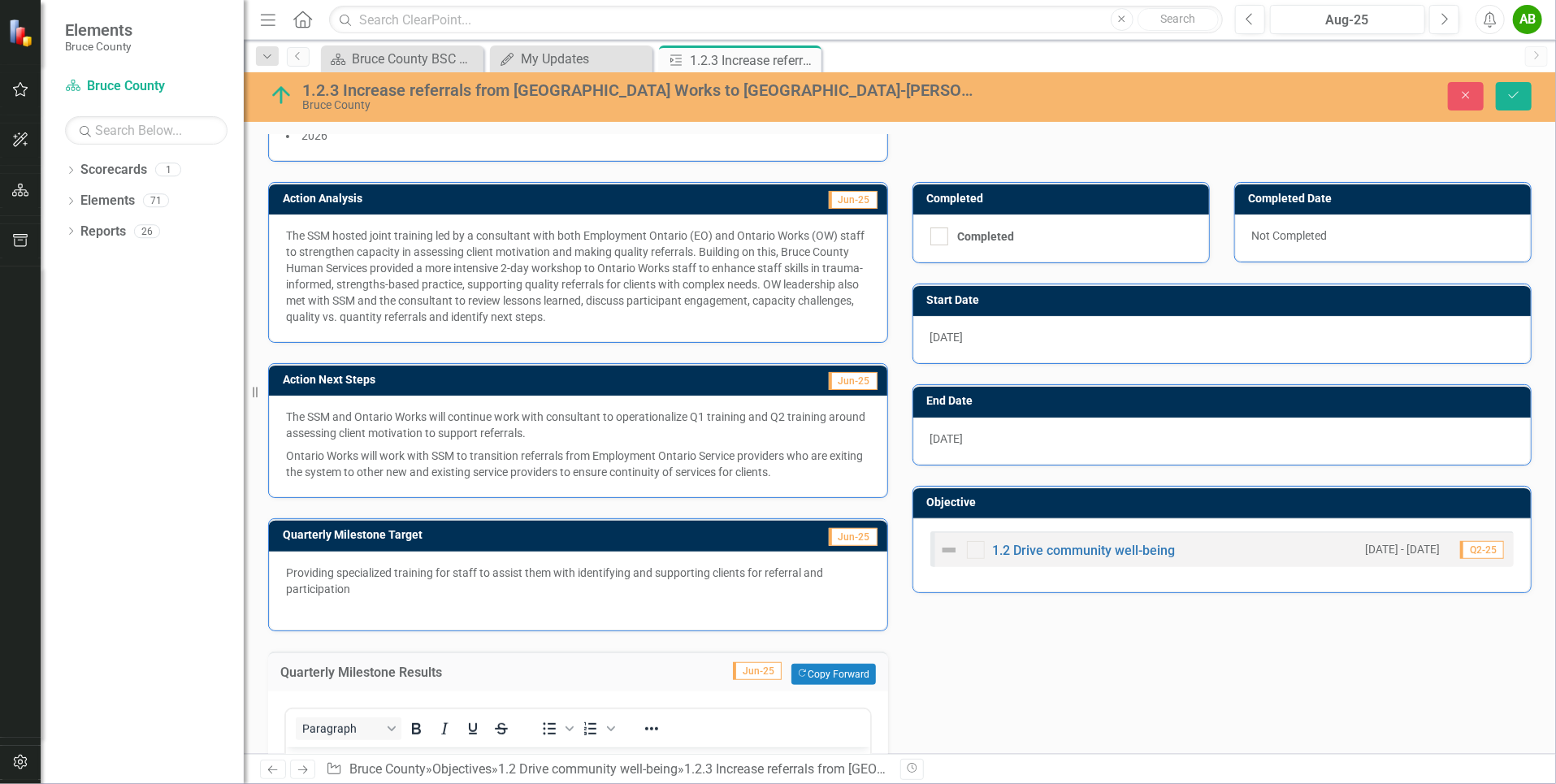
click at [946, 432] on span "[DATE]" at bounding box center [947, 438] width 34 height 13
click at [985, 431] on div "[DATE]" at bounding box center [1222, 441] width 619 height 47
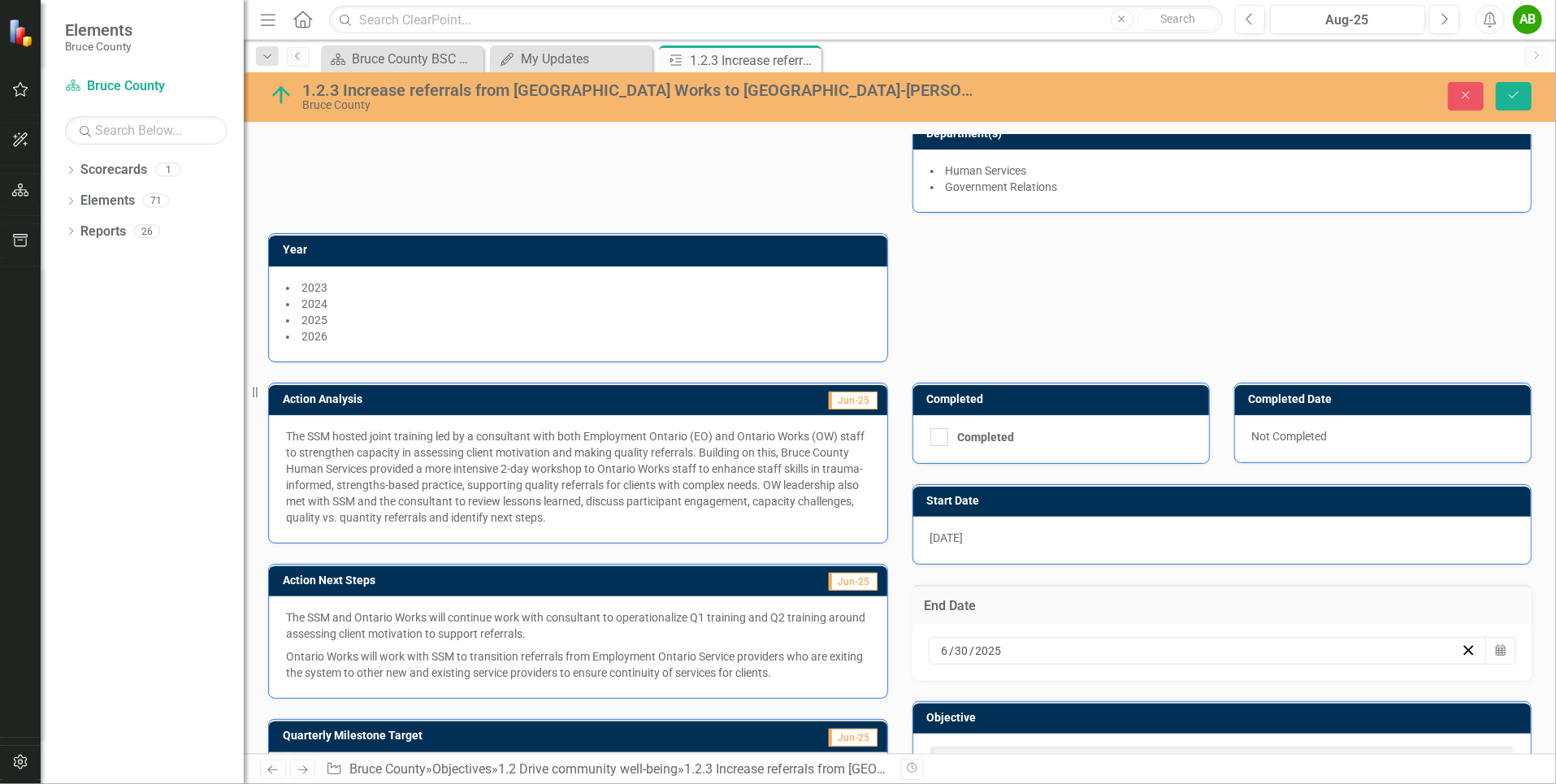
scroll to position [0, 0]
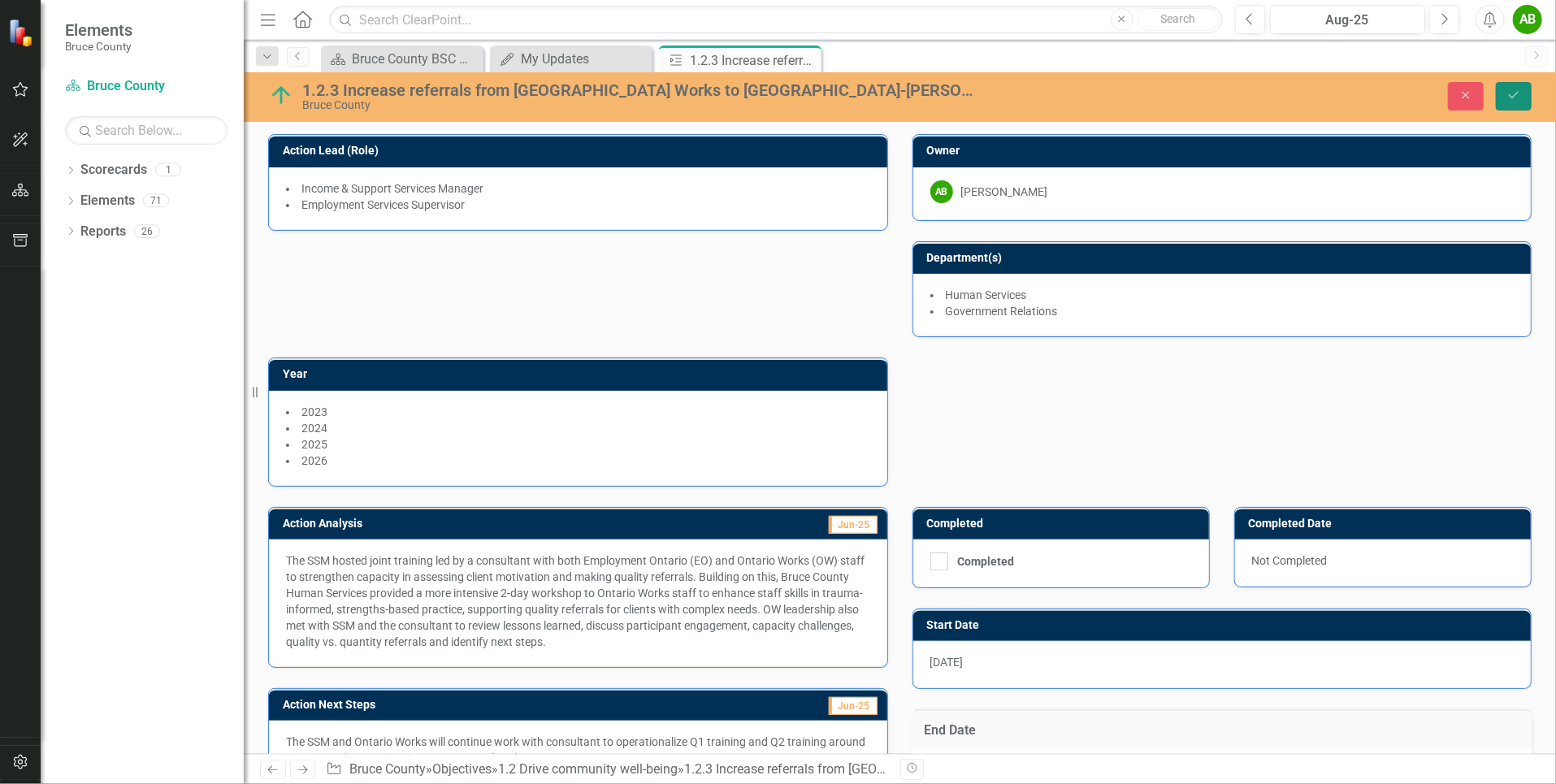
click at [1515, 90] on icon "Save" at bounding box center [1514, 95] width 15 height 12
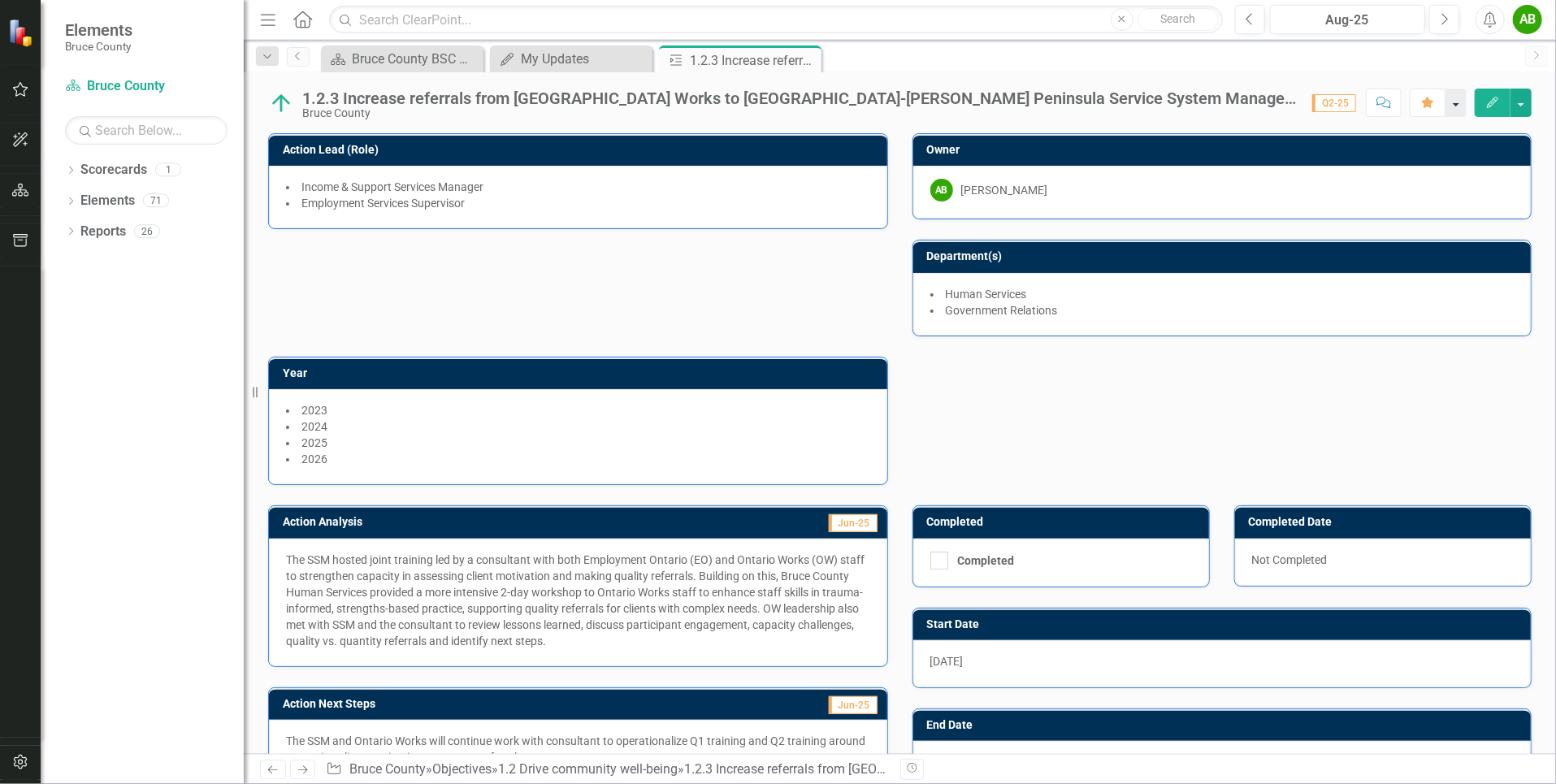
click at [1458, 102] on button "button" at bounding box center [1456, 103] width 21 height 28
click at [581, 62] on div "My Updates" at bounding box center [574, 58] width 107 height 20
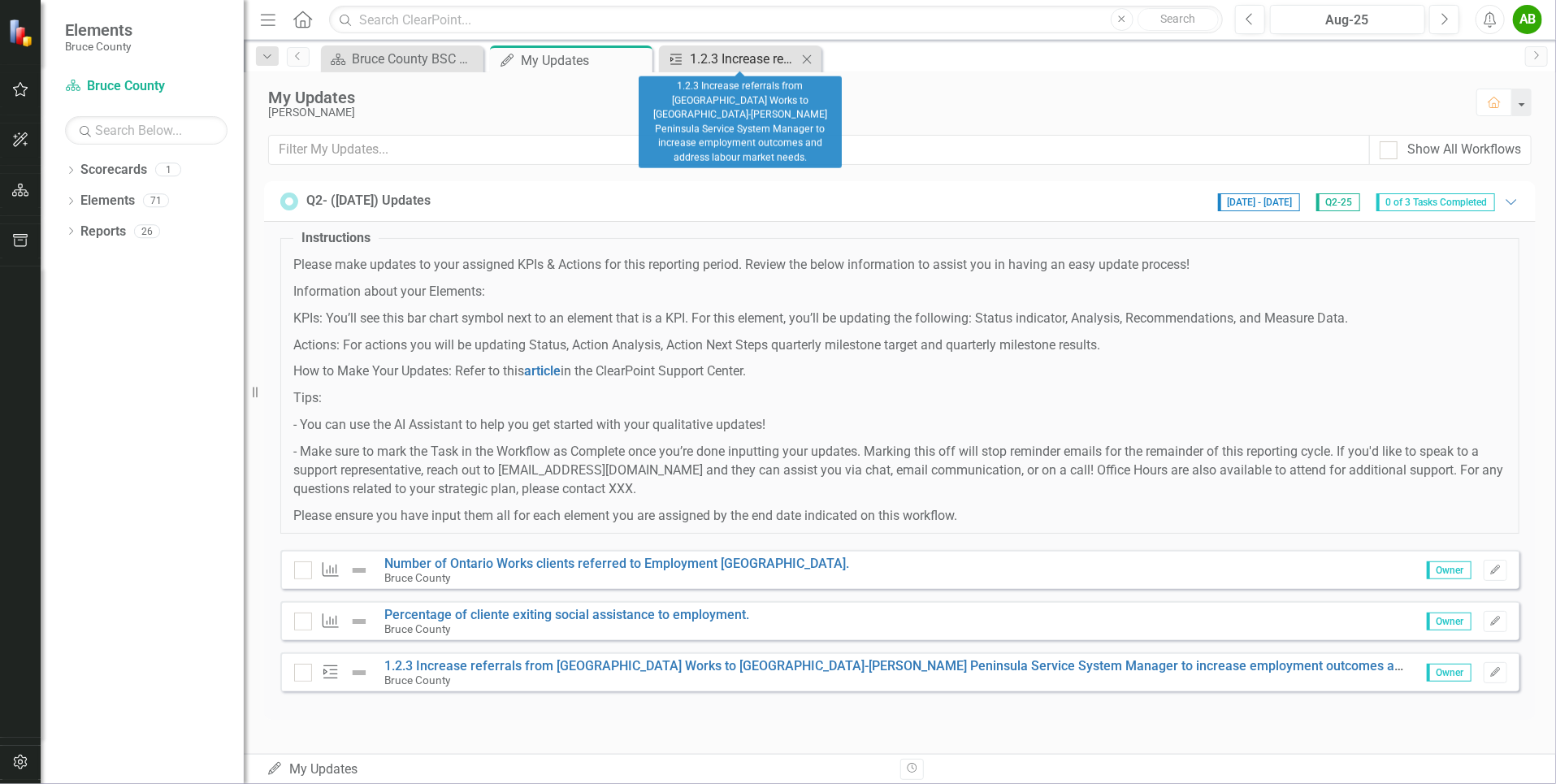
click at [719, 58] on div "1.2.3 Increase referrals from [GEOGRAPHIC_DATA] Works to [GEOGRAPHIC_DATA]-[PER…" at bounding box center [743, 58] width 107 height 20
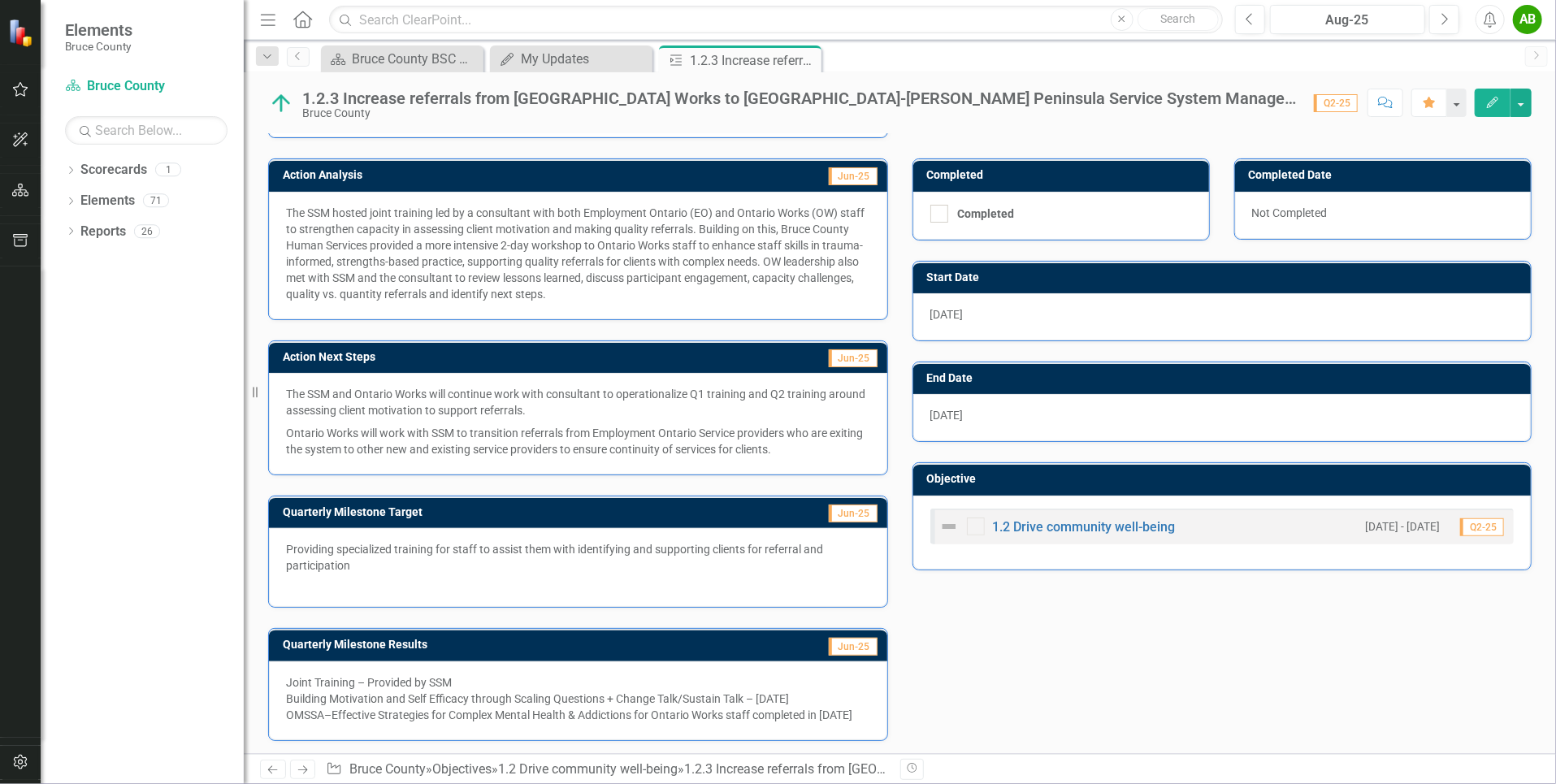
scroll to position [357, 0]
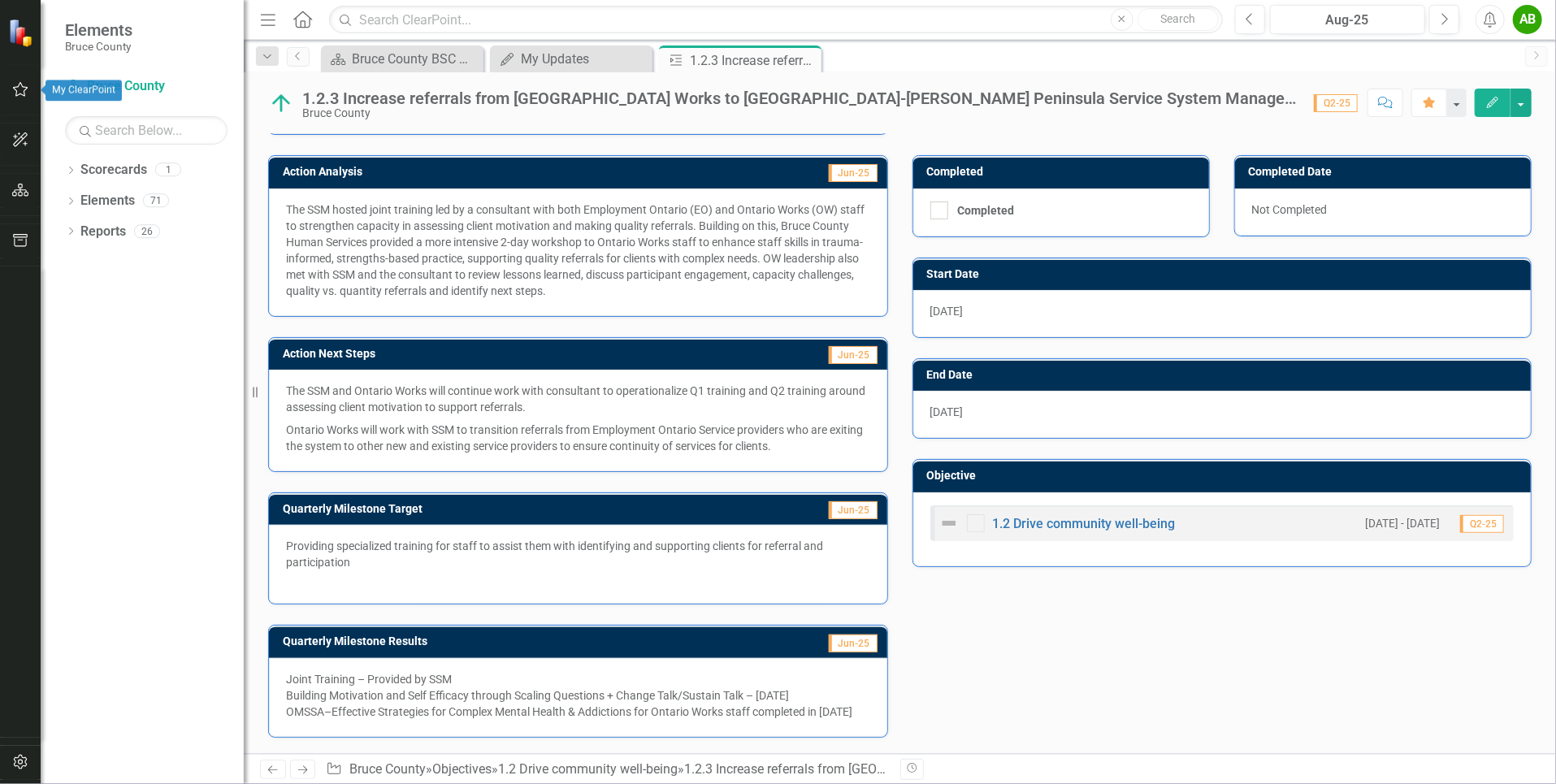
click at [25, 87] on icon "button" at bounding box center [20, 89] width 17 height 13
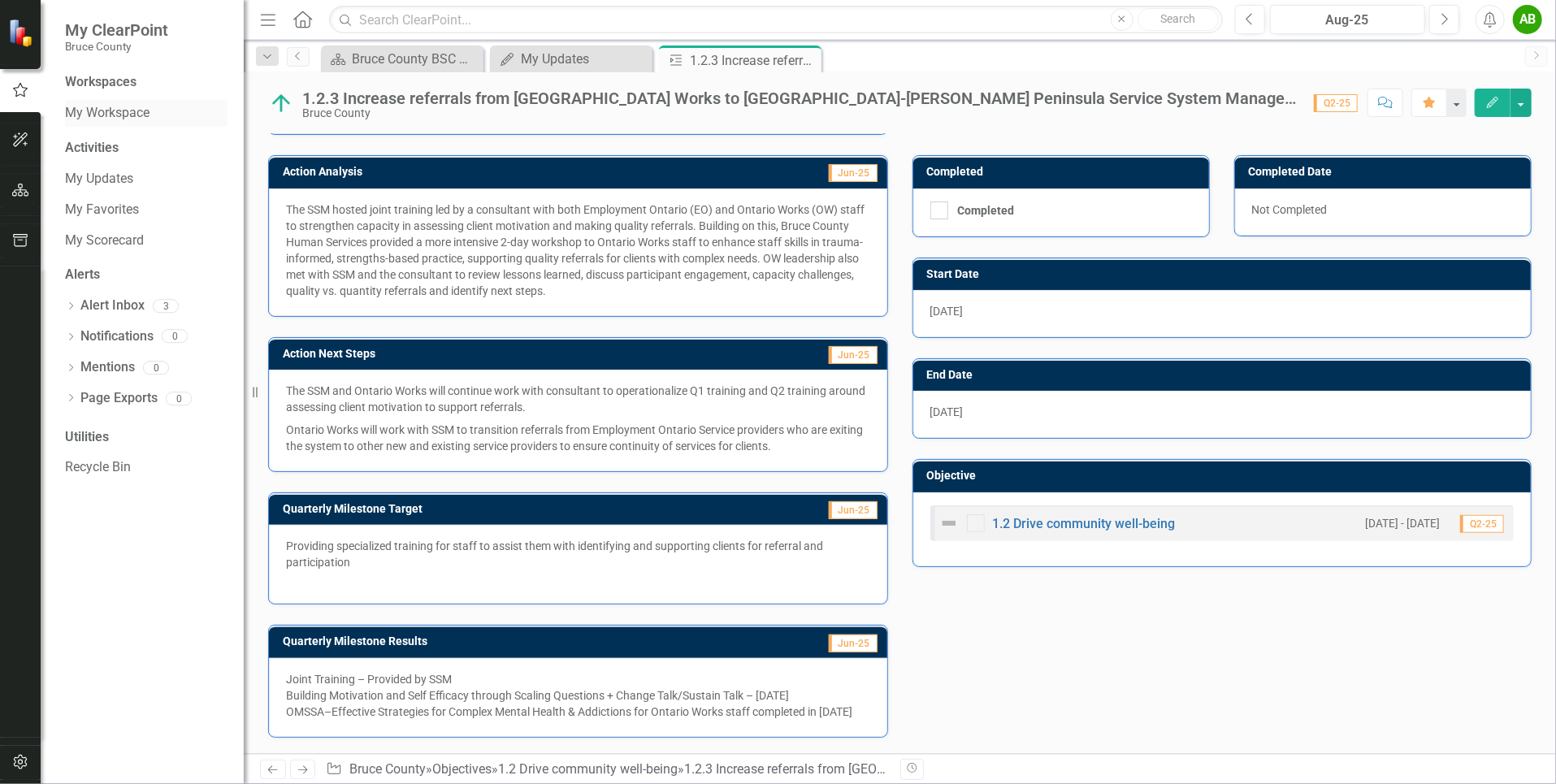
click at [150, 109] on link "My Workspace" at bounding box center [146, 112] width 163 height 19
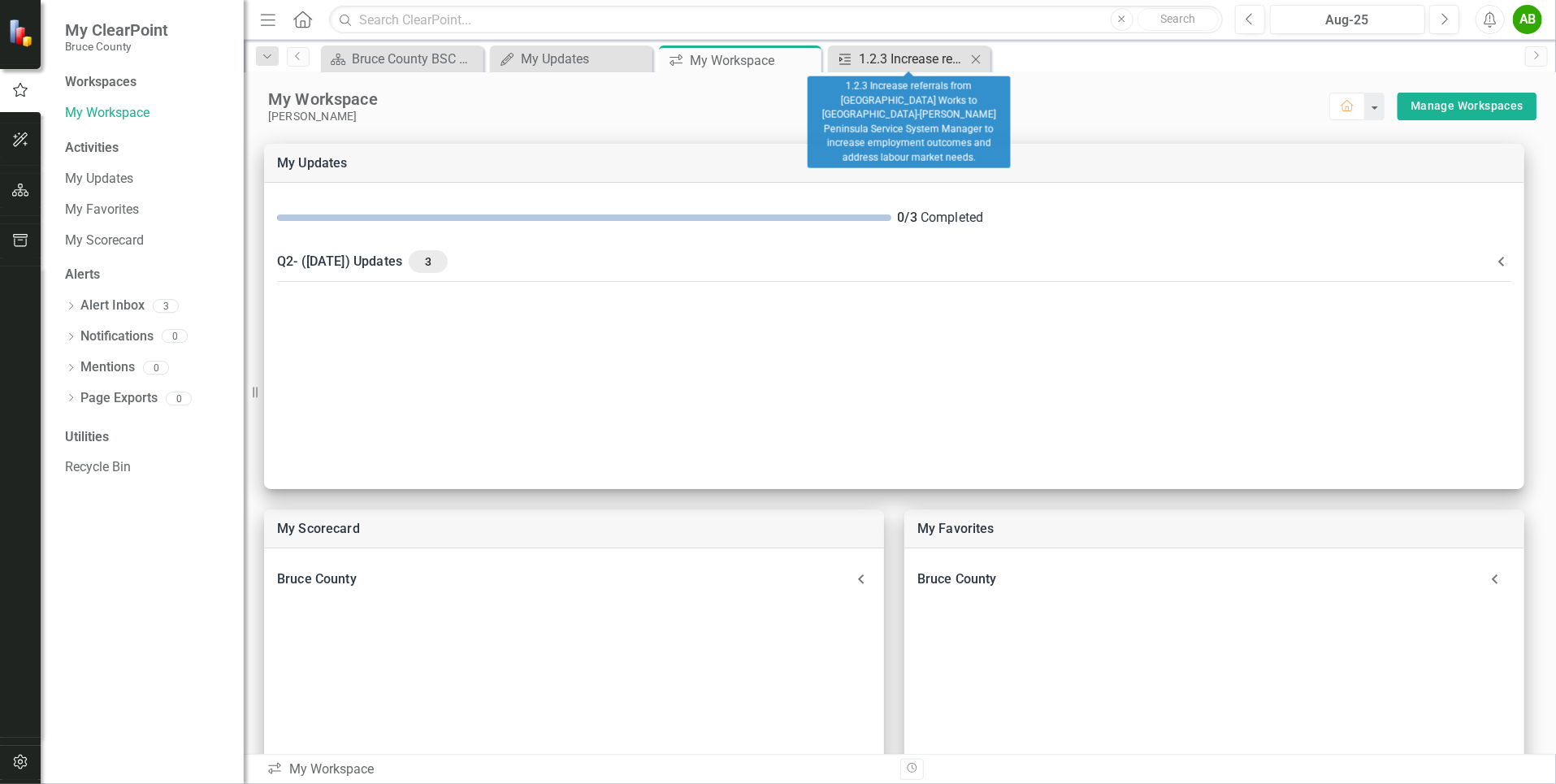
click at [882, 52] on div "1.2.3 Increase referrals from [GEOGRAPHIC_DATA] Works to [GEOGRAPHIC_DATA]-[PER…" at bounding box center [912, 58] width 107 height 20
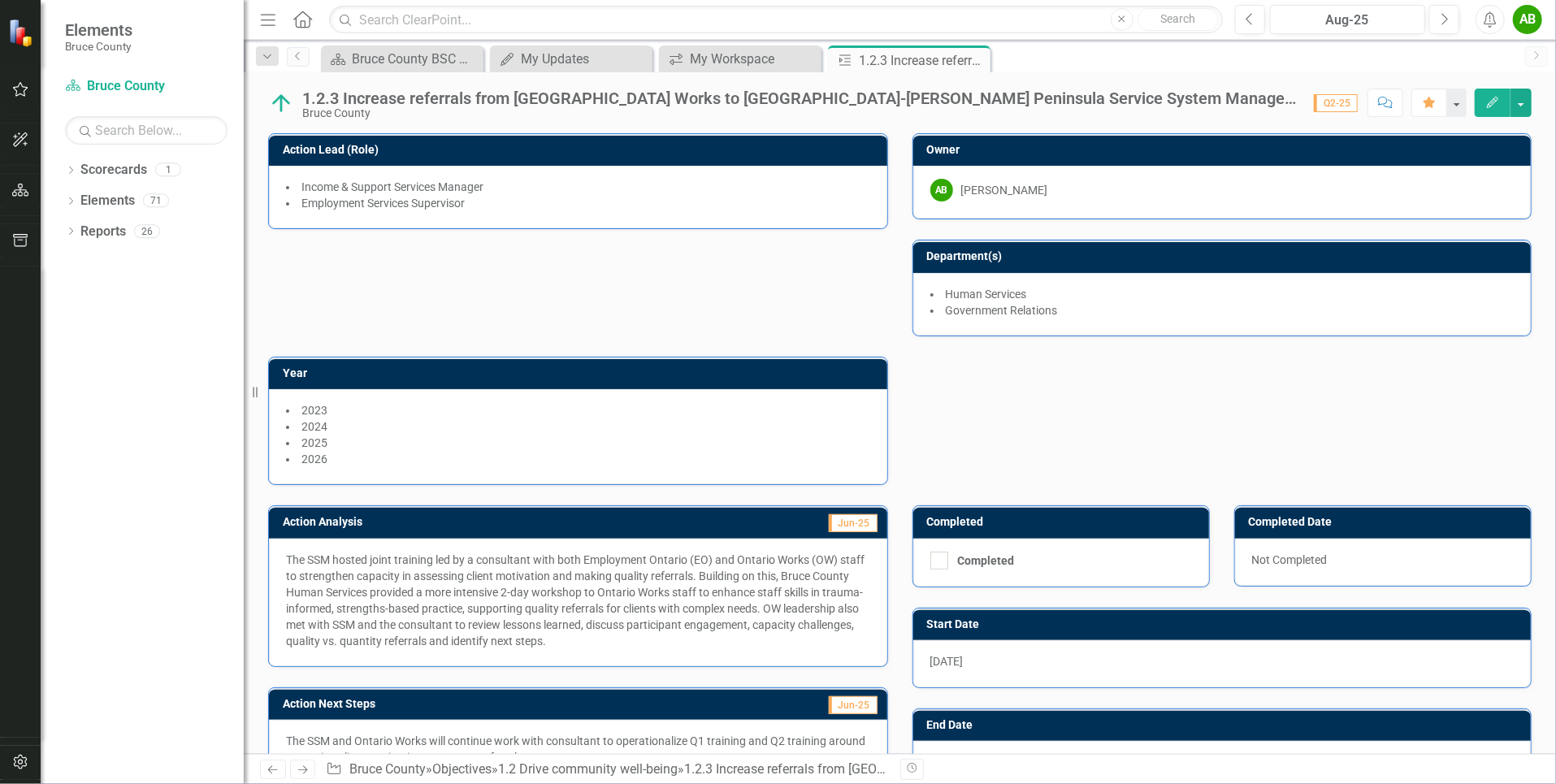
click at [278, 106] on img at bounding box center [281, 103] width 26 height 26
click at [339, 105] on div "1.2.3 Increase referrals from [GEOGRAPHIC_DATA] Works to [GEOGRAPHIC_DATA]-[PER…" at bounding box center [799, 98] width 995 height 18
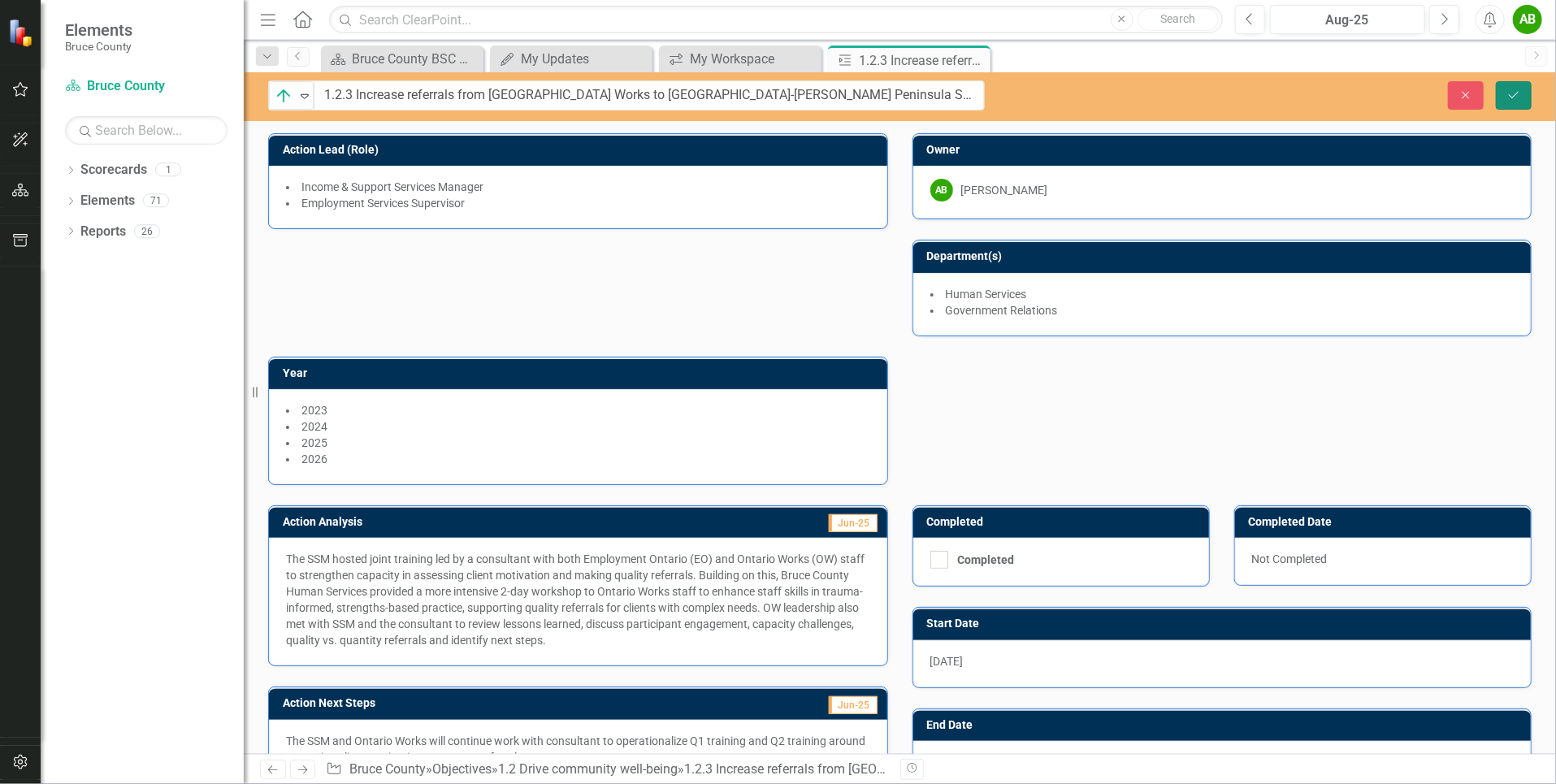
click at [1515, 88] on button "Save" at bounding box center [1514, 96] width 35 height 28
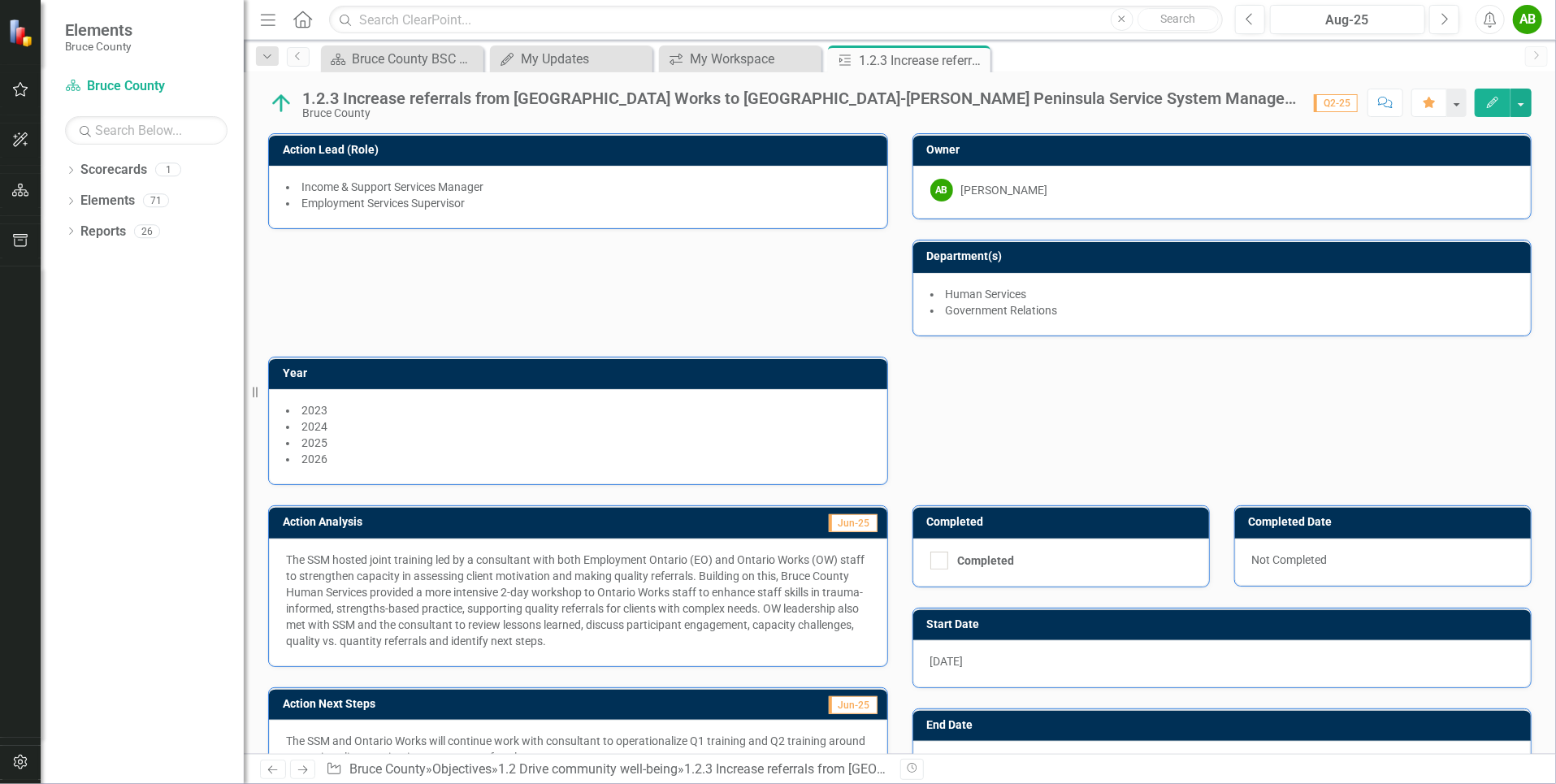
click at [1289, 101] on div "1.2.3 Increase referrals from [GEOGRAPHIC_DATA] Works to [GEOGRAPHIC_DATA]-[PER…" at bounding box center [799, 98] width 995 height 18
click at [1279, 93] on div "1.2.3 Increase referrals from [GEOGRAPHIC_DATA] Works to [GEOGRAPHIC_DATA]-[PER…" at bounding box center [799, 98] width 995 height 18
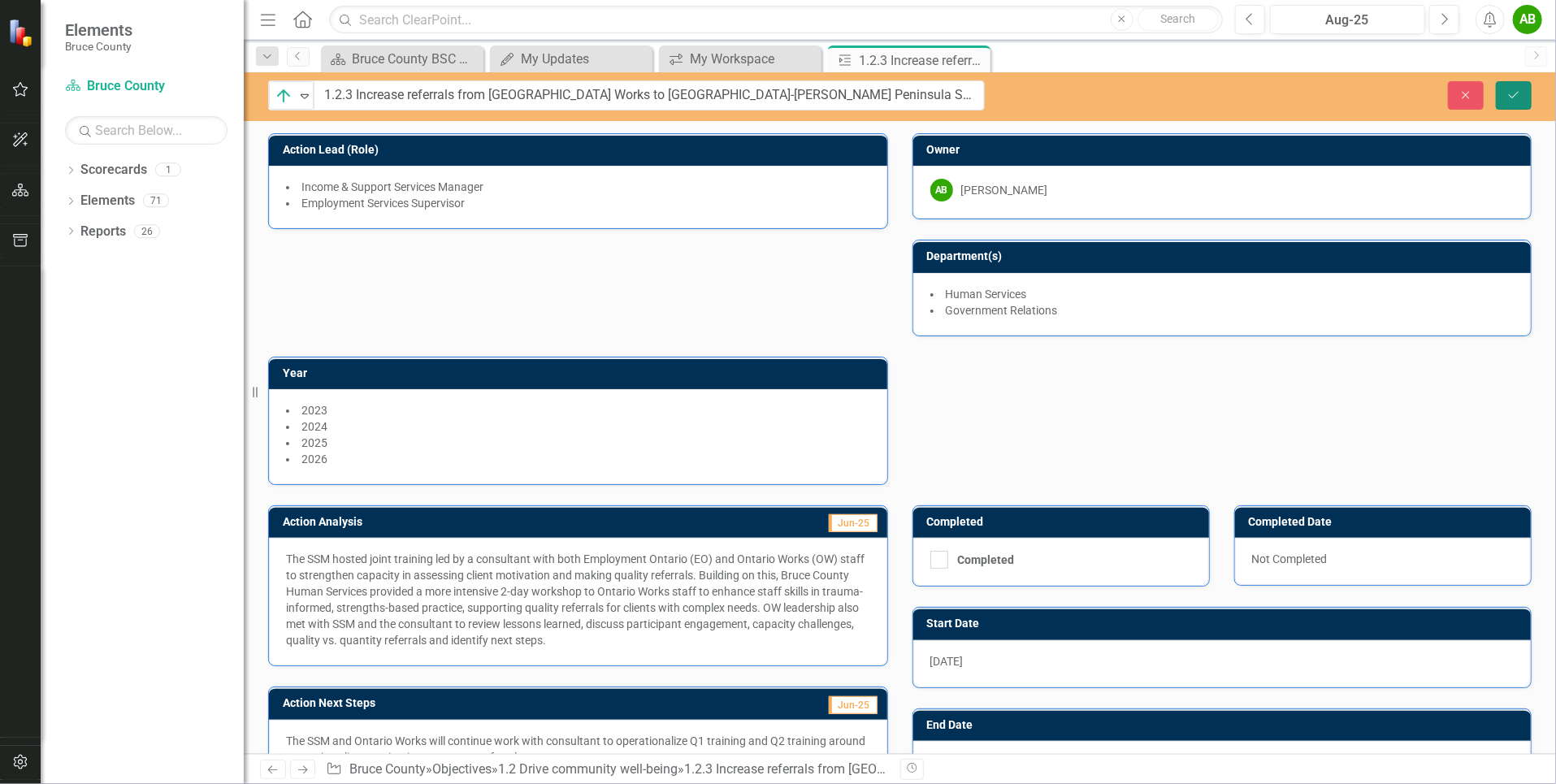
click at [1507, 96] on icon "Save" at bounding box center [1514, 95] width 15 height 12
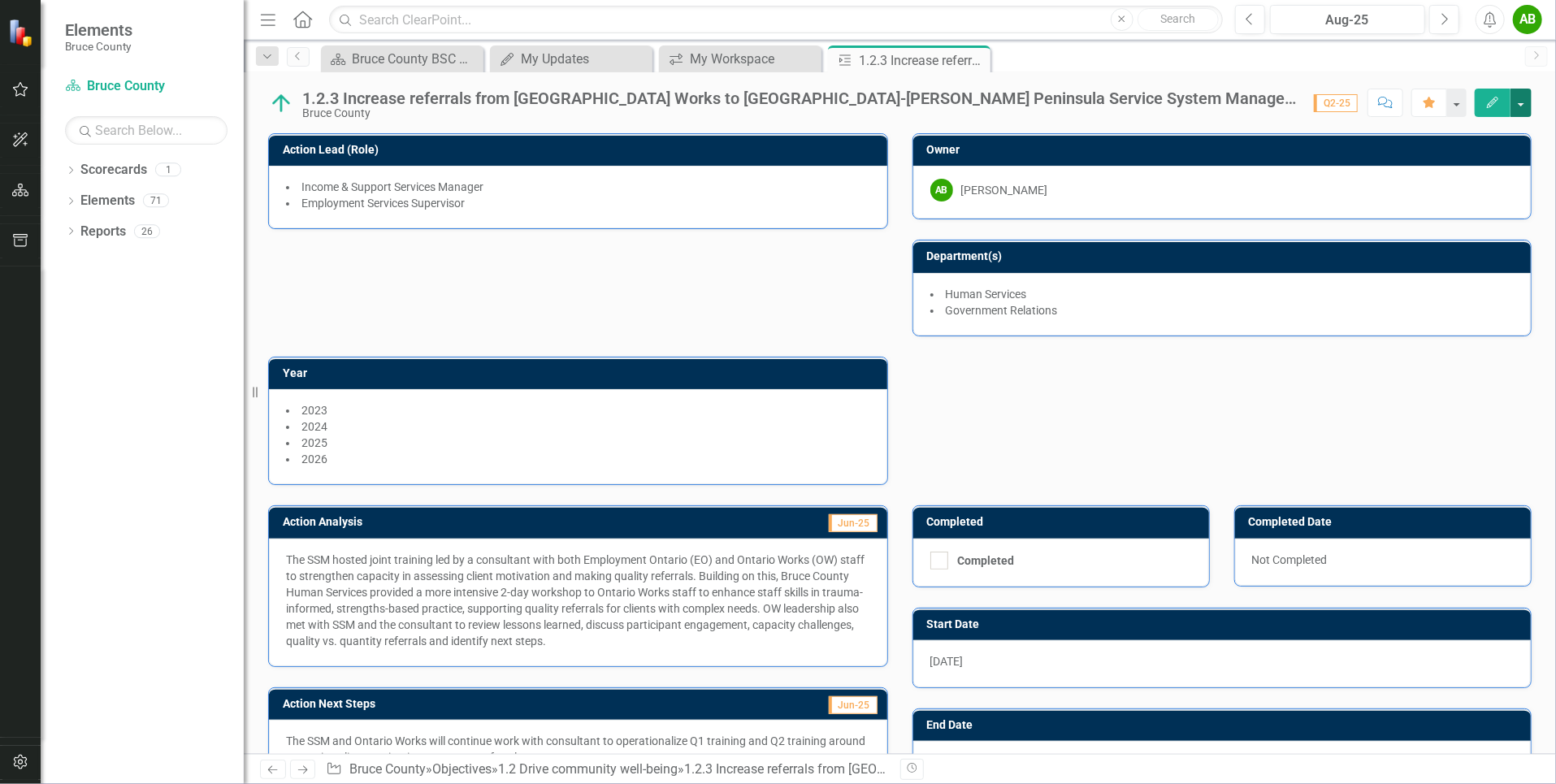
click at [1521, 104] on button "button" at bounding box center [1521, 103] width 21 height 28
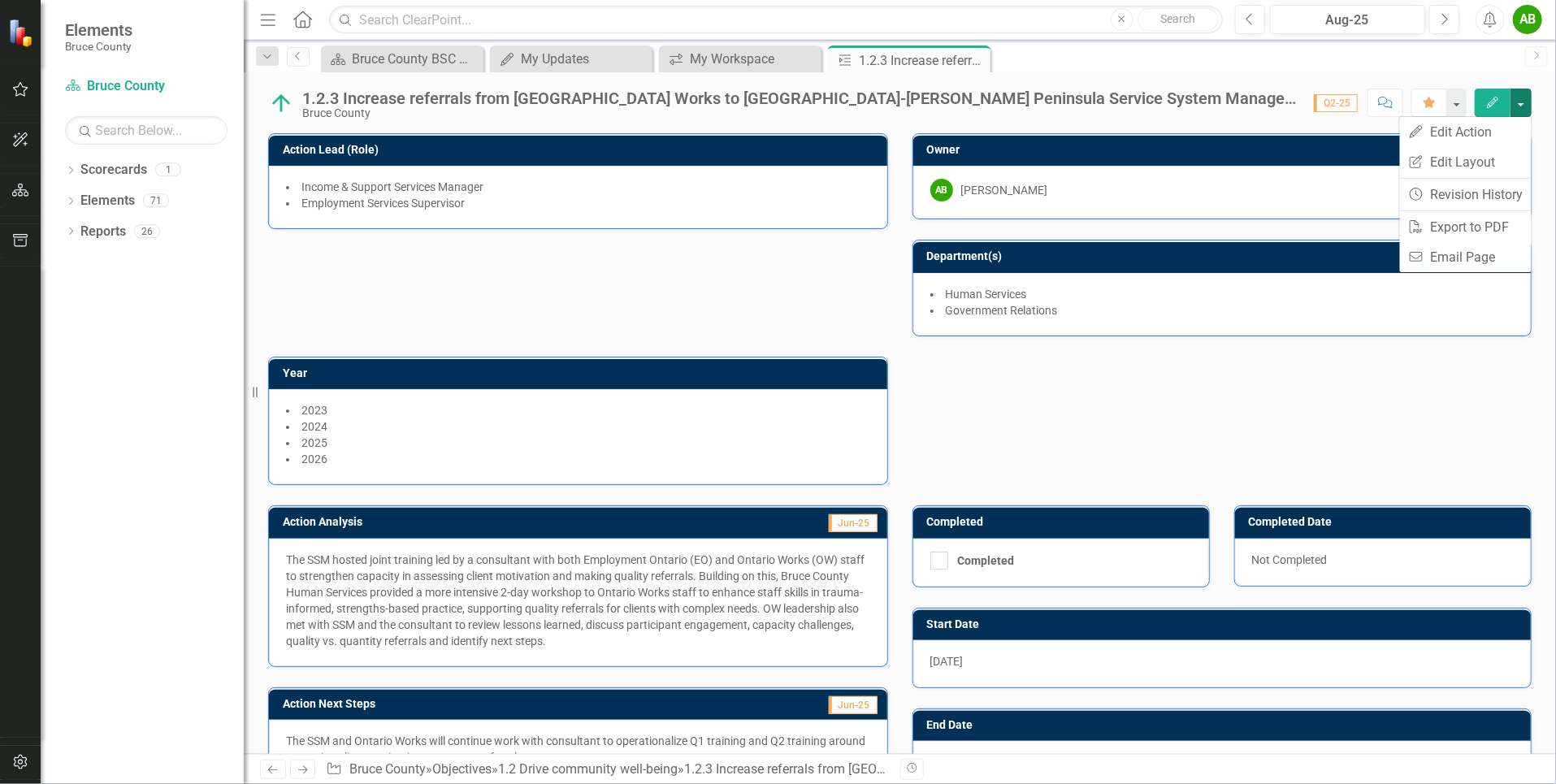
click at [1436, 55] on div "Scorecard Bruce County BSC Welcome Page Close My Updates My Updates Close icon.…" at bounding box center [917, 58] width 1199 height 26
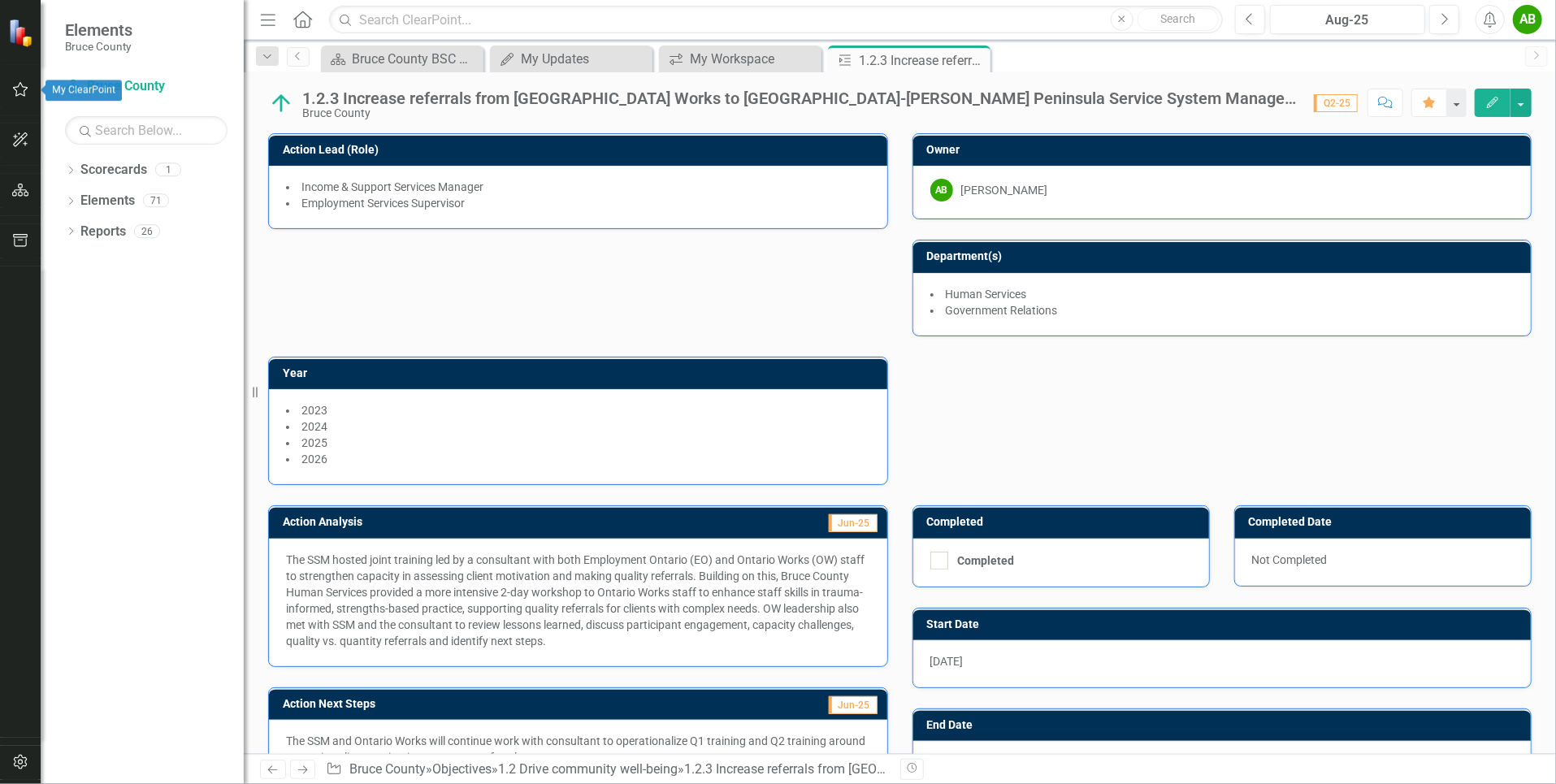
click at [24, 94] on icon "button" at bounding box center [20, 89] width 15 height 15
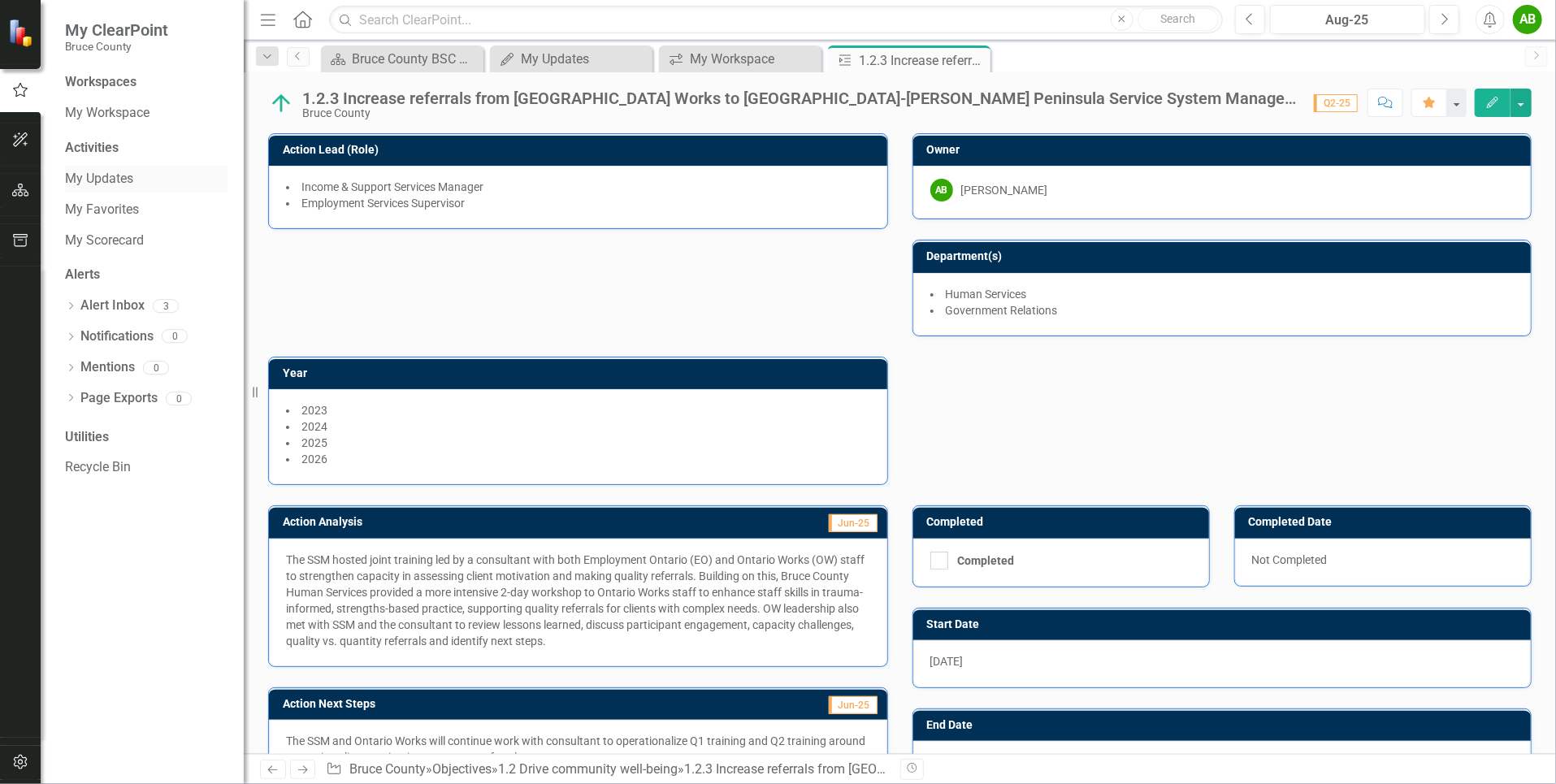
click at [93, 175] on link "My Updates" at bounding box center [146, 179] width 163 height 19
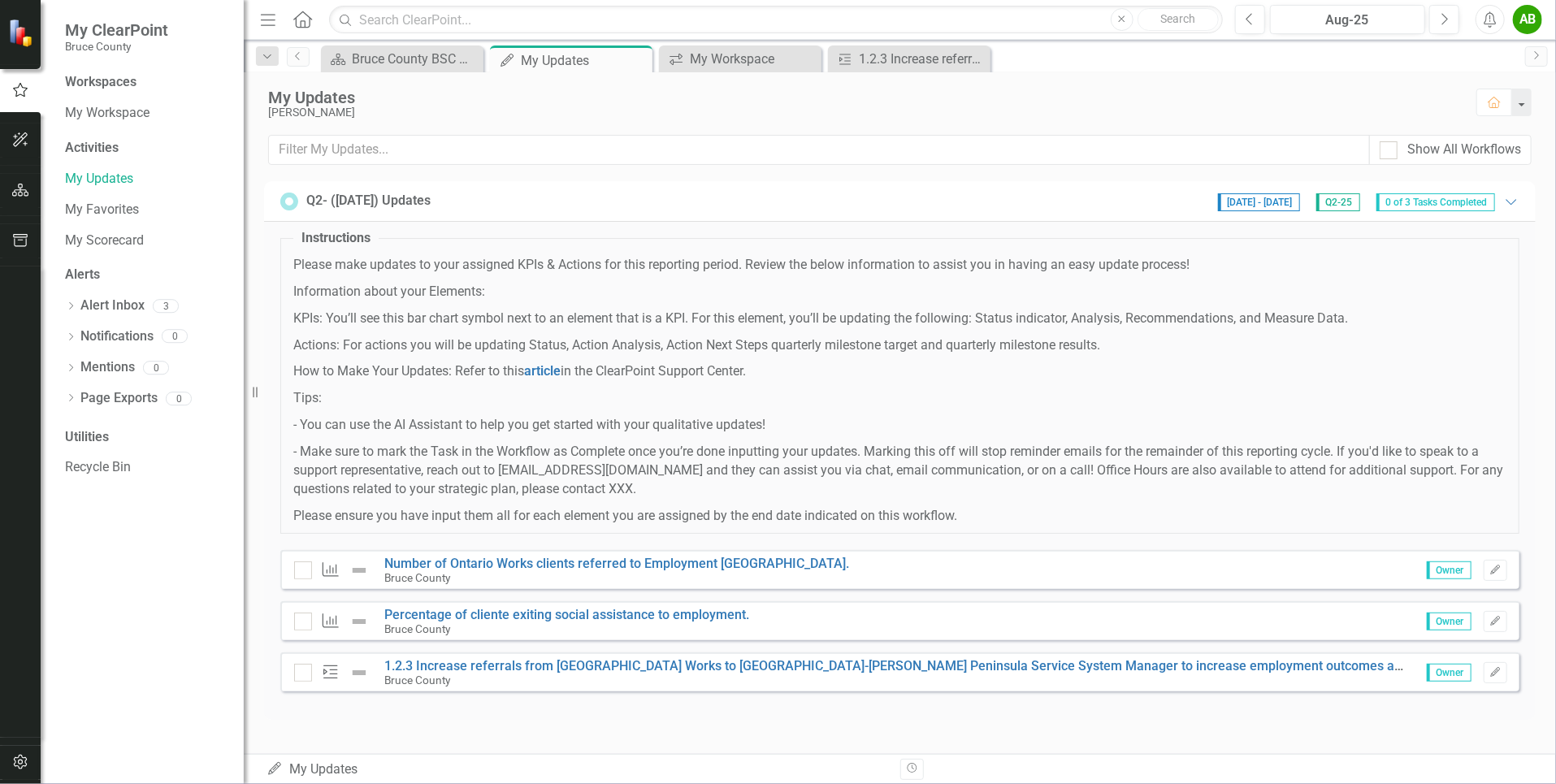
click at [359, 670] on img at bounding box center [359, 673] width 19 height 19
click at [356, 669] on img at bounding box center [359, 673] width 19 height 19
click at [311, 767] on div "My Updates My Updates" at bounding box center [577, 769] width 621 height 19
click at [1510, 203] on icon at bounding box center [1511, 202] width 11 height 5
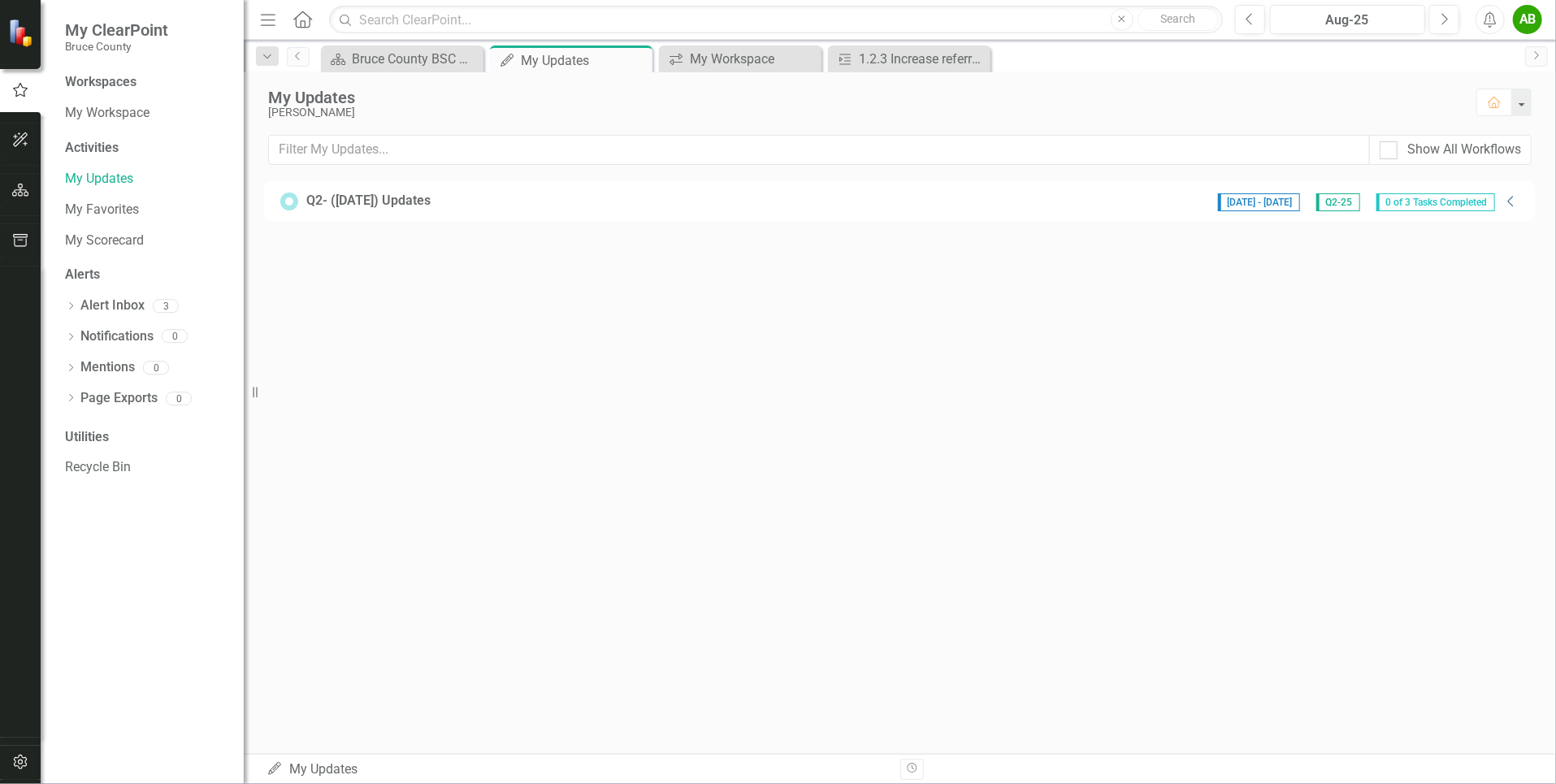
click at [1510, 203] on icon at bounding box center [1510, 201] width 5 height 11
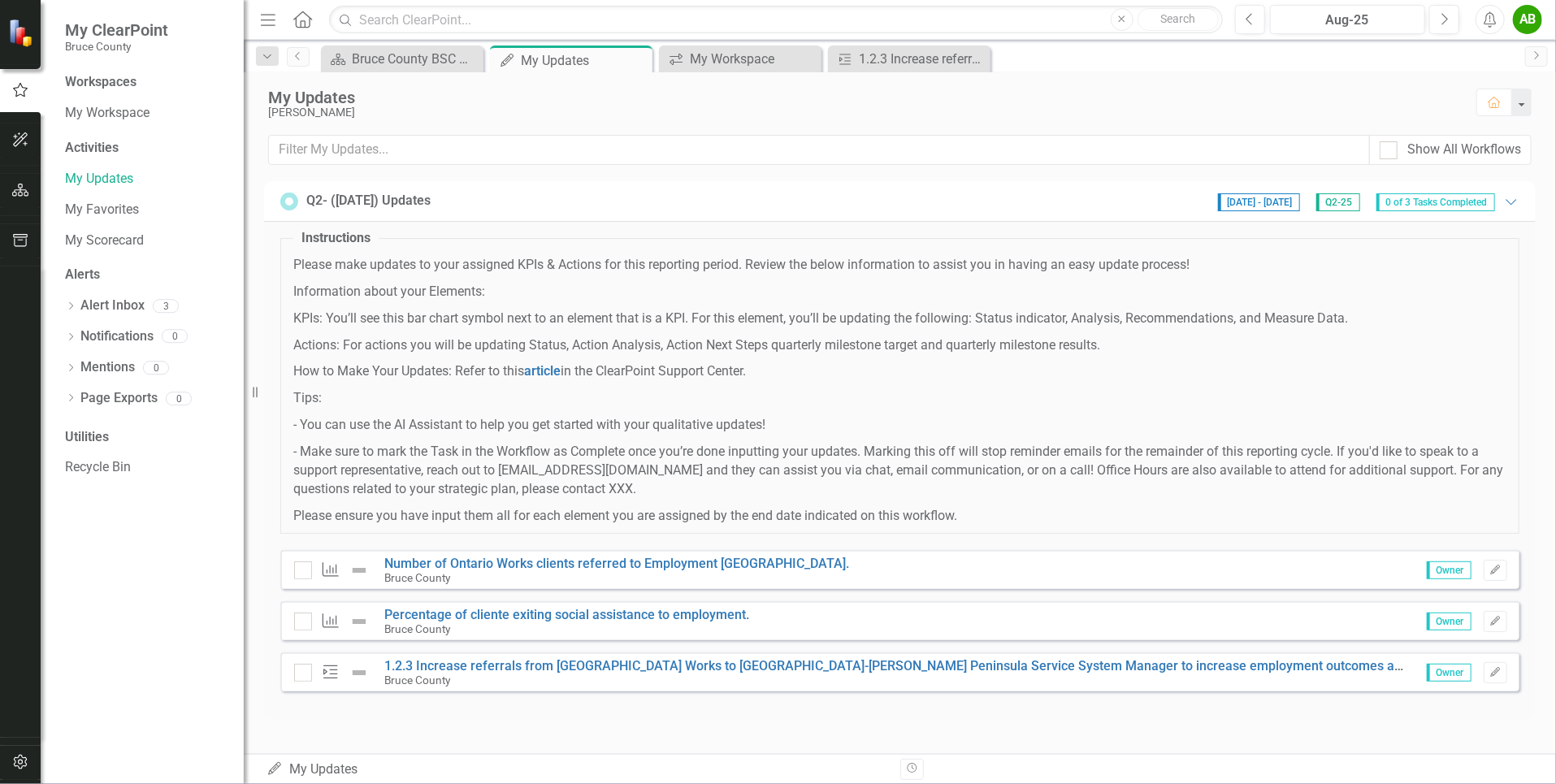
click at [1407, 202] on span "0 of 3 Tasks Completed" at bounding box center [1436, 202] width 119 height 18
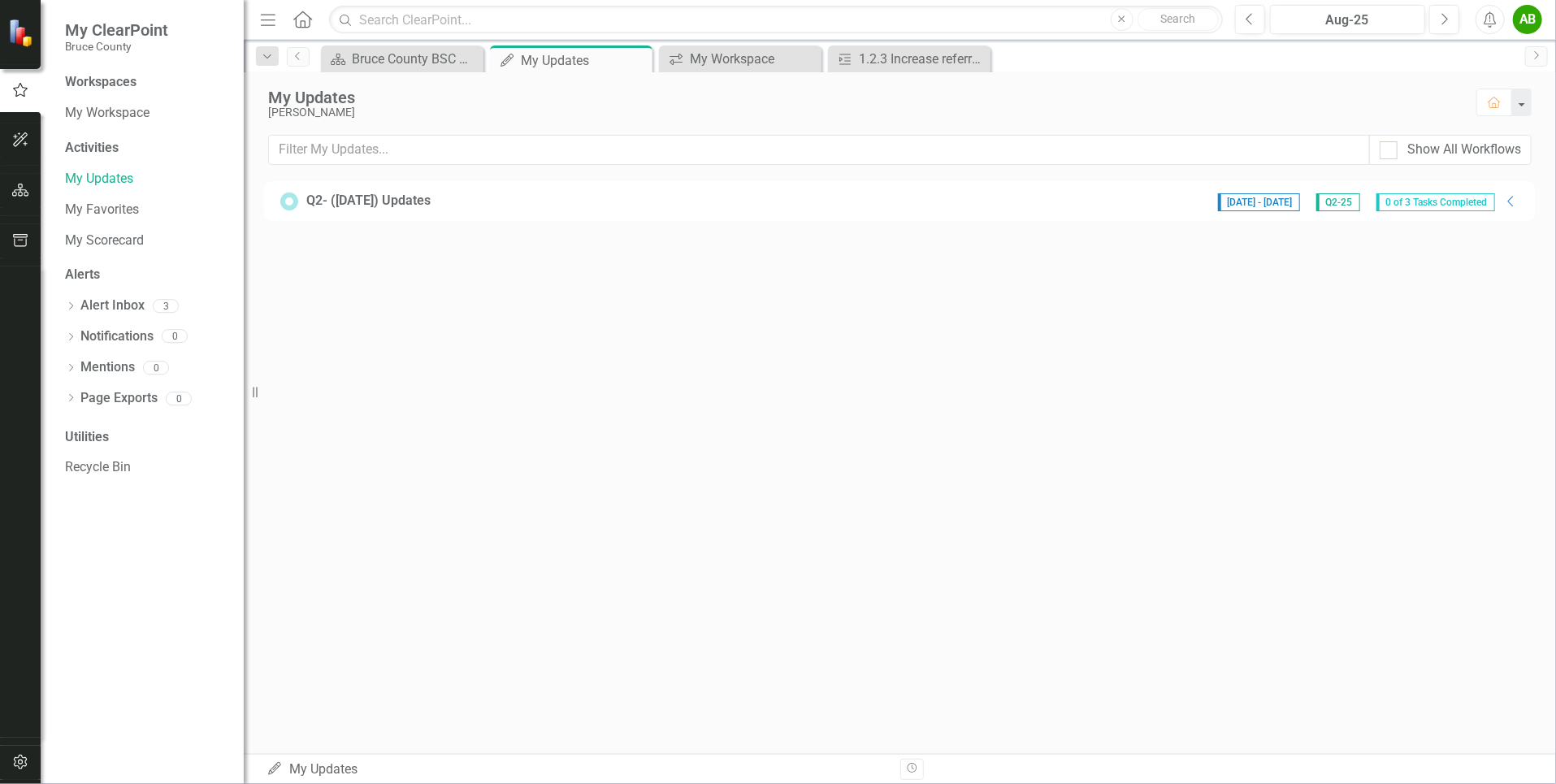
click at [1407, 202] on span "0 of 3 Tasks Completed" at bounding box center [1436, 202] width 119 height 18
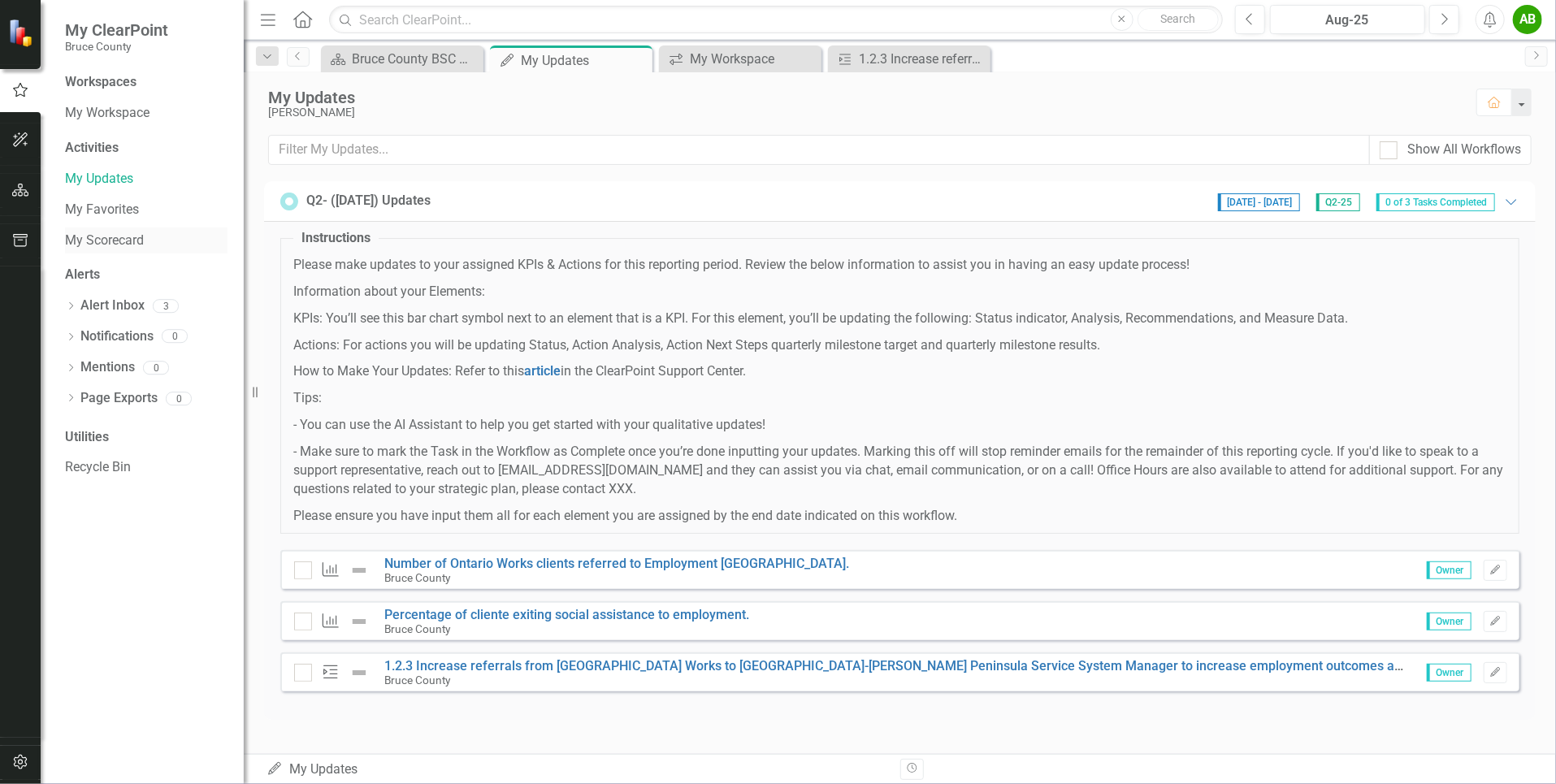
click at [126, 244] on link "My Scorecard" at bounding box center [146, 241] width 163 height 19
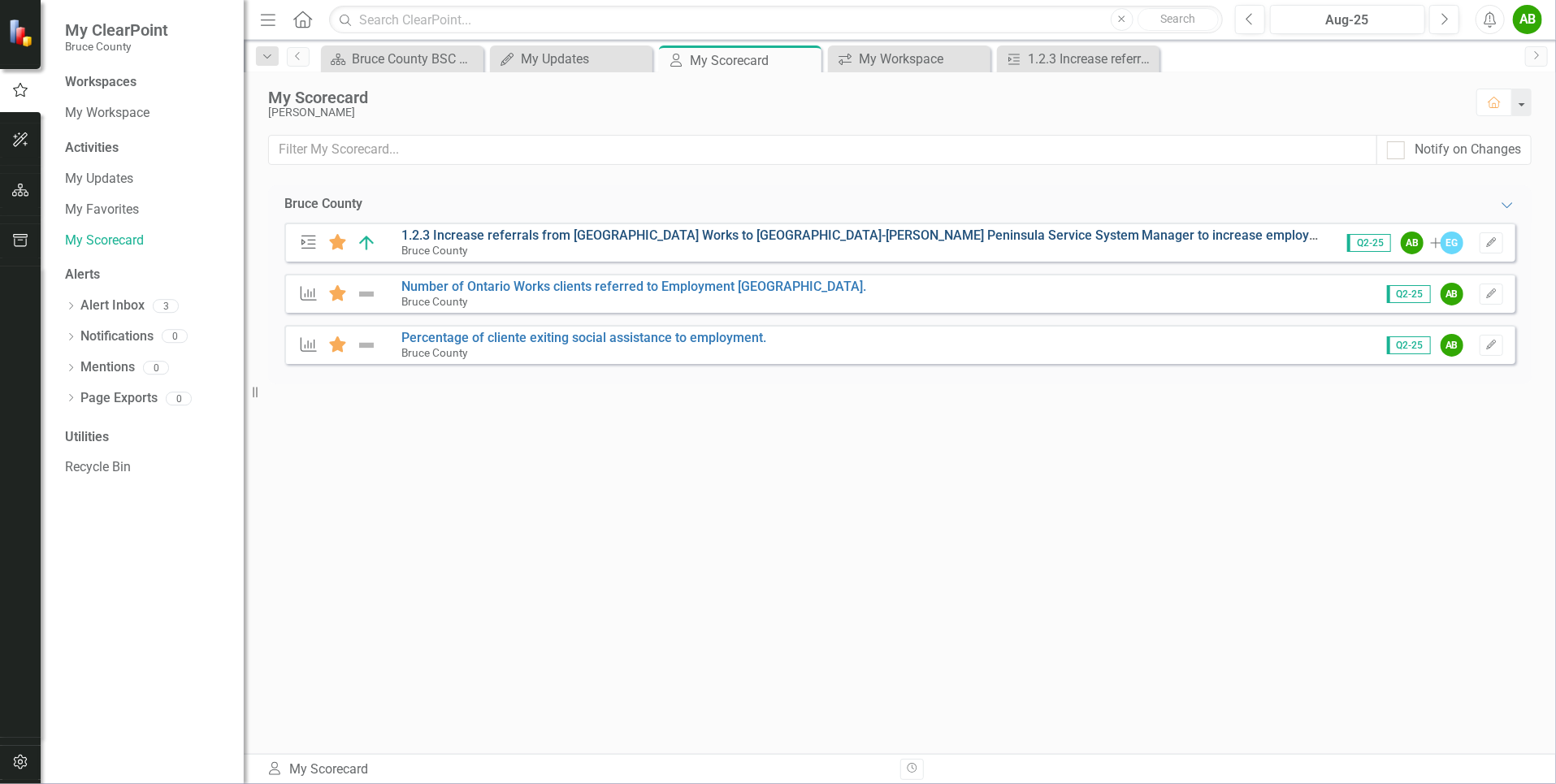
click at [968, 233] on link "1.2.3 Increase referrals from [GEOGRAPHIC_DATA] Works to [GEOGRAPHIC_DATA]-[PER…" at bounding box center [1002, 234] width 1203 height 15
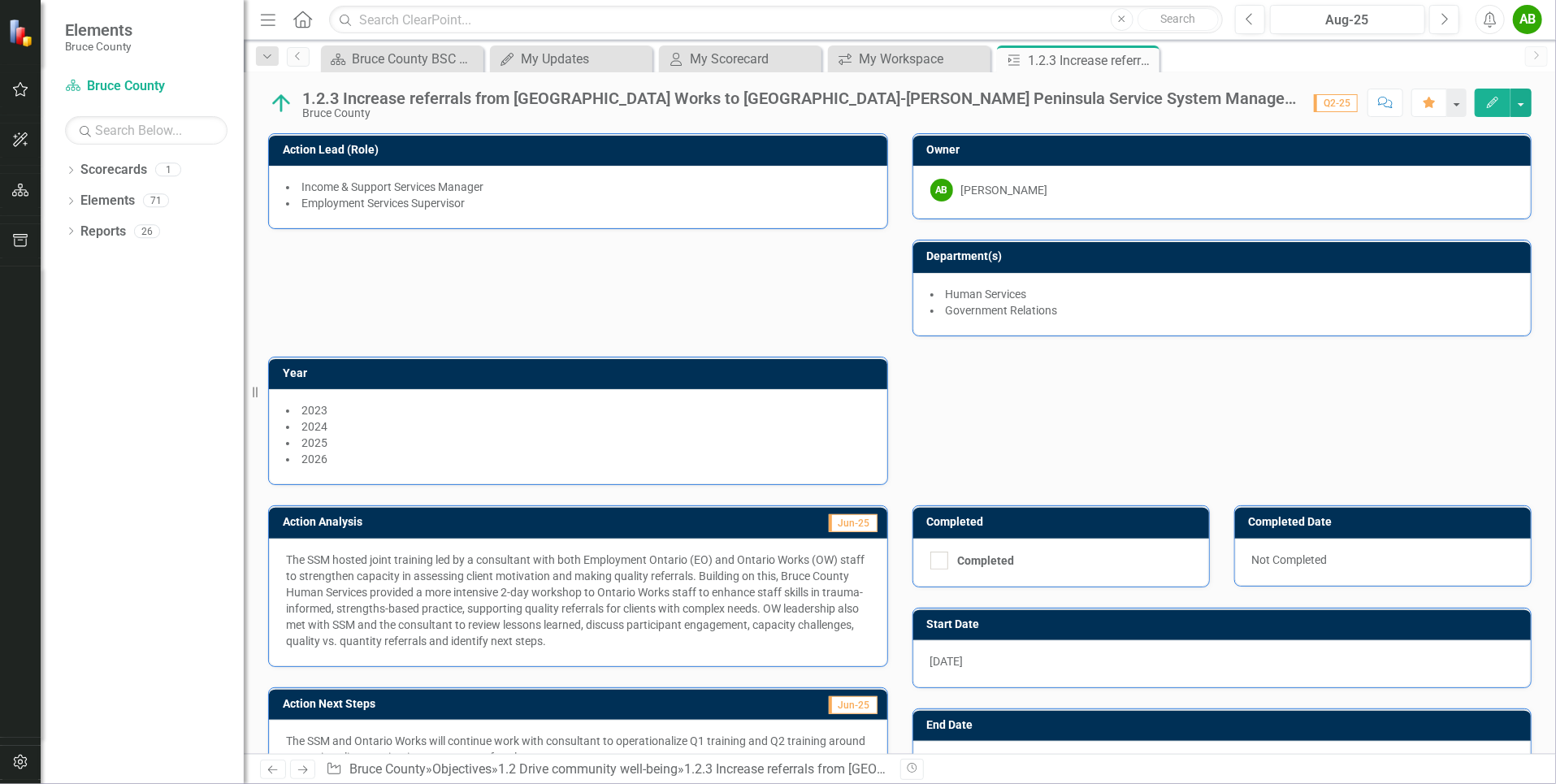
scroll to position [357, 0]
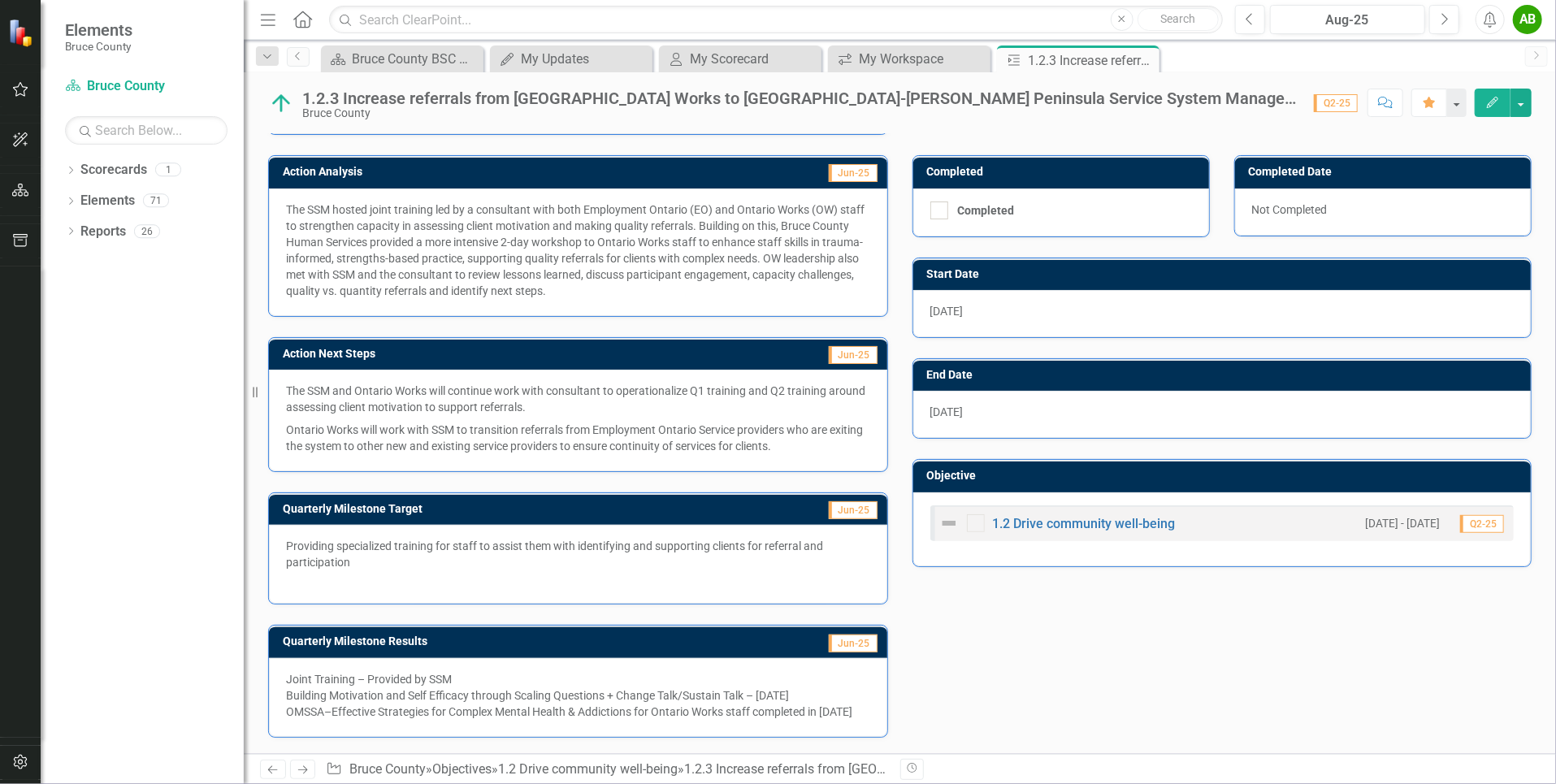
click at [913, 768] on icon "Revision History" at bounding box center [913, 768] width 12 height 10
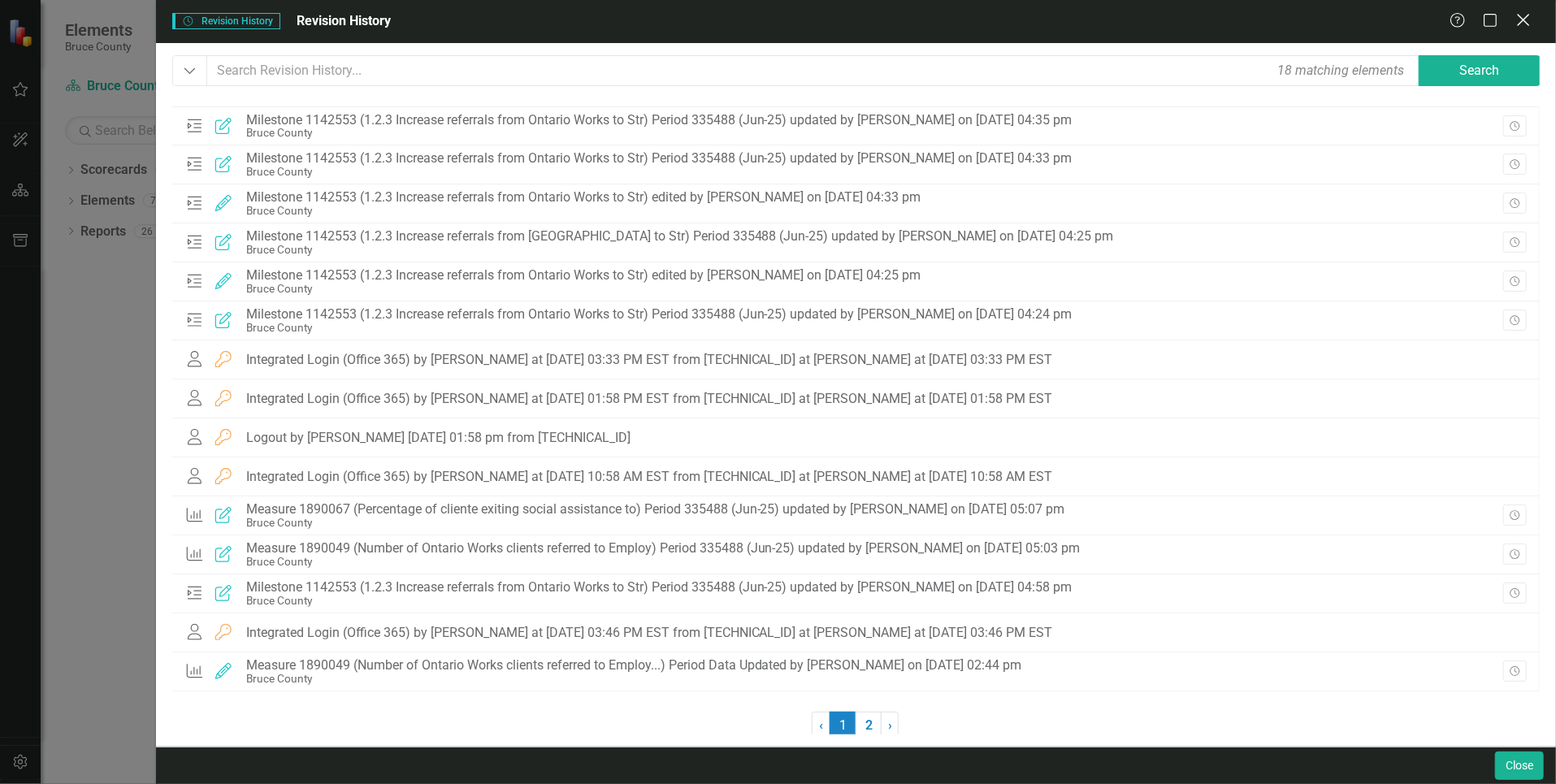
click at [1526, 20] on icon "Close" at bounding box center [1522, 19] width 20 height 15
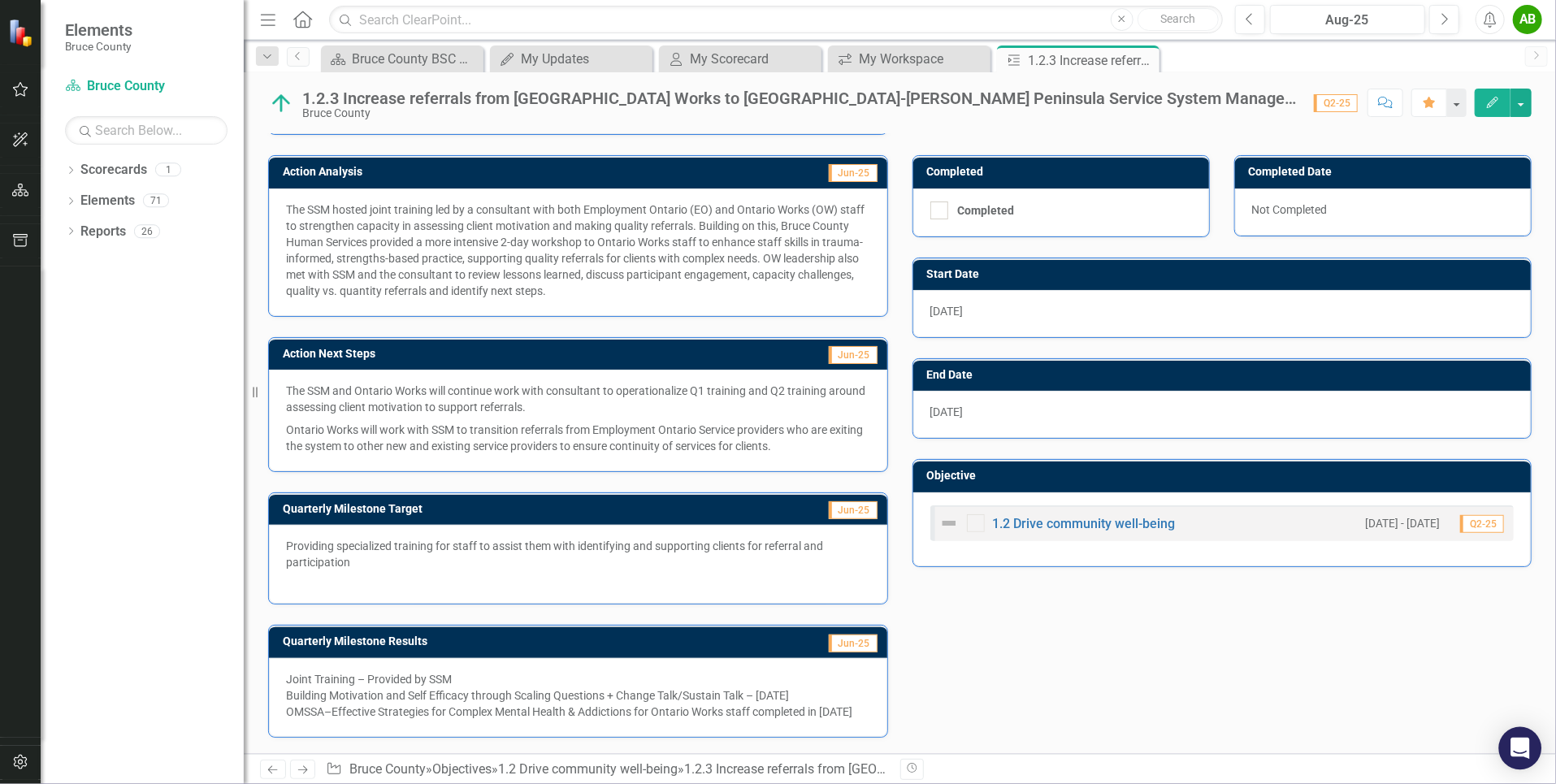
click at [1515, 740] on icon "Open Intercom Messenger" at bounding box center [1519, 749] width 19 height 21
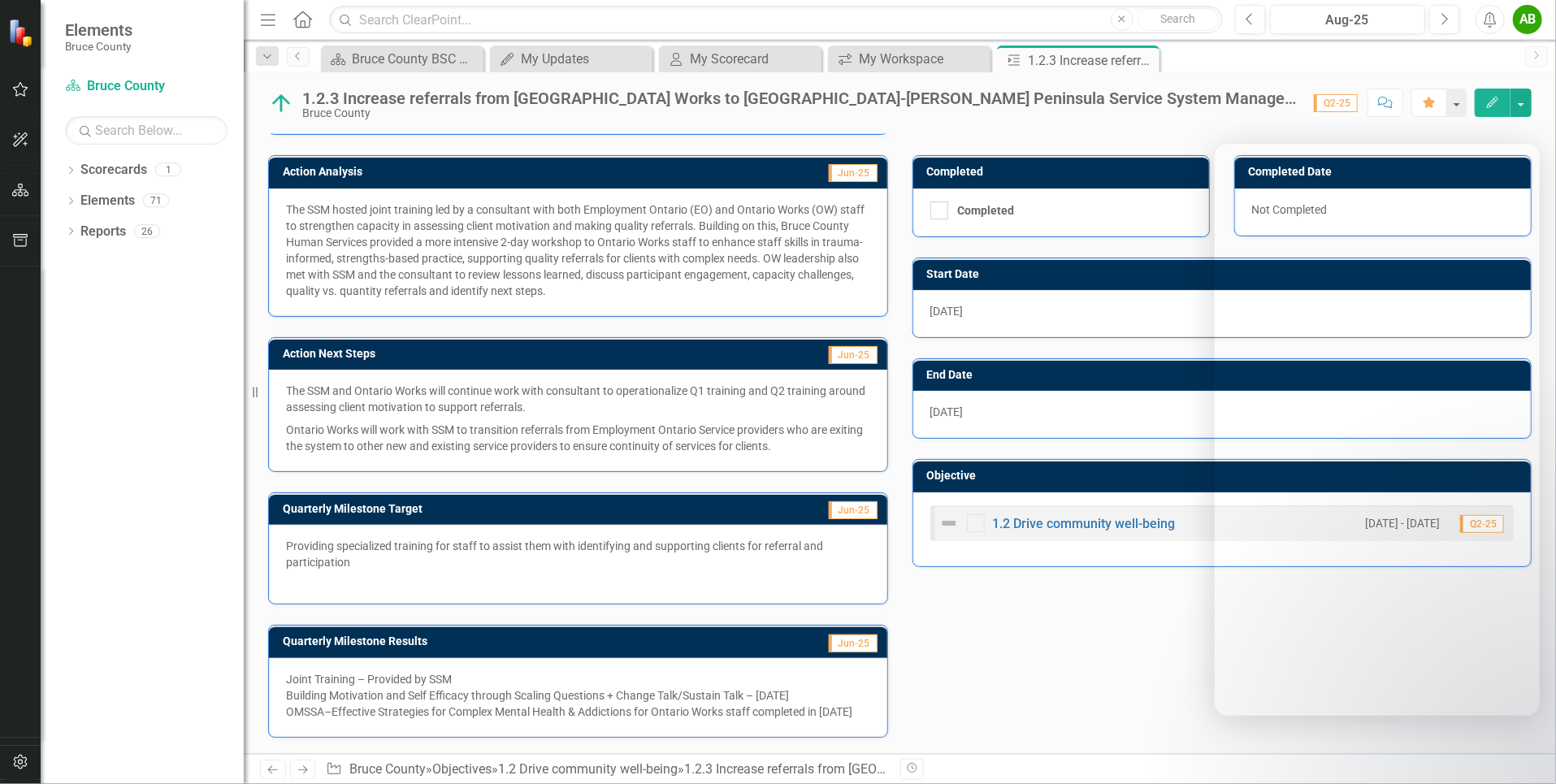
click at [1141, 646] on div "Action Analysis Jun-25 The SSM hosted joint training led by a consultant with b…" at bounding box center [899, 435] width 1288 height 603
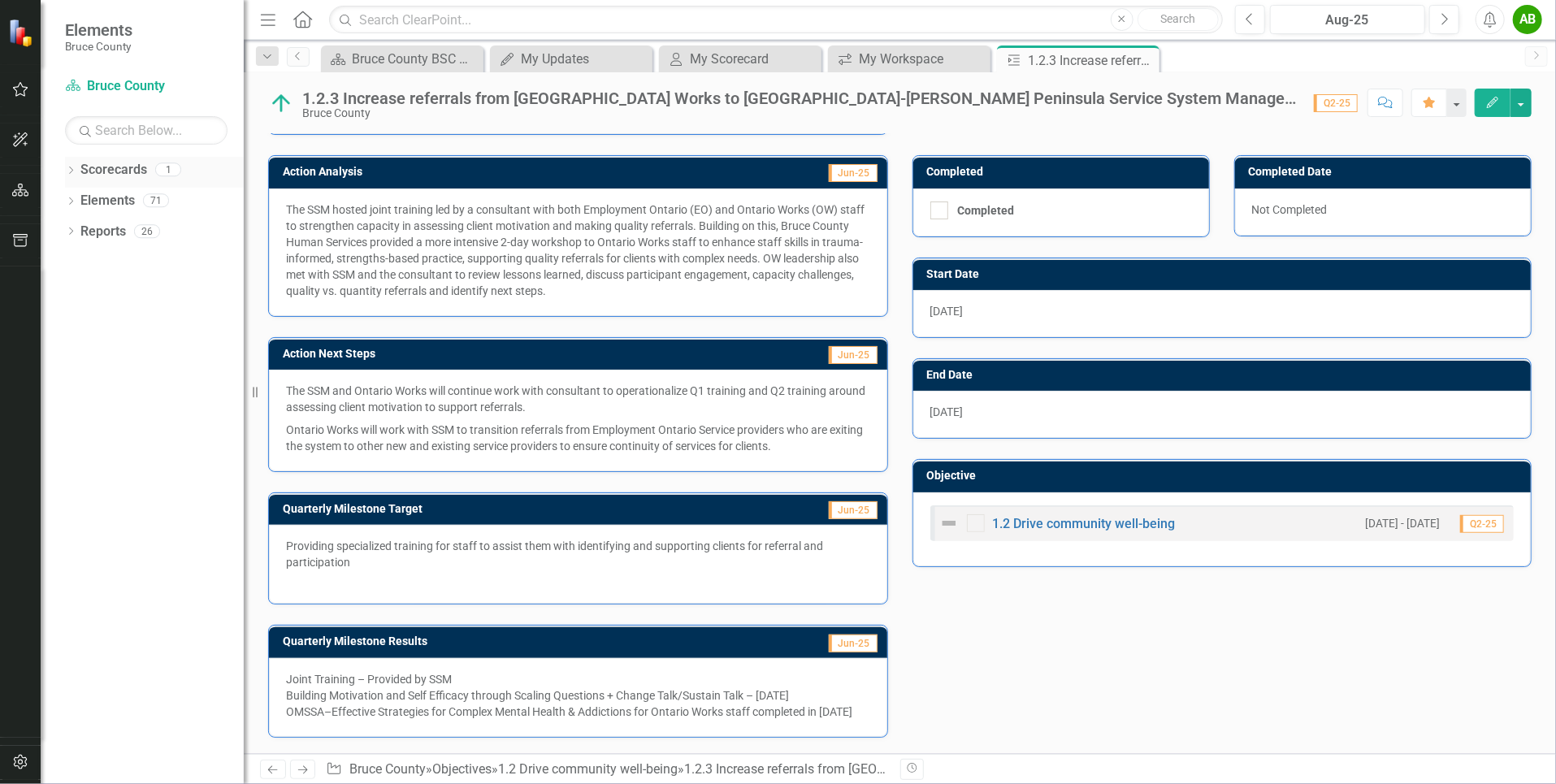
click at [105, 173] on link "Scorecards" at bounding box center [113, 170] width 66 height 19
click at [121, 169] on link "Scorecards" at bounding box center [113, 170] width 66 height 19
click at [71, 169] on icon "Dropdown" at bounding box center [70, 172] width 12 height 9
click at [26, 88] on icon "button" at bounding box center [20, 89] width 15 height 15
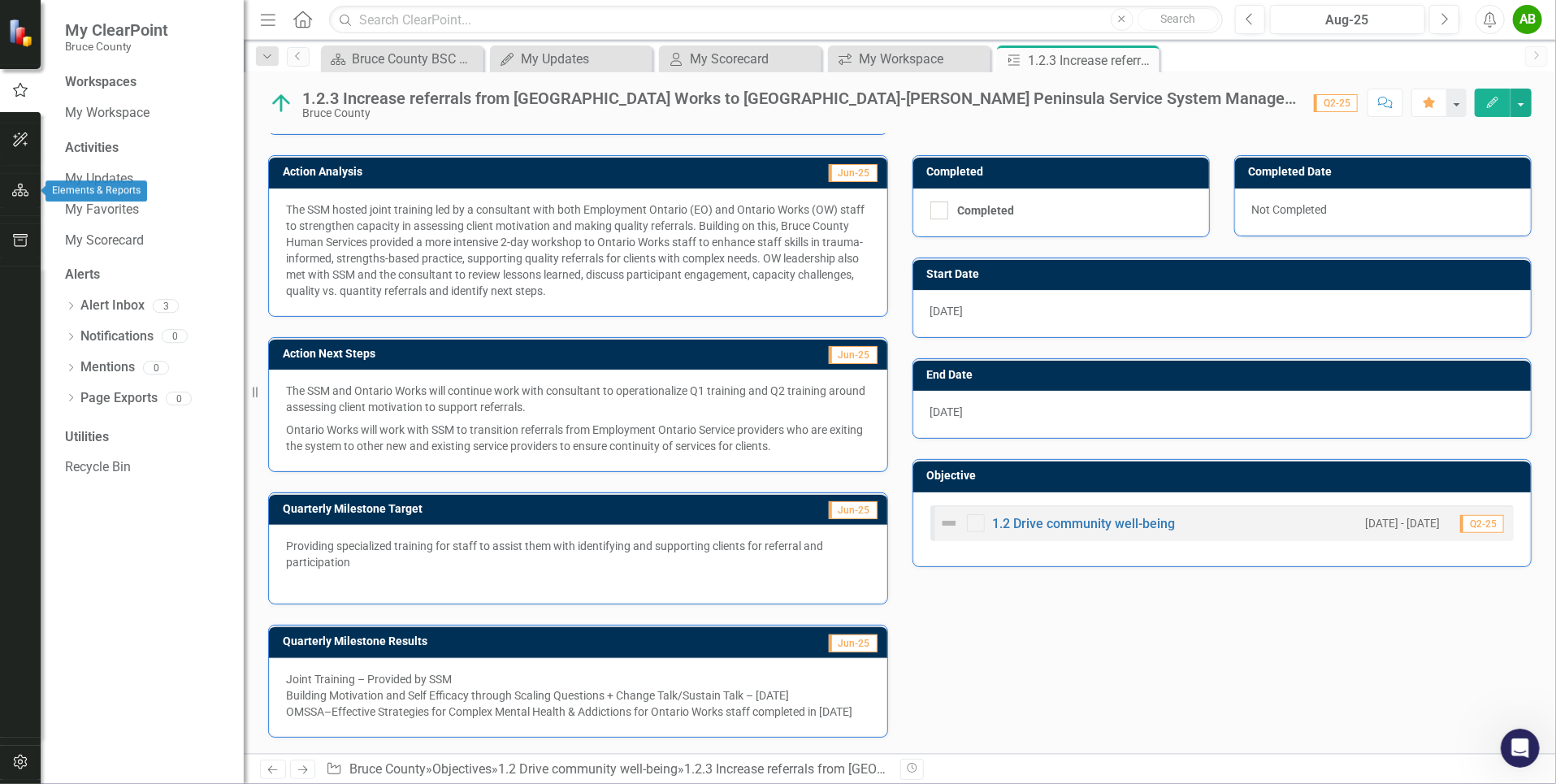
click at [22, 190] on icon "button" at bounding box center [20, 189] width 17 height 13
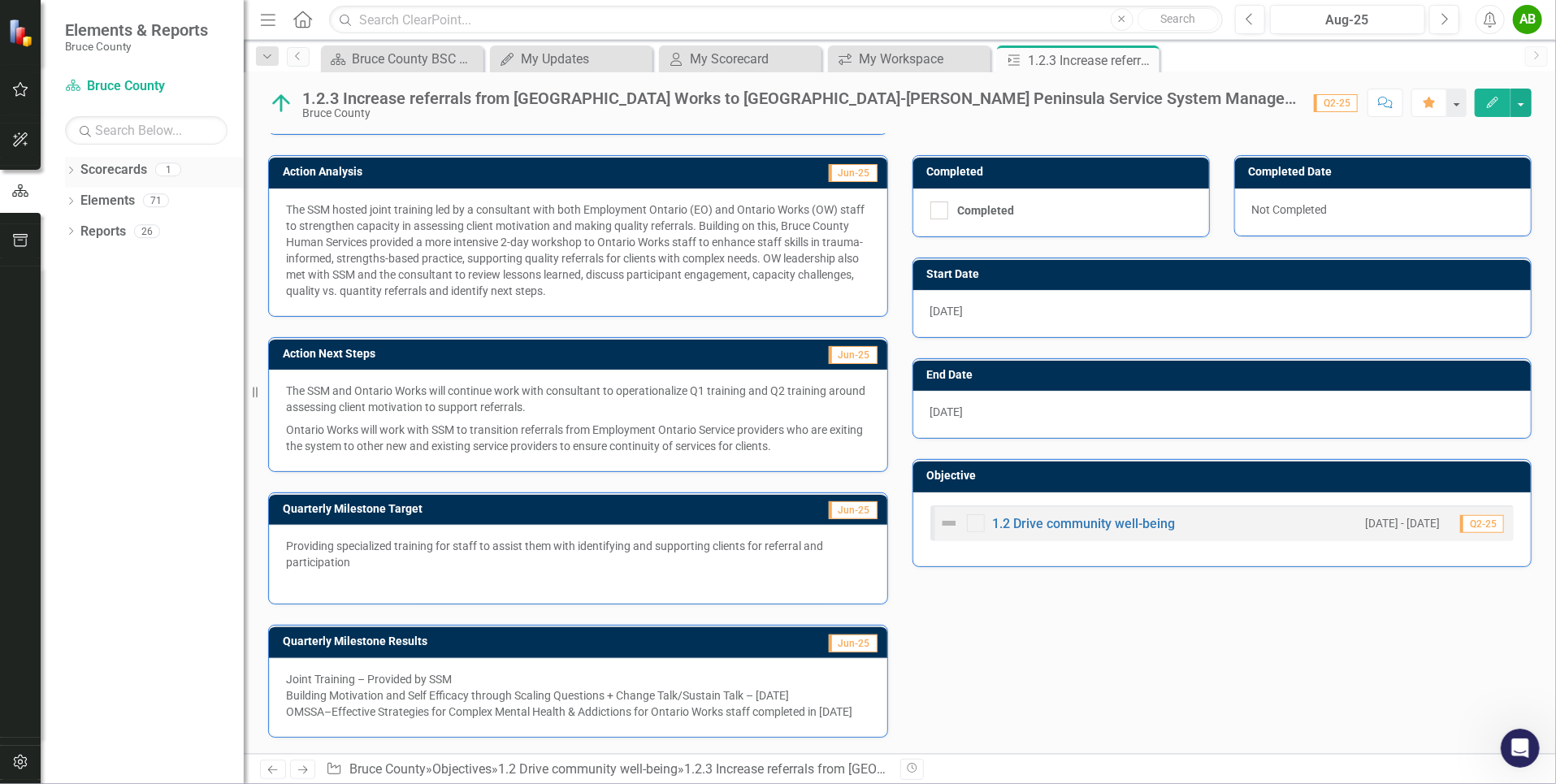
click at [74, 165] on div "Dropdown" at bounding box center [70, 172] width 12 height 14
click at [65, 230] on icon "Dropdown" at bounding box center [70, 233] width 12 height 9
click at [81, 288] on div "Dropdown" at bounding box center [79, 296] width 12 height 14
click at [20, 93] on icon "button" at bounding box center [20, 89] width 17 height 13
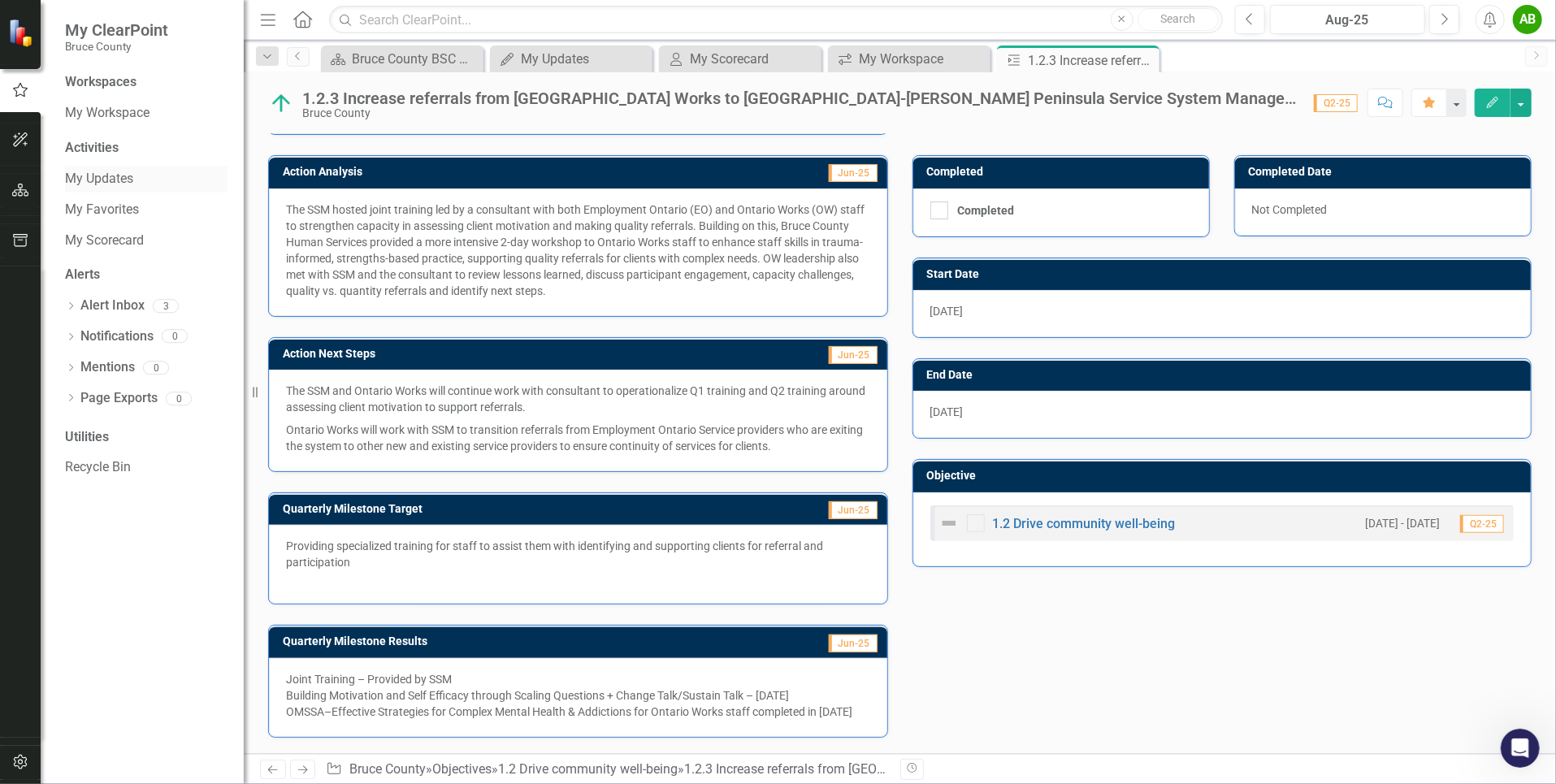
click at [164, 179] on link "My Updates" at bounding box center [146, 179] width 163 height 19
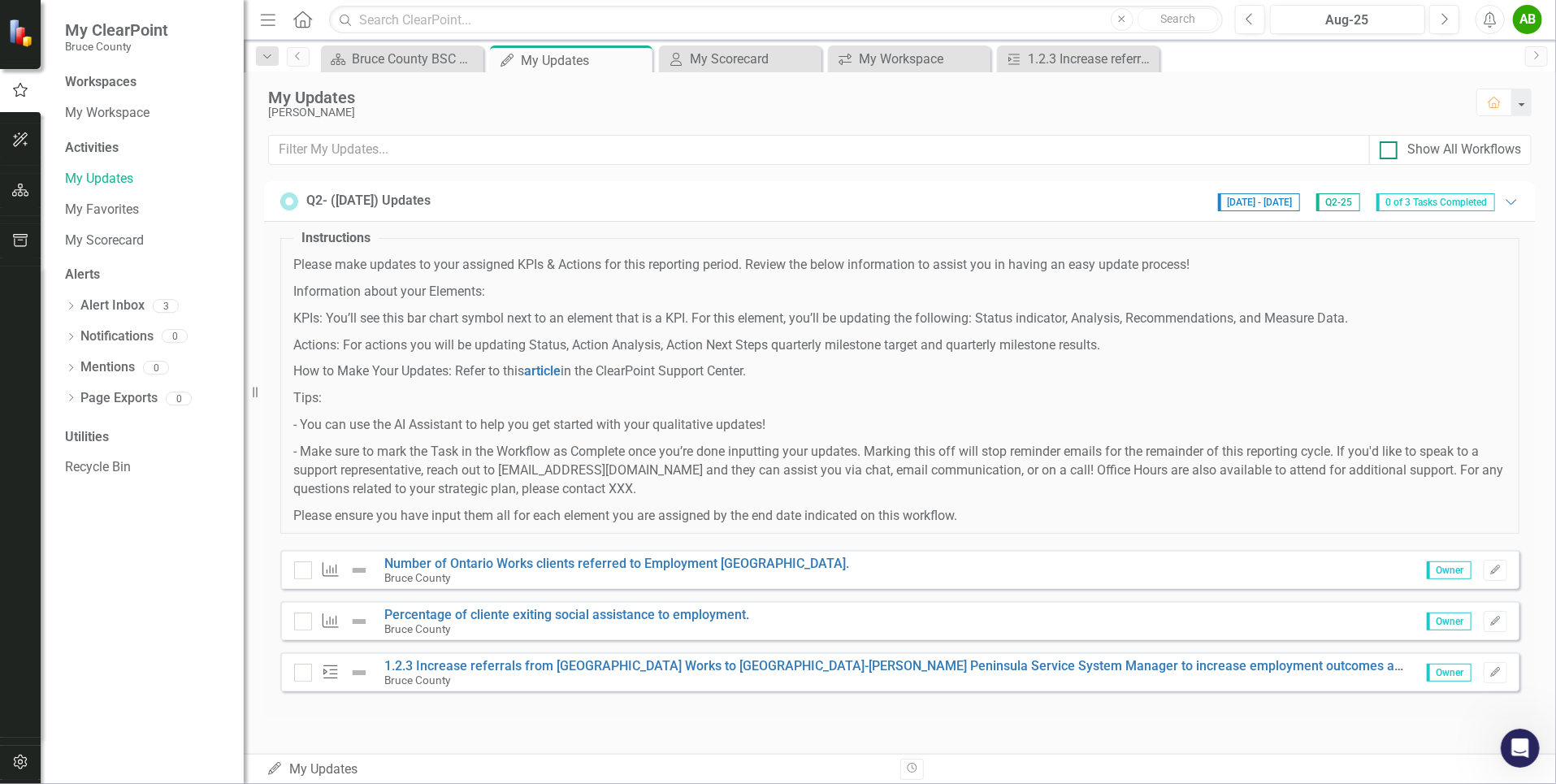
click at [1391, 146] on div at bounding box center [1389, 150] width 18 height 18
click at [1390, 146] on input "Show All Workflows" at bounding box center [1385, 147] width 11 height 11
checkbox input "true"
click at [706, 661] on link "1.2.3 Increase referrals from [GEOGRAPHIC_DATA] Works to [GEOGRAPHIC_DATA]-[PER…" at bounding box center [986, 665] width 1203 height 15
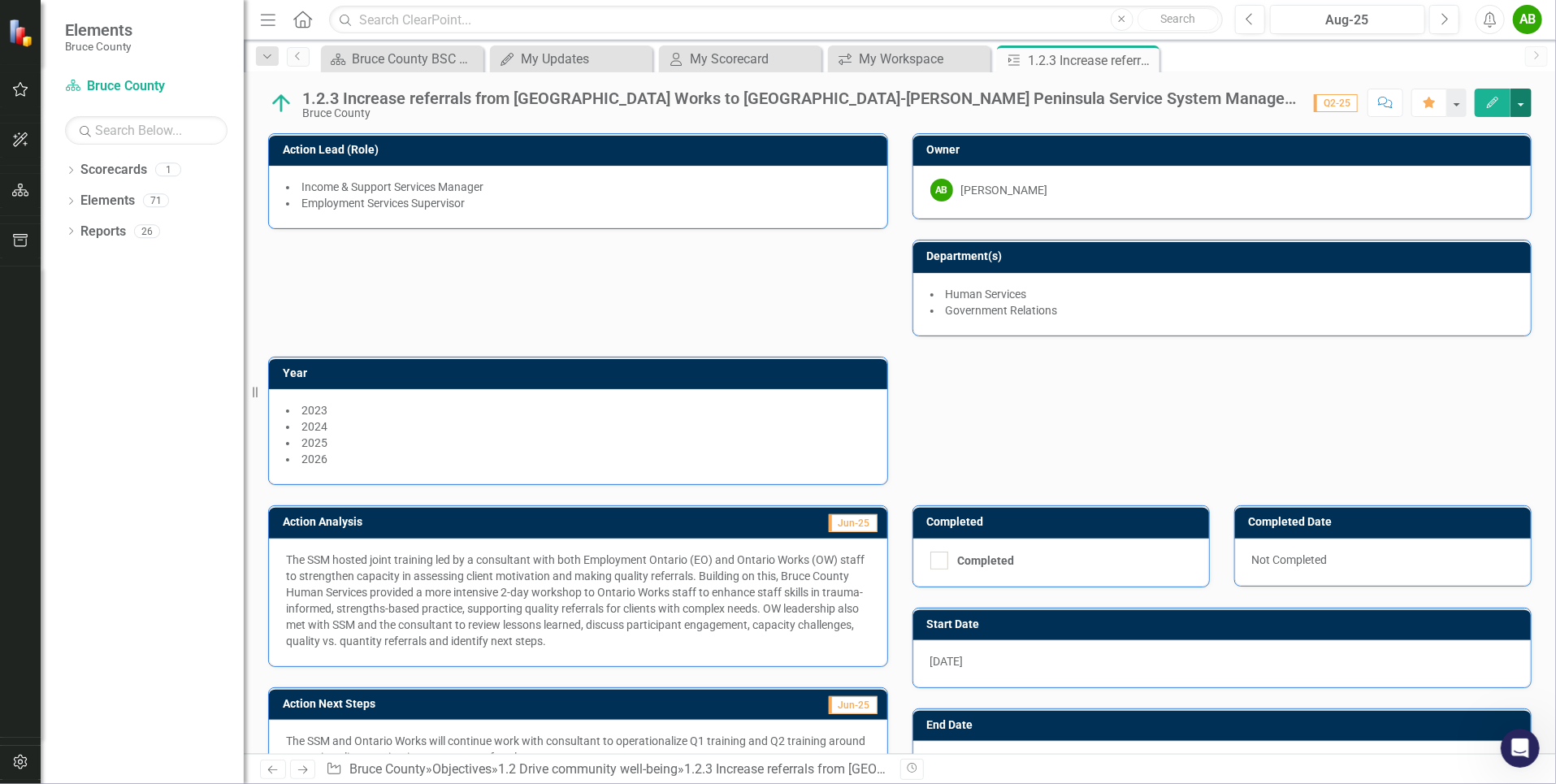
click at [1519, 110] on button "button" at bounding box center [1521, 103] width 21 height 28
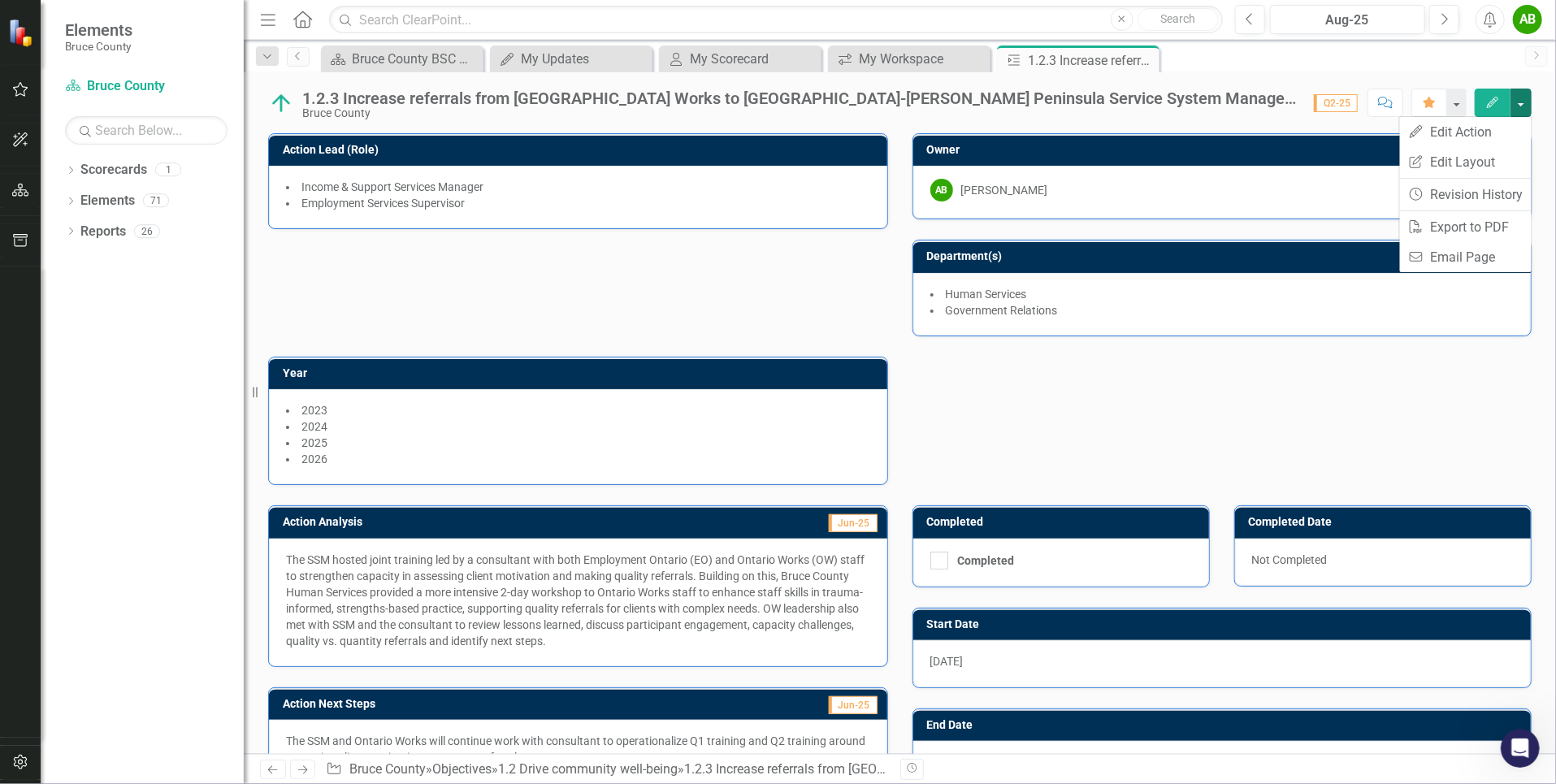
click at [1437, 421] on div "Action Lead (Role) Income & Support Services Manager Employment Services Superv…" at bounding box center [899, 299] width 1288 height 372
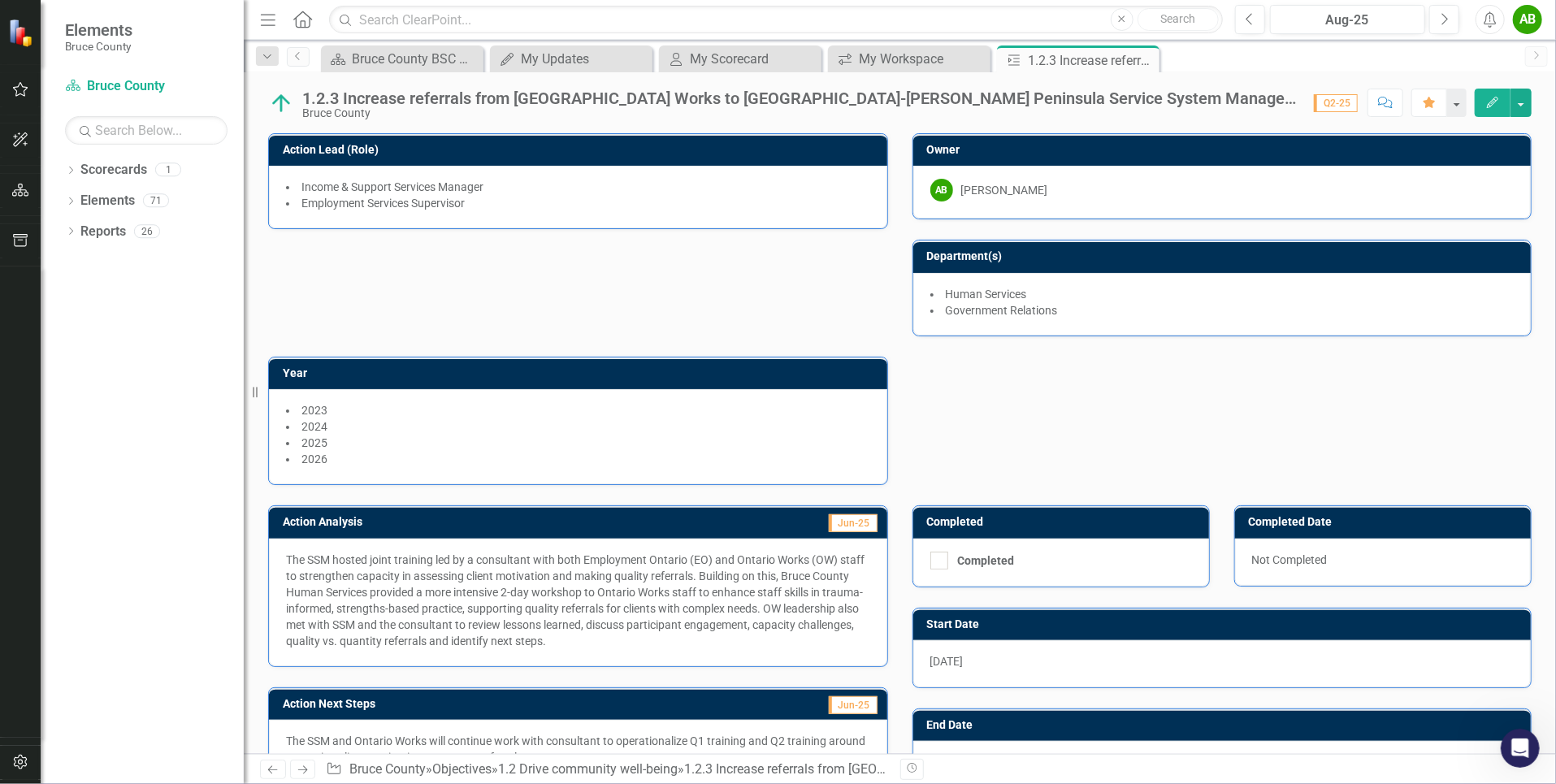
drag, startPoint x: 934, startPoint y: 561, endPoint x: 1067, endPoint y: 431, distance: 186.0
click at [1067, 431] on div "Action Lead (Role) Income & Support Services Manager Employment Services Superv…" at bounding box center [899, 601] width 1263 height 975
click at [1068, 434] on div "Action Lead (Role) Income & Support Services Manager Employment Services Superv…" at bounding box center [899, 299] width 1288 height 372
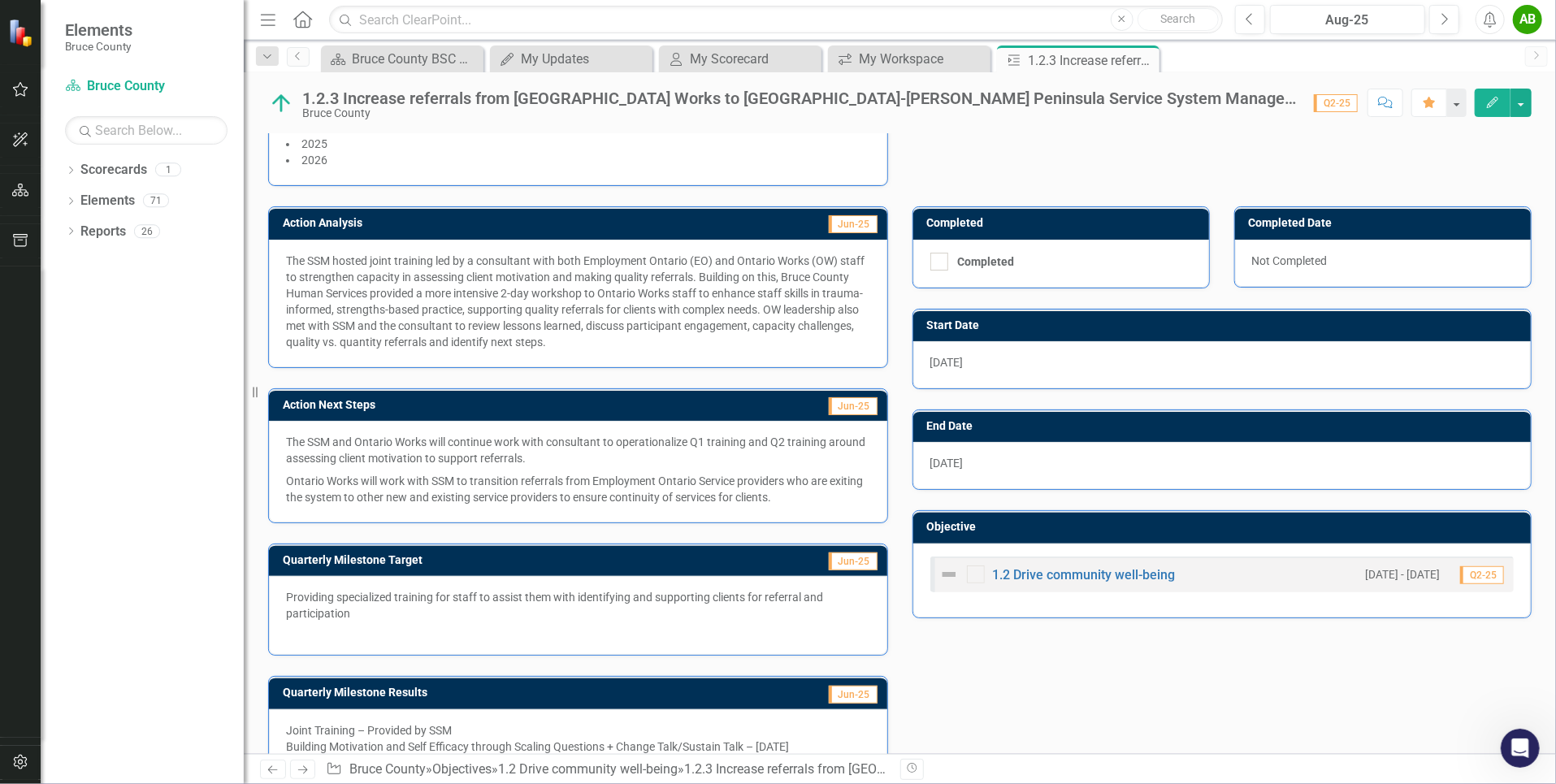
scroll to position [325, 0]
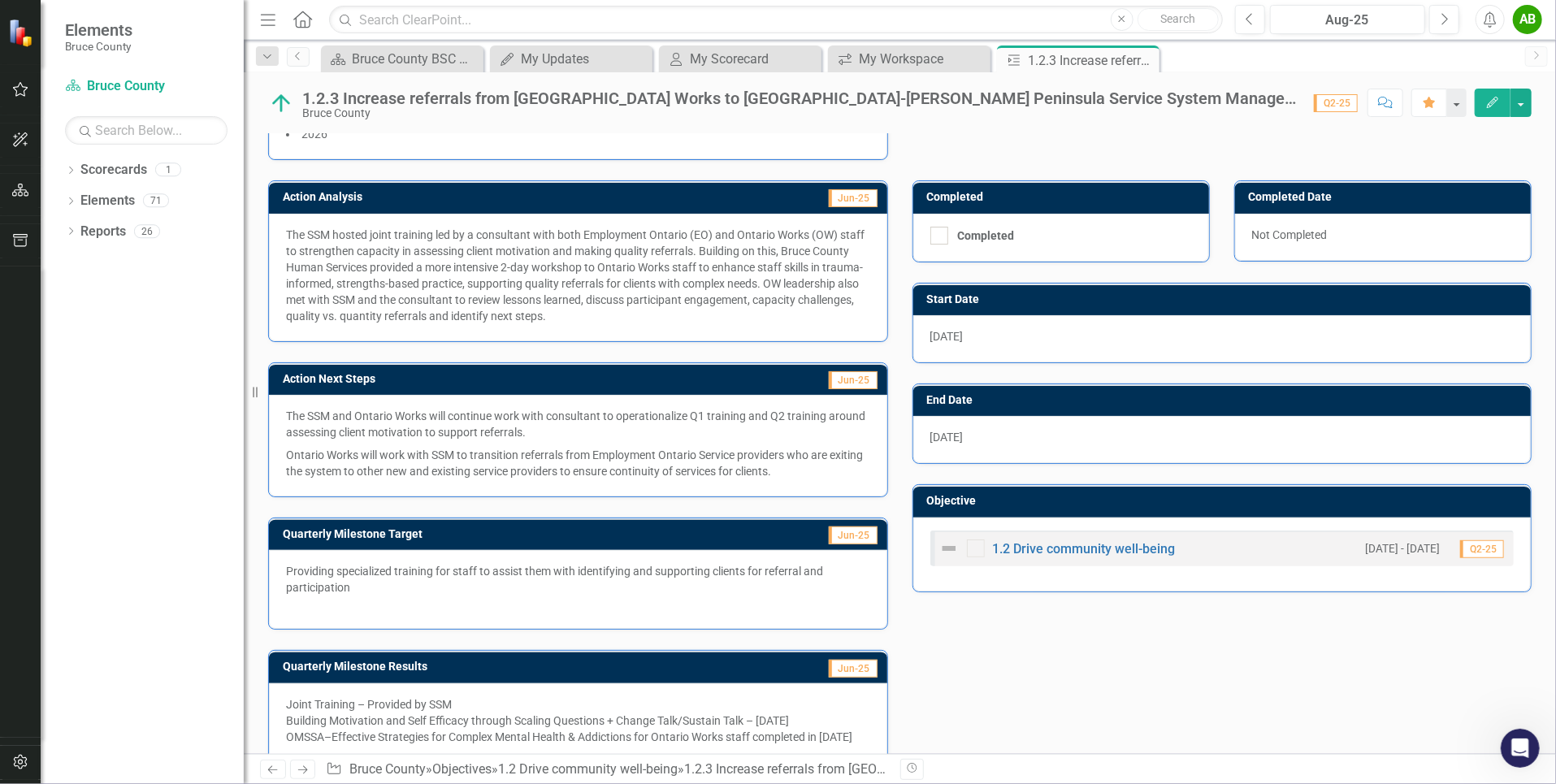
click at [1486, 545] on span "Q2-25" at bounding box center [1483, 549] width 44 height 18
click at [939, 543] on img at bounding box center [949, 549] width 19 height 19
click at [946, 541] on img at bounding box center [949, 549] width 19 height 19
click at [1065, 545] on link "1.2 Drive community well-being" at bounding box center [1084, 548] width 183 height 15
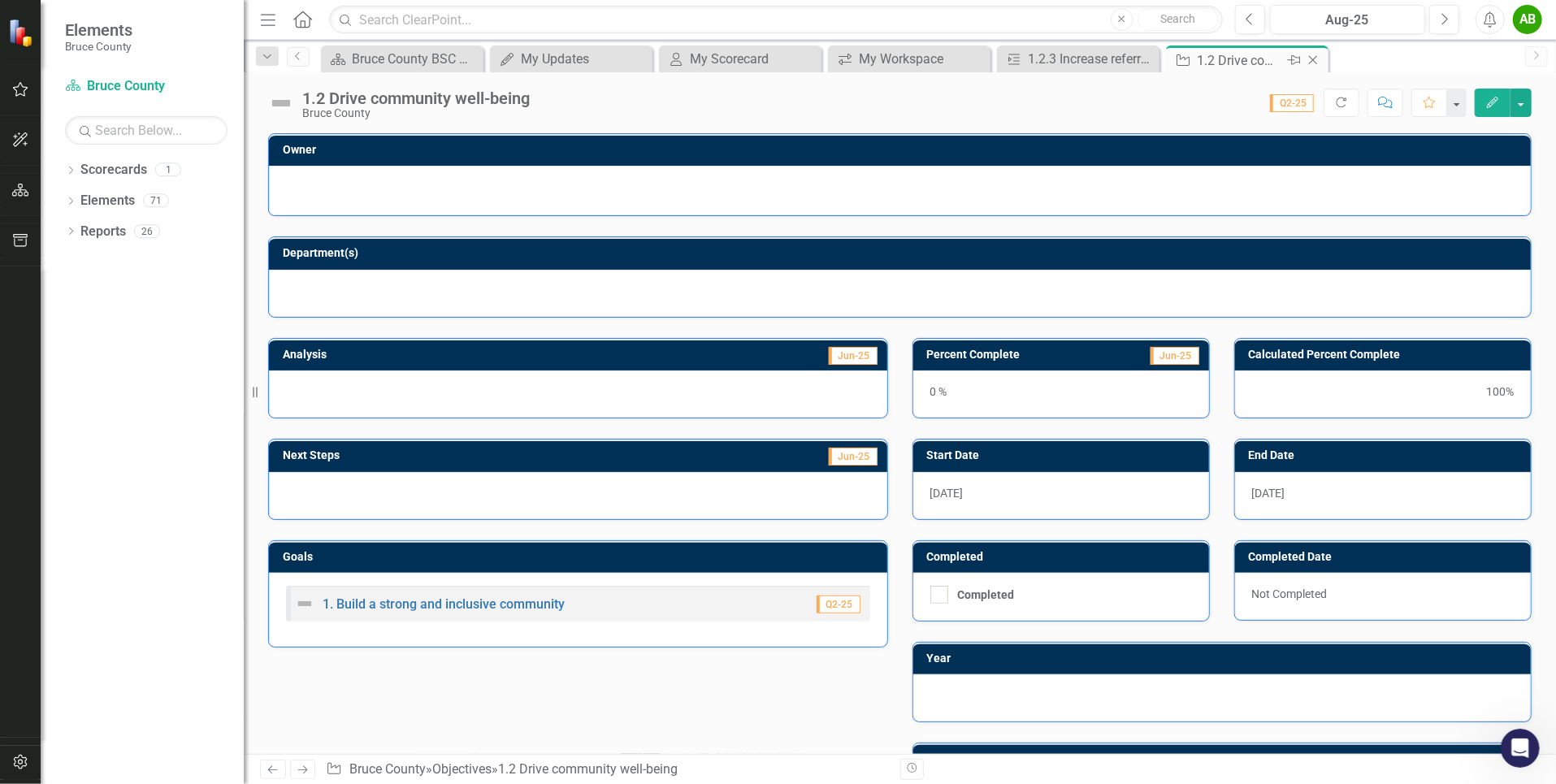
click at [1312, 61] on icon "Close" at bounding box center [1313, 60] width 16 height 13
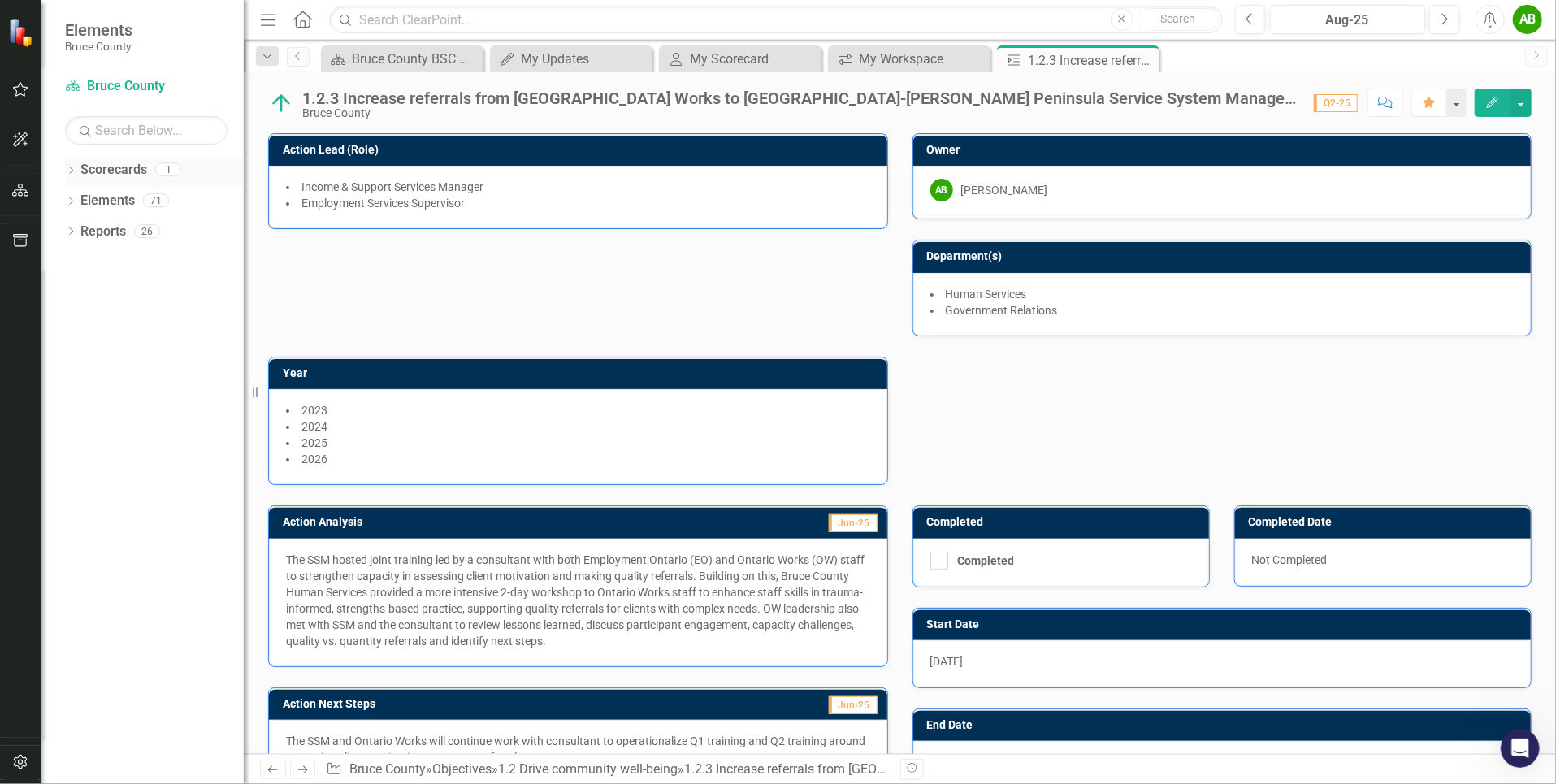
click at [103, 172] on link "Scorecards" at bounding box center [113, 170] width 66 height 19
click at [259, 18] on icon "Menu" at bounding box center [268, 19] width 21 height 17
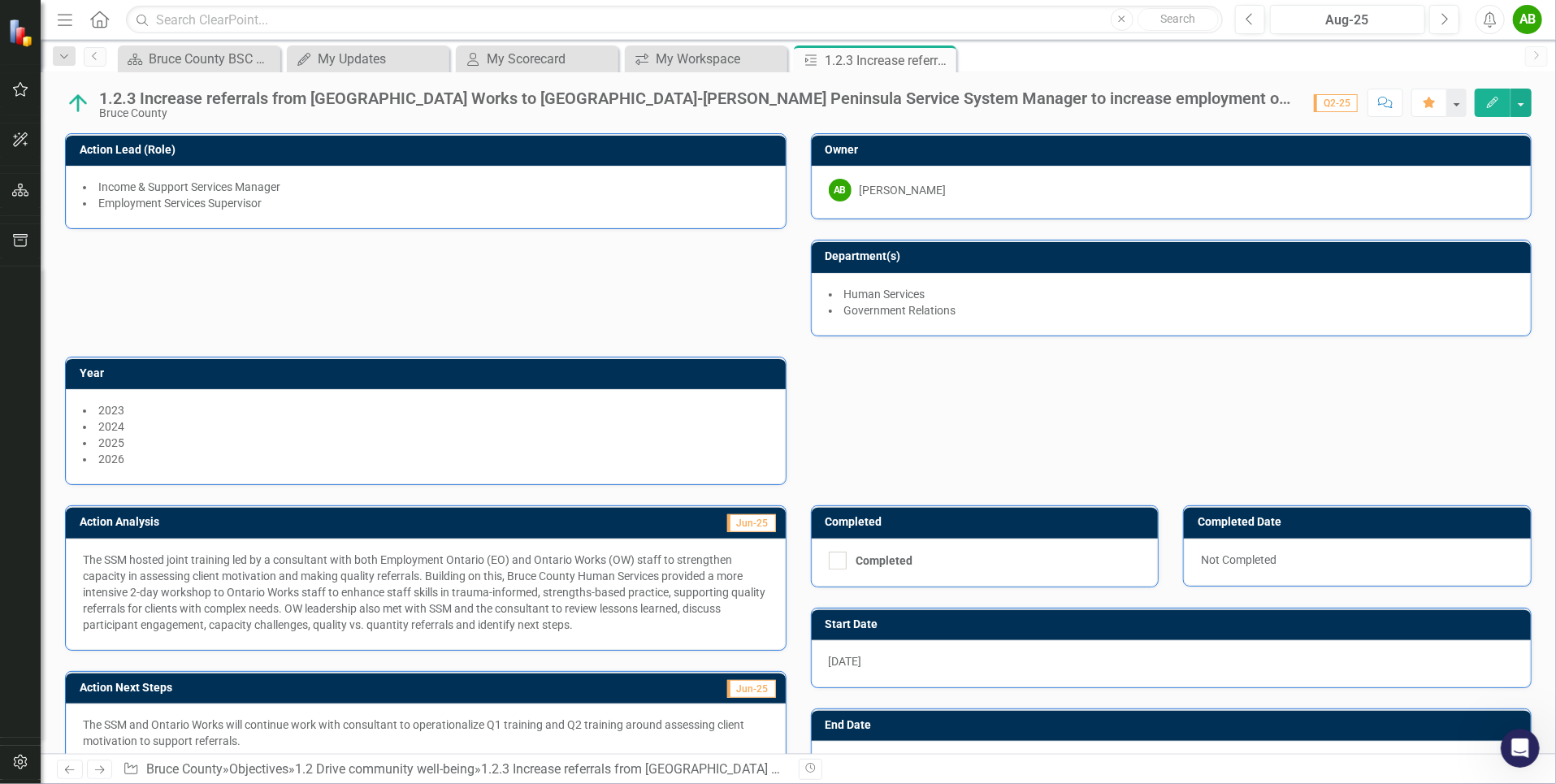
click at [65, 17] on icon "Menu" at bounding box center [65, 19] width 21 height 17
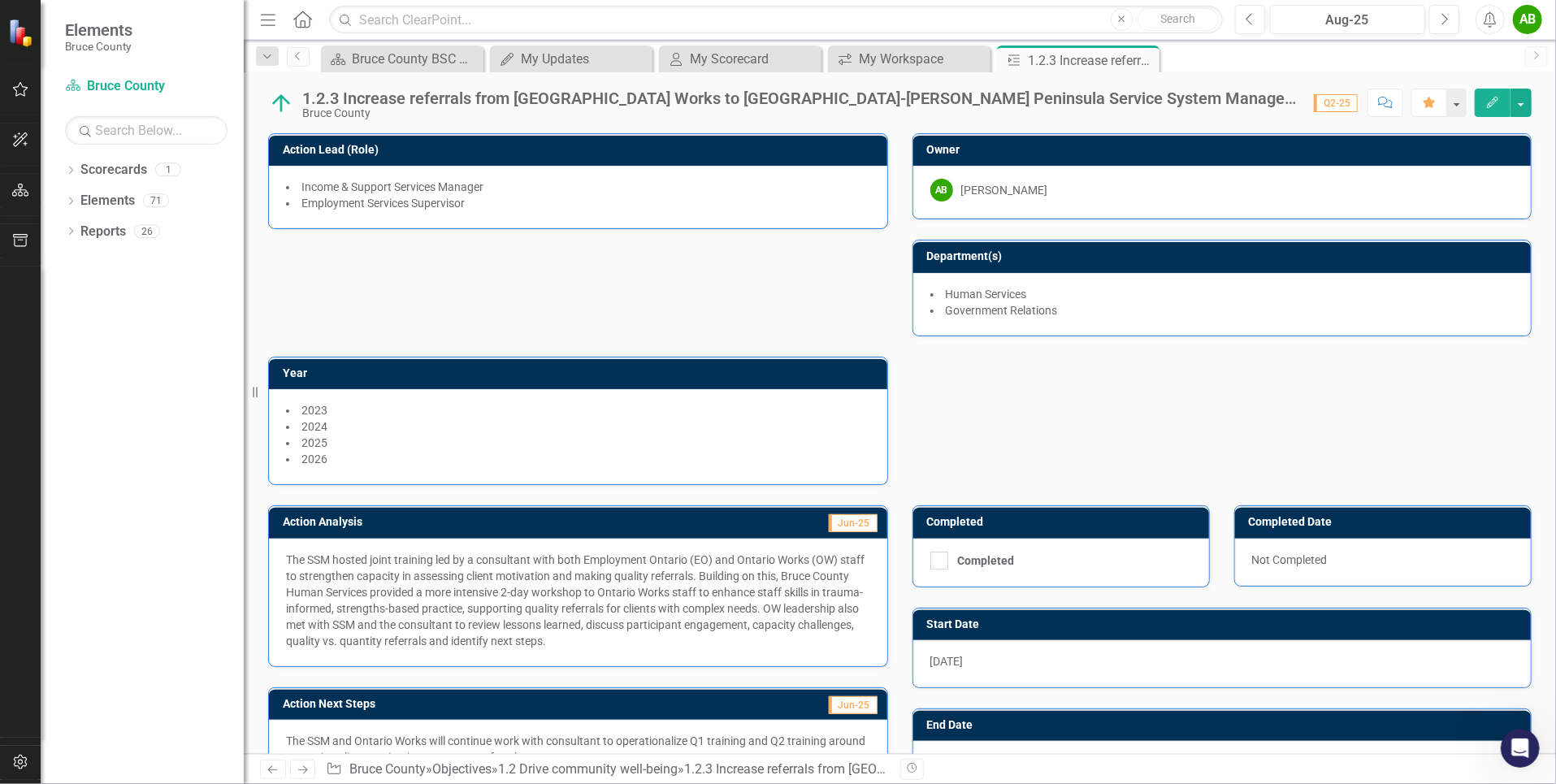
click at [267, 19] on icon "button" at bounding box center [268, 19] width 15 height 12
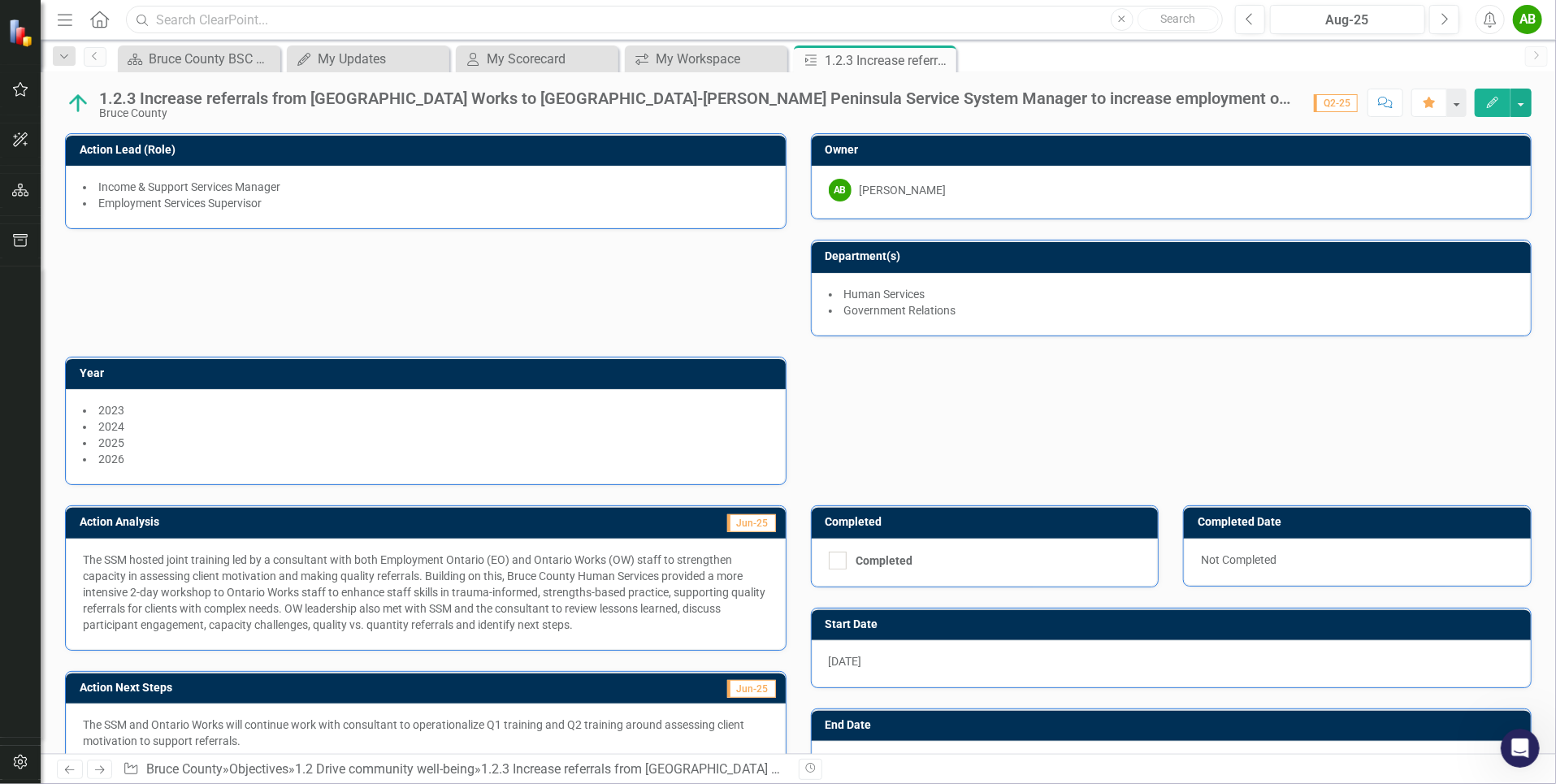
click at [267, 19] on input "text" at bounding box center [674, 19] width 1096 height 28
click at [395, 281] on div "Action Lead (Role) Income & Support Services Manager Employment Services Superv…" at bounding box center [798, 299] width 1491 height 372
click at [25, 235] on icon "button" at bounding box center [20, 240] width 17 height 13
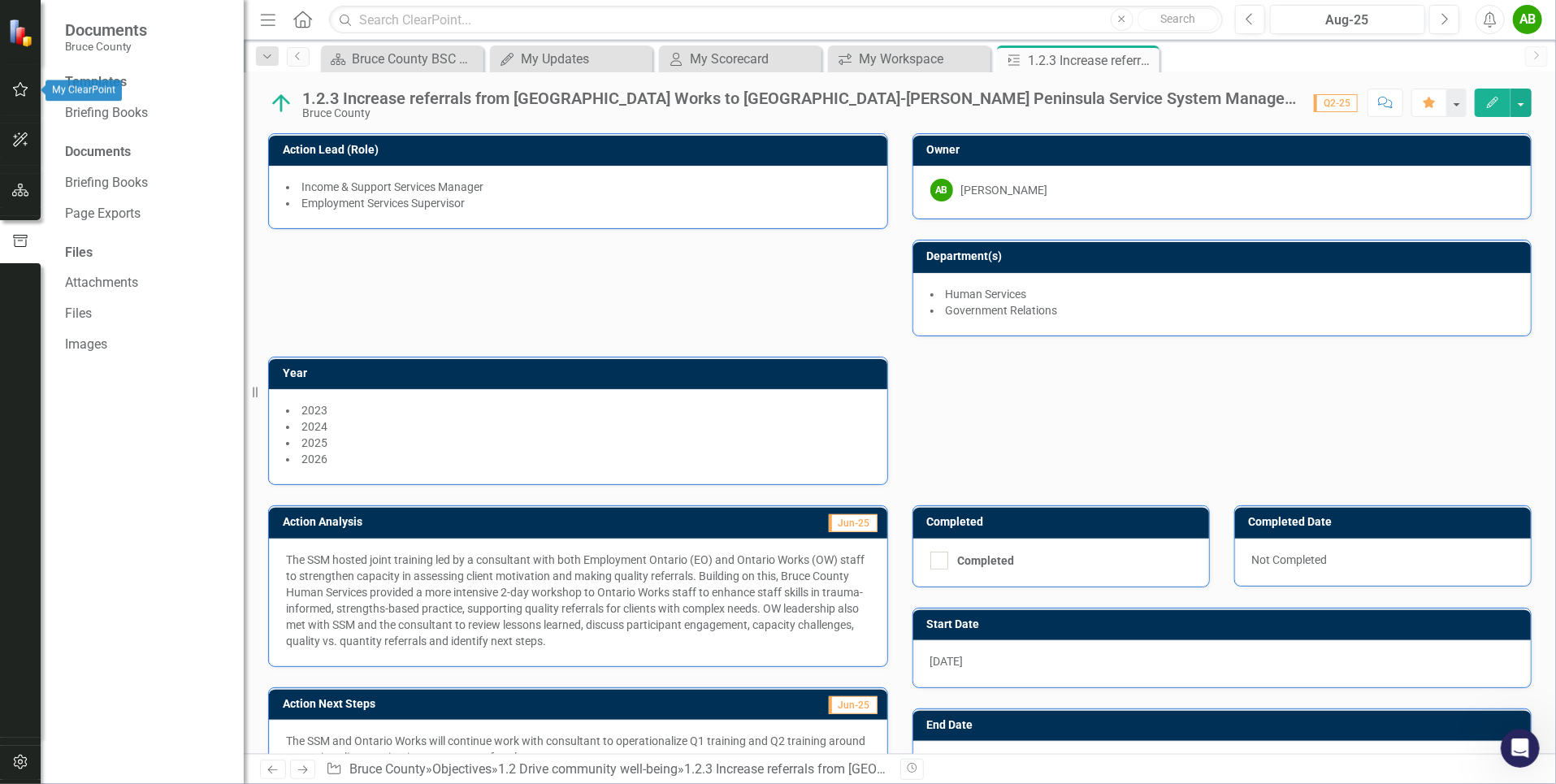
click at [19, 96] on icon "button" at bounding box center [20, 89] width 17 height 13
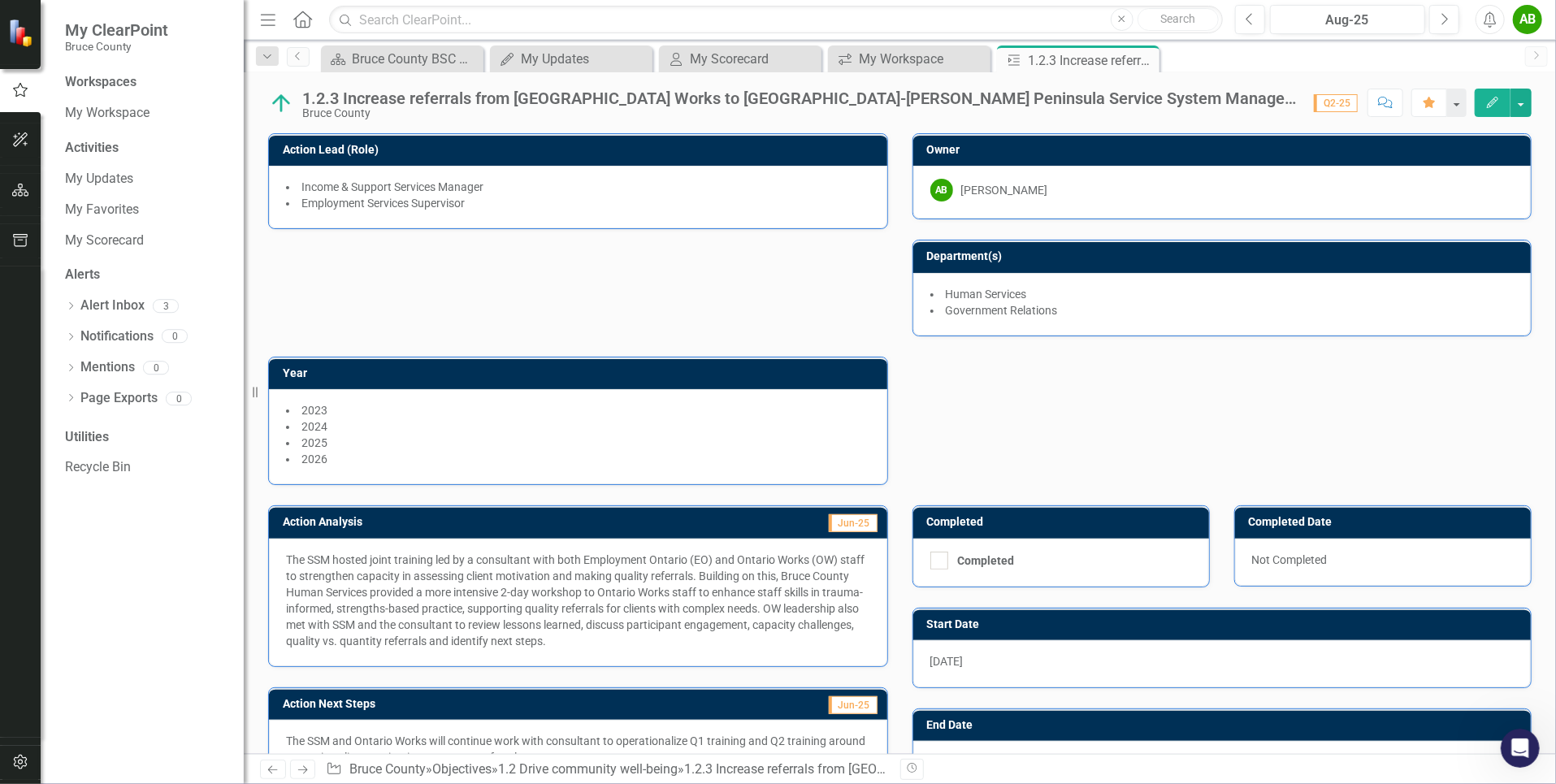
click at [579, 99] on div "1.2.3 Increase referrals from [GEOGRAPHIC_DATA] Works to [GEOGRAPHIC_DATA]-[PER…" at bounding box center [799, 98] width 995 height 18
click at [351, 104] on div "1.2.3 Increase referrals from [GEOGRAPHIC_DATA] Works to [GEOGRAPHIC_DATA]-[PER…" at bounding box center [799, 98] width 995 height 18
click at [264, 55] on icon "button" at bounding box center [266, 57] width 8 height 4
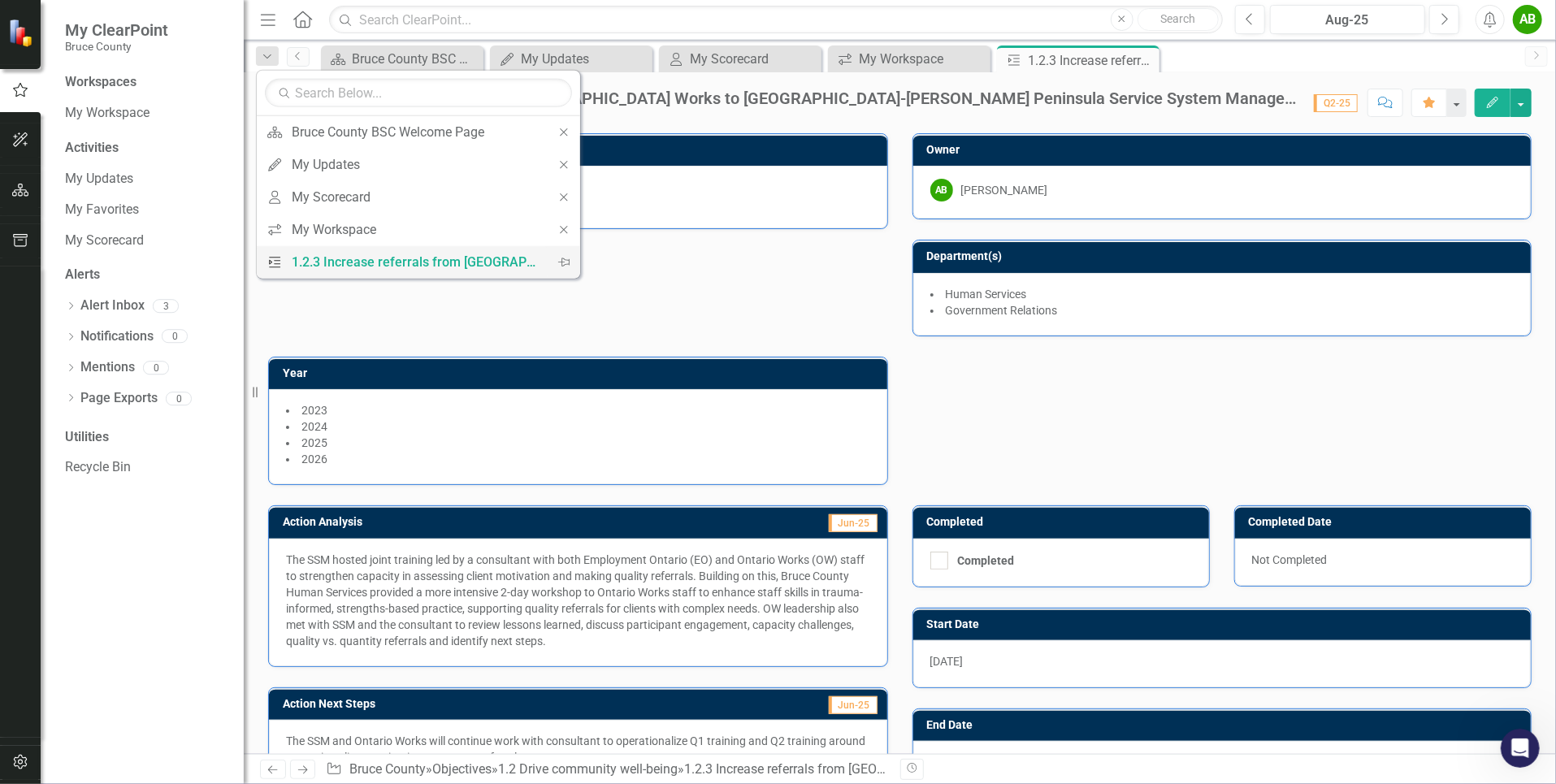
click at [280, 257] on icon "Action" at bounding box center [274, 262] width 16 height 13
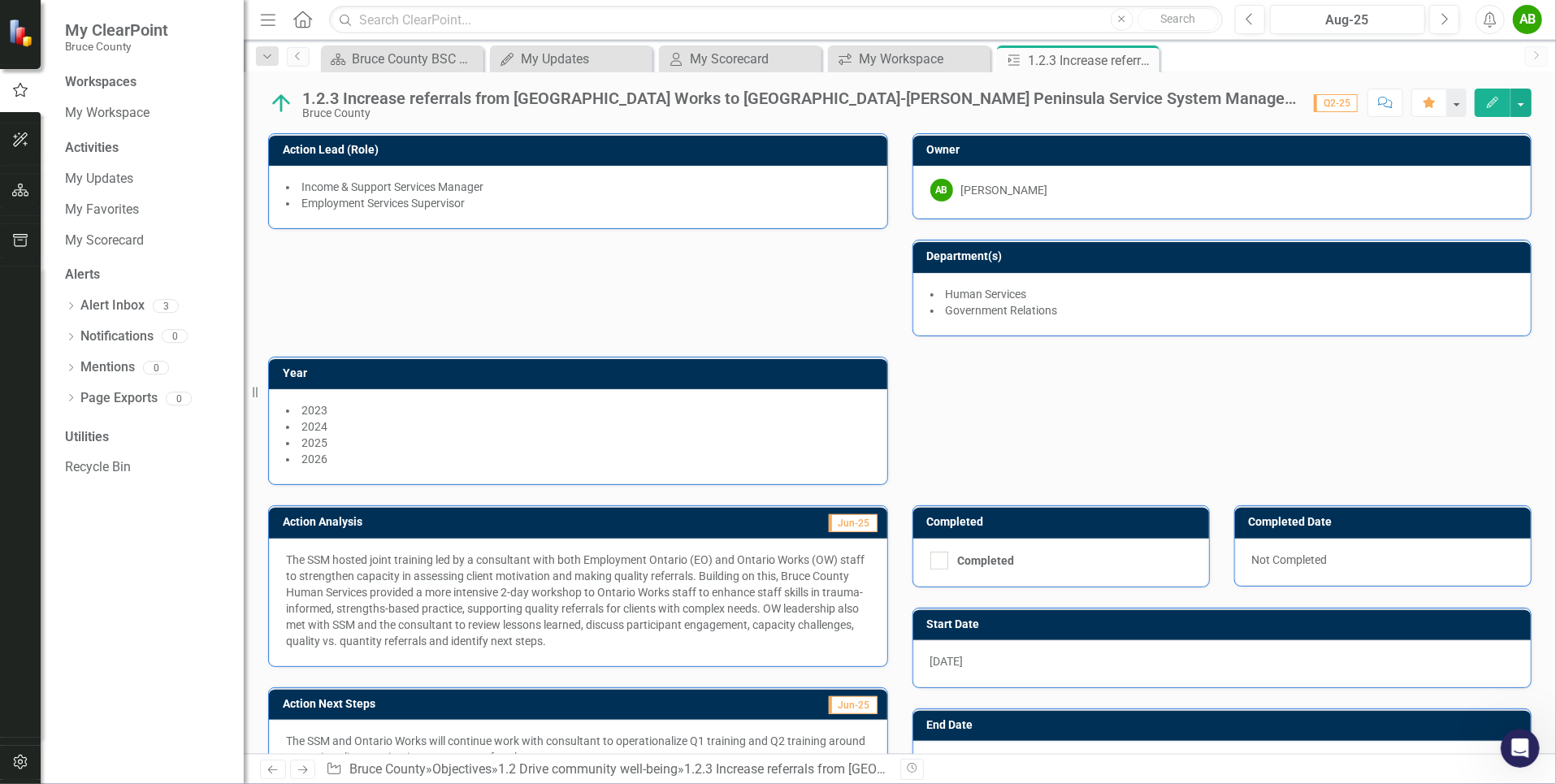
click at [1209, 98] on div "1.2.3 Increase referrals from [GEOGRAPHIC_DATA] Works to [GEOGRAPHIC_DATA]-[PER…" at bounding box center [799, 98] width 995 height 18
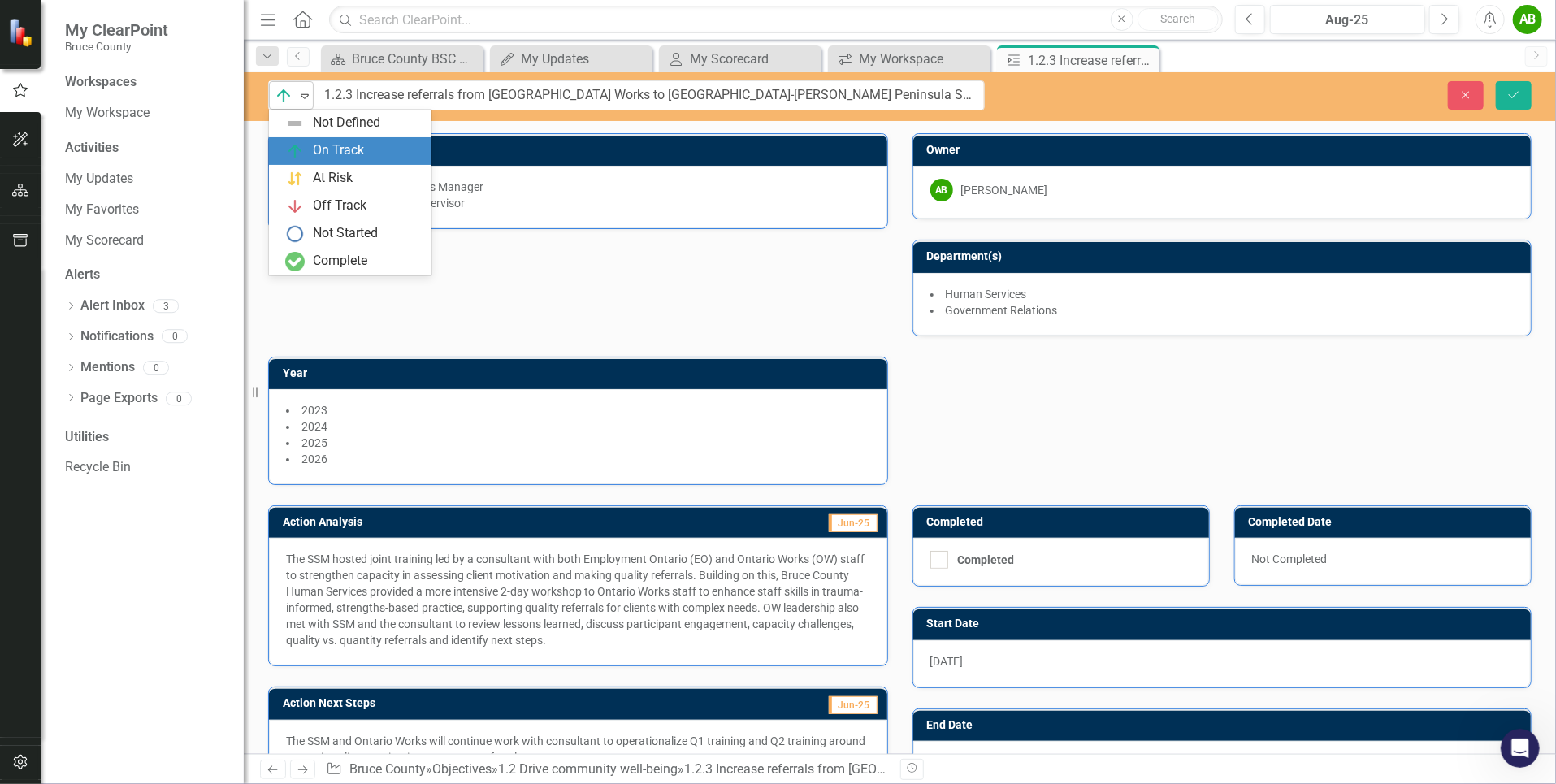
click at [297, 98] on icon "Expand" at bounding box center [304, 96] width 16 height 13
click at [1161, 104] on div "Close Save" at bounding box center [1283, 96] width 522 height 28
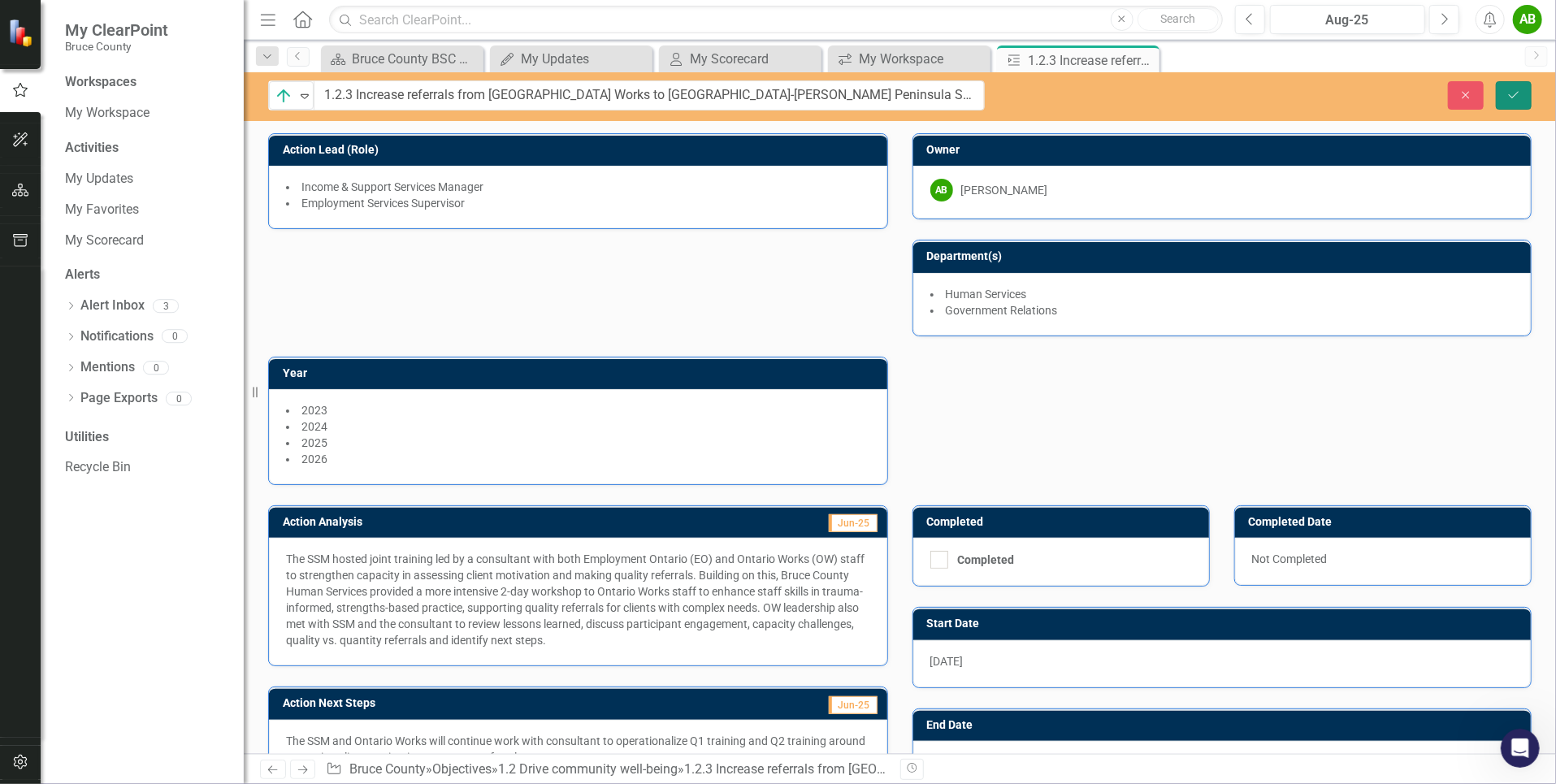
click at [1510, 88] on button "Save" at bounding box center [1514, 96] width 35 height 28
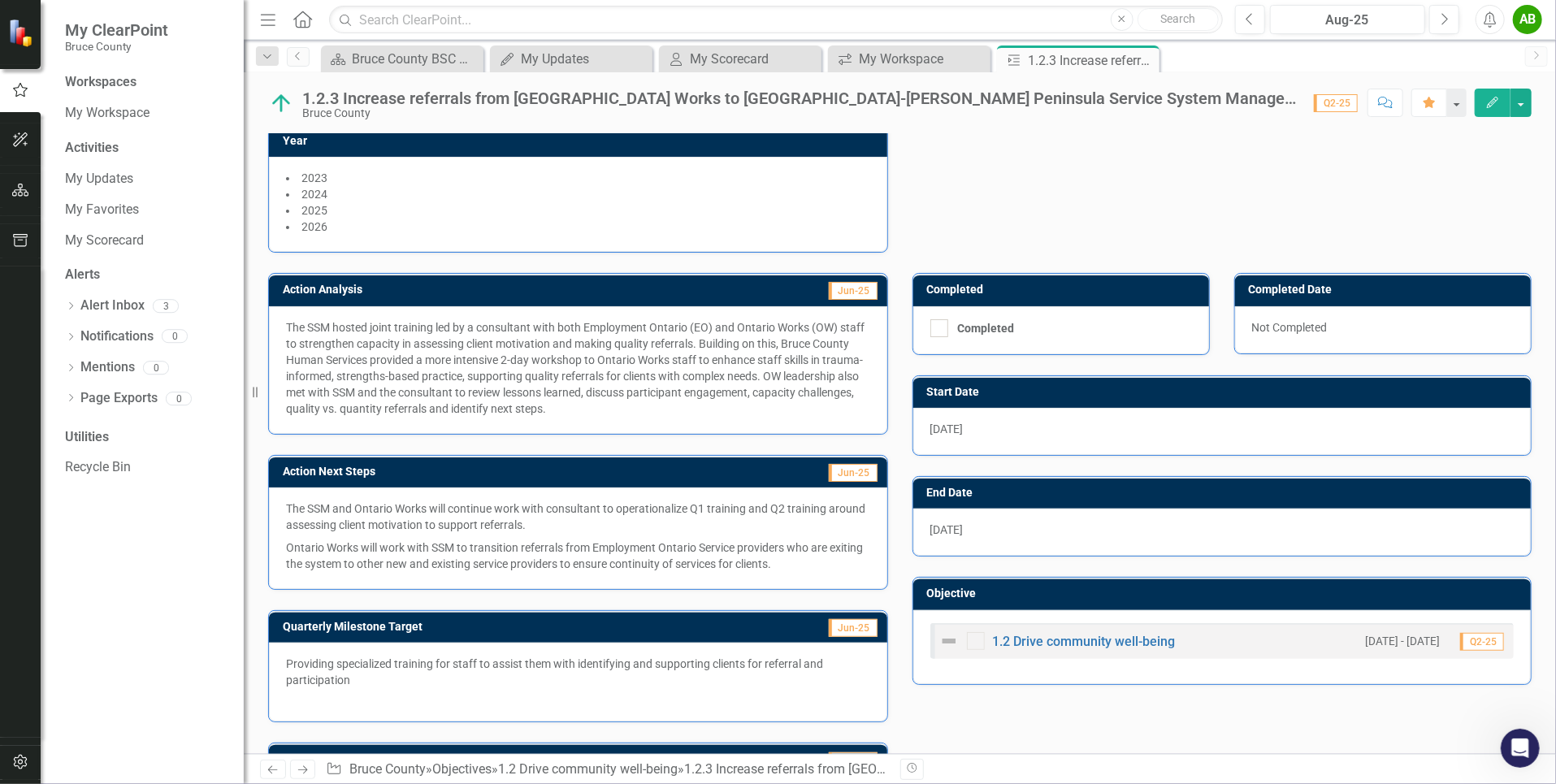
scroll to position [243, 0]
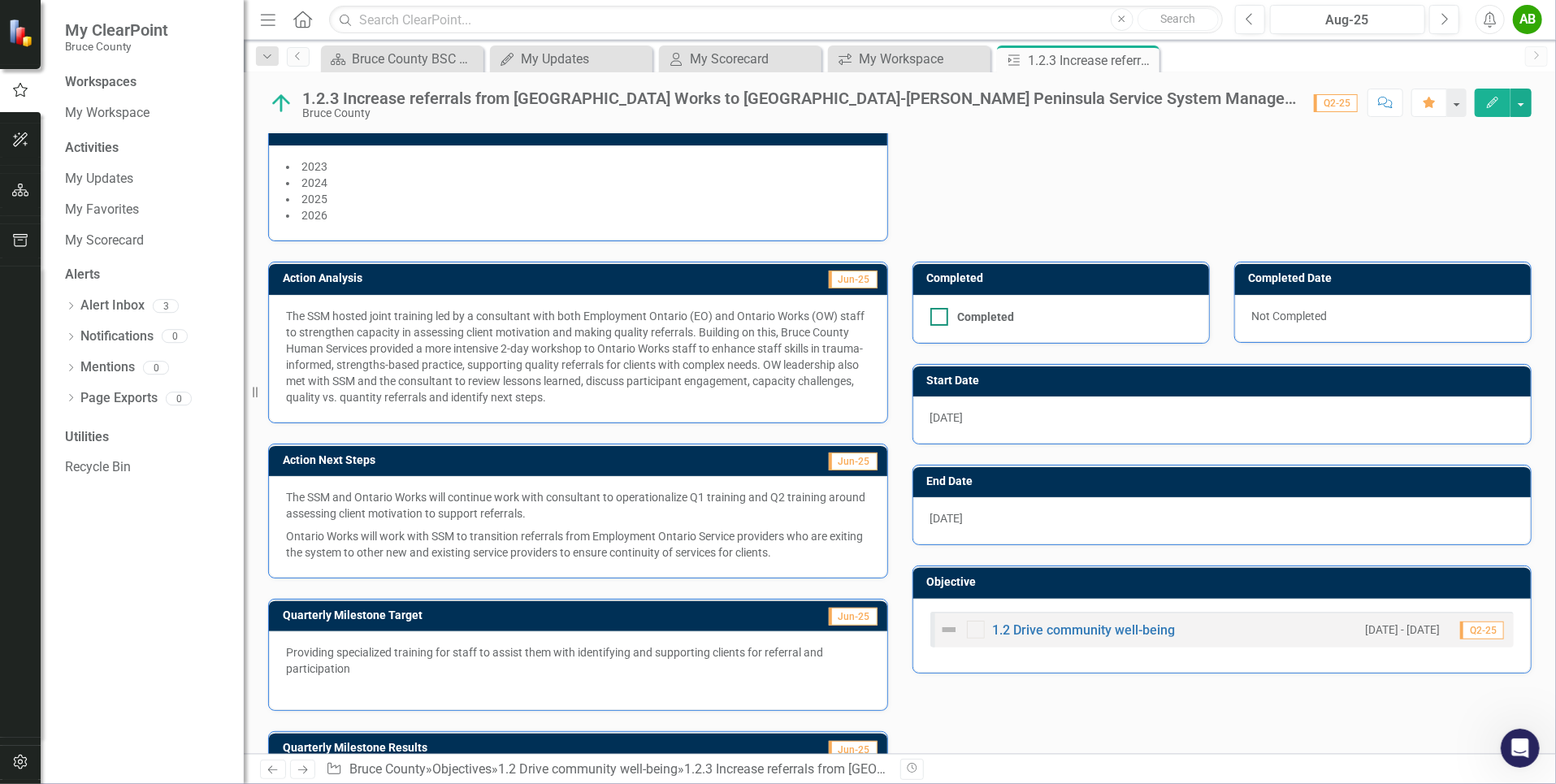
click at [938, 312] on div at bounding box center [939, 317] width 18 height 18
click at [938, 312] on input "Completed" at bounding box center [936, 313] width 11 height 11
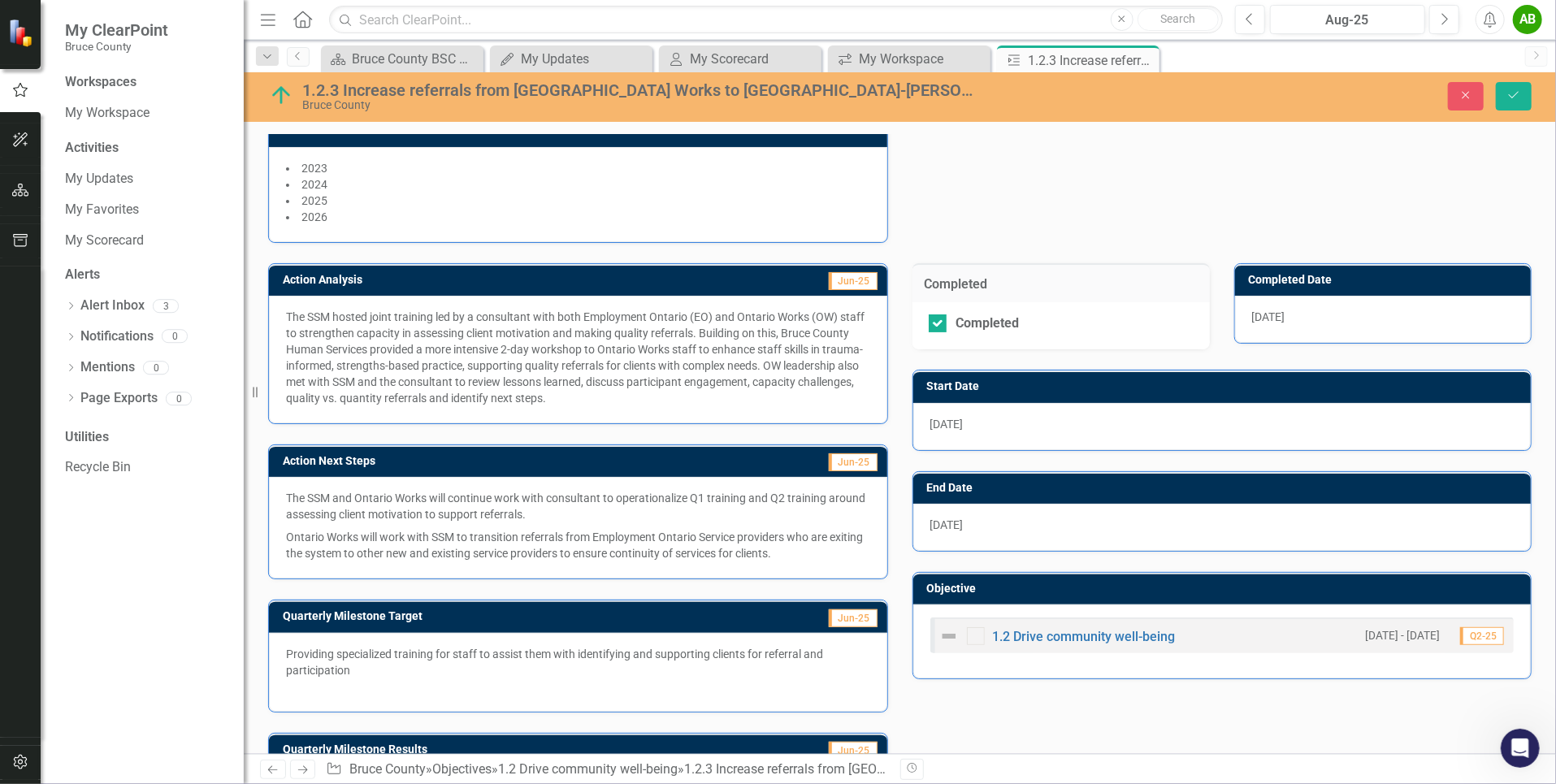
click at [1273, 311] on span "[DATE]" at bounding box center [1269, 317] width 34 height 13
click at [935, 321] on div at bounding box center [937, 323] width 18 height 18
click at [935, 321] on input "Completed" at bounding box center [934, 319] width 11 height 11
click at [934, 321] on div at bounding box center [937, 323] width 18 height 18
click at [934, 321] on input "Completed" at bounding box center [934, 319] width 11 height 11
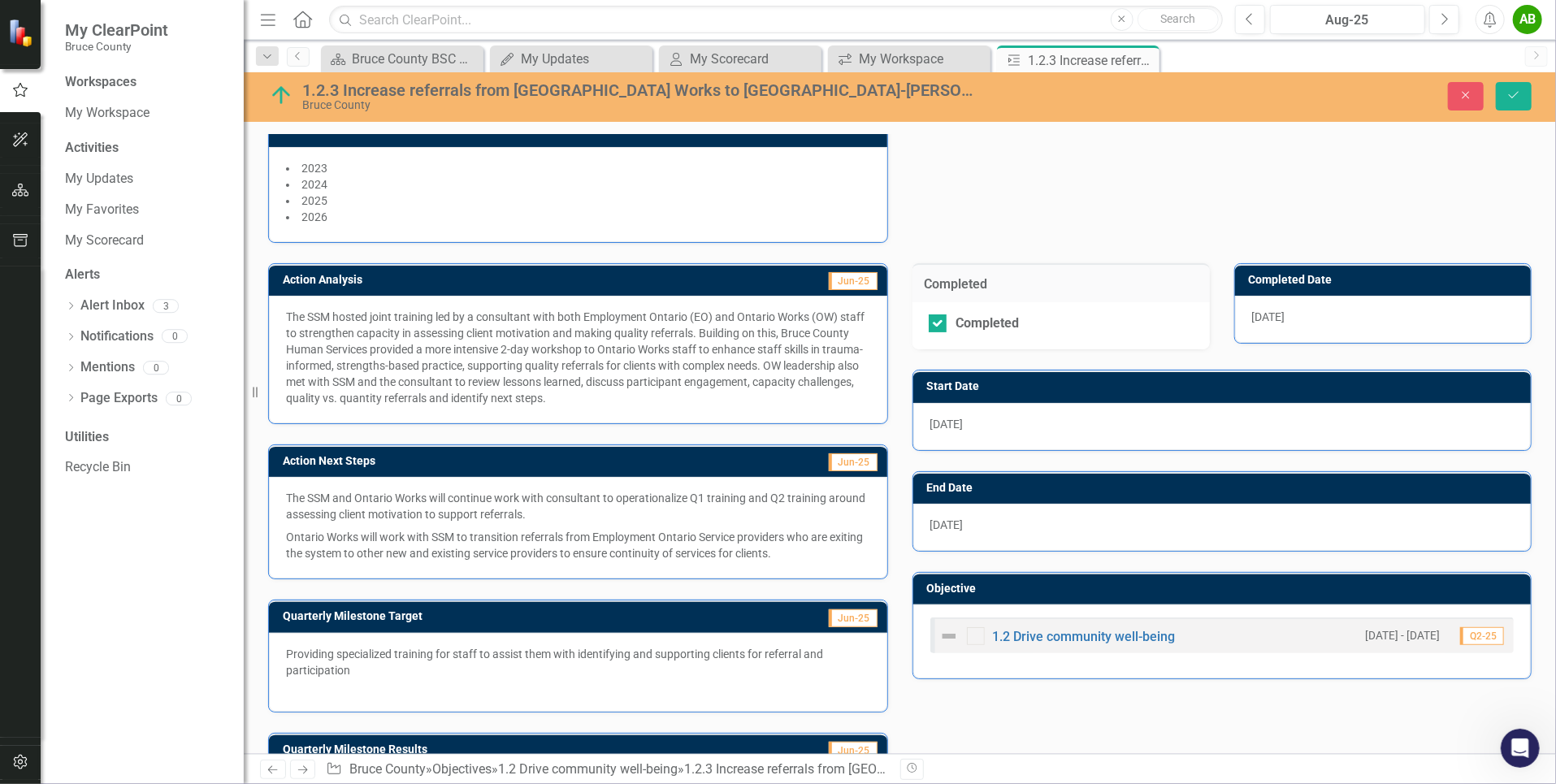
click at [946, 519] on span "[DATE]" at bounding box center [947, 525] width 34 height 13
drag, startPoint x: 929, startPoint y: 320, endPoint x: 938, endPoint y: 320, distance: 9.0
click at [929, 319] on input "Completed" at bounding box center [934, 319] width 11 height 11
checkbox input "false"
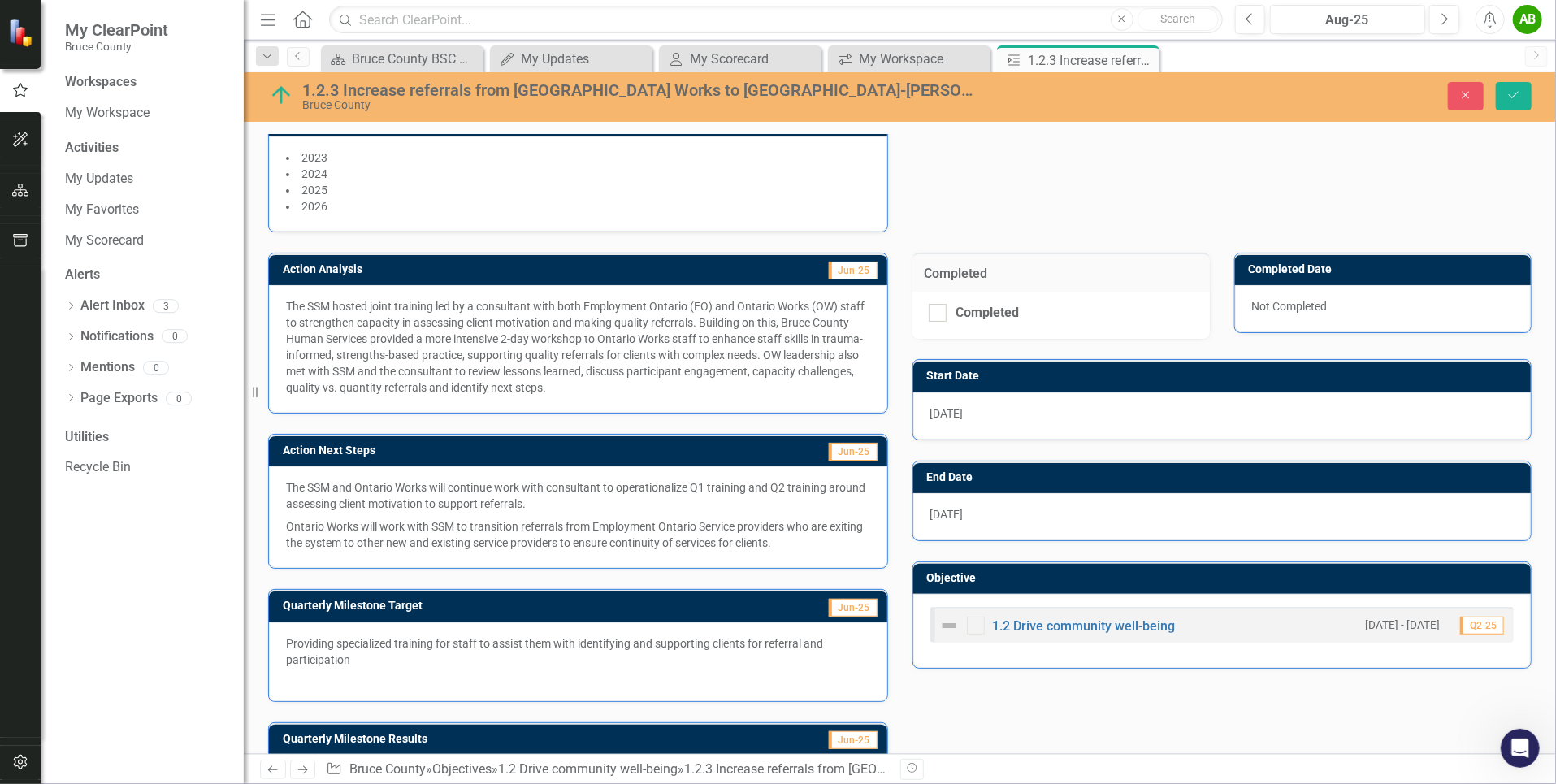
scroll to position [0, 0]
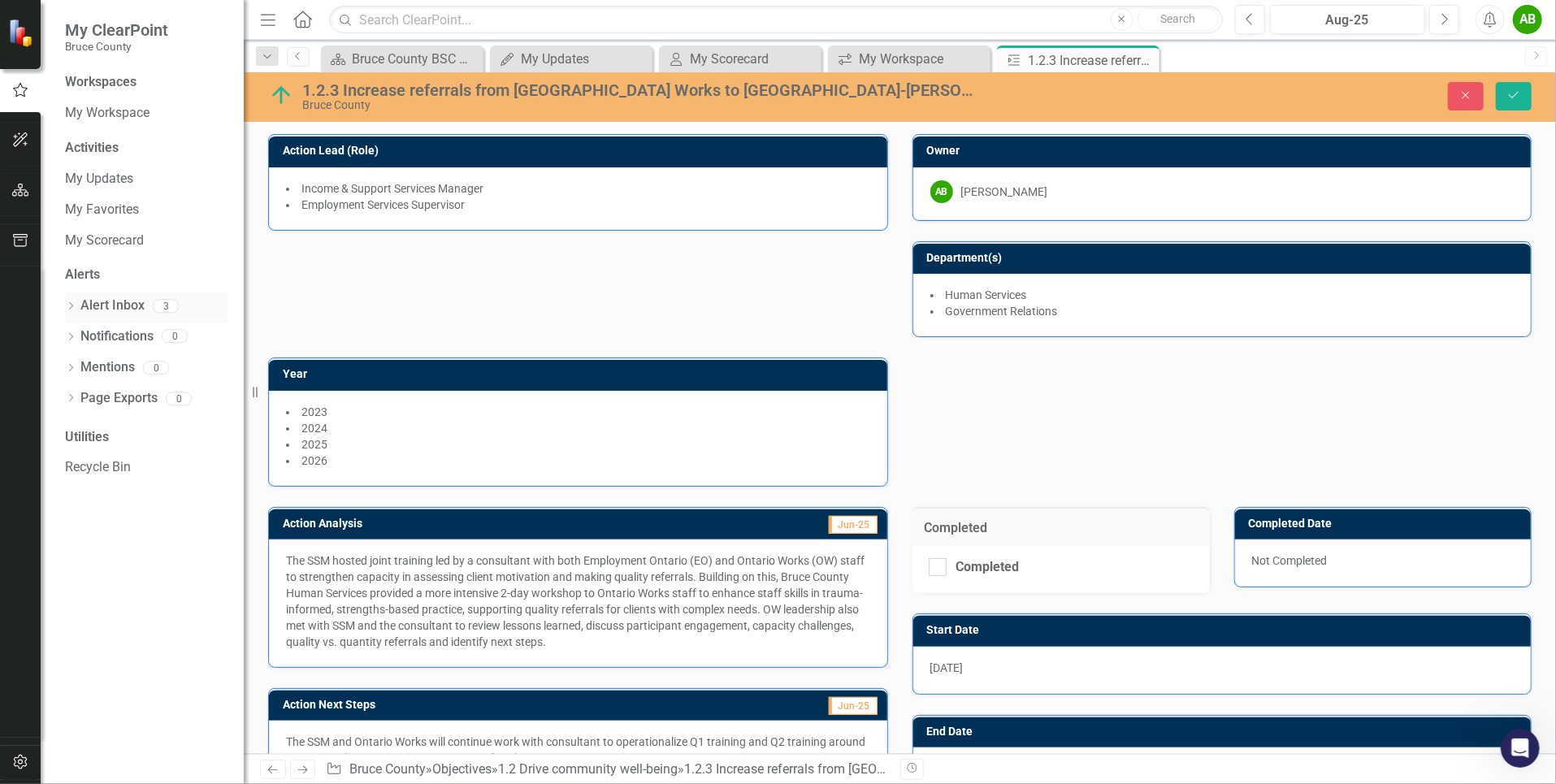
click at [106, 302] on link "Alert Inbox" at bounding box center [112, 305] width 65 height 19
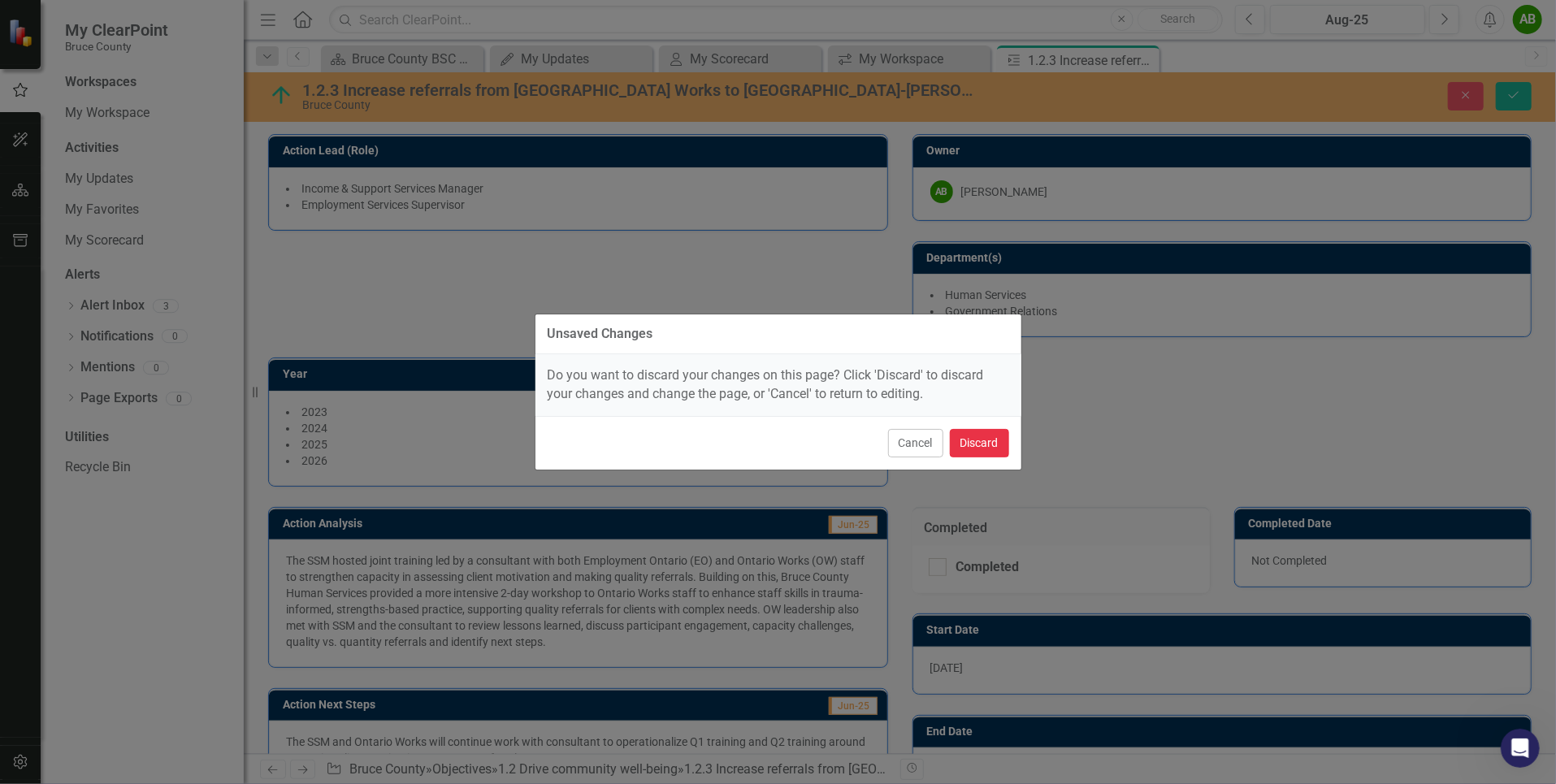
click at [975, 450] on button "Discard" at bounding box center [979, 443] width 59 height 28
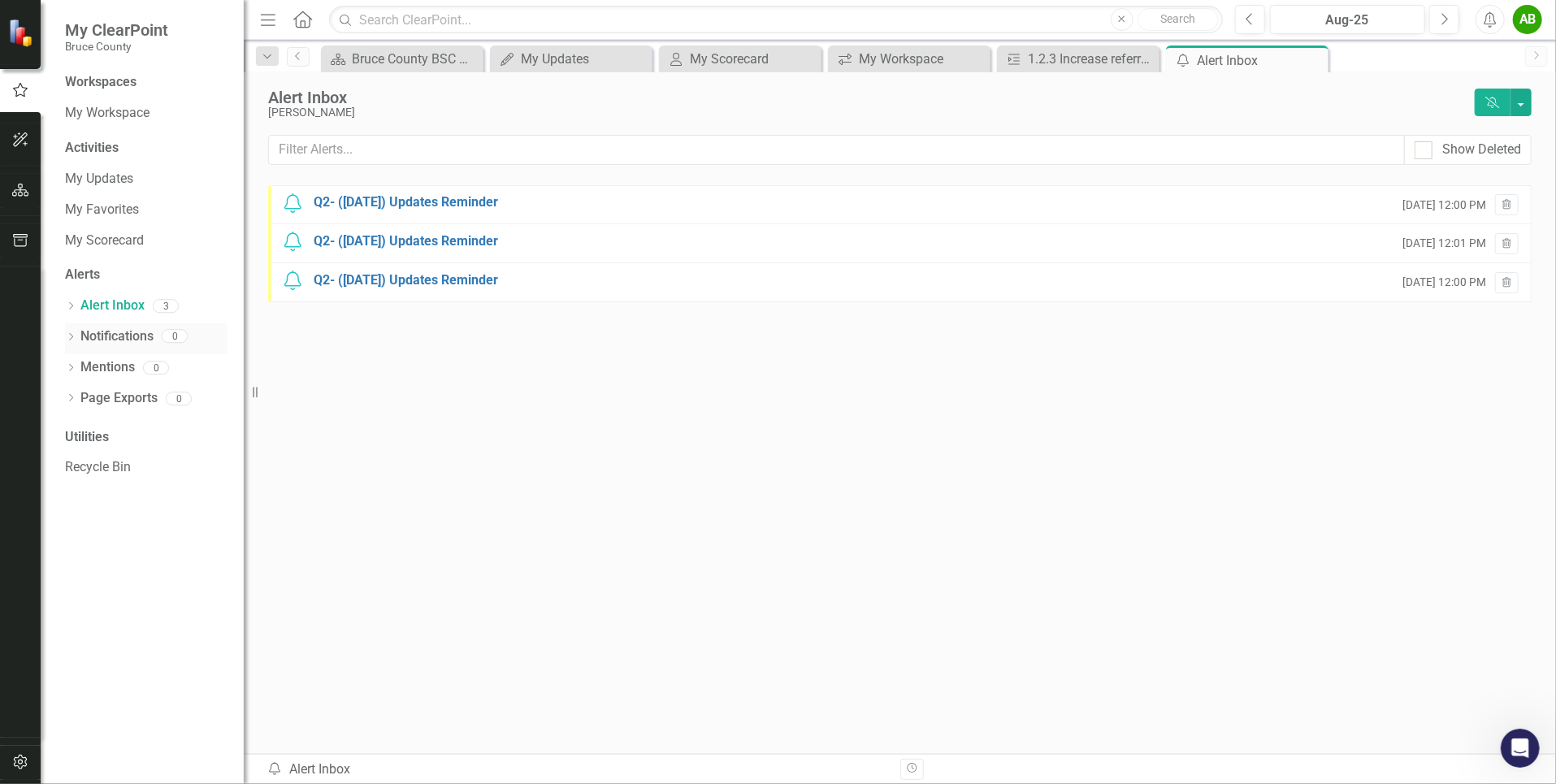
click at [126, 336] on link "Notifications" at bounding box center [117, 336] width 73 height 19
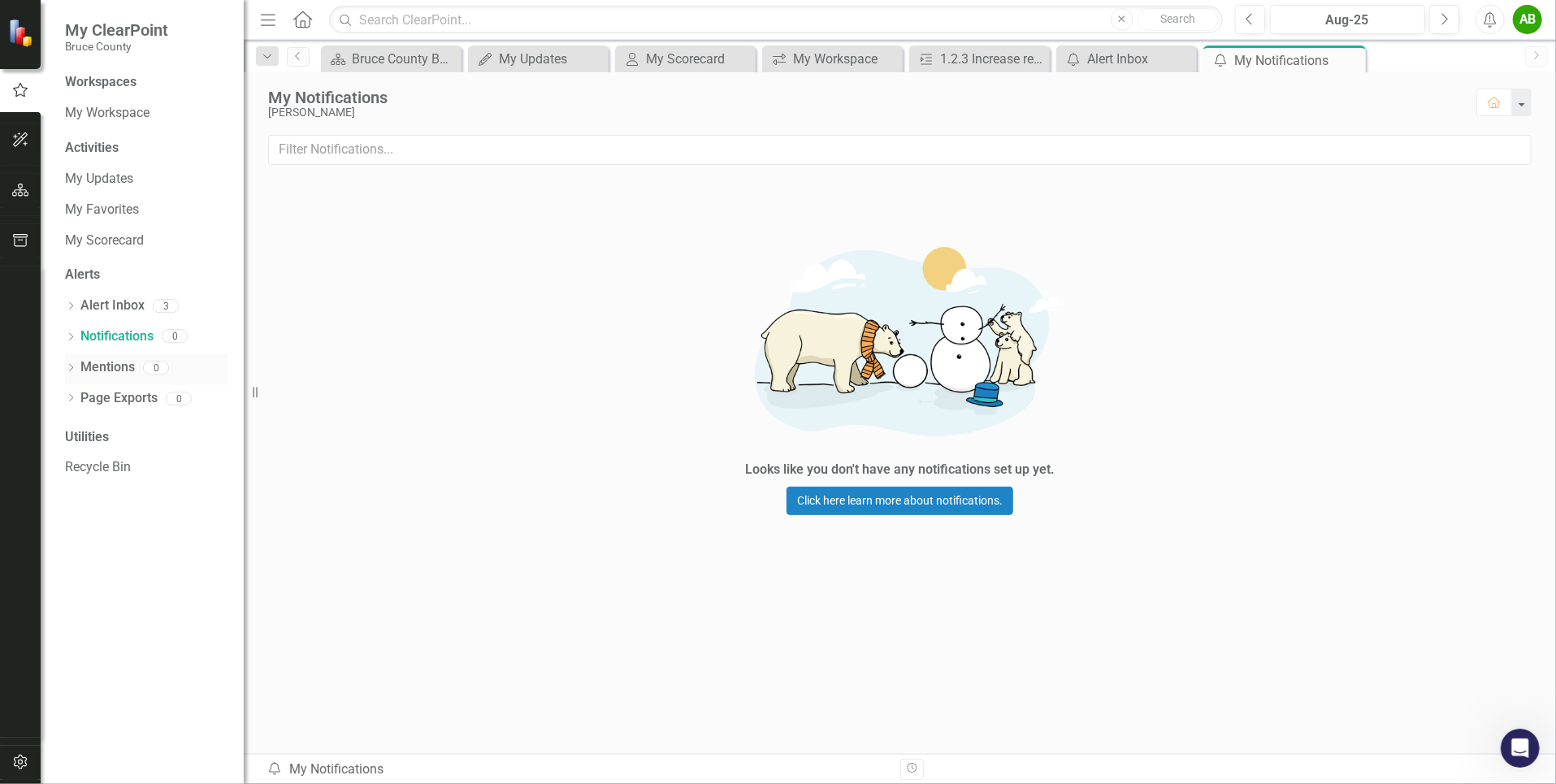
click at [113, 363] on link "Mentions" at bounding box center [108, 367] width 55 height 19
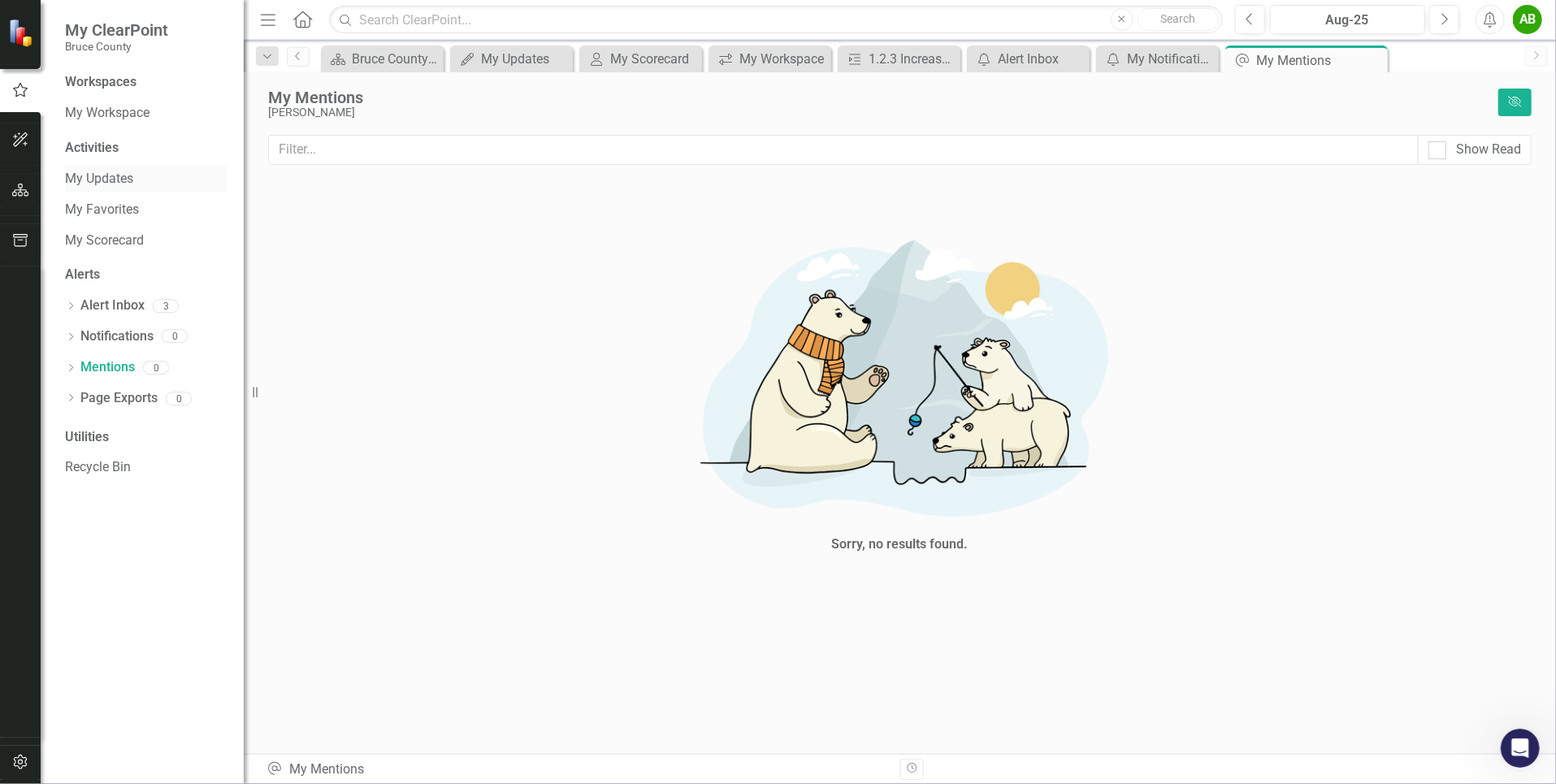
click at [124, 174] on link "My Updates" at bounding box center [146, 179] width 163 height 19
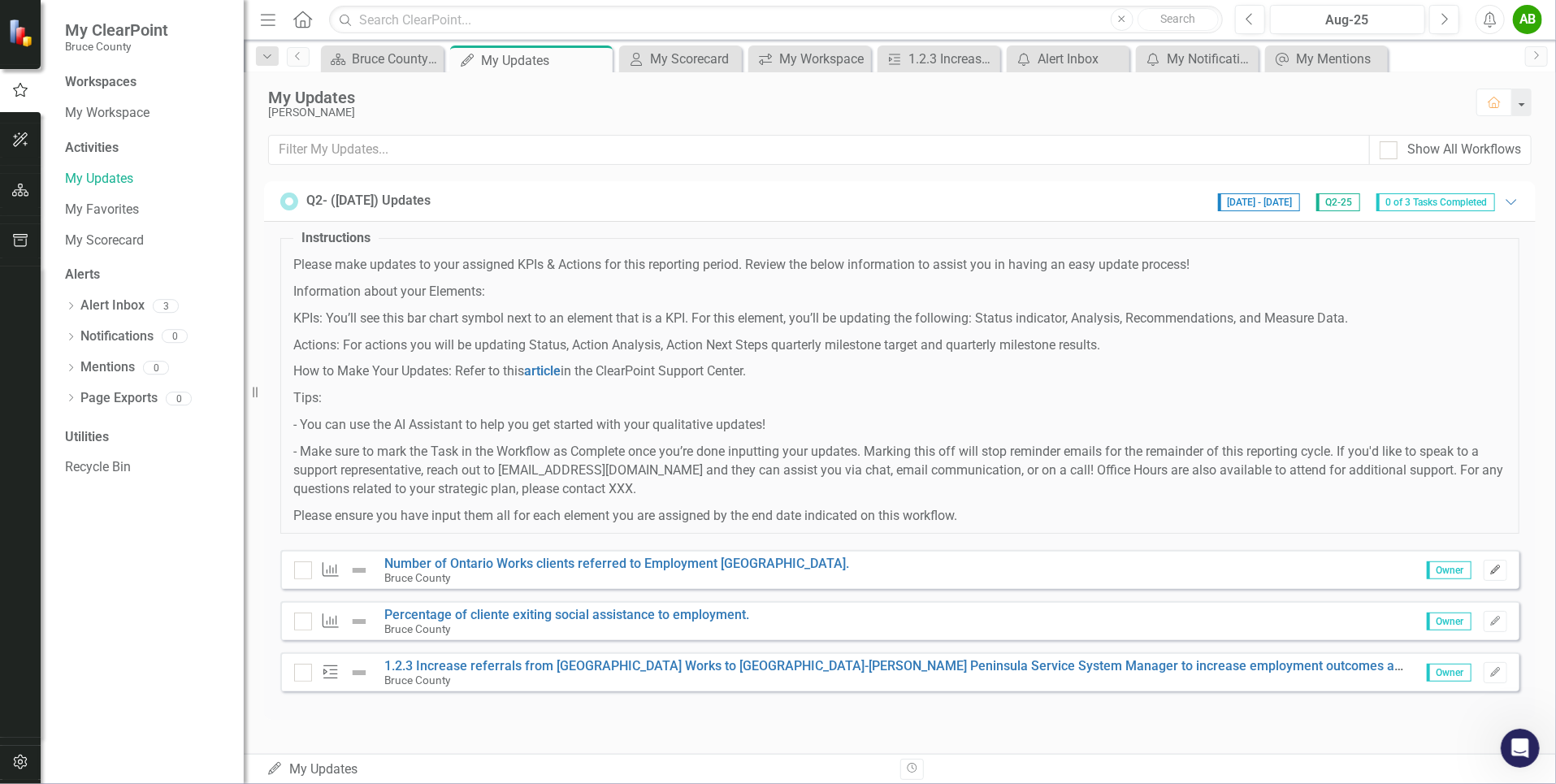
click at [1502, 572] on button "Edit" at bounding box center [1495, 570] width 24 height 21
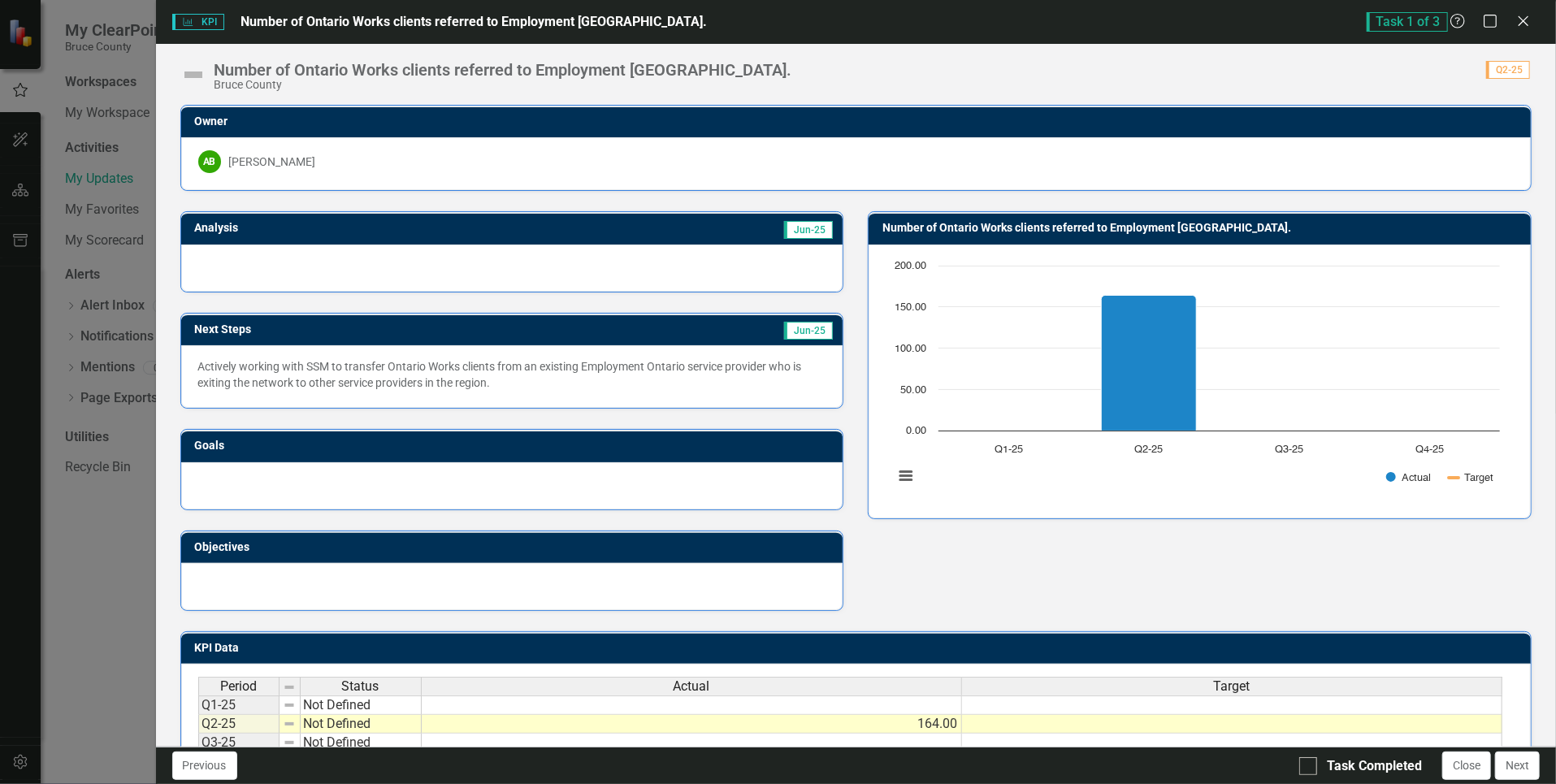
click at [195, 72] on img at bounding box center [193, 74] width 26 height 26
click at [193, 71] on img at bounding box center [193, 74] width 26 height 26
click at [273, 67] on div "Number of Ontario Works clients referred to Employment [GEOGRAPHIC_DATA]." at bounding box center [503, 70] width 578 height 18
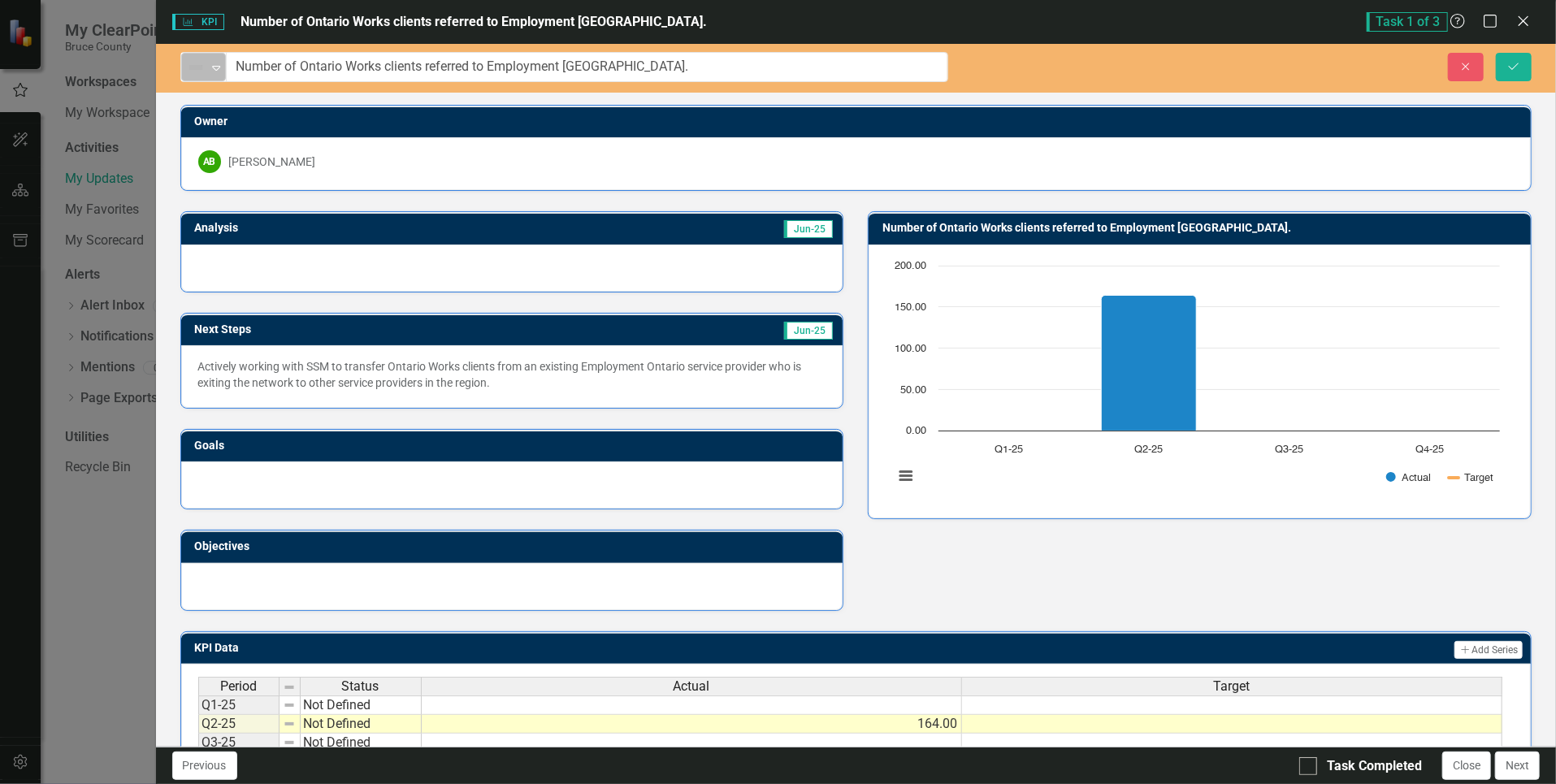
click at [207, 67] on div "Not Defined" at bounding box center [196, 67] width 25 height 23
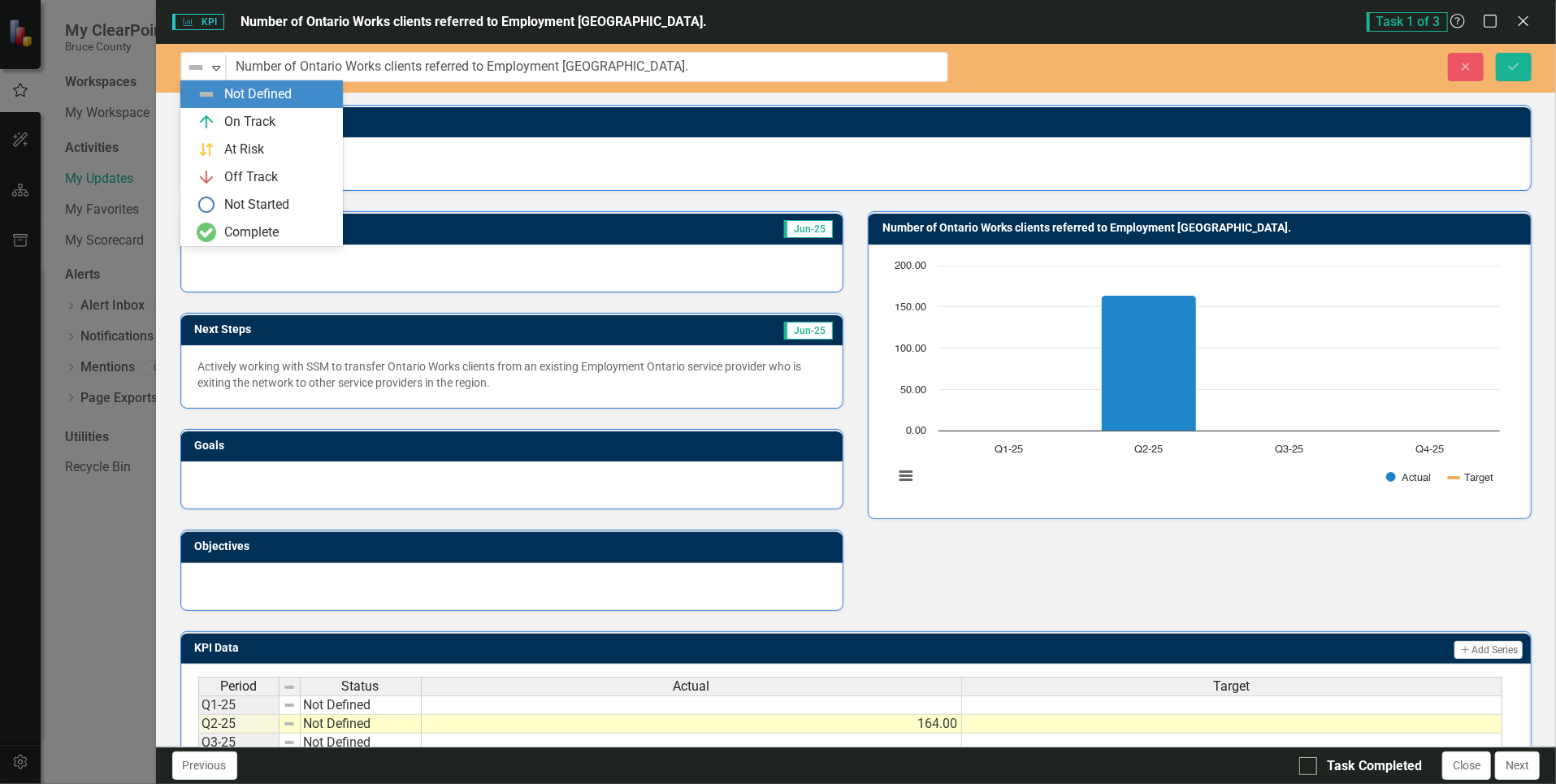
click at [273, 98] on div "Not Defined" at bounding box center [258, 94] width 67 height 19
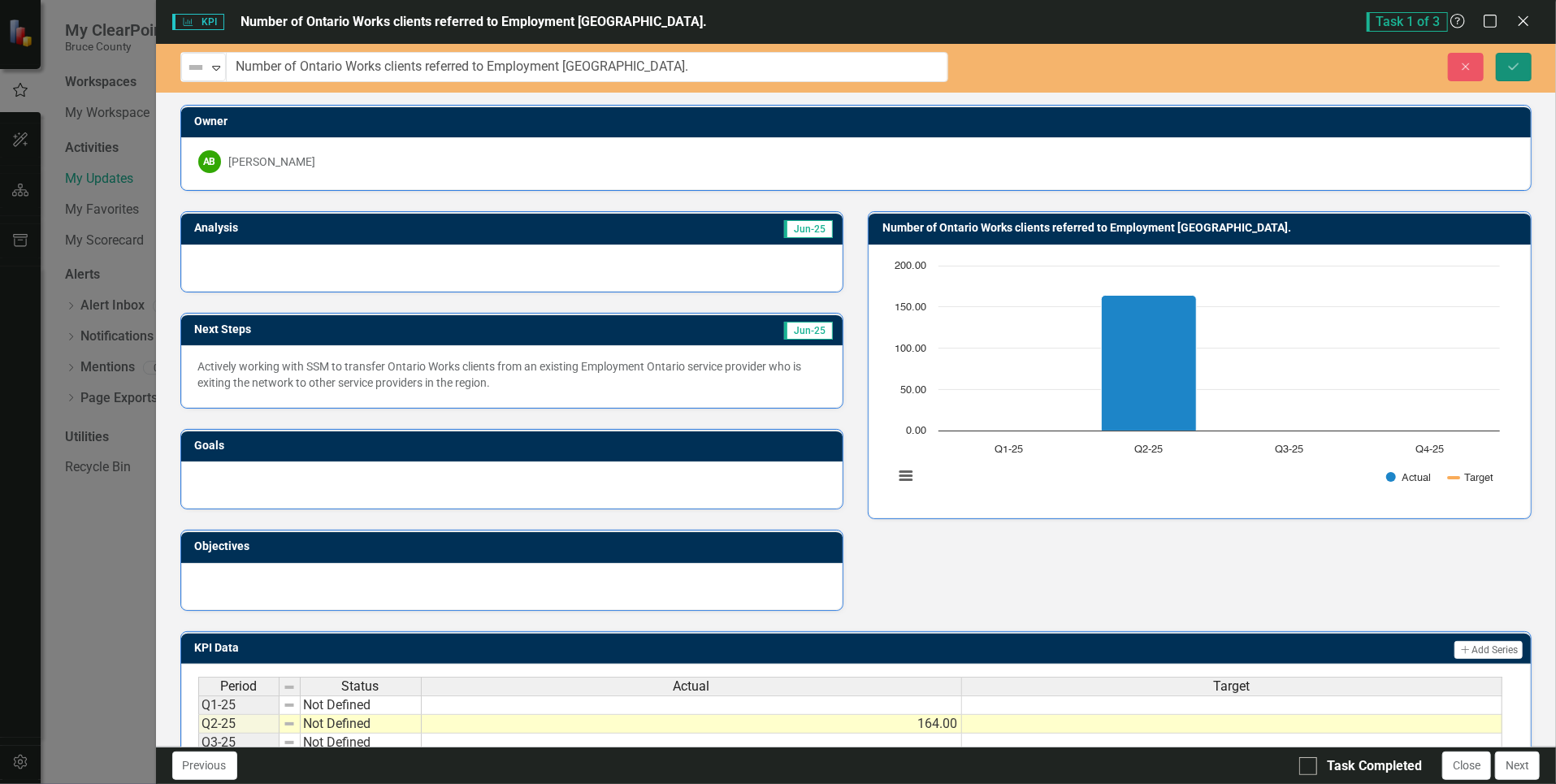
click at [1520, 61] on icon "Save" at bounding box center [1514, 66] width 15 height 12
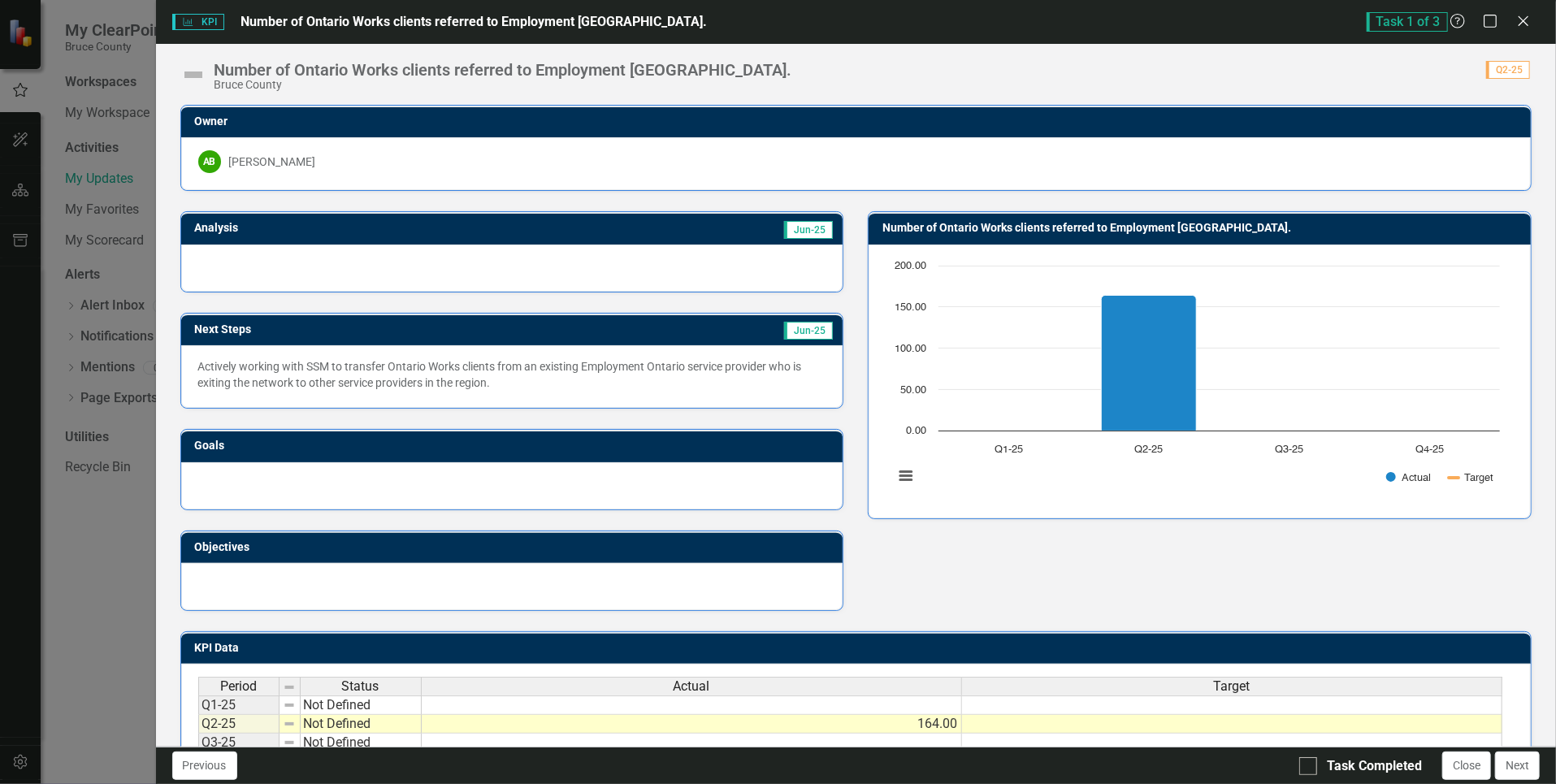
click at [1386, 19] on span "Task 1 of 3" at bounding box center [1407, 22] width 81 height 19
click at [1457, 19] on icon "Help" at bounding box center [1458, 20] width 20 height 15
click at [18, 90] on div "KPI KPI Number of Ontario Works clients referred to Employment [GEOGRAPHIC_DATA…" at bounding box center [778, 392] width 1556 height 784
click at [114, 608] on div "KPI KPI Number of Ontario Works clients referred to Employment [GEOGRAPHIC_DATA…" at bounding box center [778, 392] width 1556 height 784
click at [66, 688] on div "KPI KPI Number of Ontario Works clients referred to Employment [GEOGRAPHIC_DATA…" at bounding box center [778, 392] width 1556 height 784
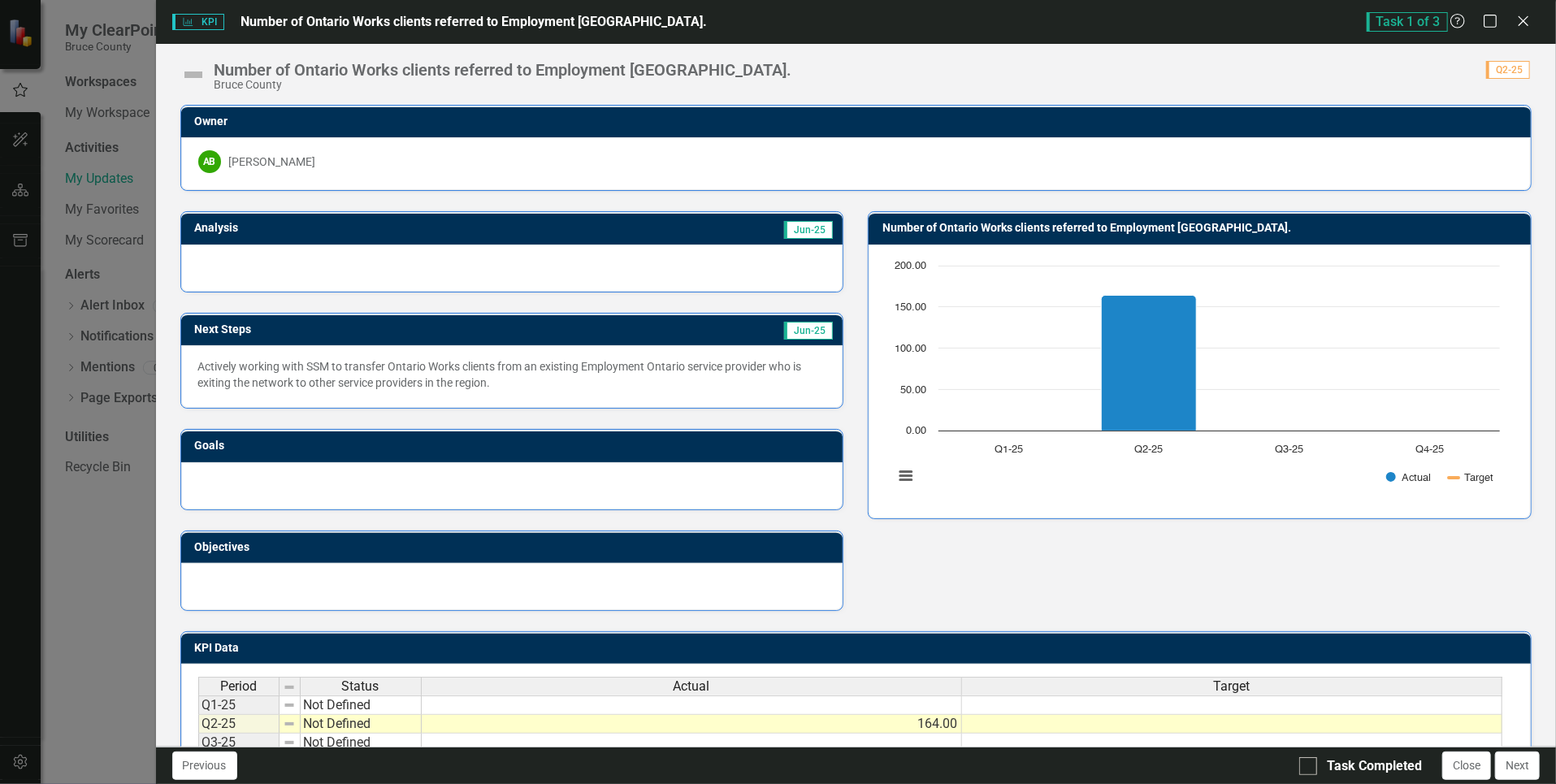
drag, startPoint x: 95, startPoint y: 216, endPoint x: 89, endPoint y: 210, distance: 8.5
click at [95, 217] on div "KPI KPI Number of Ontario Works clients referred to Employment [GEOGRAPHIC_DATA…" at bounding box center [778, 392] width 1556 height 784
click at [18, 92] on div "KPI KPI Number of Ontario Works clients referred to Employment [GEOGRAPHIC_DATA…" at bounding box center [778, 392] width 1556 height 784
click at [200, 24] on span "KPI KPI" at bounding box center [198, 22] width 52 height 16
click at [1515, 15] on icon "Close" at bounding box center [1522, 20] width 20 height 15
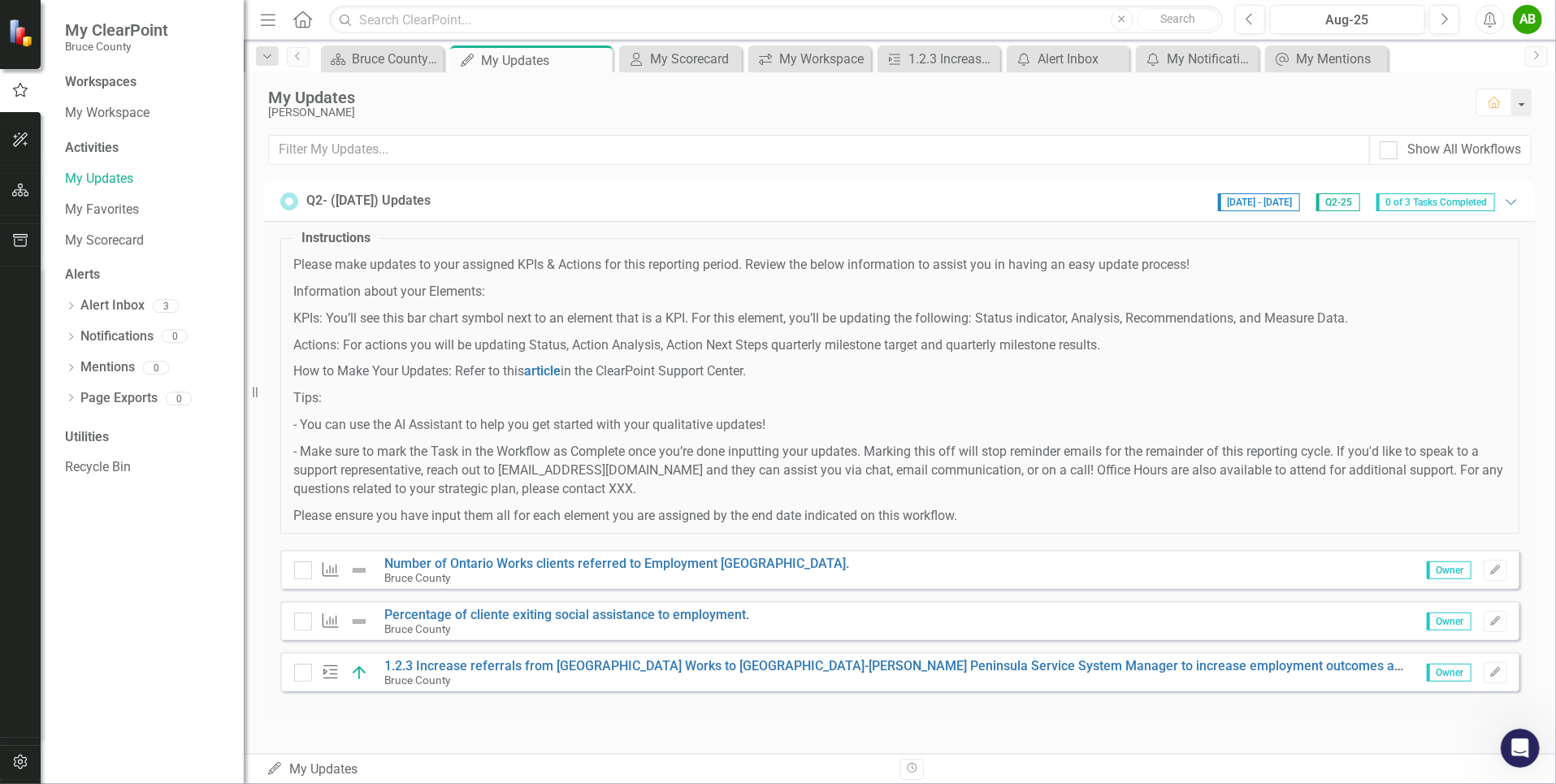
click at [1444, 204] on span "0 of 3 Tasks Completed" at bounding box center [1436, 202] width 119 height 18
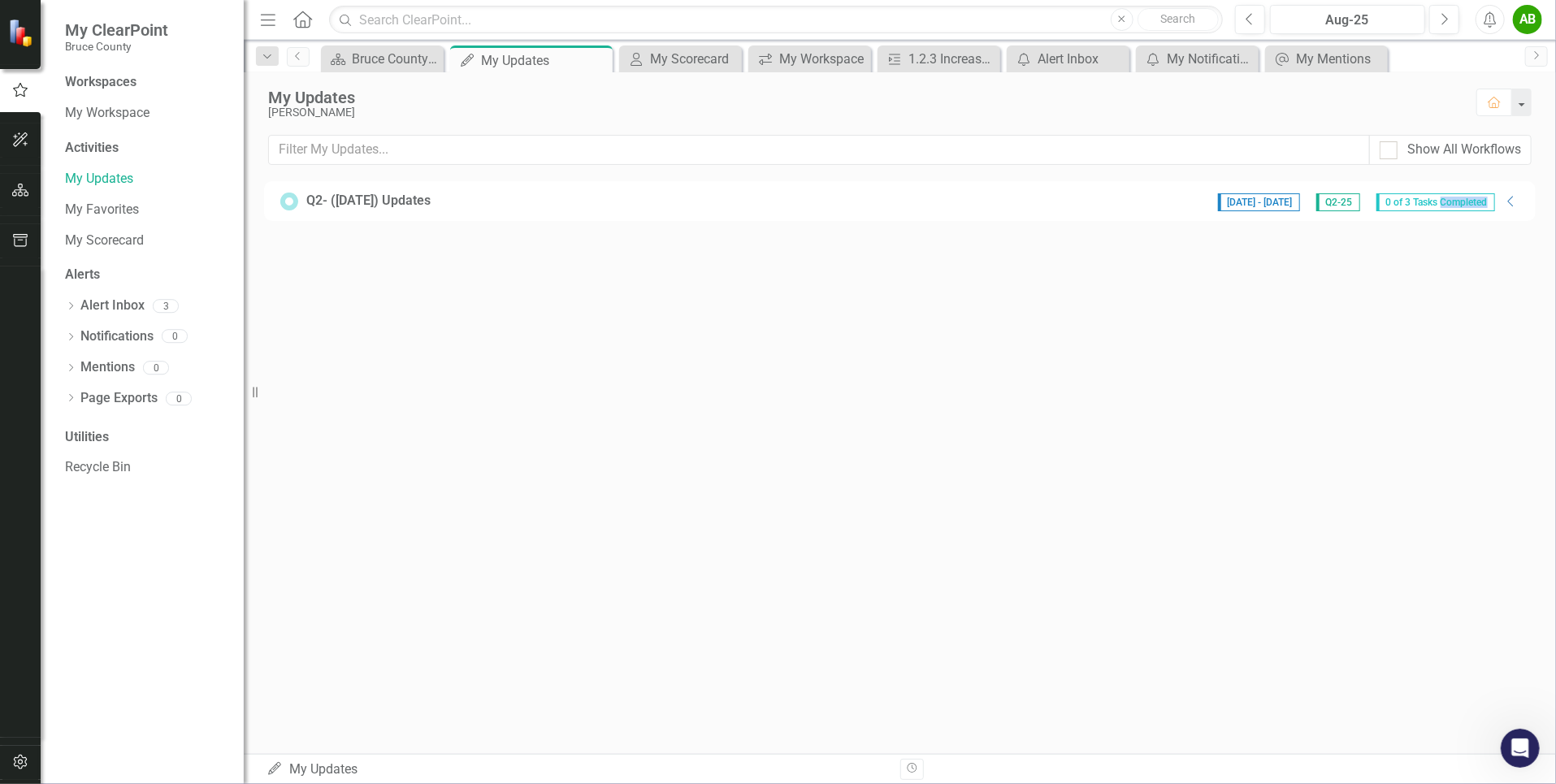
click at [1444, 204] on span "0 of 3 Tasks Completed" at bounding box center [1436, 202] width 119 height 18
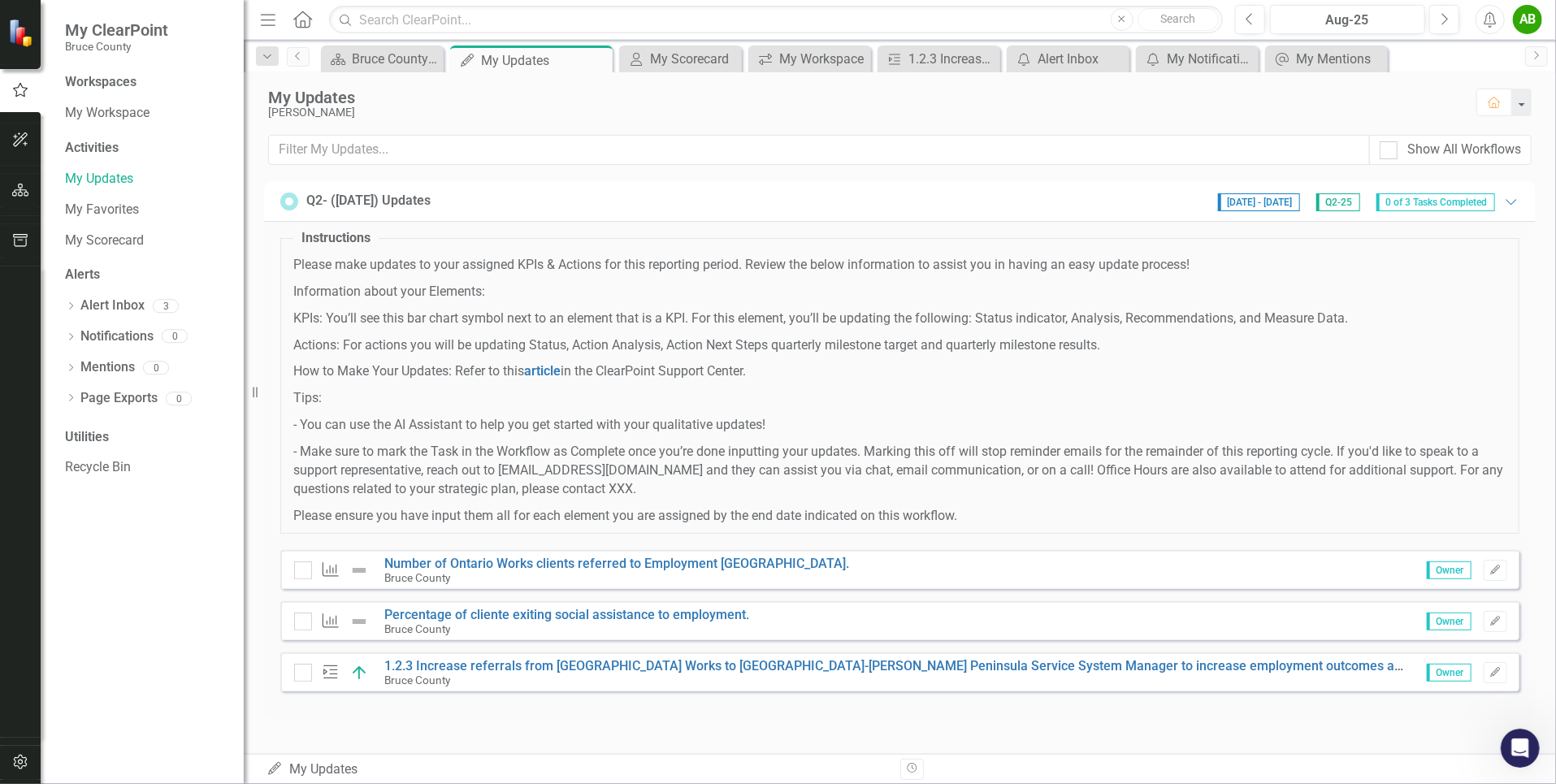
drag, startPoint x: 1444, startPoint y: 204, endPoint x: 1425, endPoint y: 257, distance: 56.3
click at [1425, 257] on p "Please make updates to your assigned KPIs & Actions for this reporting period. …" at bounding box center [899, 265] width 1213 height 19
click at [1462, 149] on div "Show All Workflows" at bounding box center [1464, 150] width 114 height 19
click at [1390, 149] on input "Show All Workflows" at bounding box center [1385, 147] width 11 height 11
click at [1461, 149] on div "Show All Workflows" at bounding box center [1464, 150] width 114 height 19
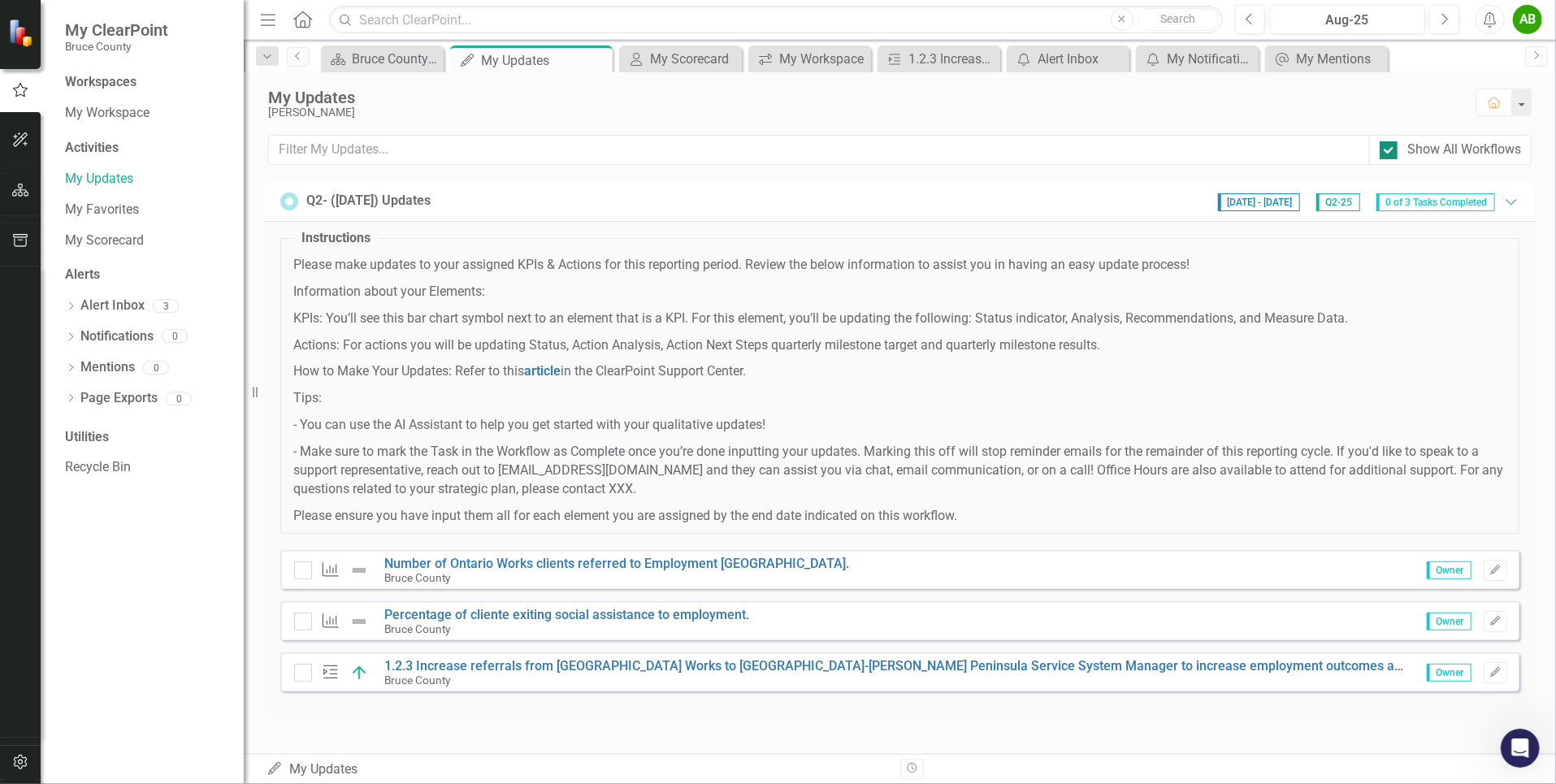
click at [1390, 149] on input "Show All Workflows" at bounding box center [1385, 147] width 11 height 11
checkbox input "false"
drag, startPoint x: 1151, startPoint y: 777, endPoint x: 1368, endPoint y: 779, distance: 217.0
click at [1368, 779] on div "Revision History" at bounding box center [1540, 769] width 1280 height 21
click at [271, 768] on icon "My Updates" at bounding box center [274, 768] width 16 height 13
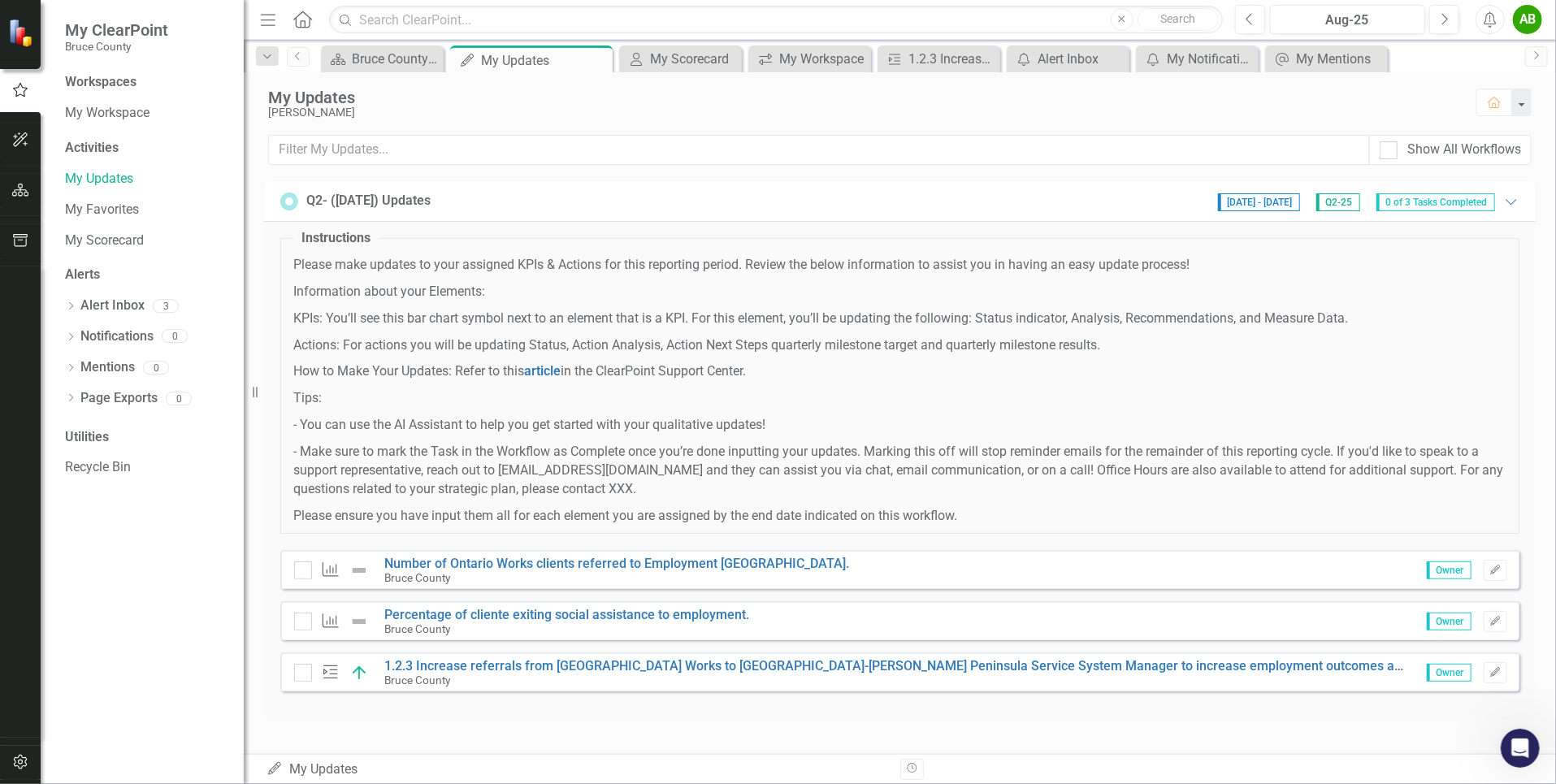
click at [416, 747] on div "My Updates [PERSON_NAME] Home Show All Workflows Q2- ([DATE]) Updates [DATE] - …" at bounding box center [899, 413] width 1312 height 681
click at [1195, 658] on link "1.2.3 Increase referrals from [GEOGRAPHIC_DATA] Works to [GEOGRAPHIC_DATA]-[PER…" at bounding box center [986, 665] width 1203 height 15
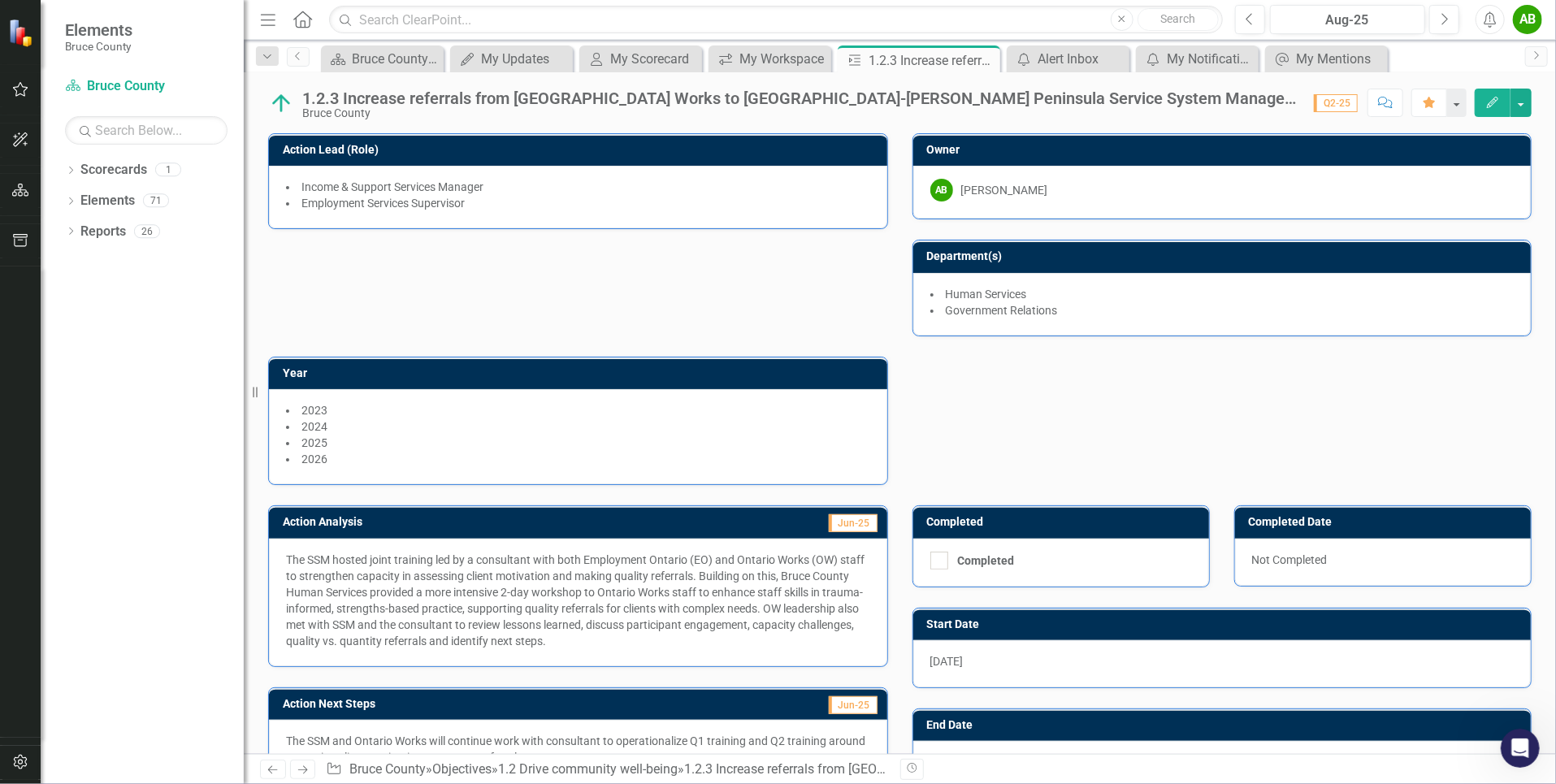
click at [281, 100] on img at bounding box center [281, 103] width 26 height 26
click at [343, 101] on div "1.2.3 Increase referrals from [GEOGRAPHIC_DATA] Works to [GEOGRAPHIC_DATA]-[PER…" at bounding box center [799, 98] width 995 height 18
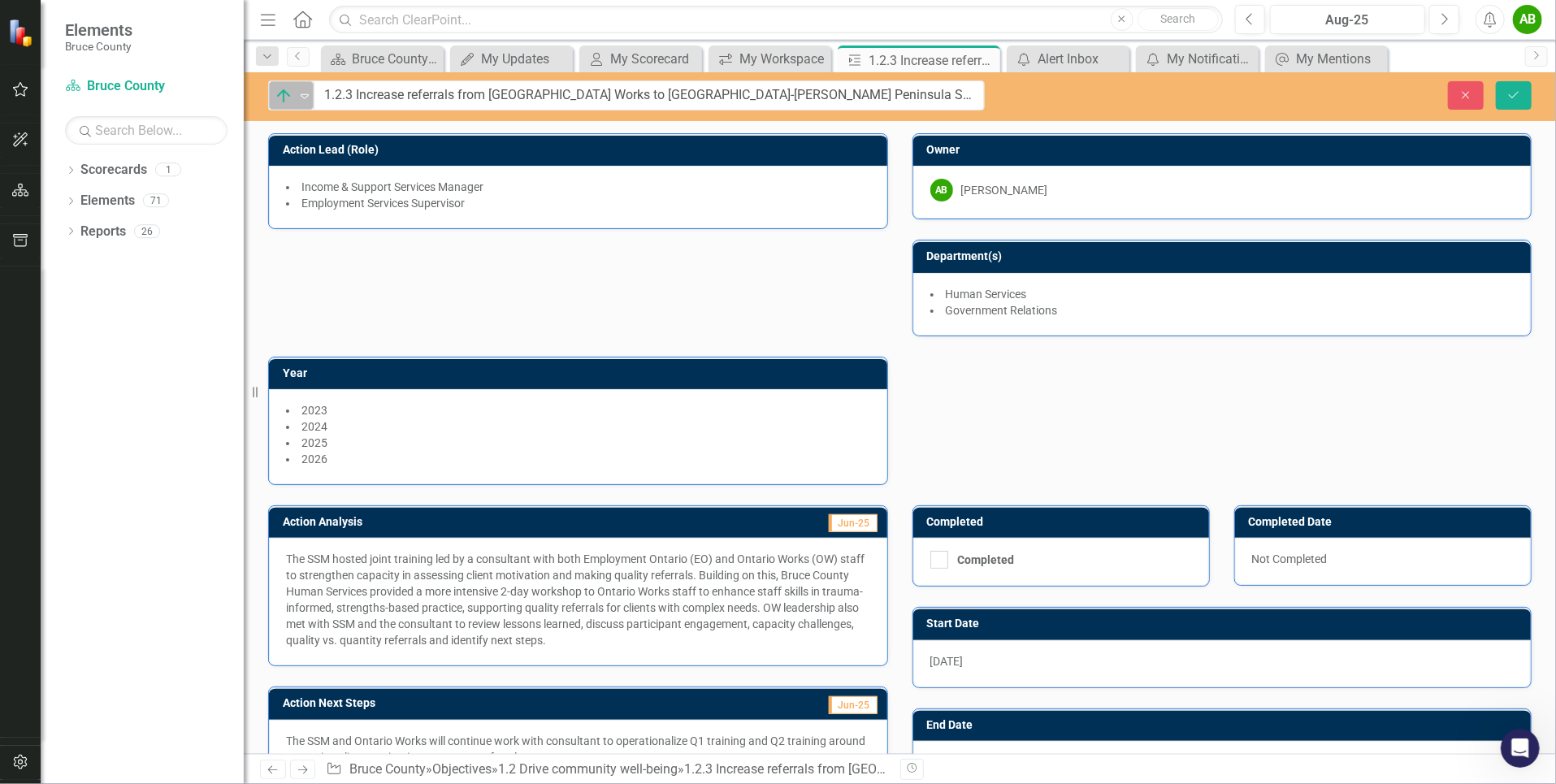
click at [281, 96] on img at bounding box center [283, 96] width 19 height 19
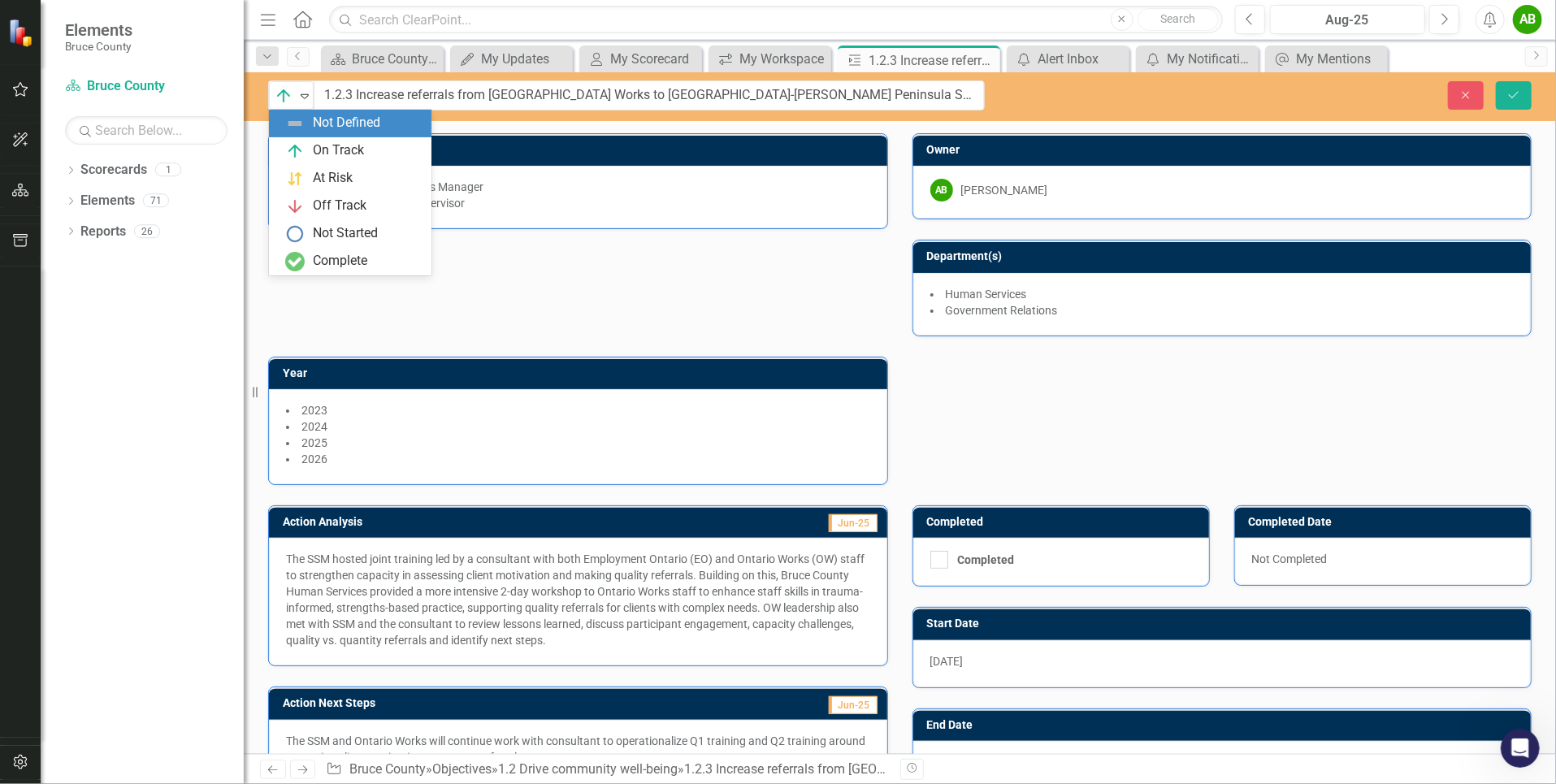
click at [1123, 428] on div "Action Lead (Role) Income & Support Services Manager Employment Services Superv…" at bounding box center [899, 299] width 1288 height 372
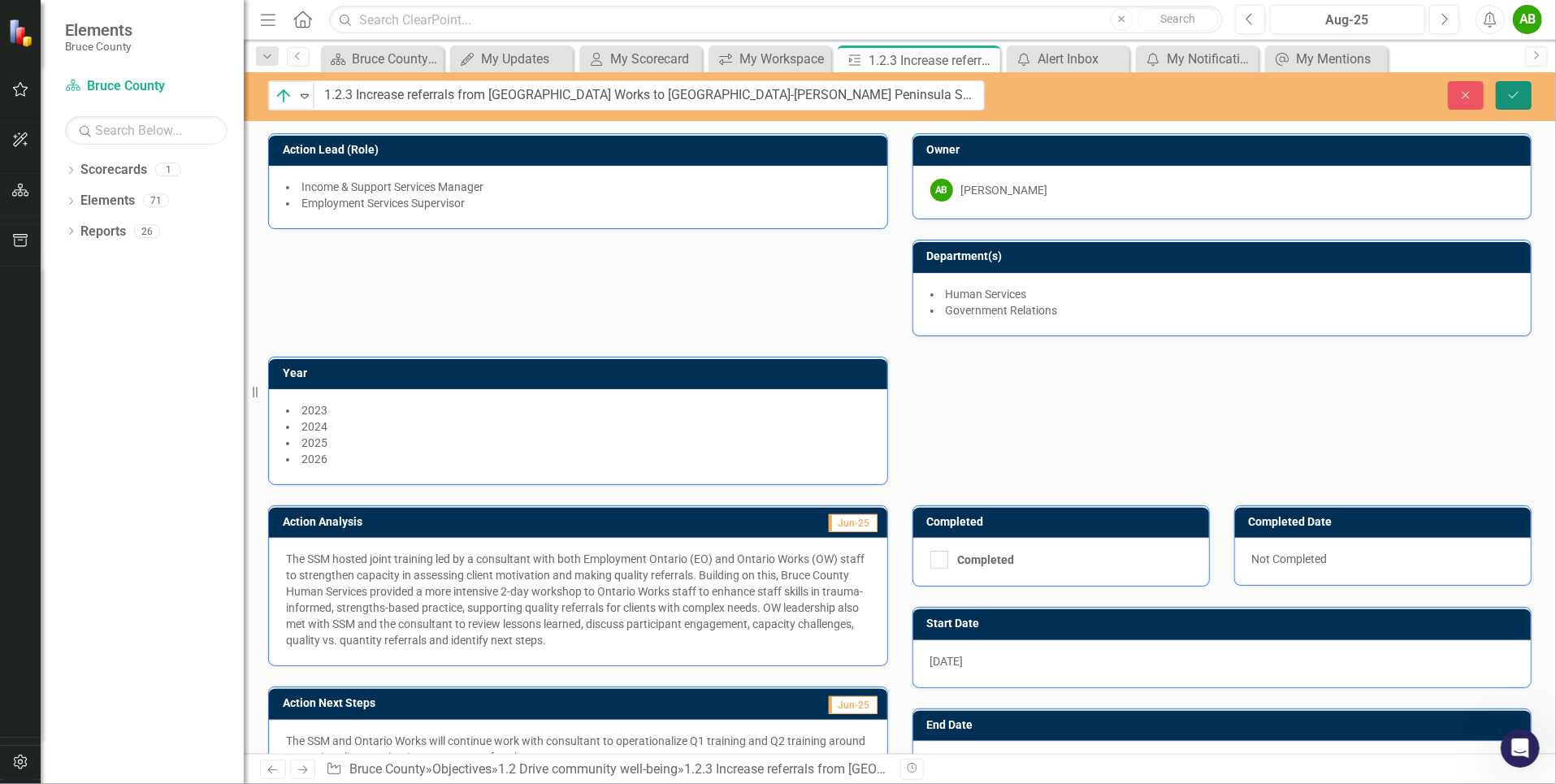
click at [1515, 89] on icon "Save" at bounding box center [1514, 95] width 15 height 12
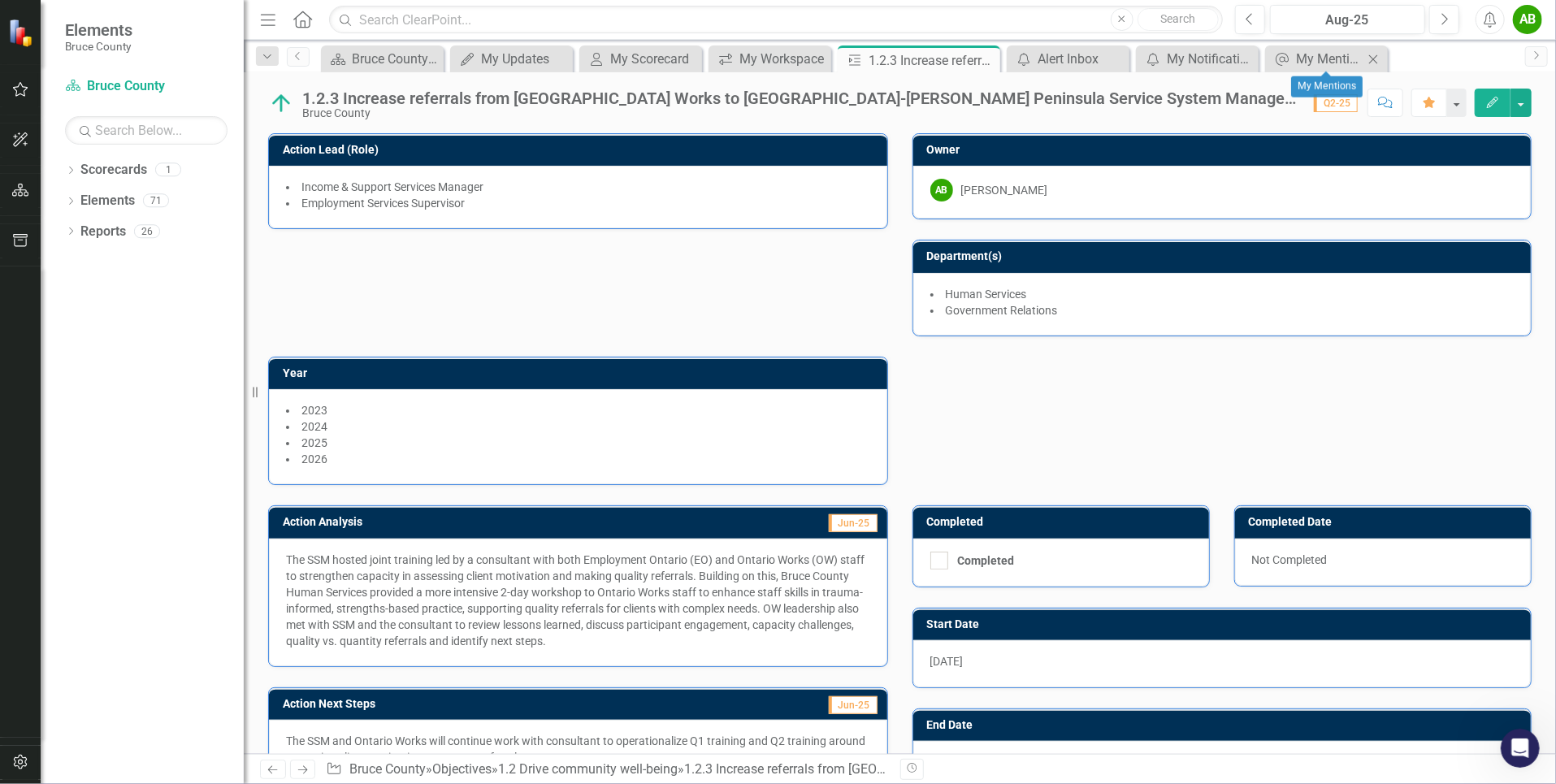
click at [1381, 60] on icon "Close" at bounding box center [1373, 59] width 16 height 13
click at [0, 0] on icon "Close" at bounding box center [0, 0] width 0 height 0
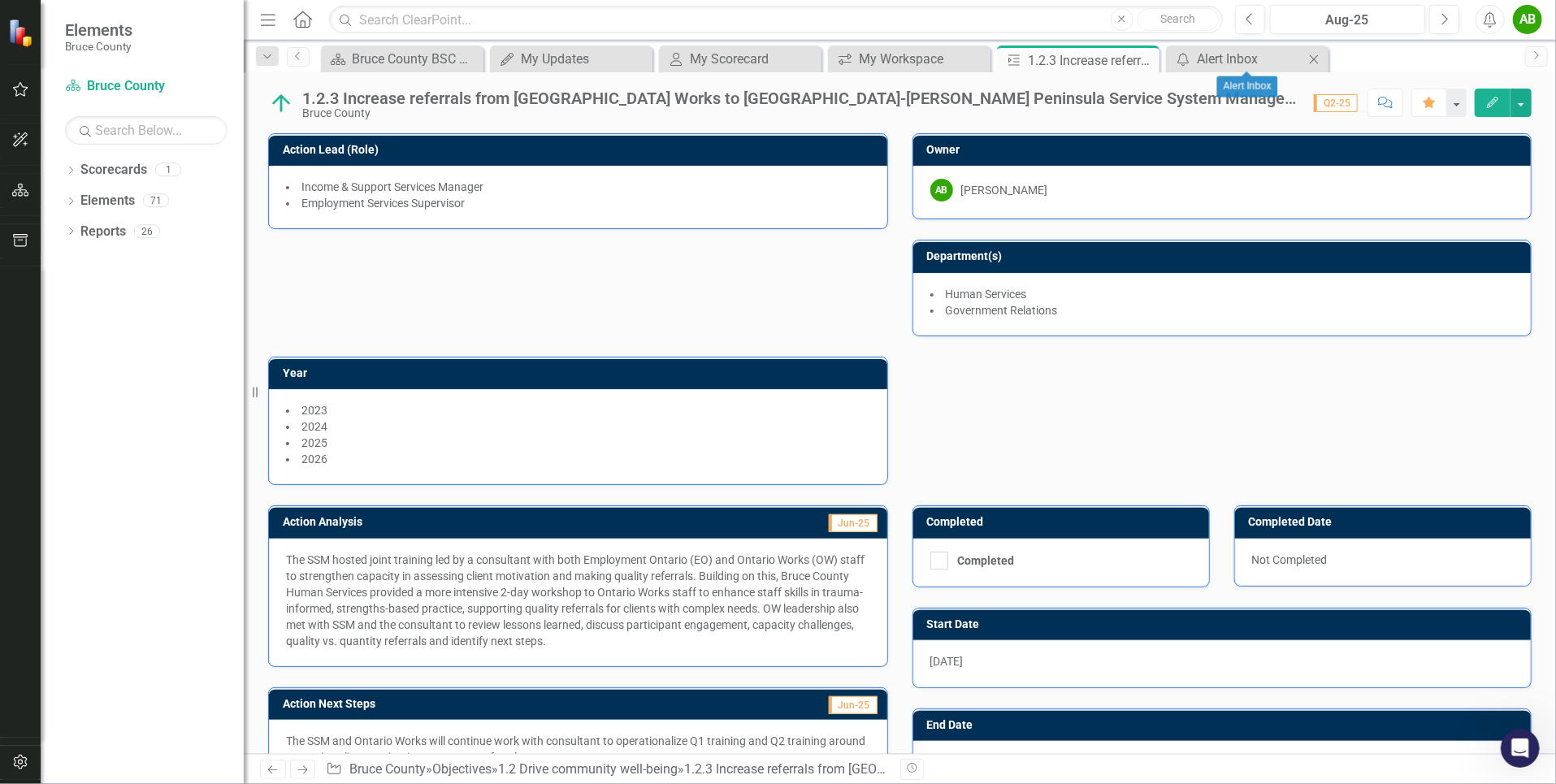
click at [1319, 60] on icon "Close" at bounding box center [1313, 59] width 16 height 13
click at [909, 64] on div "My Workspace" at bounding box center [912, 58] width 107 height 20
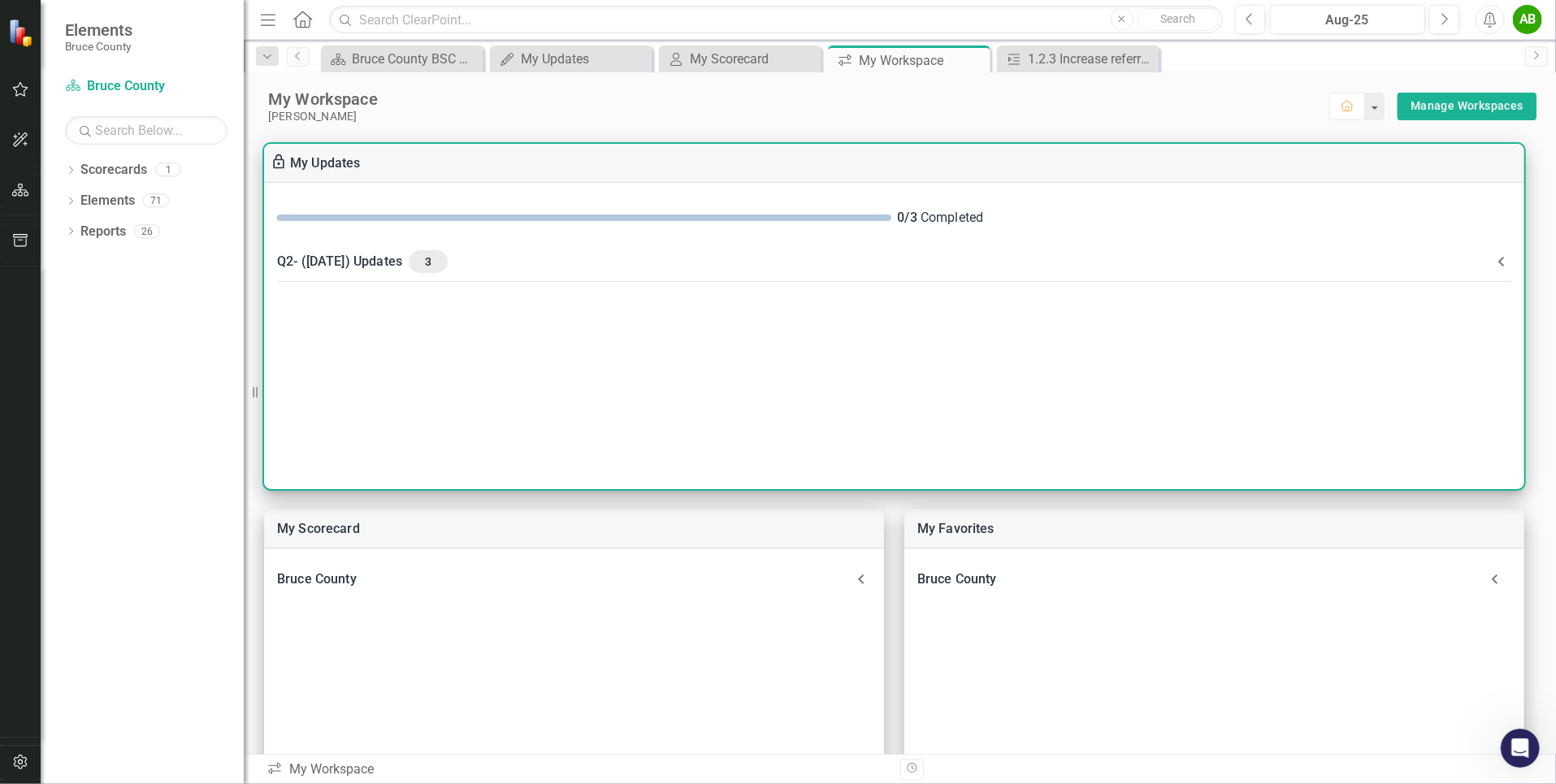
click at [775, 215] on span at bounding box center [584, 217] width 614 height 6
click at [959, 214] on div "0 / 3 Completed" at bounding box center [1205, 218] width 614 height 19
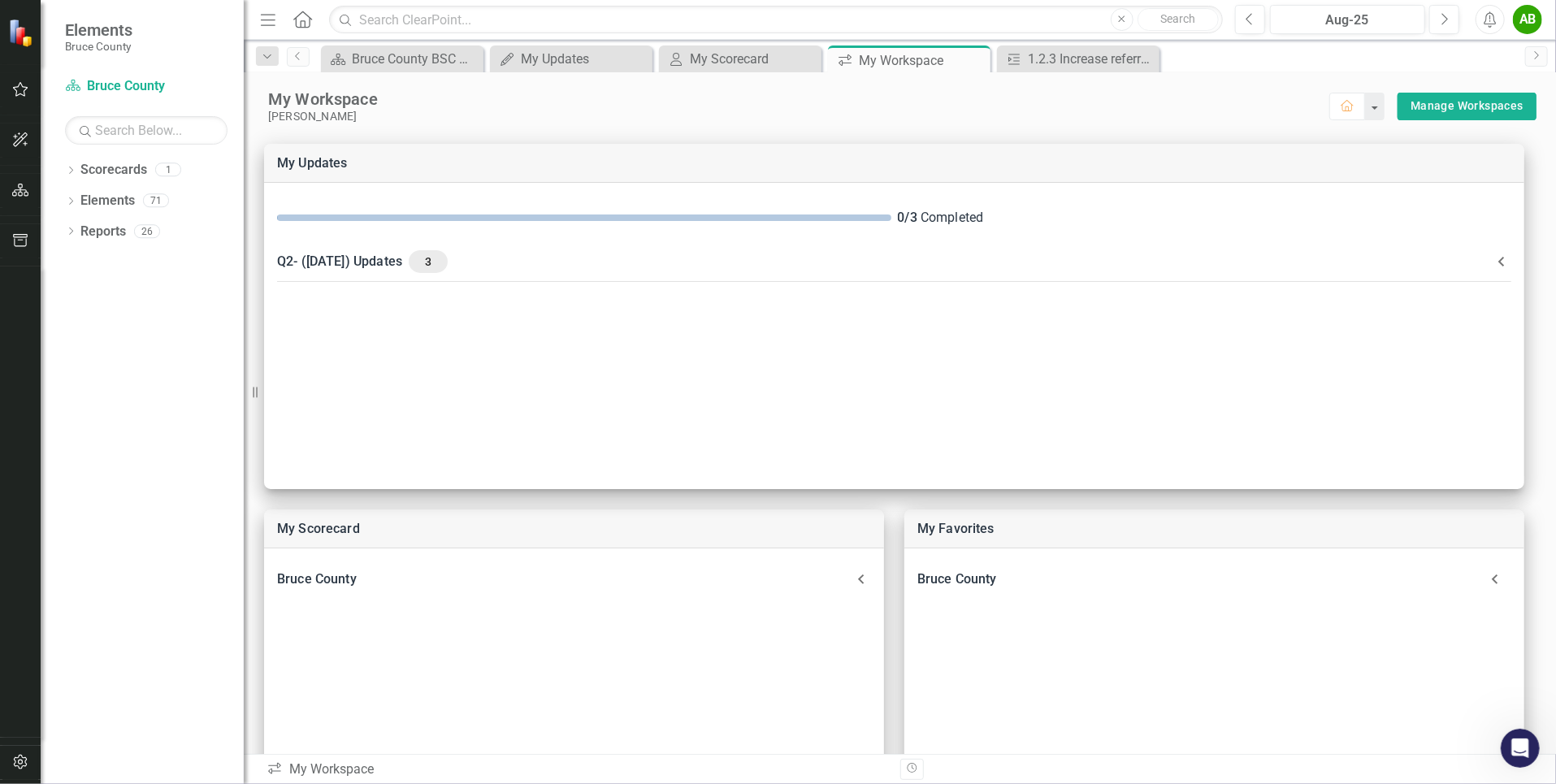
click at [199, 316] on div "Dropdown Scorecards 1 Bruce County Dropdown Elements 71 Dropdown Goal Goals 7 1…" at bounding box center [142, 470] width 203 height 627
click at [265, 17] on icon "Menu" at bounding box center [268, 19] width 21 height 17
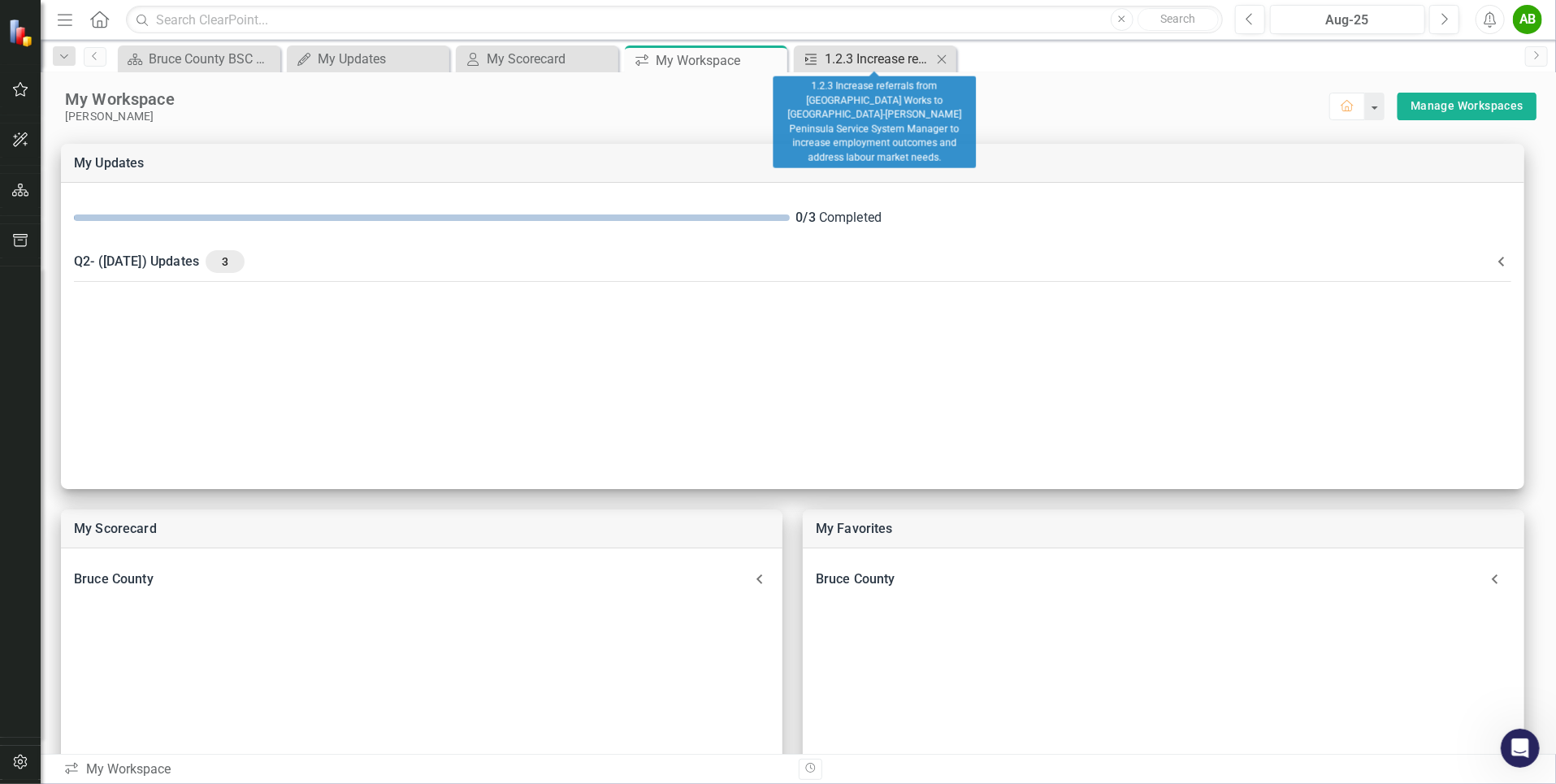
drag, startPoint x: 900, startPoint y: 63, endPoint x: 889, endPoint y: 59, distance: 11.7
click at [889, 59] on div "1.2.3 Increase referrals from [GEOGRAPHIC_DATA] Works to [GEOGRAPHIC_DATA]-[PER…" at bounding box center [878, 58] width 107 height 20
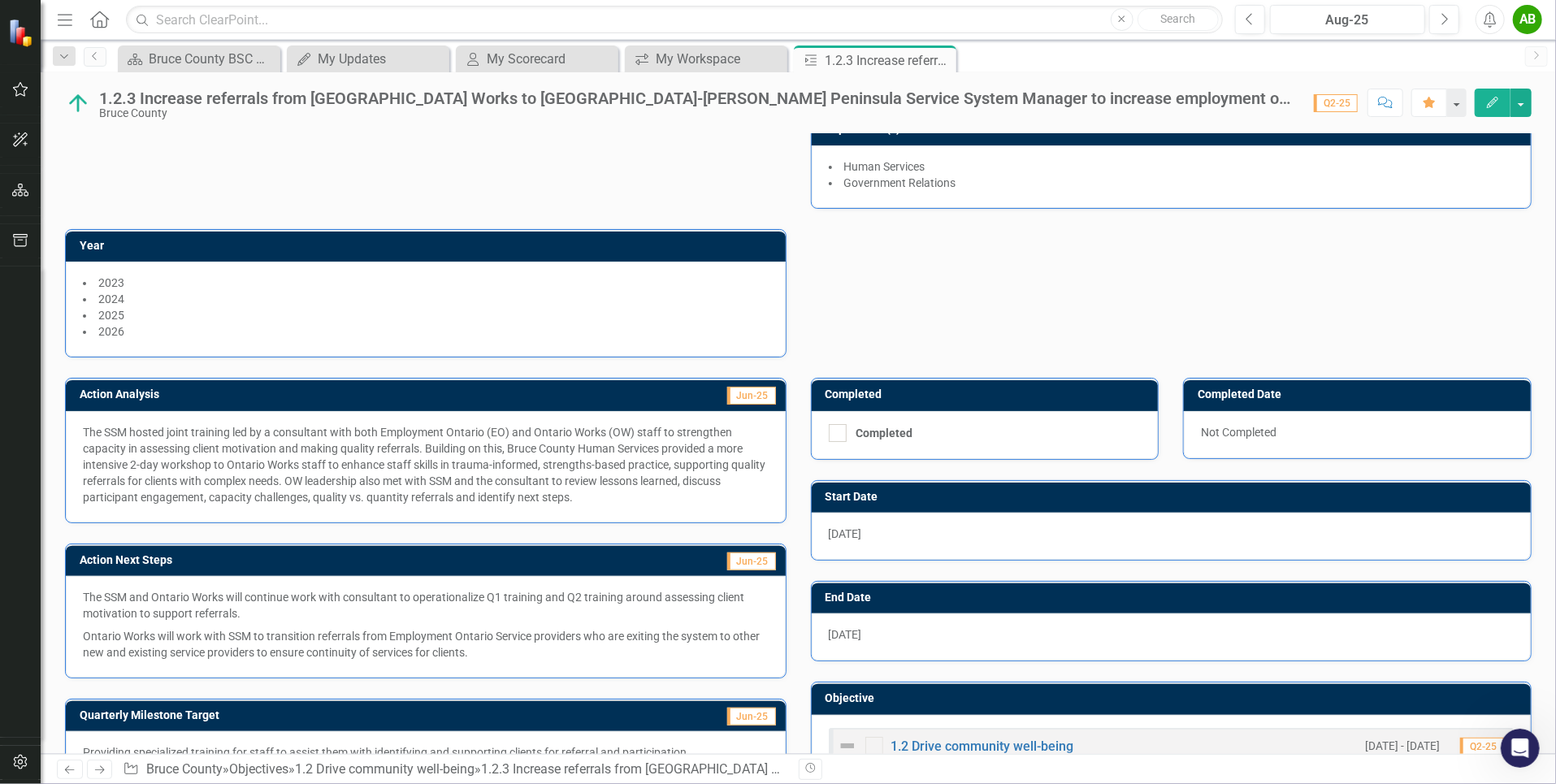
scroll to position [308, 0]
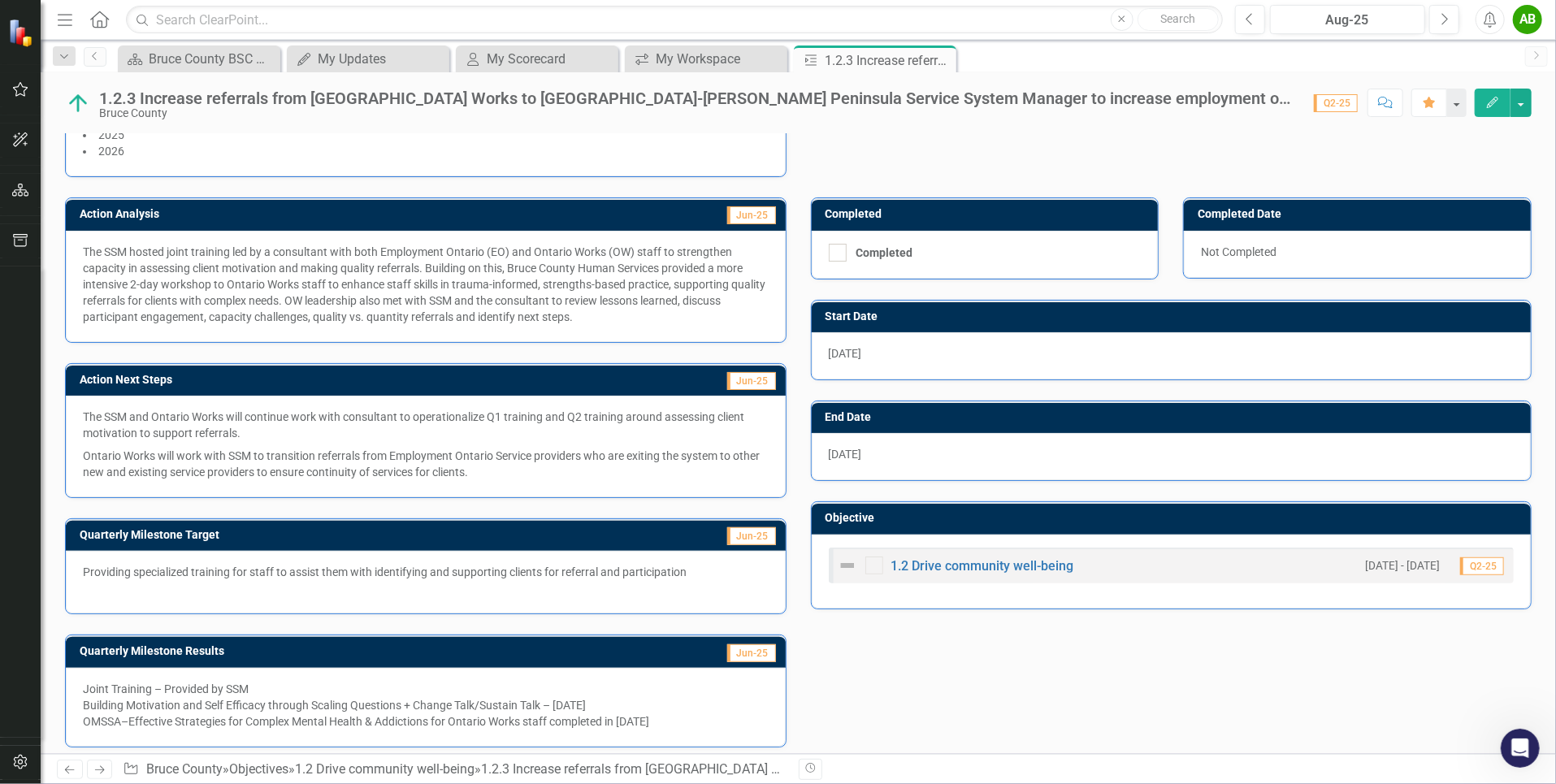
click at [252, 104] on div "1.2.3 Increase referrals from [GEOGRAPHIC_DATA] Works to [GEOGRAPHIC_DATA]-[PER…" at bounding box center [698, 98] width 1198 height 18
click at [110, 96] on div "1.2.3 Increase referrals from [GEOGRAPHIC_DATA] Works to [GEOGRAPHIC_DATA]-[PER…" at bounding box center [698, 98] width 1198 height 18
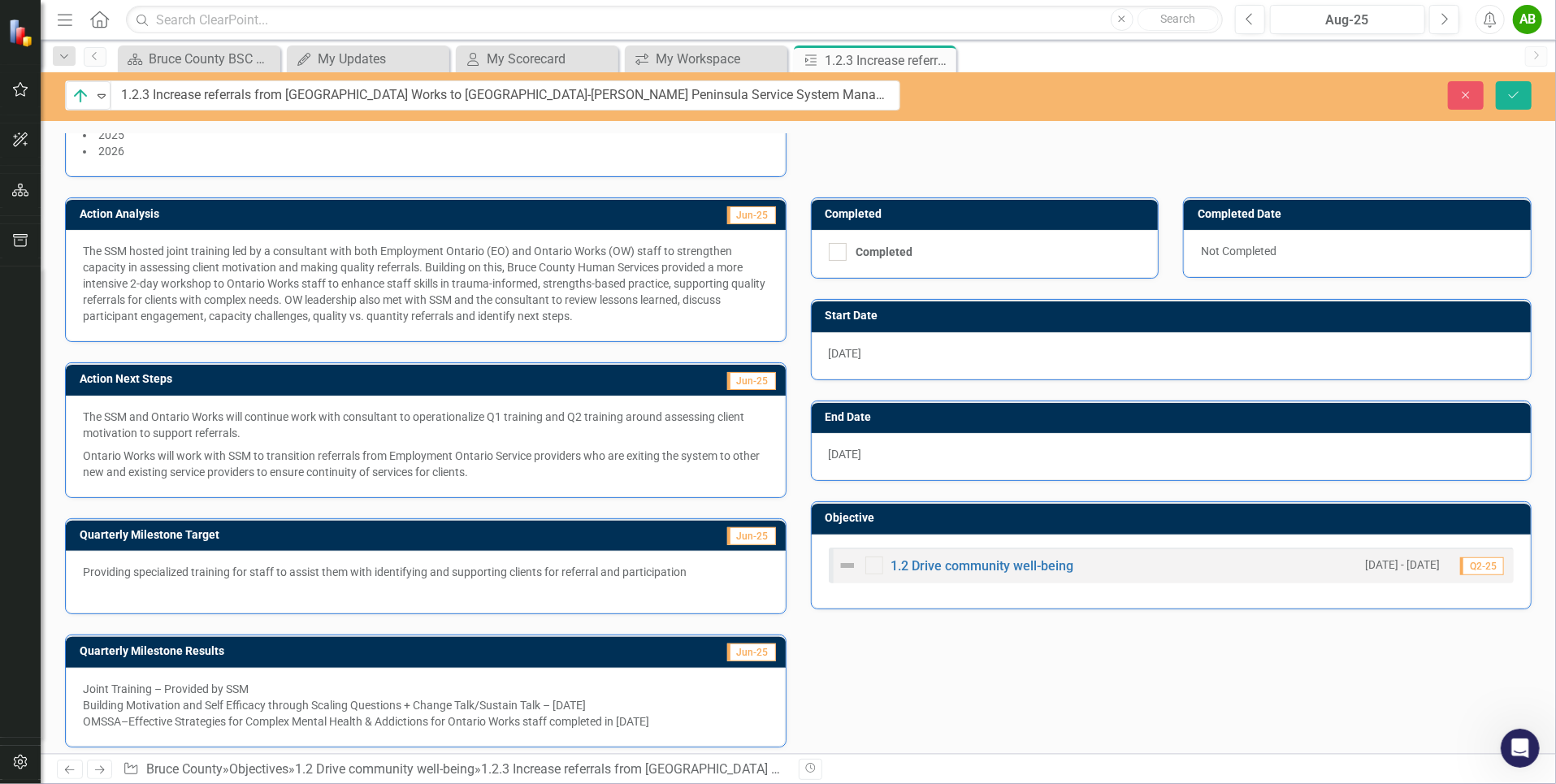
click at [1031, 724] on div "Action Analysis Jun-25 The SSM hosted joint training led by a consultant with b…" at bounding box center [798, 462] width 1491 height 570
click at [1508, 94] on icon "Save" at bounding box center [1514, 95] width 15 height 12
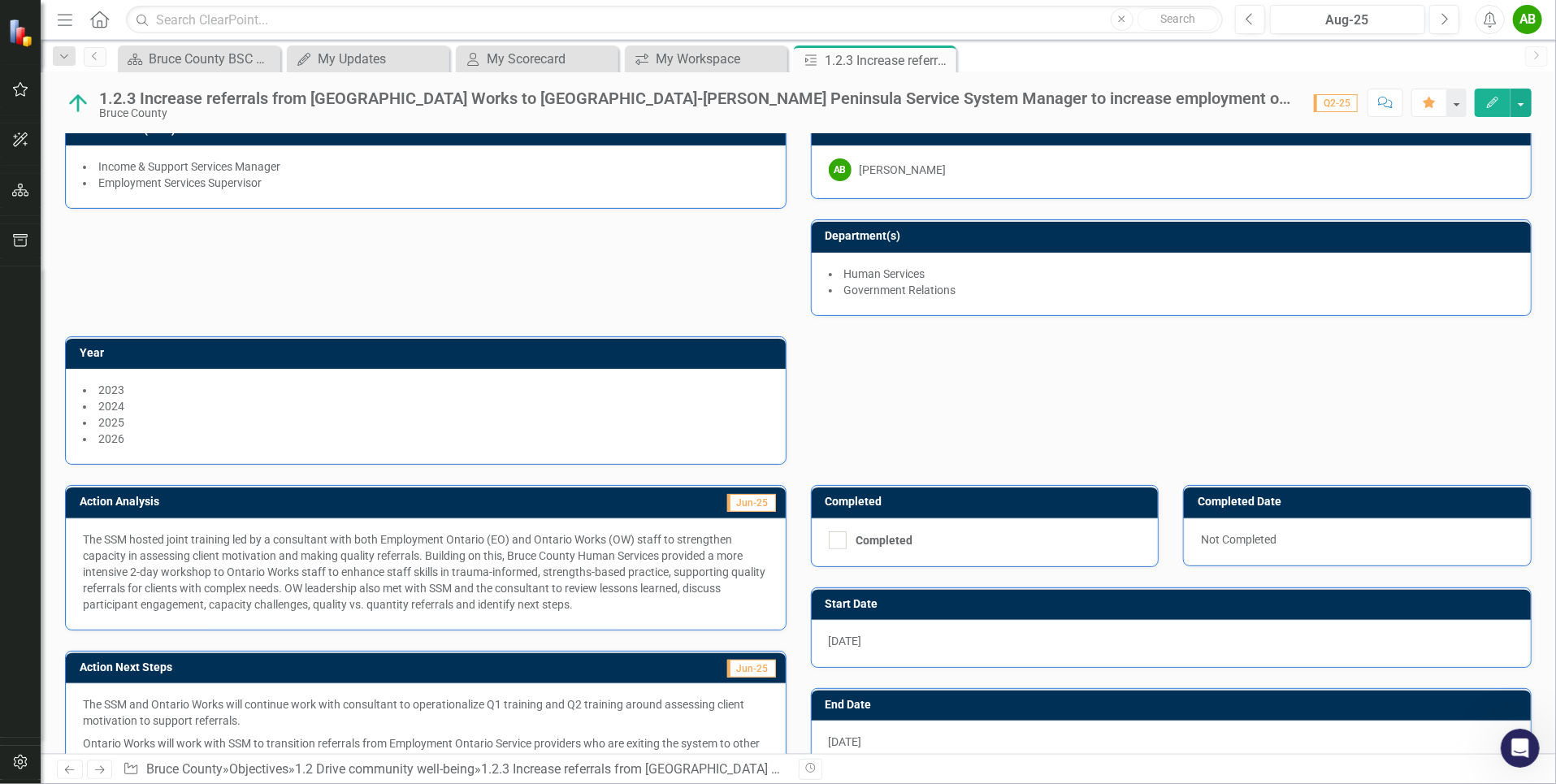
scroll to position [0, 0]
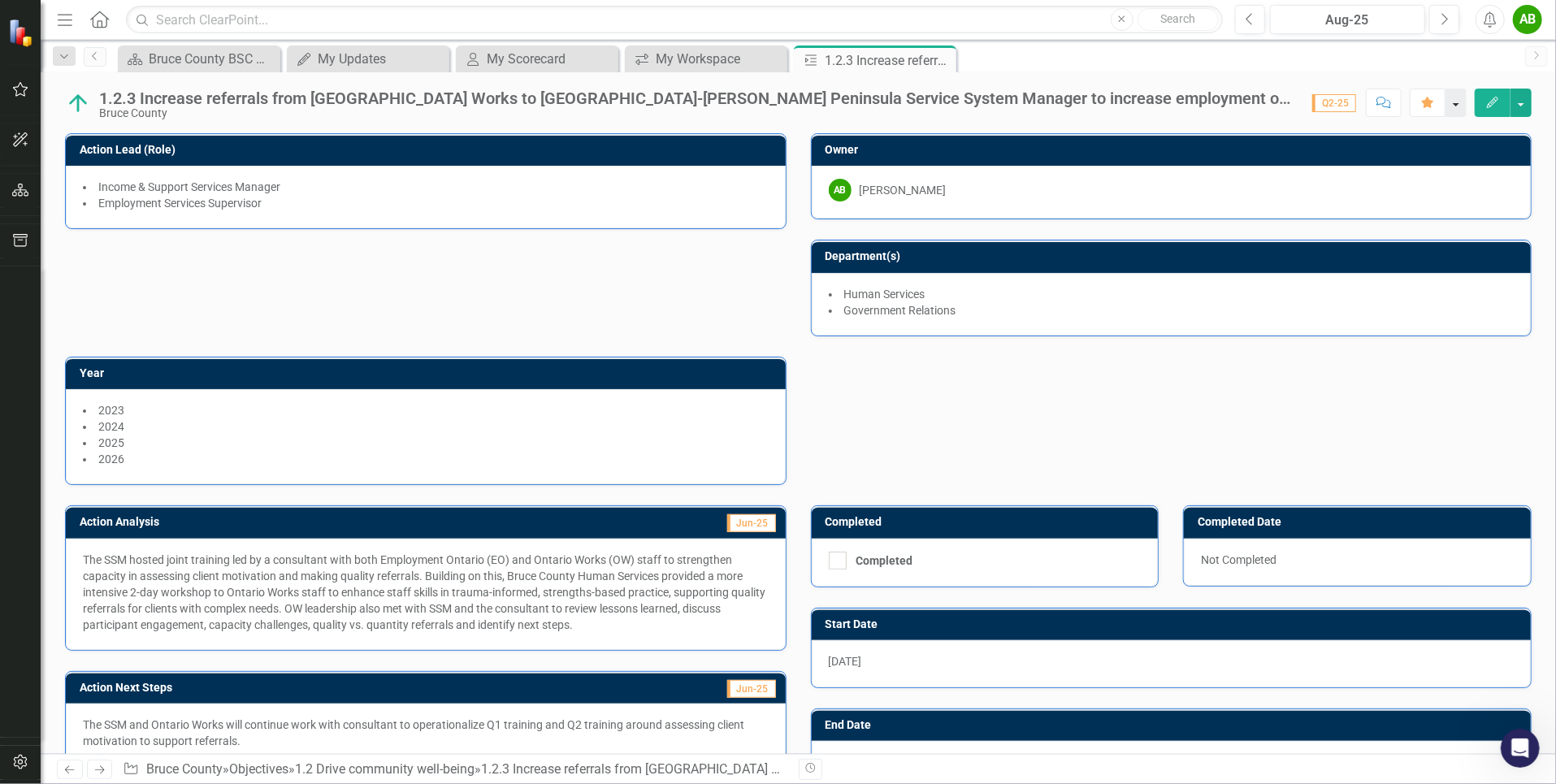
click at [1460, 104] on button "button" at bounding box center [1456, 103] width 21 height 28
click at [1420, 373] on div "Action Lead (Role) Income & Support Services Manager Employment Services Superv…" at bounding box center [798, 299] width 1491 height 372
click at [1333, 102] on span "Q2-25" at bounding box center [1336, 103] width 44 height 18
click at [1334, 103] on span "Q2-25" at bounding box center [1336, 103] width 44 height 18
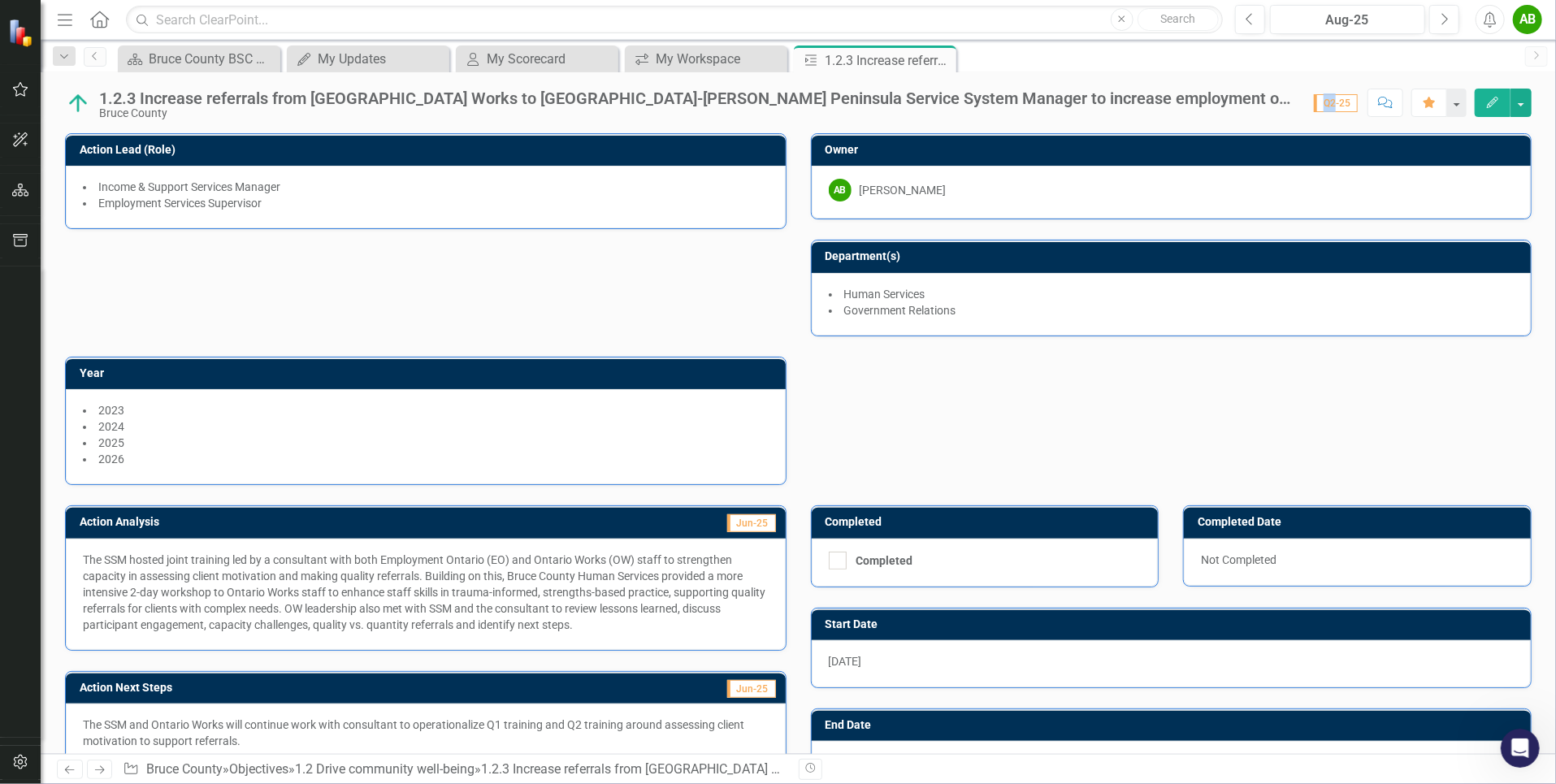
click at [1334, 103] on span "Q2-25" at bounding box center [1336, 103] width 44 height 18
drag, startPoint x: 1365, startPoint y: 37, endPoint x: 1476, endPoint y: 368, distance: 349.1
click at [1474, 367] on div "Action Lead (Role) Income & Support Services Manager Employment Services Superv…" at bounding box center [798, 299] width 1491 height 372
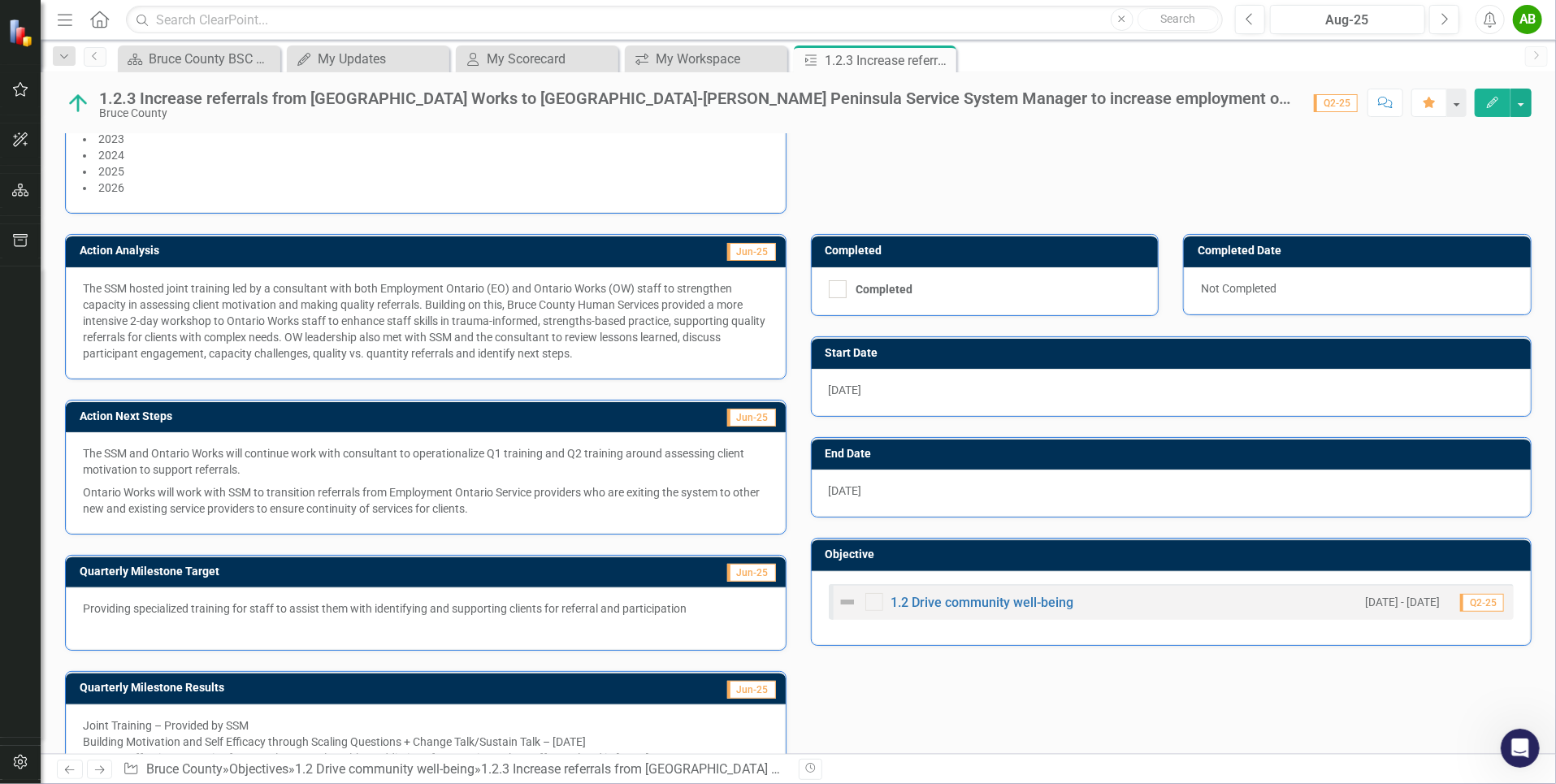
scroll to position [308, 0]
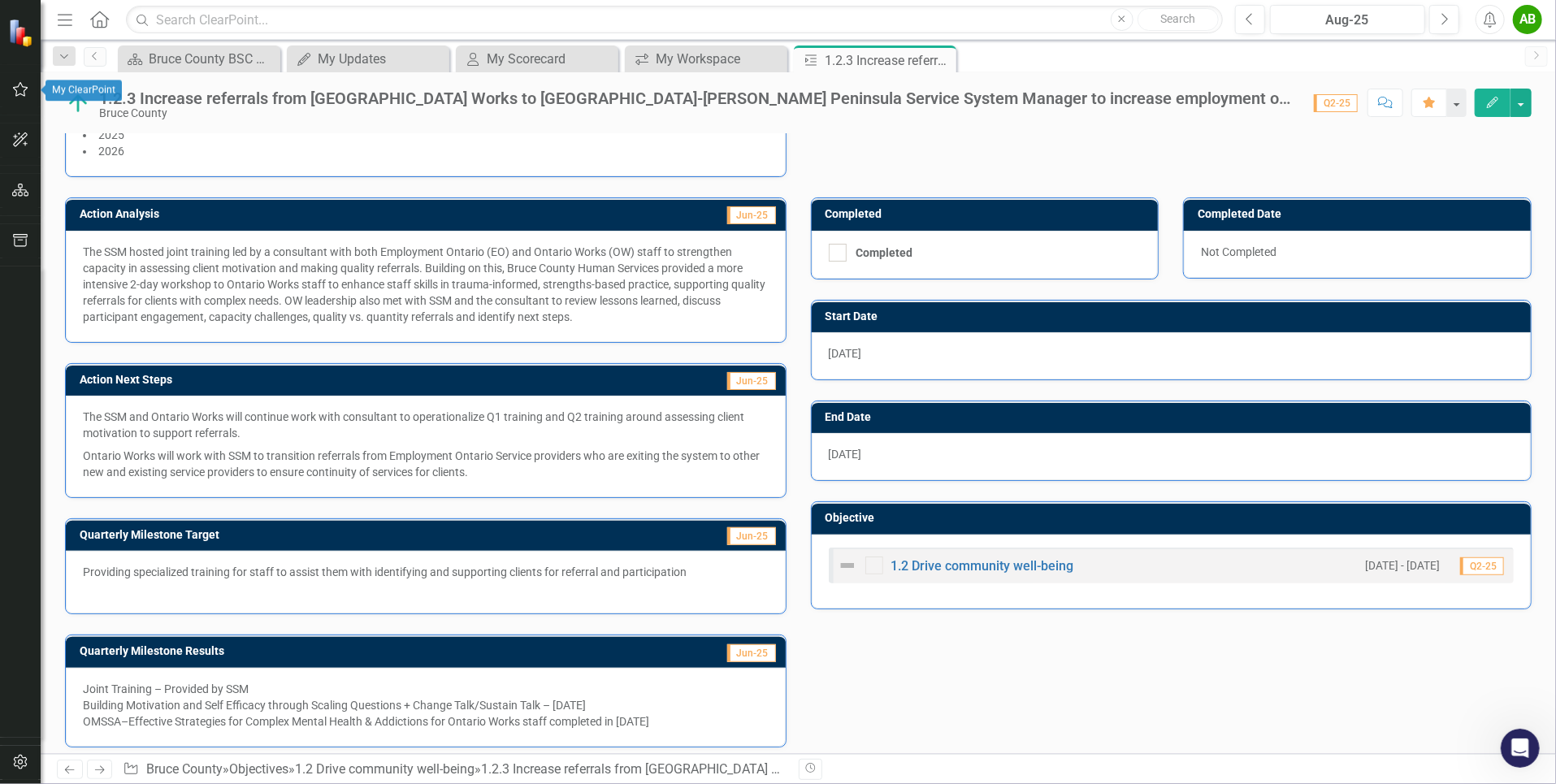
click at [14, 89] on icon "button" at bounding box center [20, 89] width 15 height 15
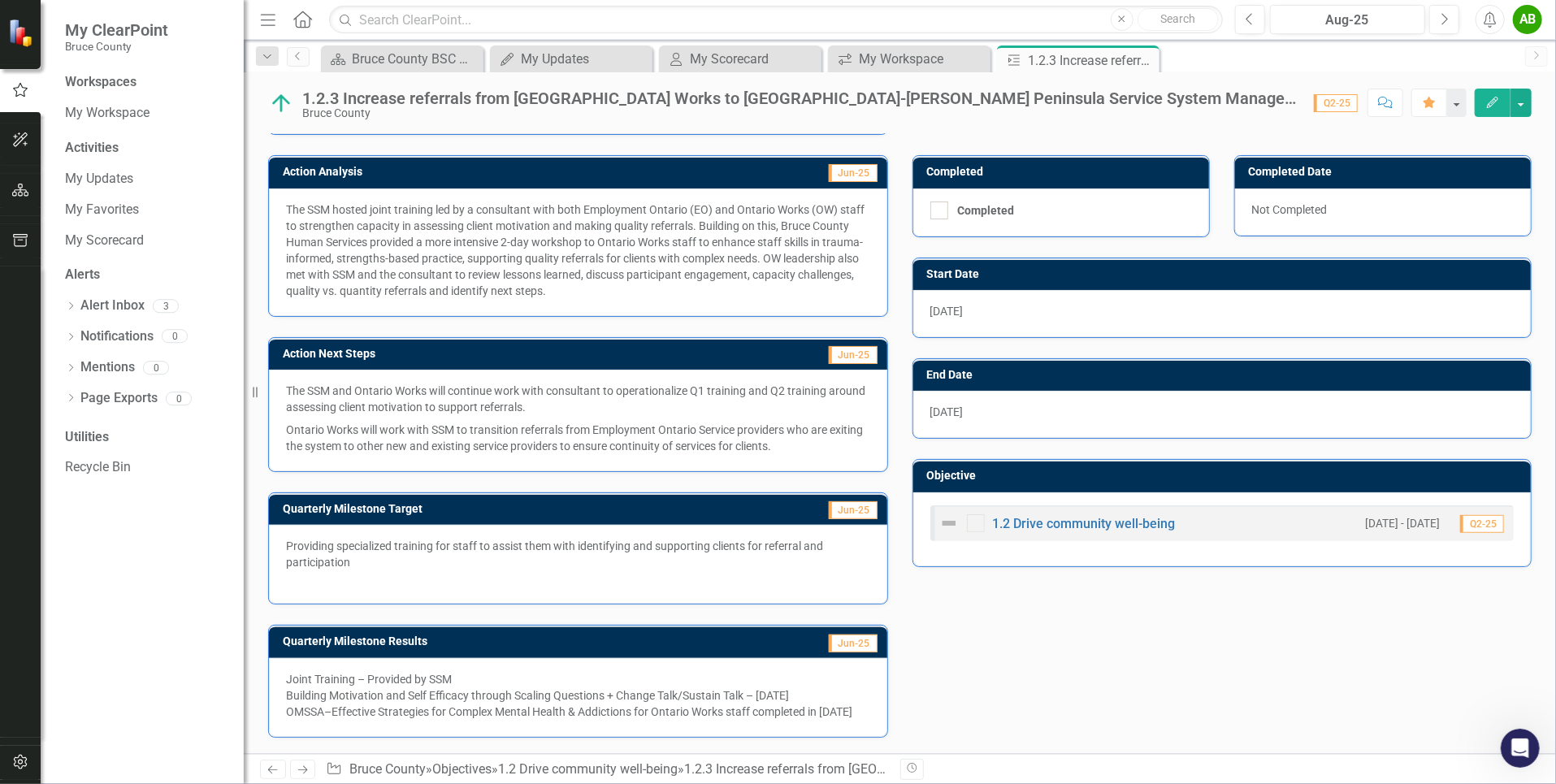
scroll to position [357, 0]
